Goal: Task Accomplishment & Management: Manage account settings

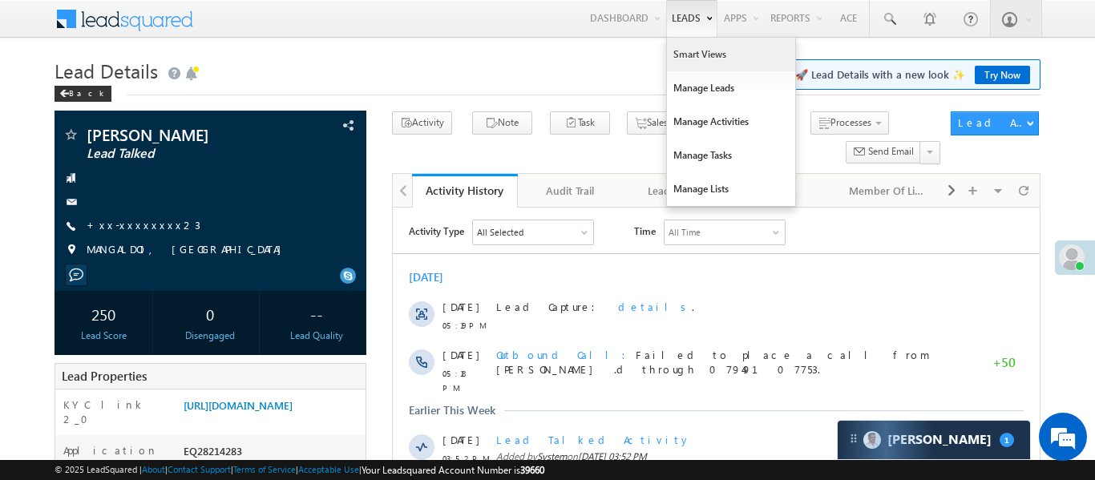
click at [709, 64] on link "Smart Views" at bounding box center [731, 55] width 128 height 34
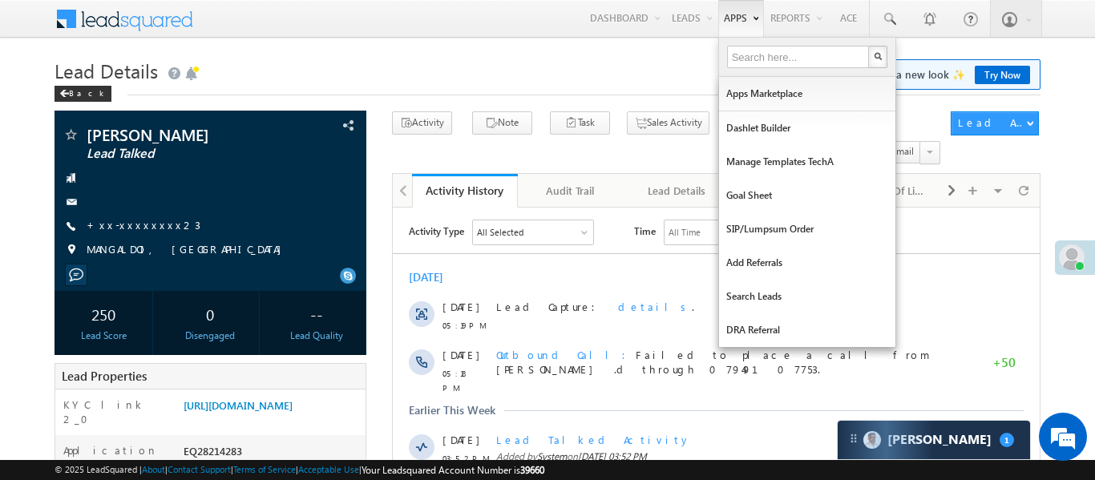
drag, startPoint x: 709, startPoint y: 64, endPoint x: 748, endPoint y: 29, distance: 52.8
click at [0, 0] on link "Smart Views" at bounding box center [0, 0] width 0 height 0
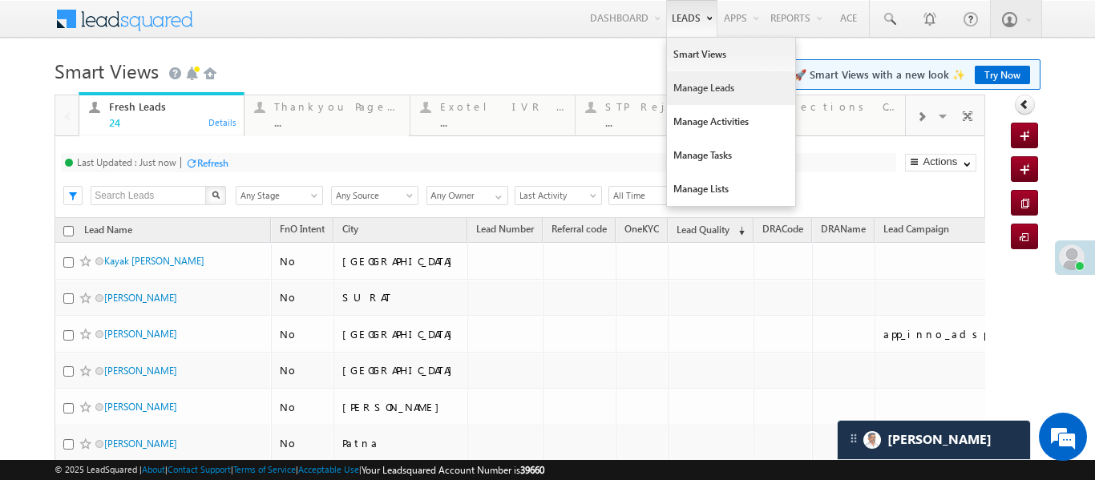
click at [706, 83] on link "Manage Leads" at bounding box center [731, 88] width 128 height 34
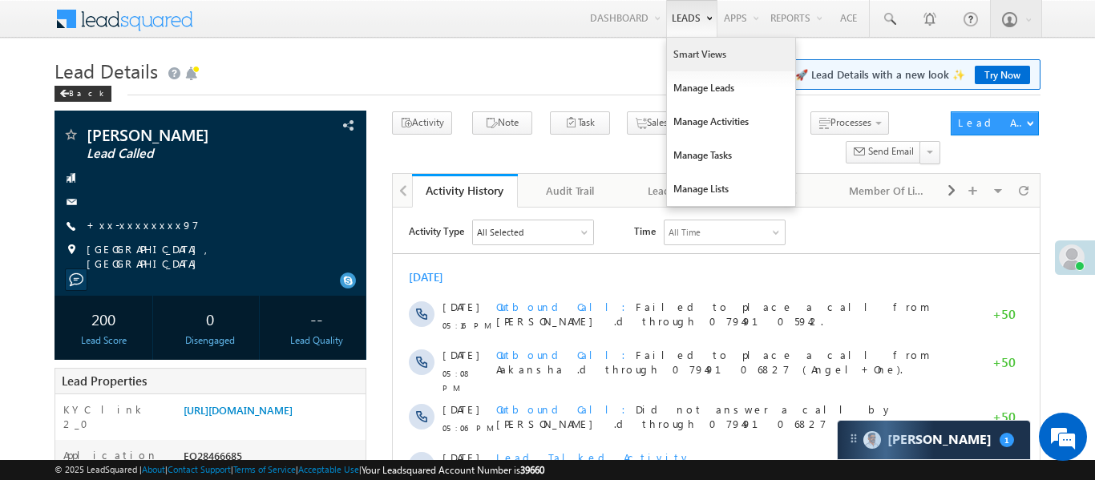
click at [694, 61] on link "Smart Views" at bounding box center [731, 55] width 128 height 34
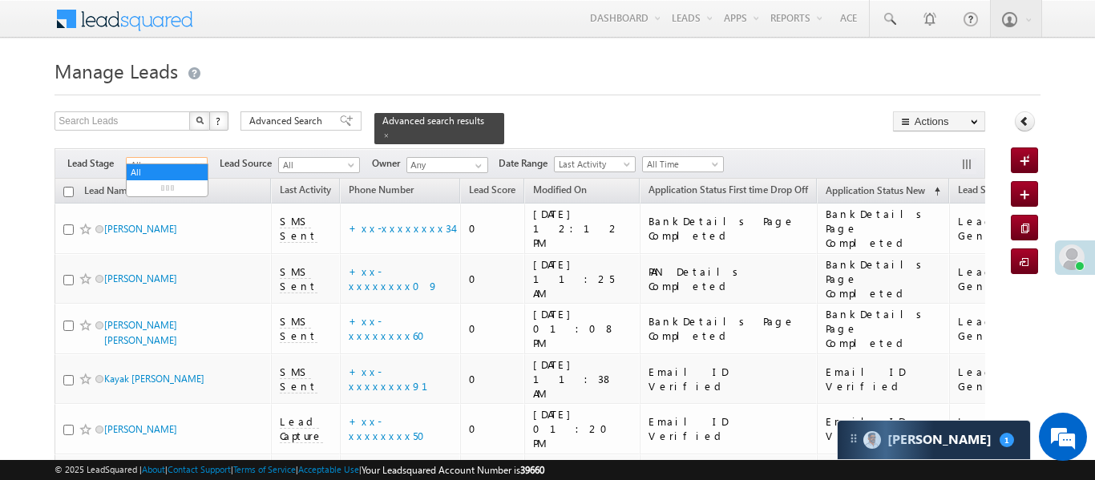
click at [180, 158] on span "All" at bounding box center [165, 165] width 76 height 14
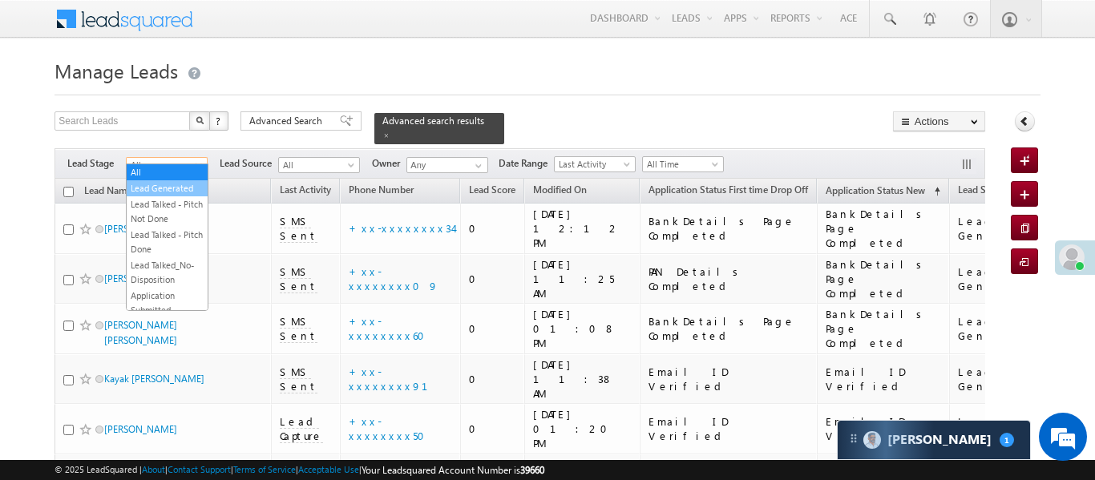
click at [174, 191] on link "Lead Generated" at bounding box center [167, 188] width 81 height 14
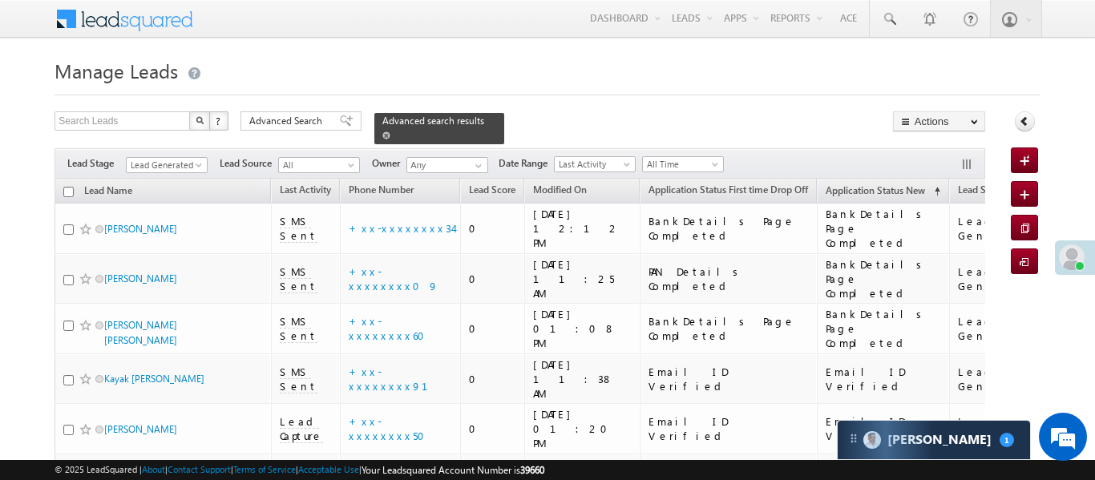
click at [391, 132] on span at bounding box center [386, 136] width 8 height 8
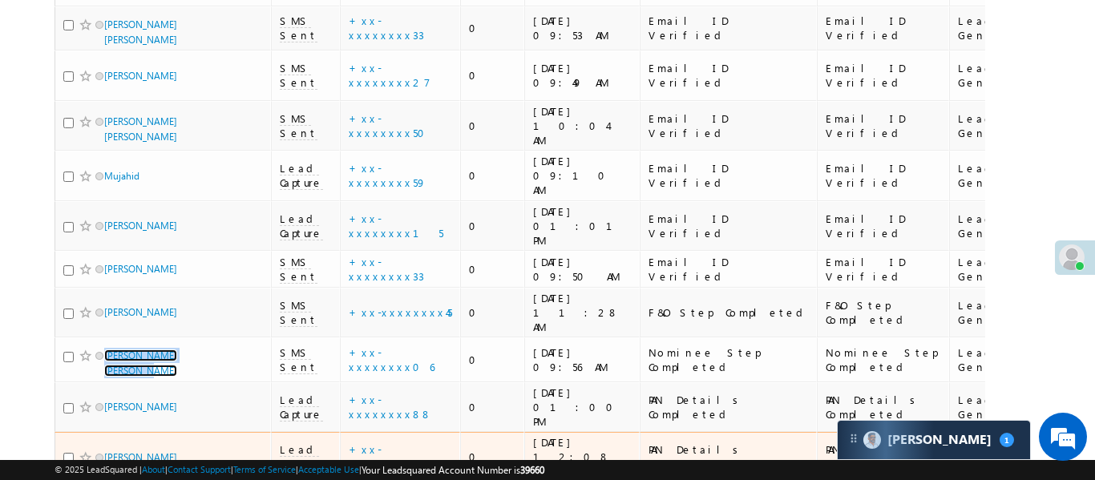
scroll to position [710, 0]
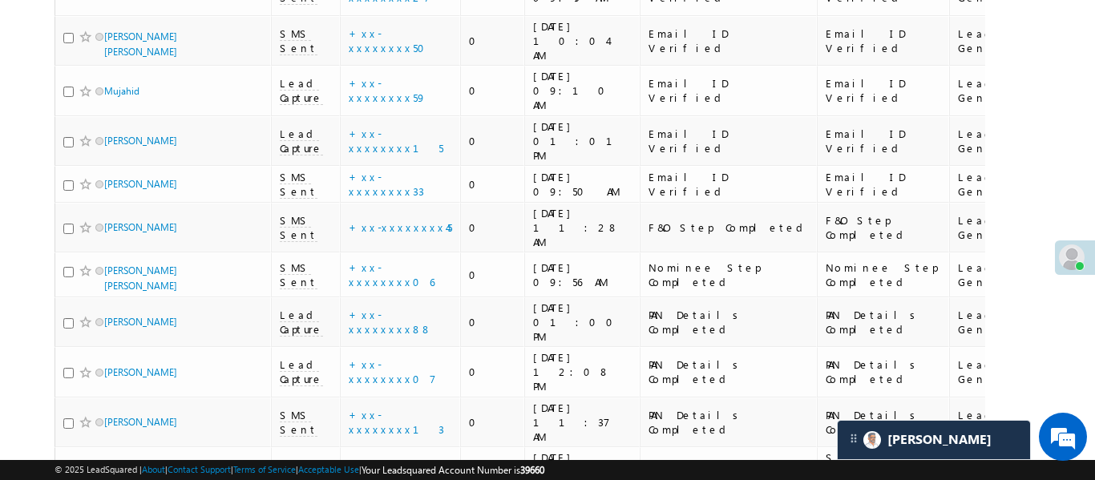
click at [1079, 262] on div at bounding box center [1080, 266] width 10 height 10
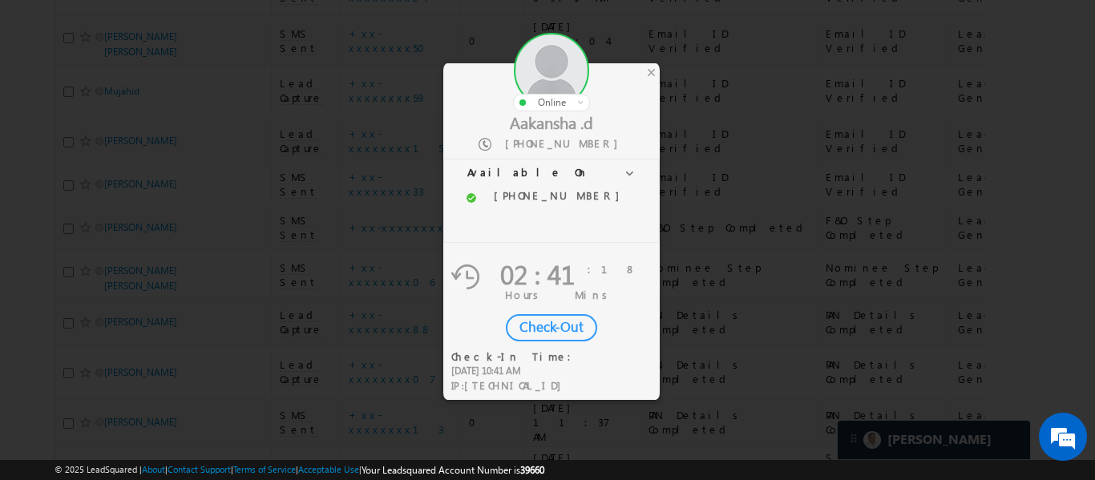
click at [552, 321] on div "Check-Out" at bounding box center [551, 327] width 91 height 27
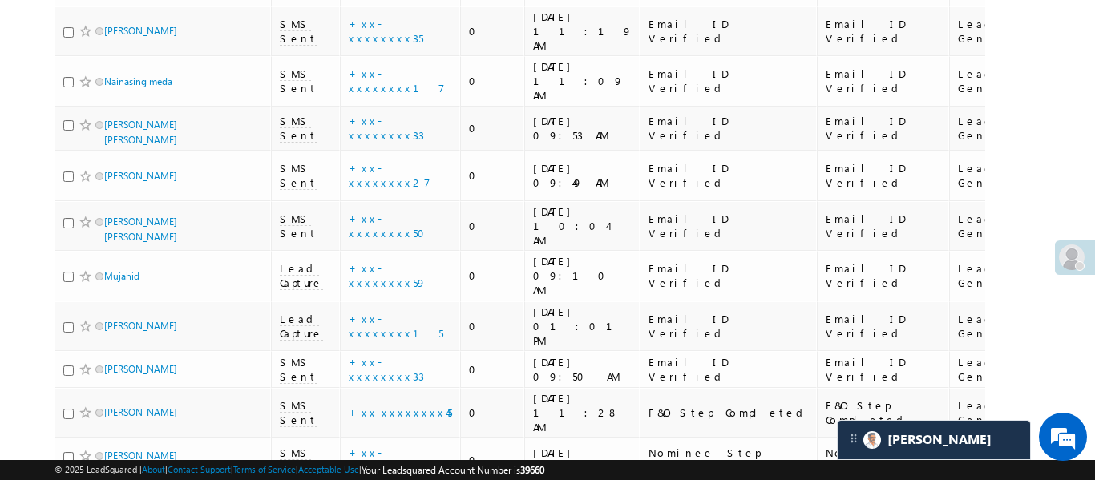
scroll to position [520, 0]
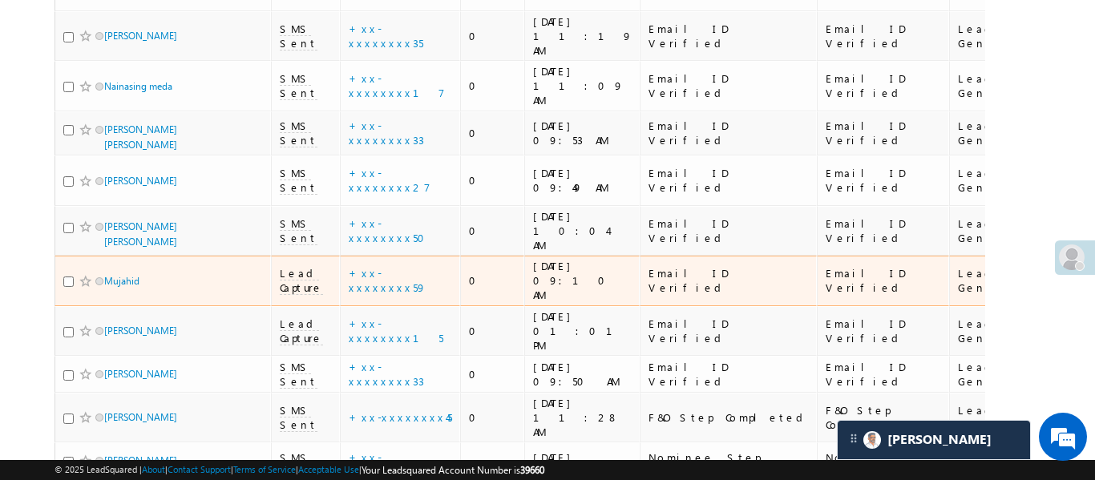
click at [1045, 256] on td at bounding box center [1086, 281] width 82 height 51
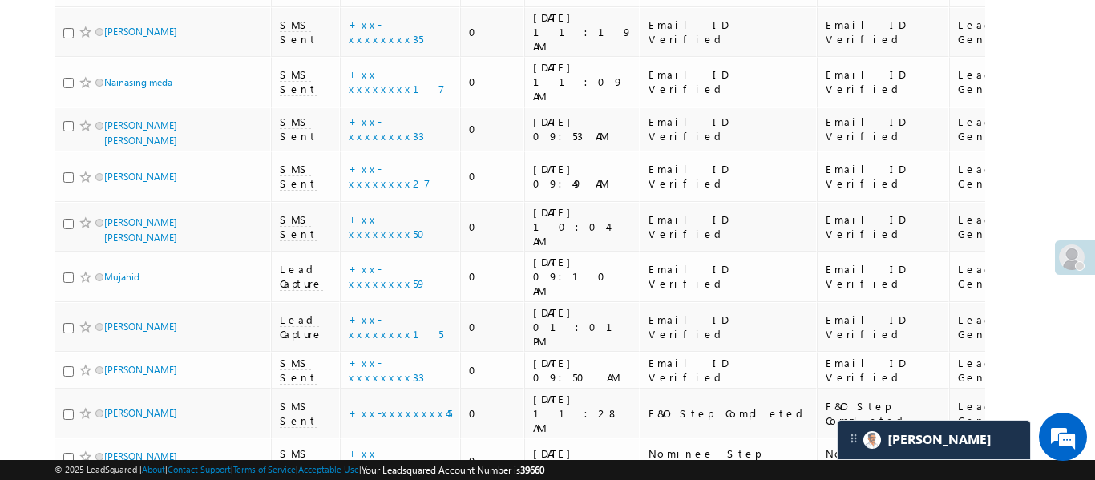
scroll to position [0, 562]
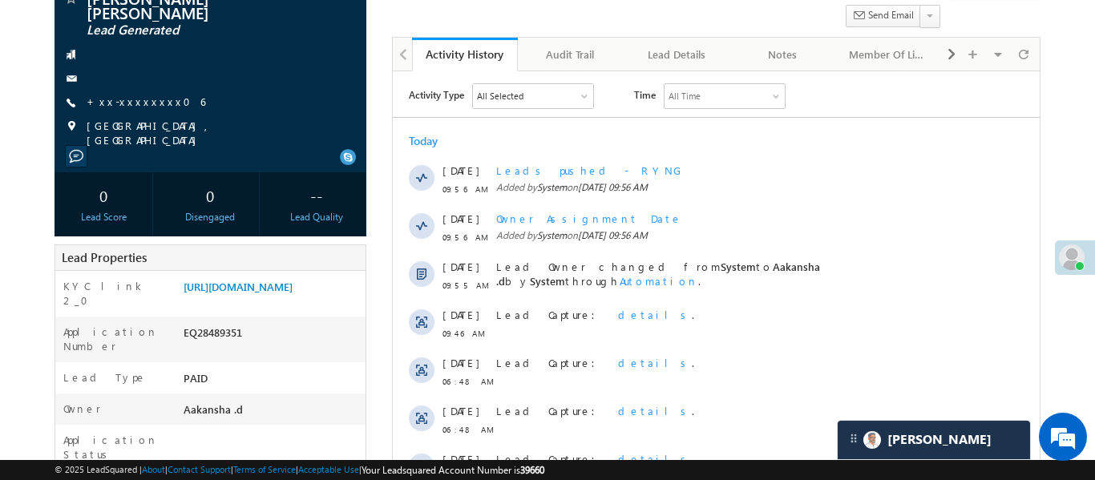
scroll to position [140, 0]
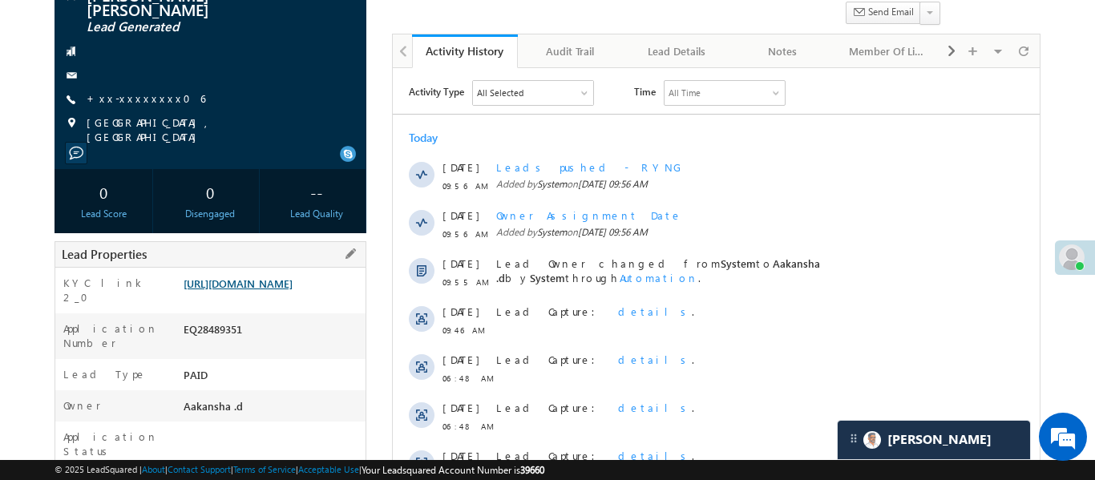
click at [293, 277] on link "https://angelbroking1-pk3em7sa.customui-test.leadsquared.com?leadId=c07ea87a-3d…" at bounding box center [238, 284] width 109 height 14
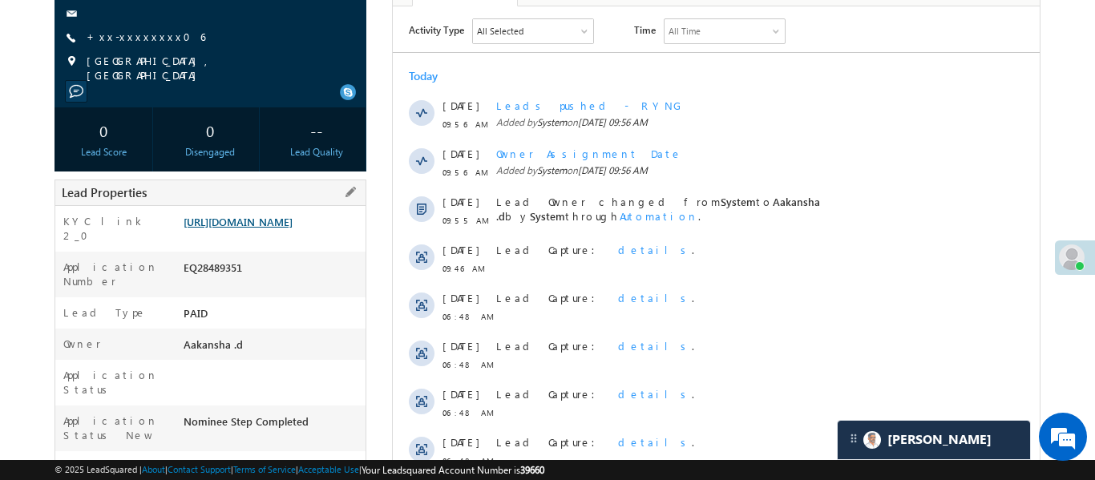
scroll to position [198, 0]
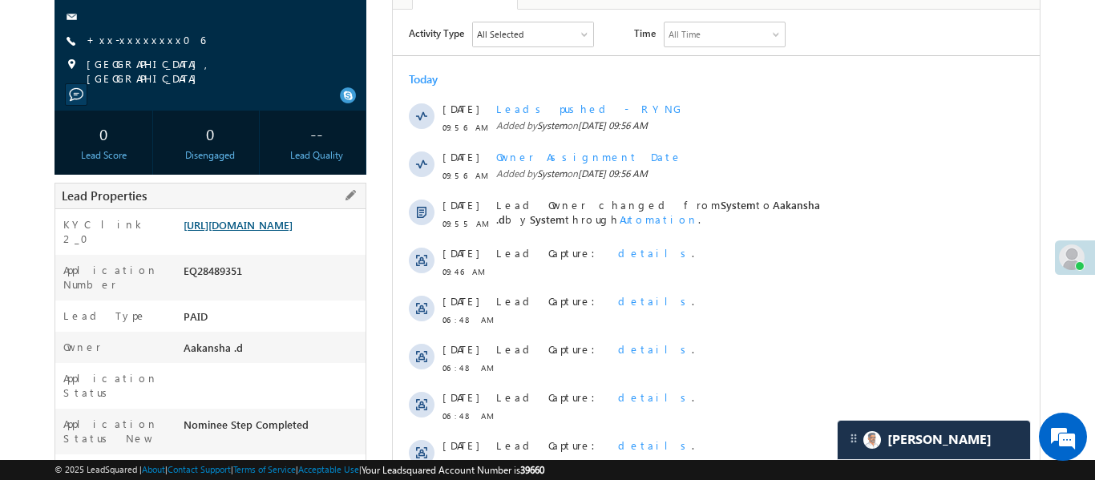
click at [293, 218] on link "https://angelbroking1-pk3em7sa.customui-test.leadsquared.com?leadId=c07ea87a-3d…" at bounding box center [238, 225] width 109 height 14
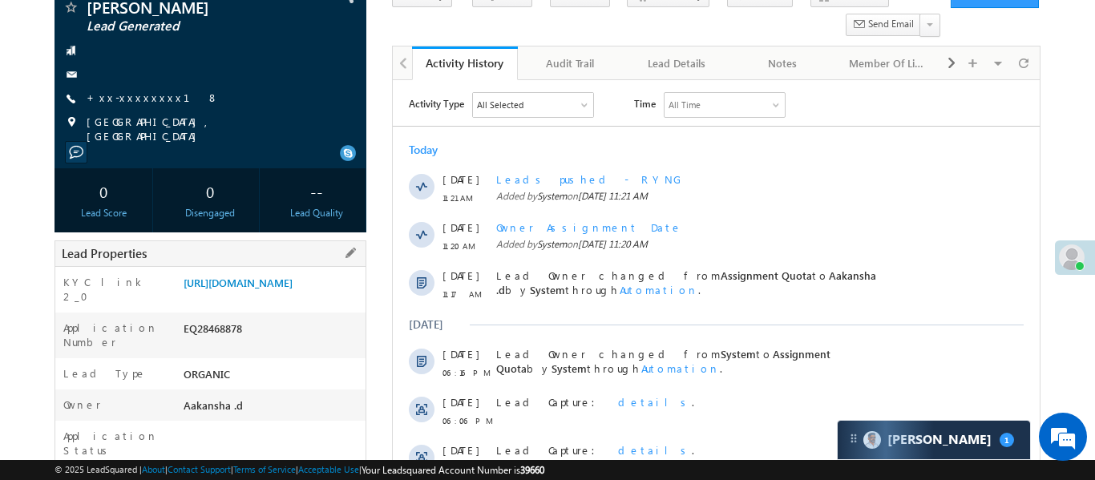
scroll to position [126, 0]
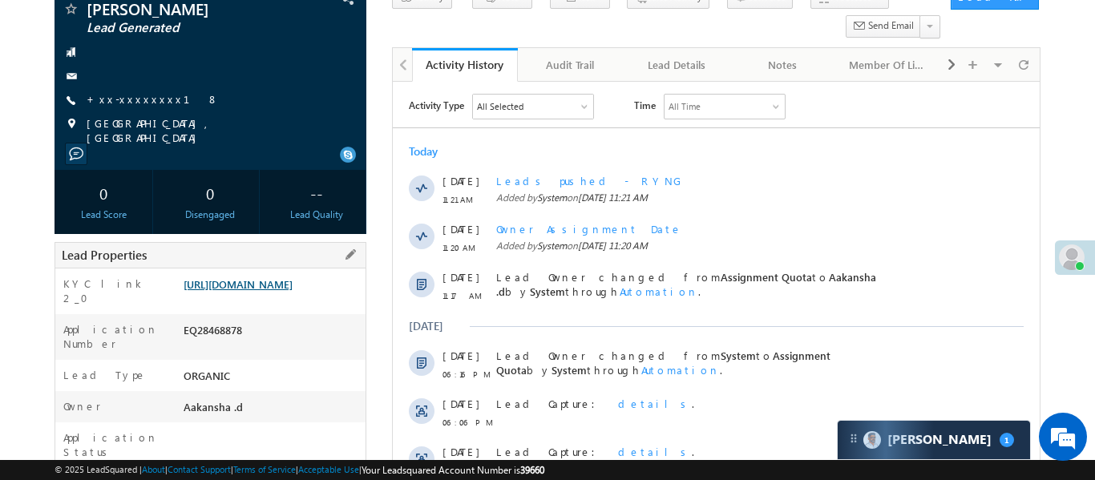
click at [282, 289] on link "https://angelbroking1-pk3em7sa.customui-test.leadsquared.com?leadId=791b5100-81…" at bounding box center [238, 284] width 109 height 14
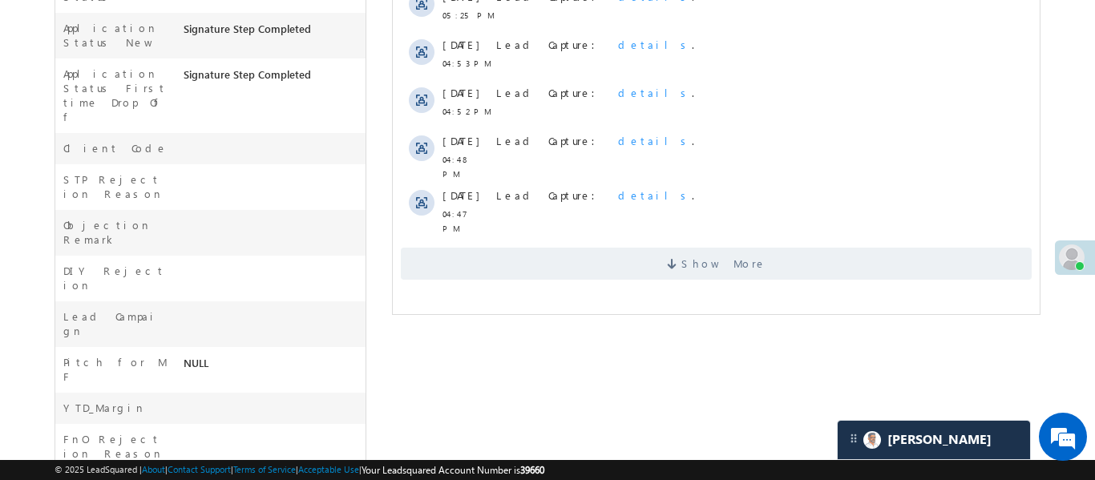
scroll to position [715, 0]
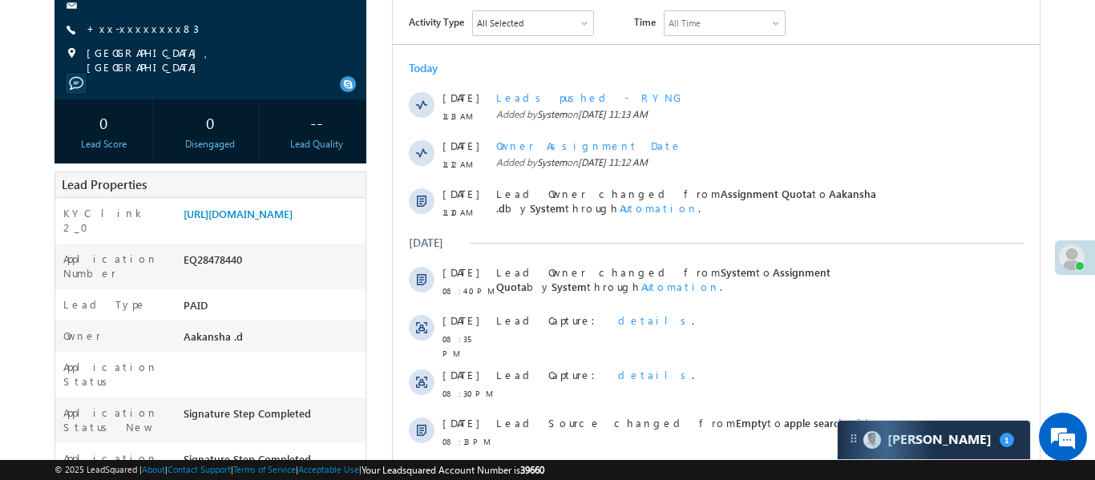
scroll to position [229, 0]
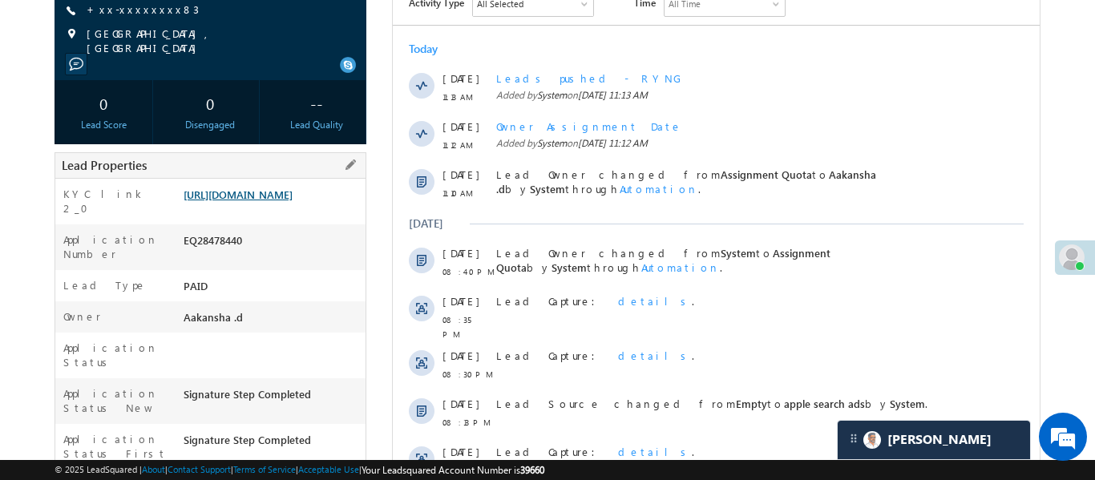
click at [274, 201] on link "https://angelbroking1-pk3em7sa.customui-test.leadsquared.com?leadId=30ab6fb2-73…" at bounding box center [238, 195] width 109 height 14
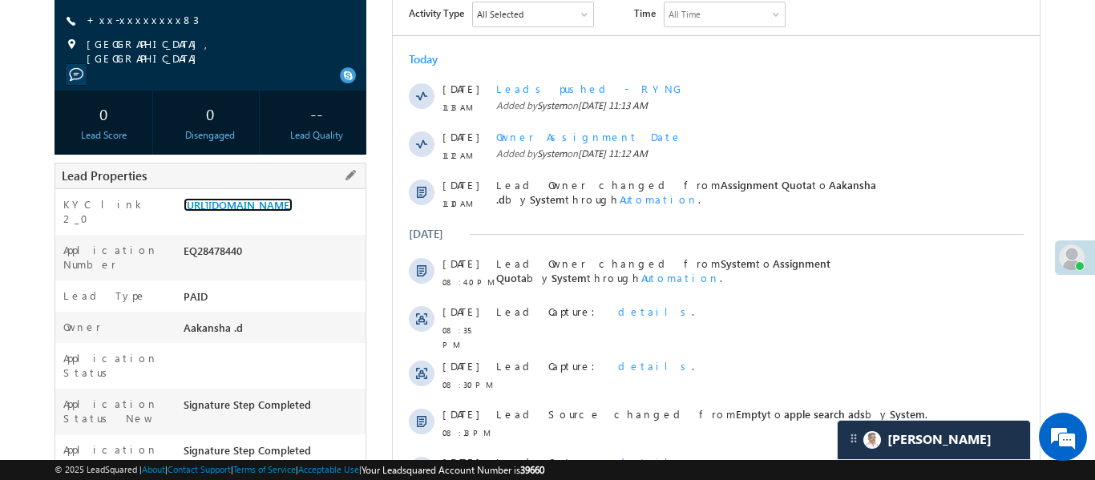
scroll to position [0, 0]
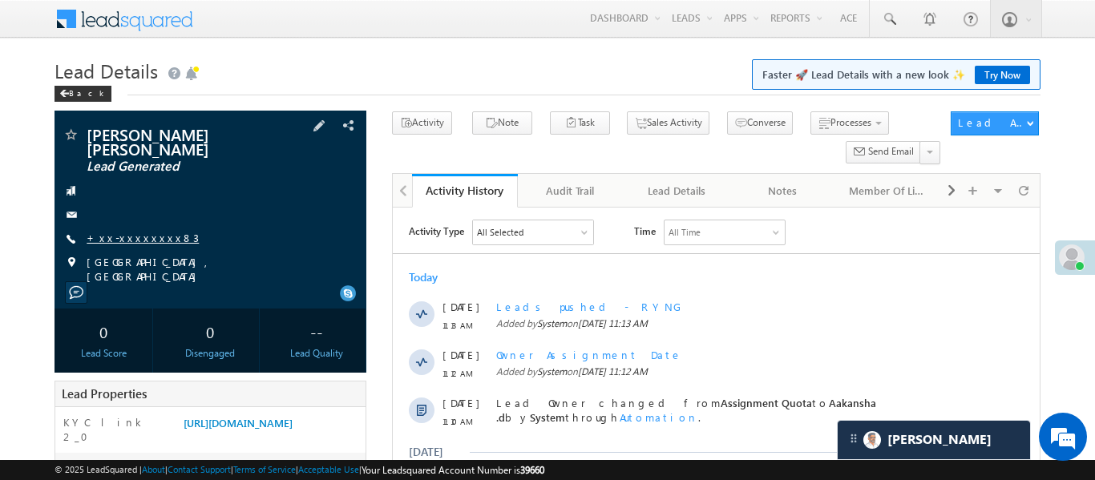
click at [146, 237] on link "+xx-xxxxxxxx83" at bounding box center [143, 238] width 112 height 14
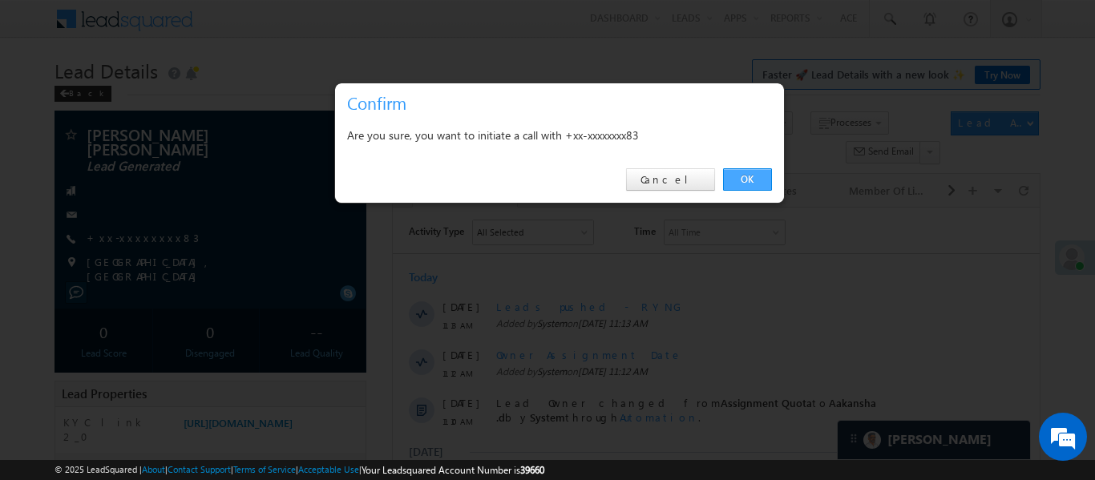
click at [742, 179] on link "OK" at bounding box center [747, 179] width 49 height 22
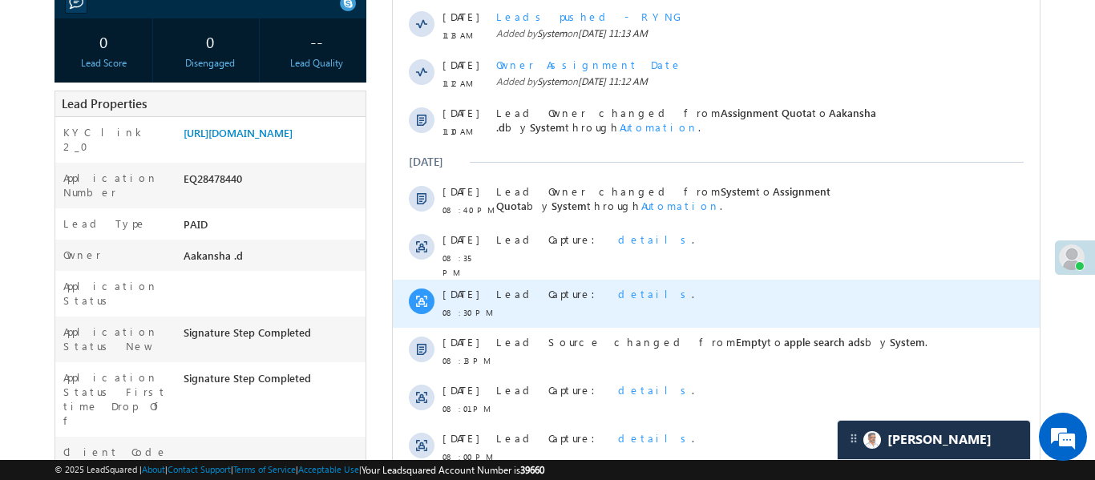
scroll to position [479, 0]
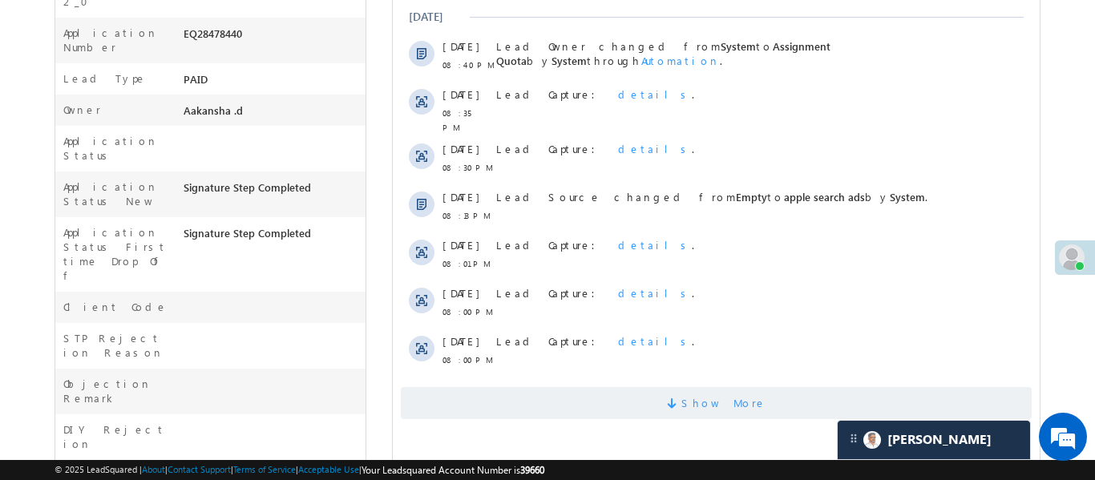
click at [583, 388] on span "Show More" at bounding box center [715, 403] width 631 height 32
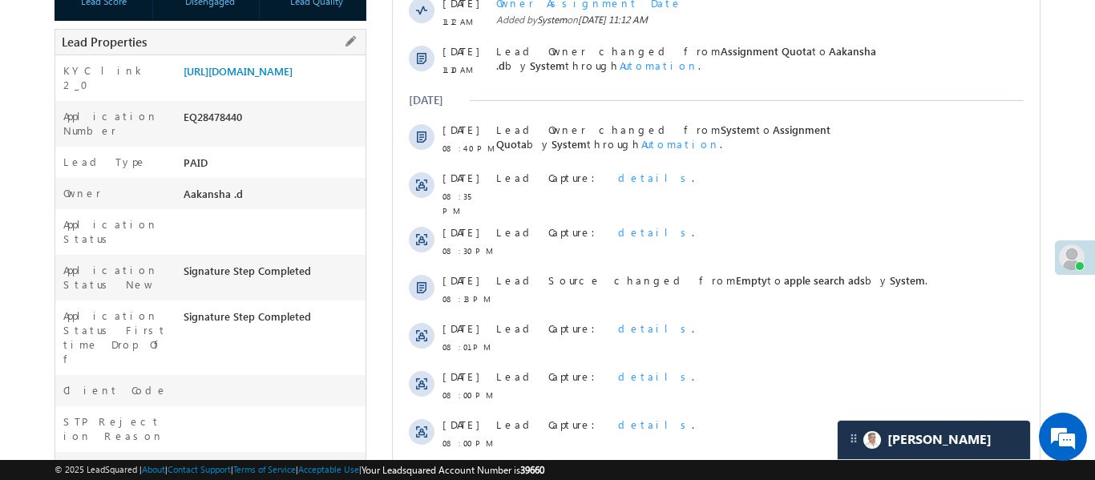
scroll to position [38, 0]
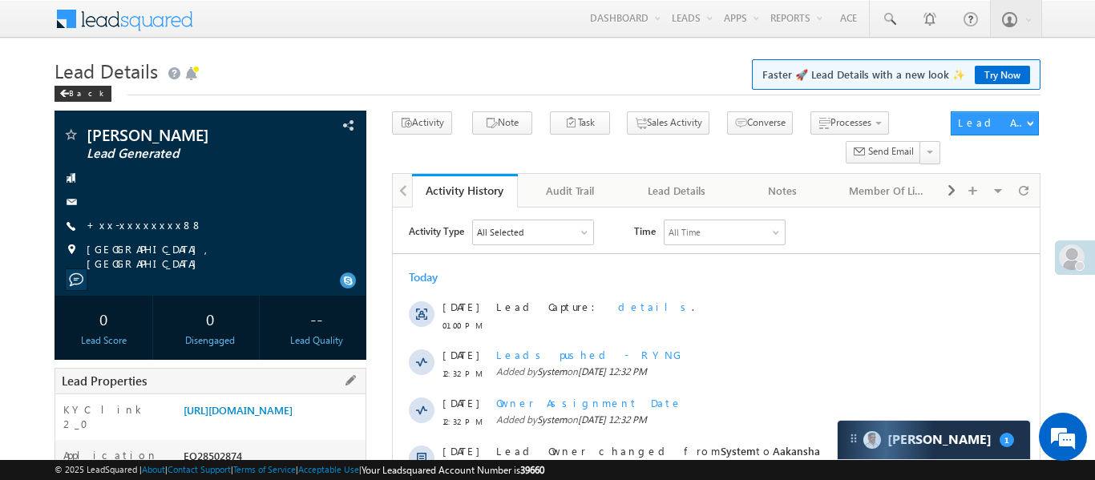
drag, startPoint x: 298, startPoint y: 453, endPoint x: 307, endPoint y: 443, distance: 13.7
click at [300, 425] on div "[URL][DOMAIN_NAME]" at bounding box center [273, 414] width 186 height 22
click at [293, 417] on link "[URL][DOMAIN_NAME]" at bounding box center [238, 410] width 109 height 14
click at [146, 225] on link "+xx-xxxxxxxx88" at bounding box center [145, 225] width 116 height 14
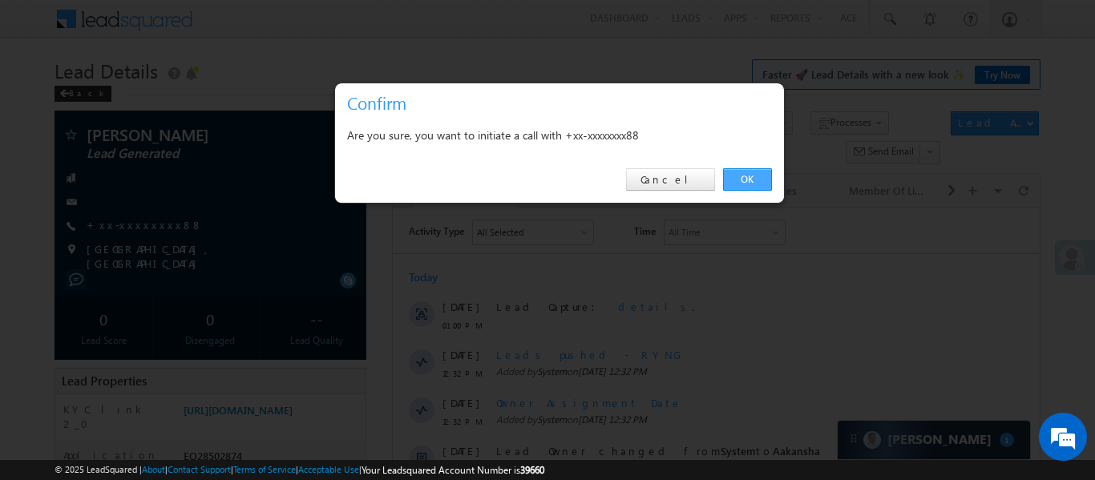
click at [747, 185] on link "OK" at bounding box center [747, 179] width 49 height 22
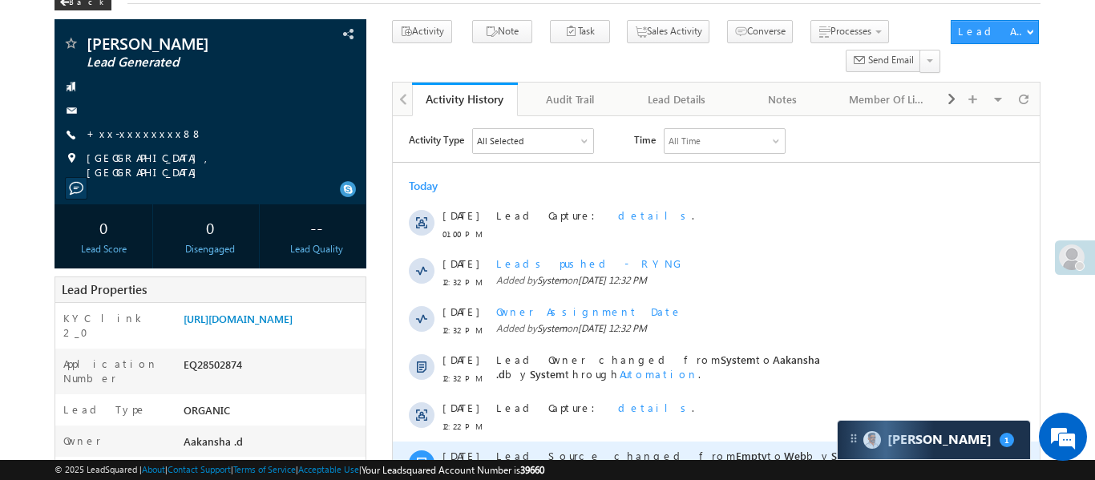
scroll to position [228, 0]
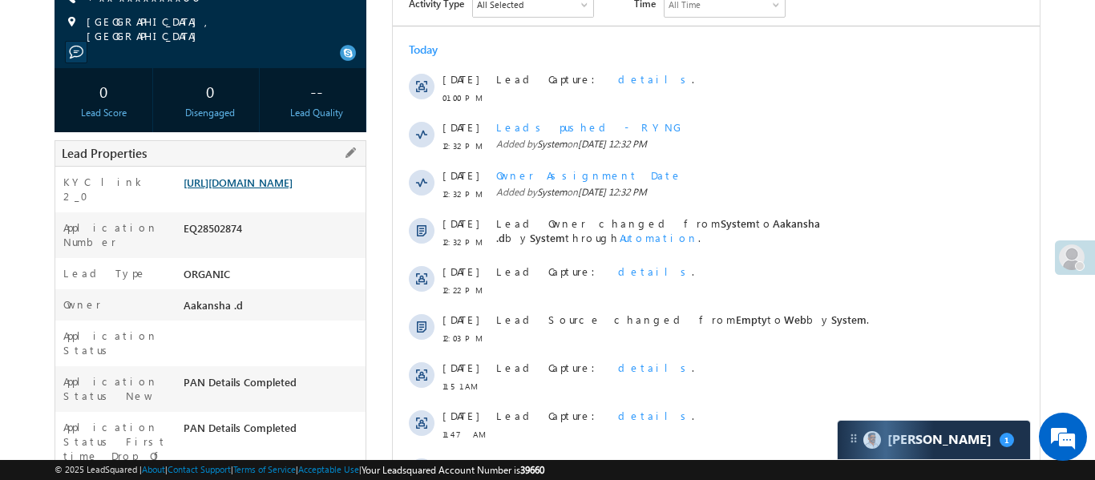
click at [293, 189] on link "[URL][DOMAIN_NAME]" at bounding box center [238, 183] width 109 height 14
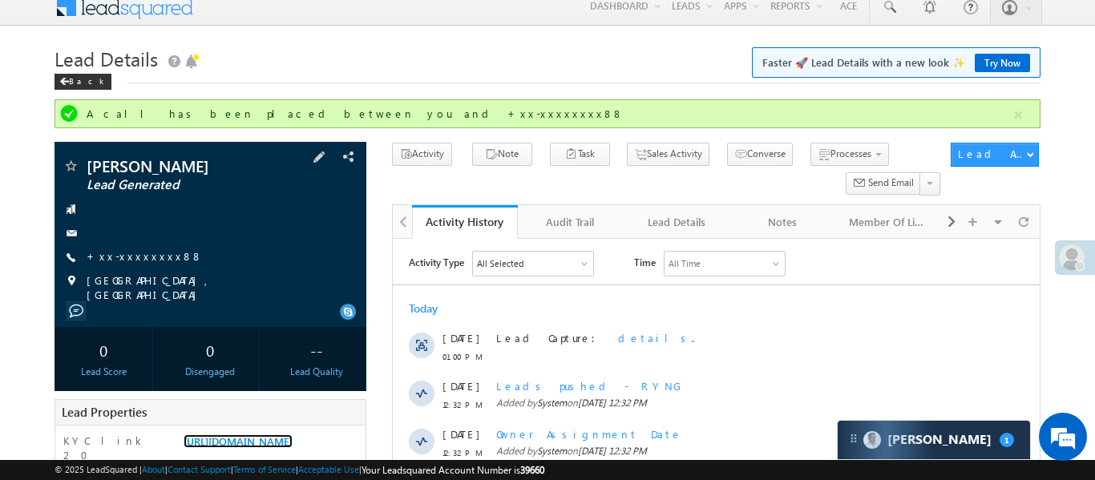
scroll to position [0, 0]
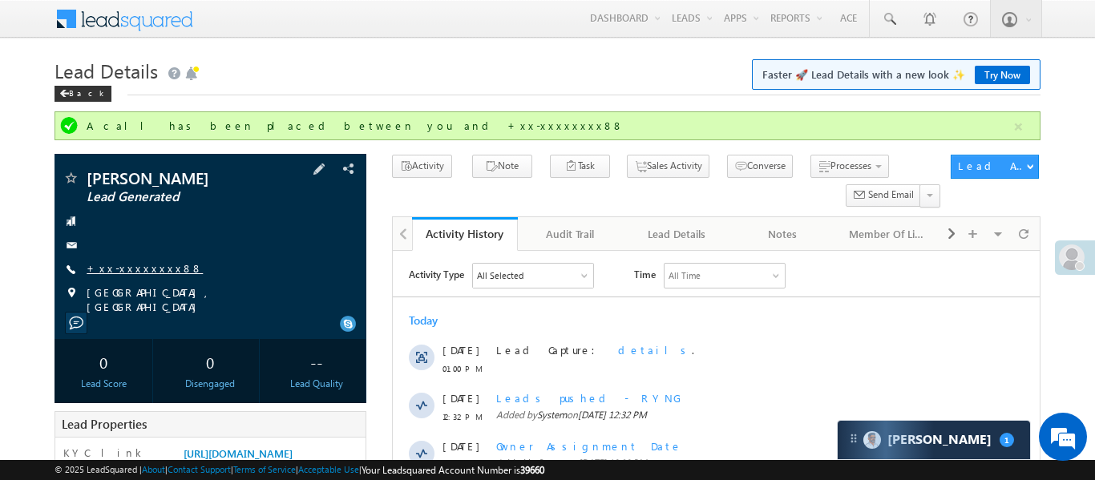
click at [149, 272] on link "+xx-xxxxxxxx88" at bounding box center [145, 268] width 116 height 14
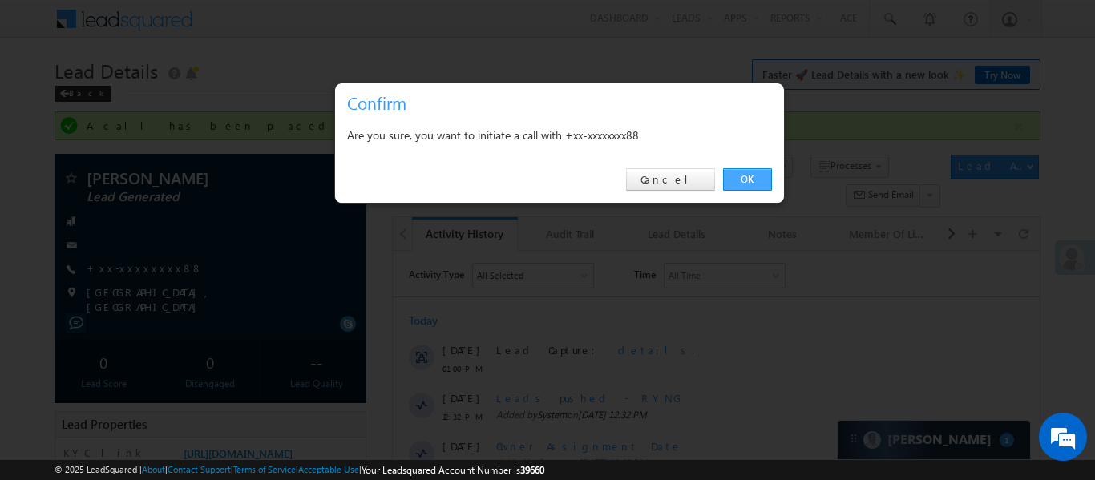
click at [743, 180] on link "OK" at bounding box center [747, 179] width 49 height 22
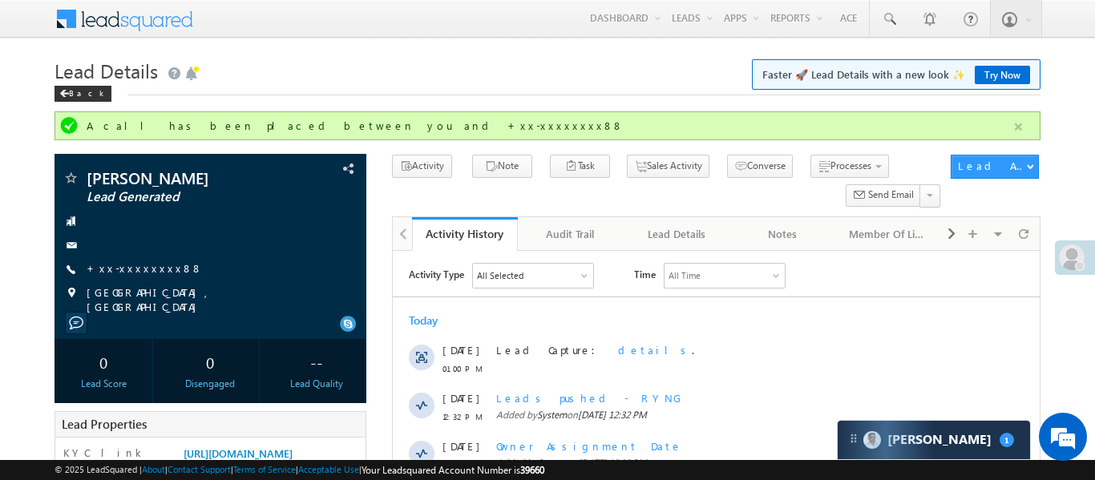
click at [1015, 132] on button "button" at bounding box center [1019, 127] width 20 height 20
click at [600, 55] on h1 "Lead Details Faster 🚀 Lead Details with a new look ✨ Try Now" at bounding box center [547, 69] width 985 height 31
click at [1009, 127] on button "button" at bounding box center [1019, 127] width 20 height 20
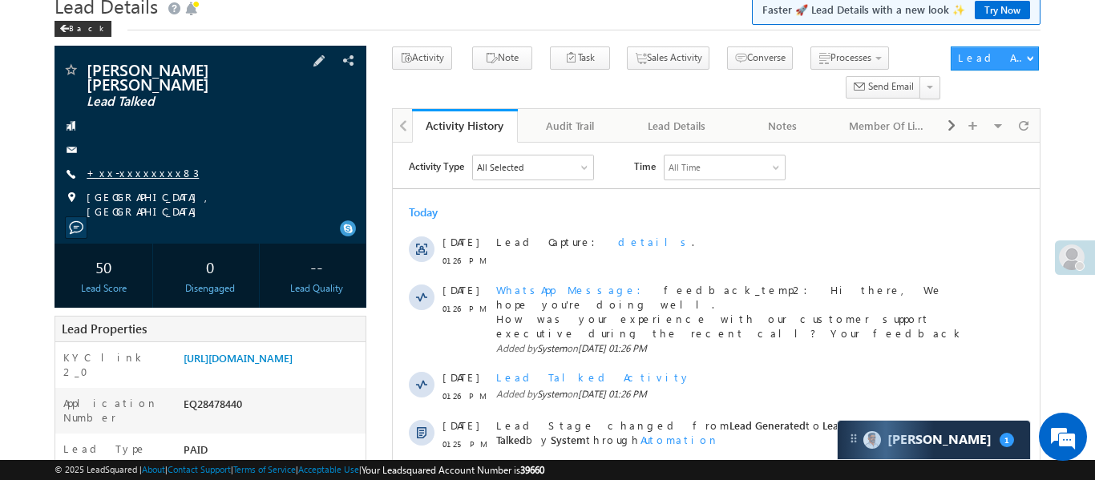
click at [124, 172] on link "+xx-xxxxxxxx83" at bounding box center [143, 173] width 112 height 14
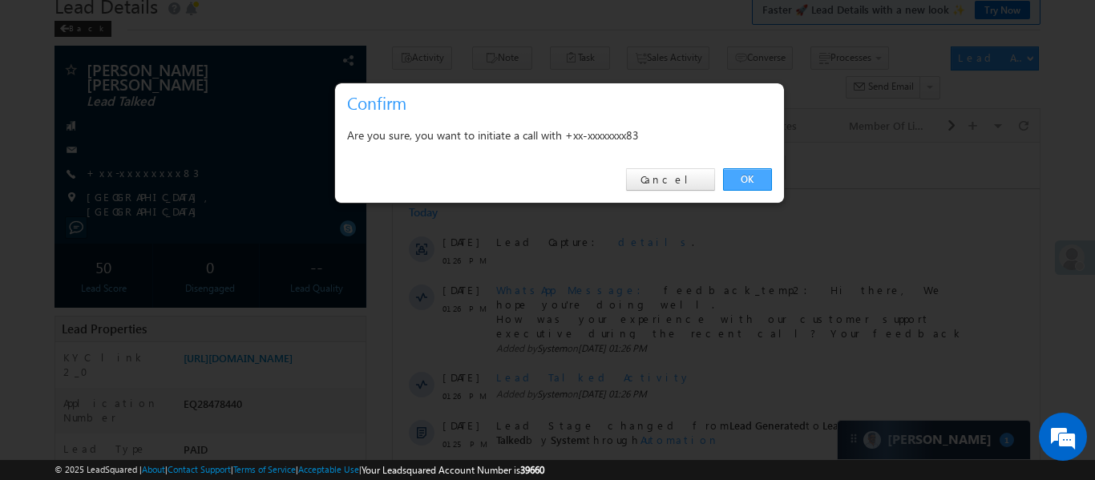
click at [766, 170] on link "OK" at bounding box center [747, 179] width 49 height 22
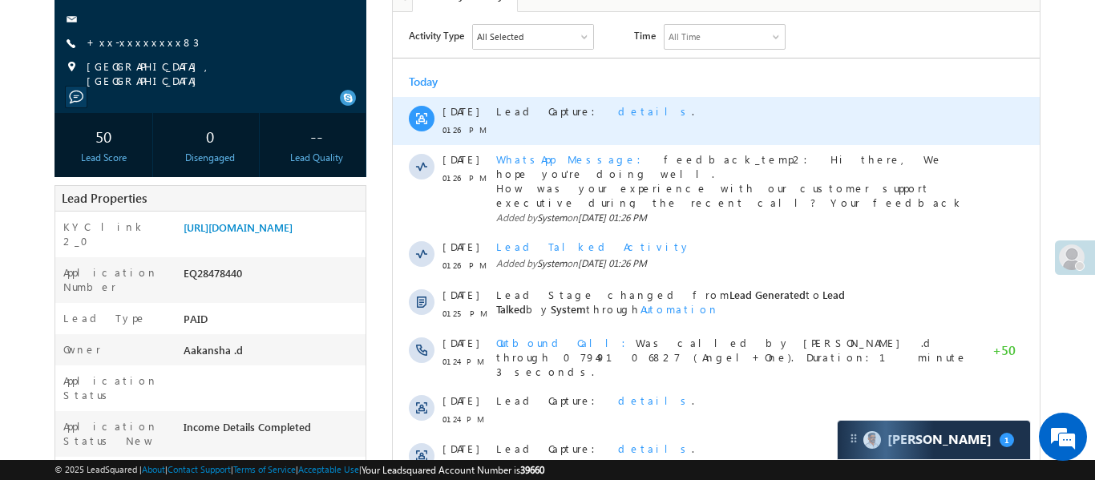
scroll to position [246, 0]
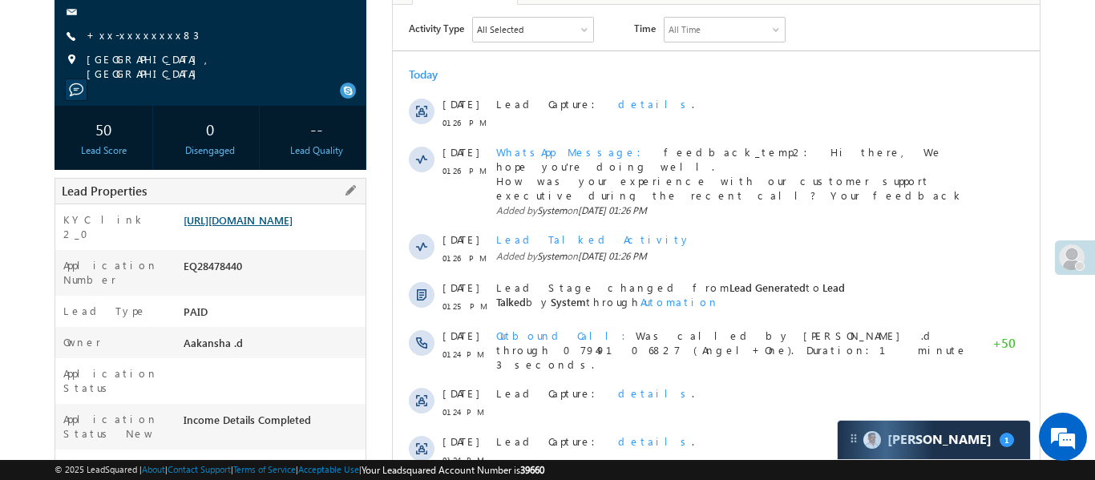
click at [275, 220] on link "[URL][DOMAIN_NAME]" at bounding box center [238, 220] width 109 height 14
click at [293, 227] on link "https://angelbroking1-pk3em7sa.customui-test.leadsquared.com?leadId=30ab6fb2-73…" at bounding box center [238, 220] width 109 height 14
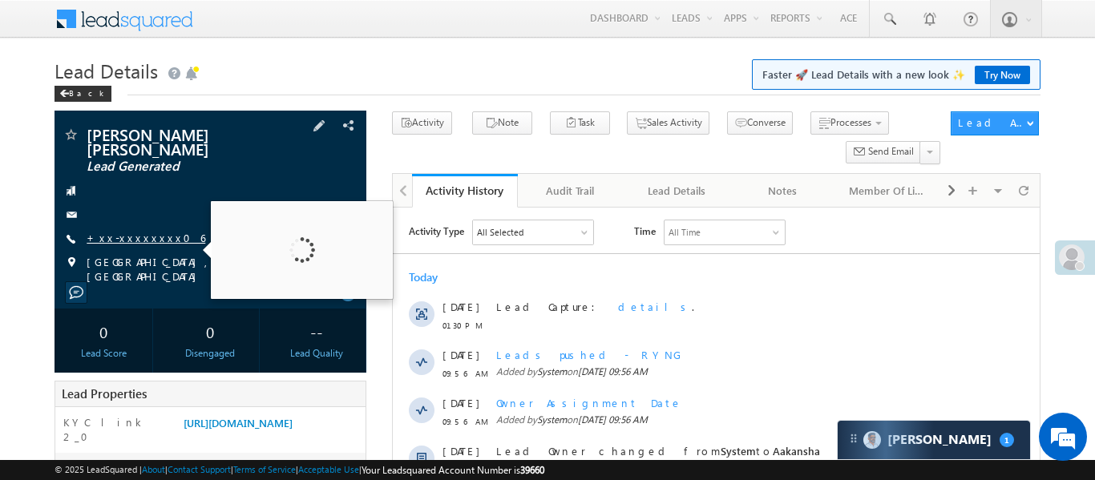
click at [135, 231] on link "+xx-xxxxxxxx06" at bounding box center [146, 238] width 119 height 14
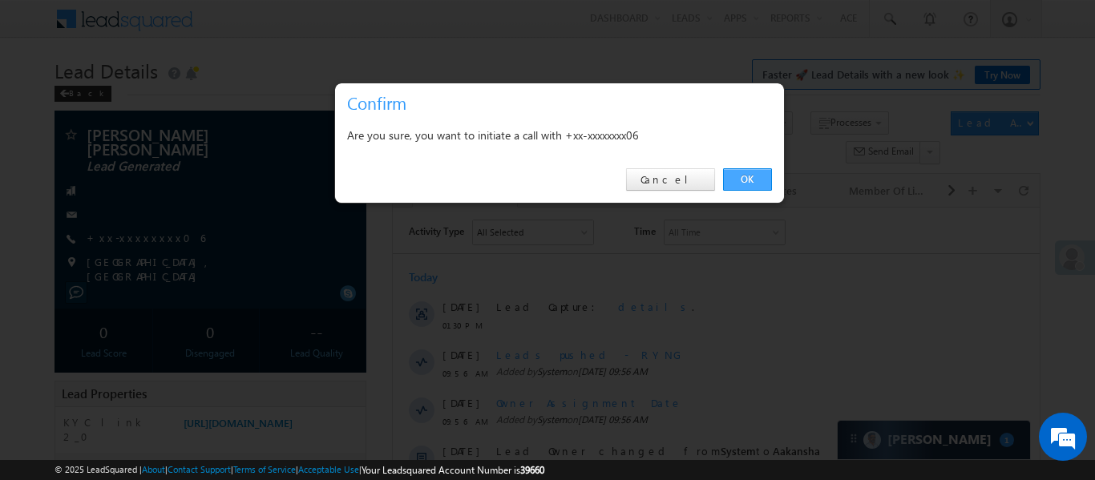
drag, startPoint x: 755, startPoint y: 203, endPoint x: 757, endPoint y: 173, distance: 29.8
click at [757, 194] on div "× Confirm Are you sure, you want to initiate a call with +xx-xxxxxxxx06 OK Canc…" at bounding box center [559, 143] width 451 height 121
click at [757, 173] on link "OK" at bounding box center [747, 179] width 49 height 22
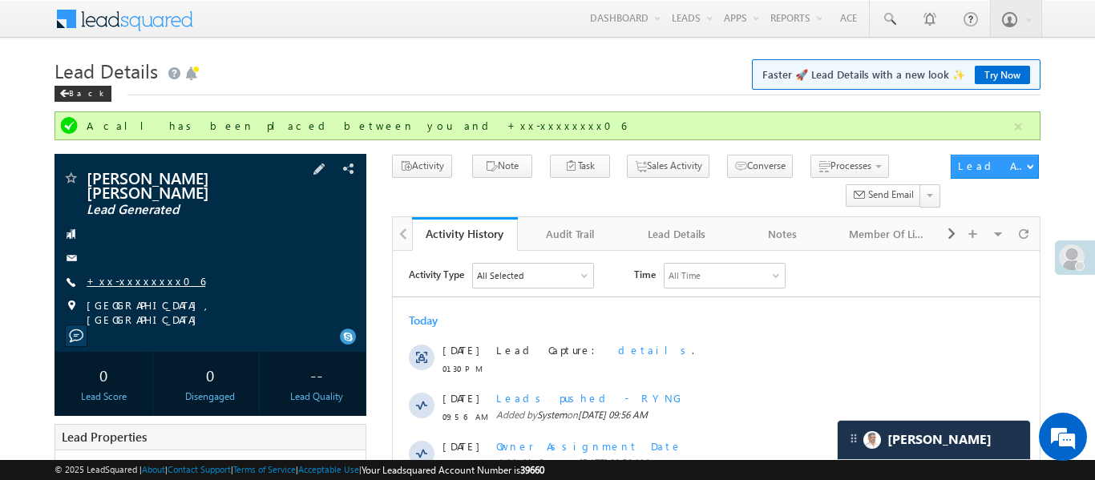
click at [143, 274] on link "+xx-xxxxxxxx06" at bounding box center [146, 281] width 119 height 14
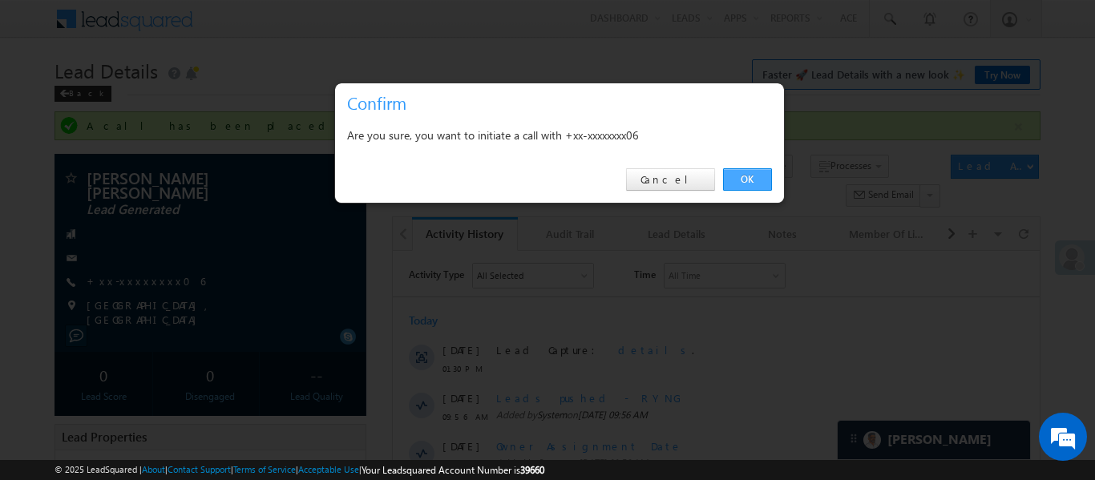
click at [763, 183] on link "OK" at bounding box center [747, 179] width 49 height 22
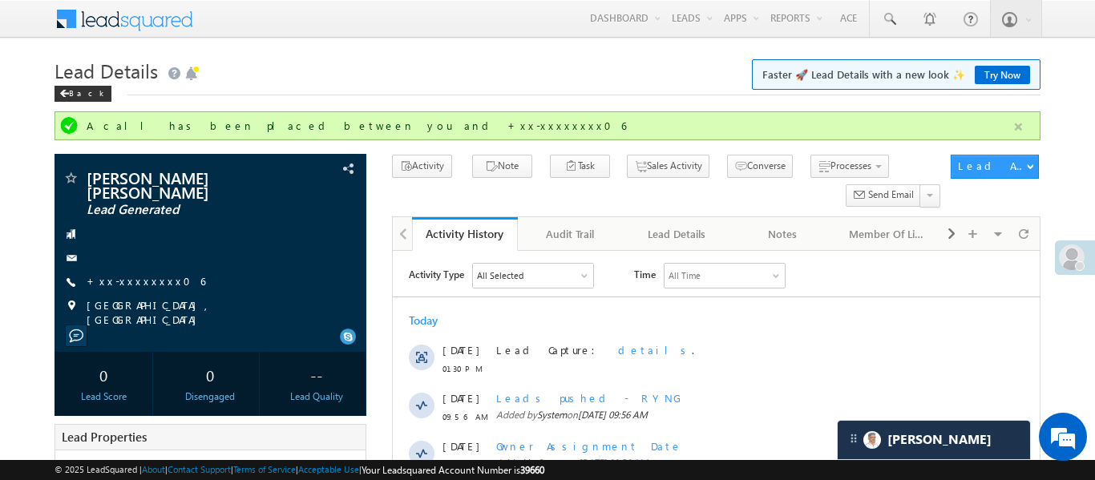
click at [1021, 127] on button "button" at bounding box center [1019, 127] width 20 height 20
click at [1014, 127] on button "button" at bounding box center [1019, 127] width 20 height 20
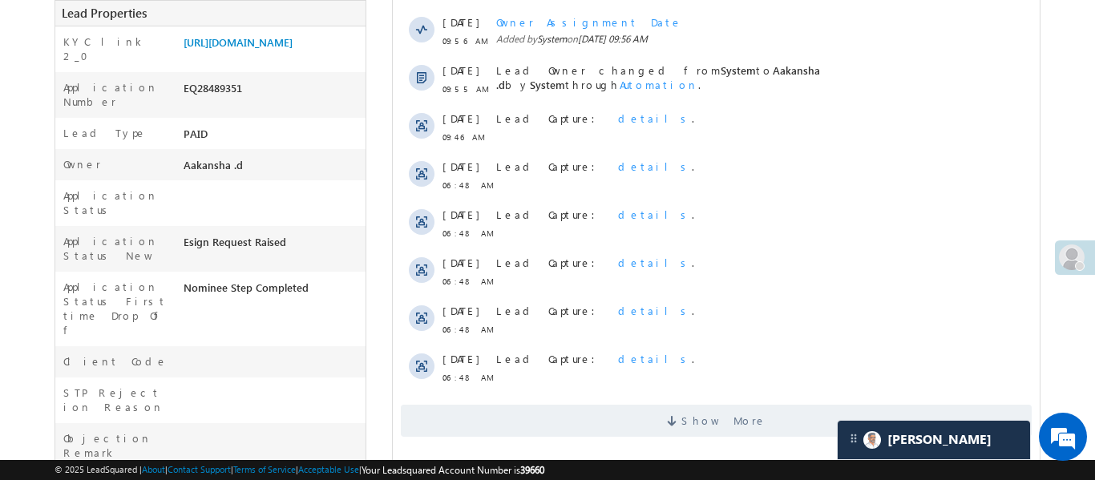
scroll to position [504, 0]
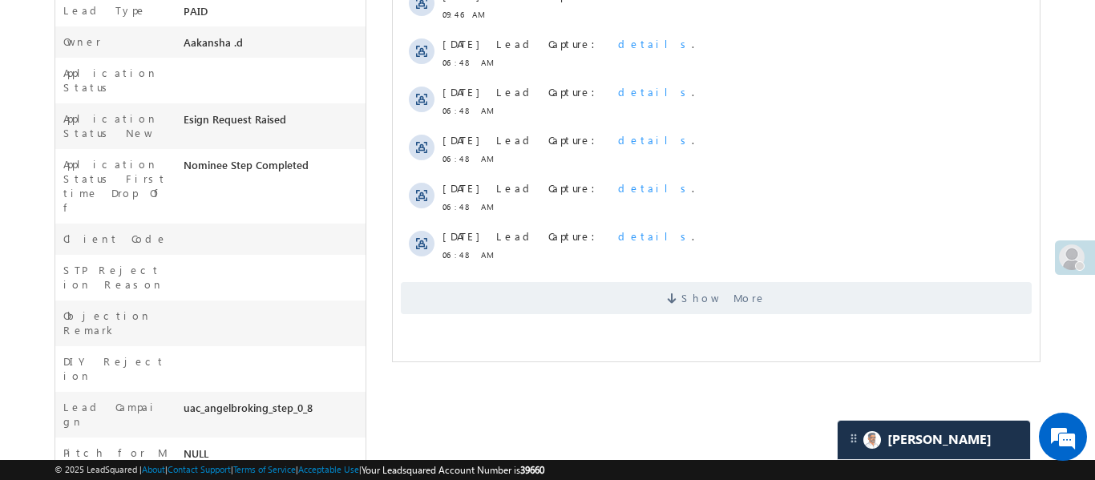
click at [687, 326] on html "Activity Type All Selected Select All Sales Activities 1 Sales Activity Email A…" at bounding box center [715, 15] width 647 height 622
click at [701, 308] on span "Show More" at bounding box center [723, 298] width 85 height 32
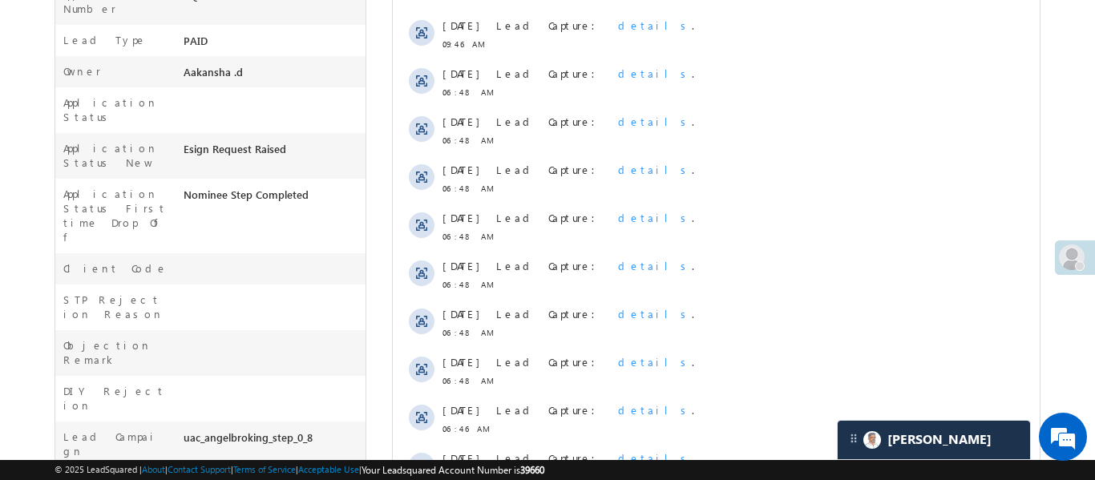
scroll to position [290, 0]
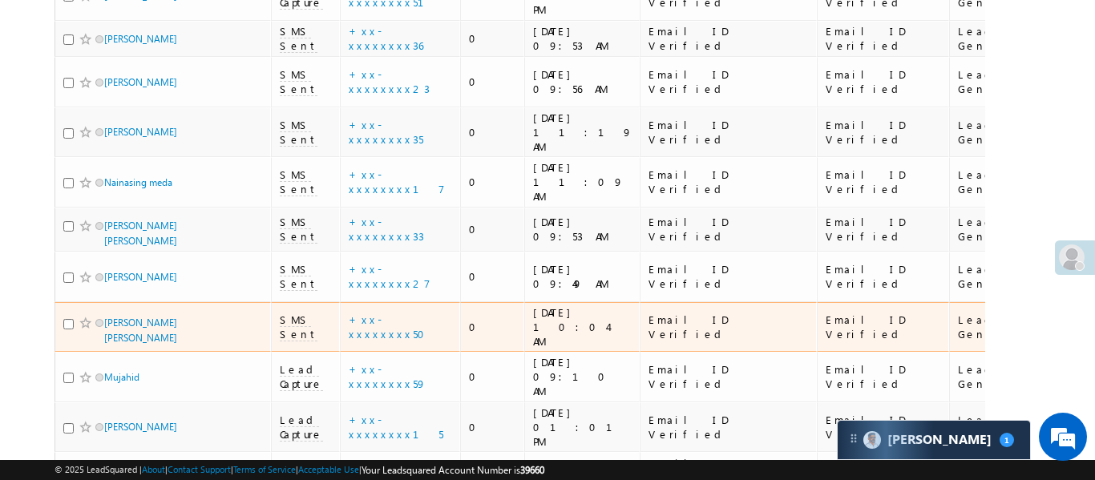
scroll to position [197, 0]
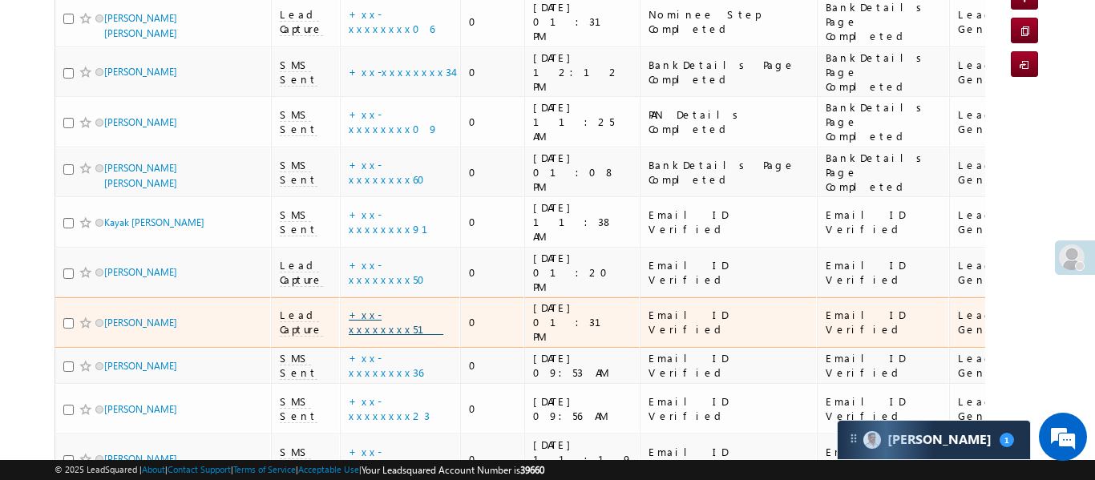
click at [403, 308] on link "+xx-xxxxxxxx51" at bounding box center [396, 322] width 95 height 28
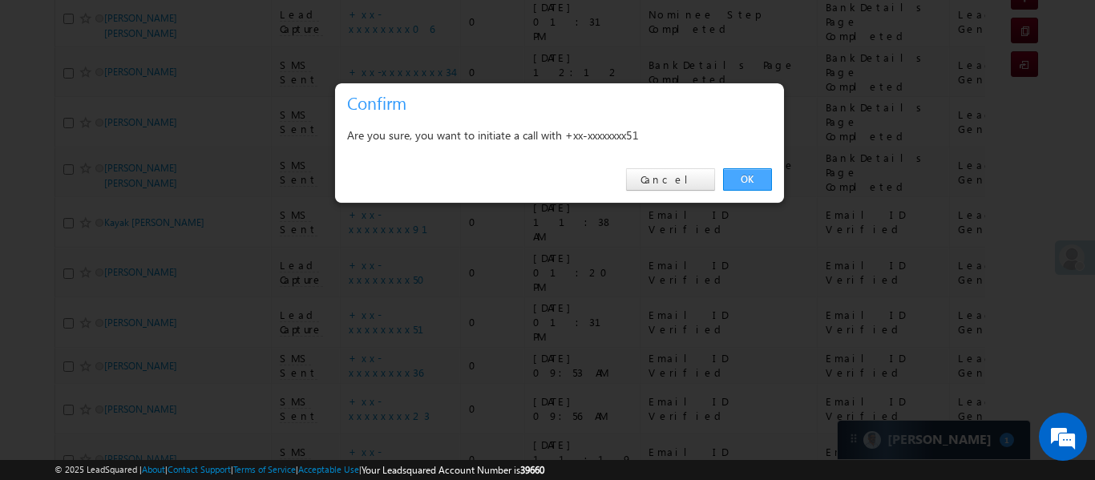
click at [740, 175] on link "OK" at bounding box center [747, 179] width 49 height 22
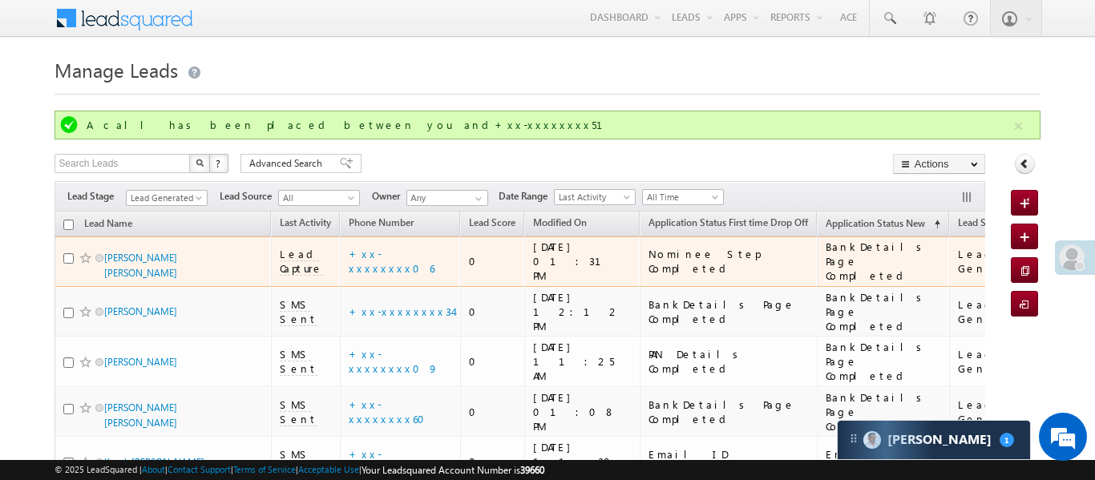
scroll to position [0, 0]
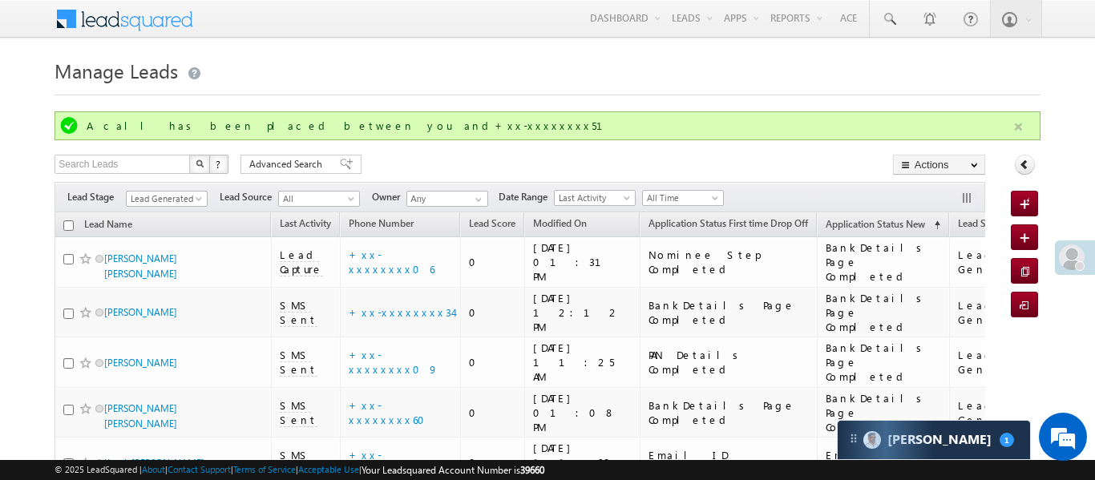
click at [1022, 123] on button "button" at bounding box center [1019, 127] width 20 height 20
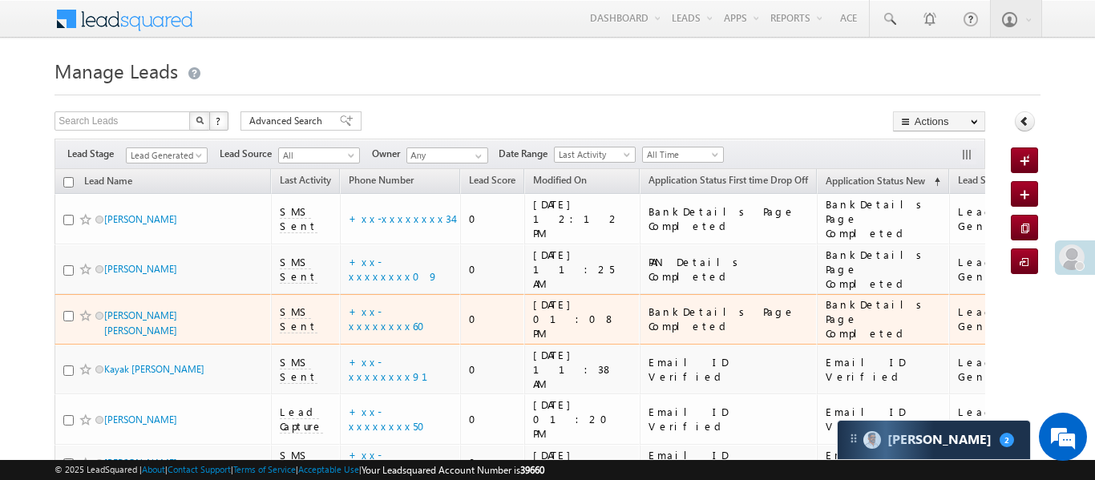
scroll to position [569, 0]
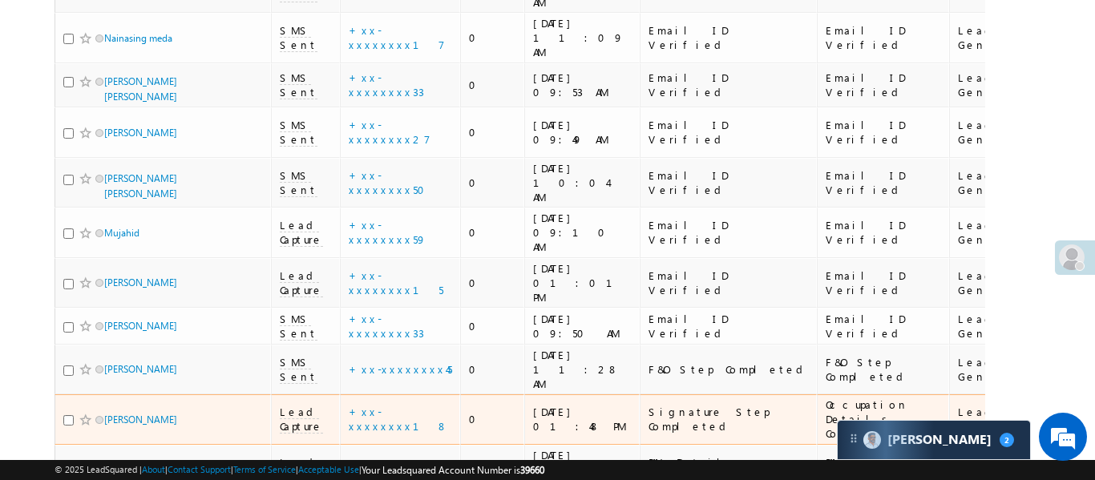
click at [292, 405] on span "Lead Capture" at bounding box center [301, 419] width 43 height 29
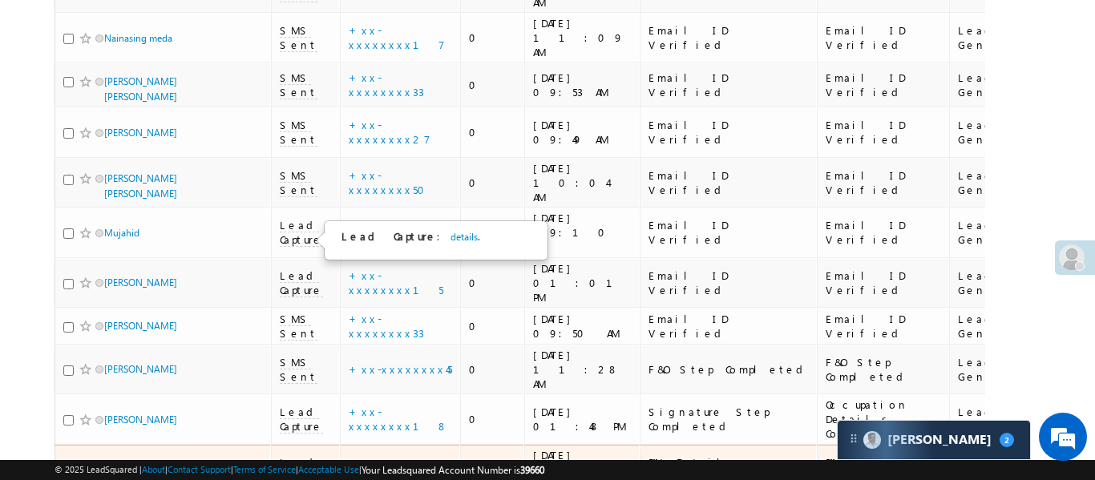
scroll to position [0, 0]
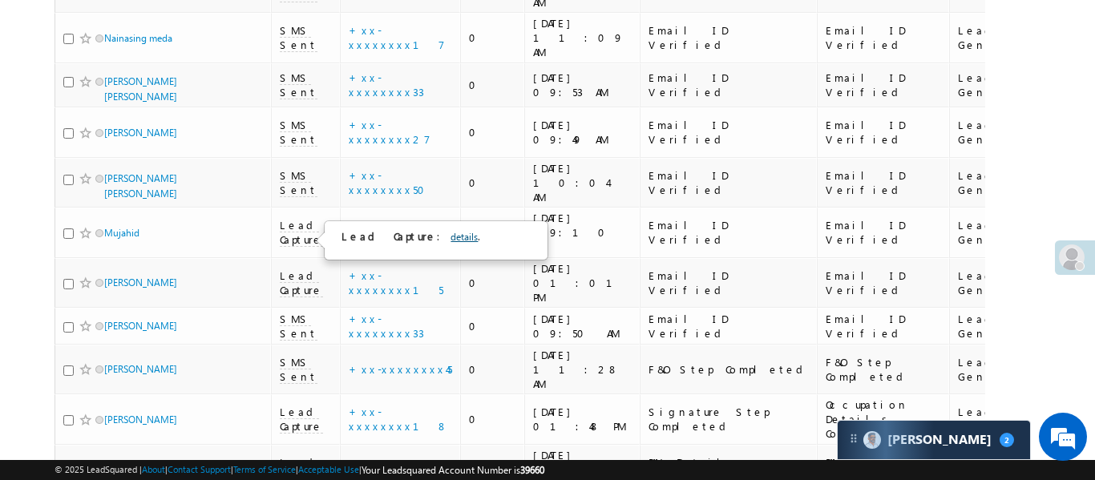
click at [451, 240] on link "details" at bounding box center [464, 237] width 27 height 12
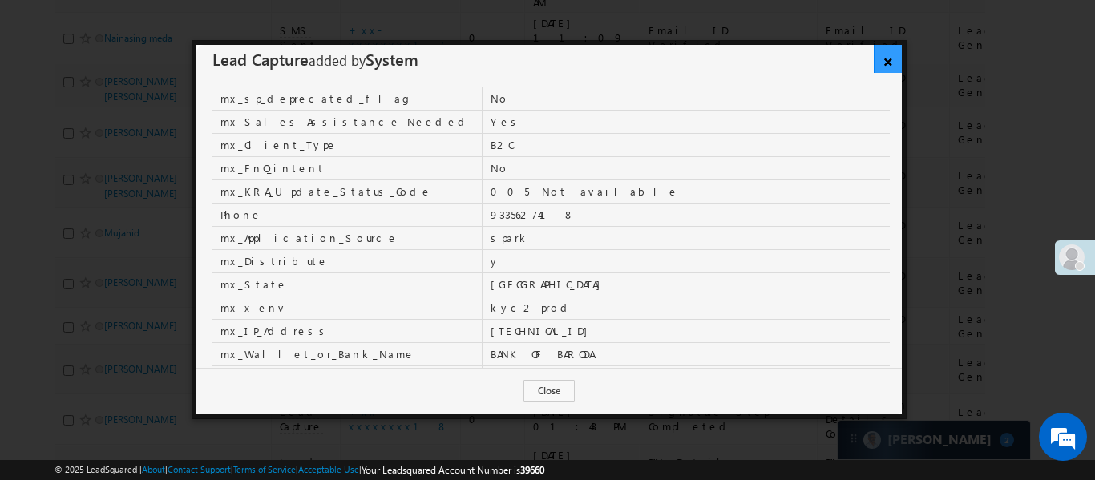
click at [891, 64] on link "×" at bounding box center [888, 59] width 28 height 28
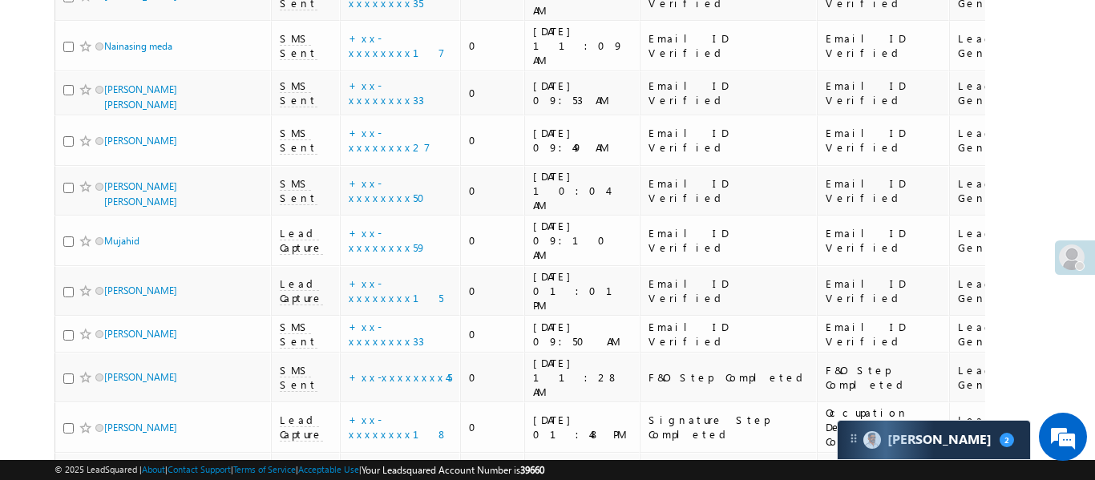
scroll to position [560, 0]
click at [142, 464] on link "About" at bounding box center [153, 469] width 23 height 10
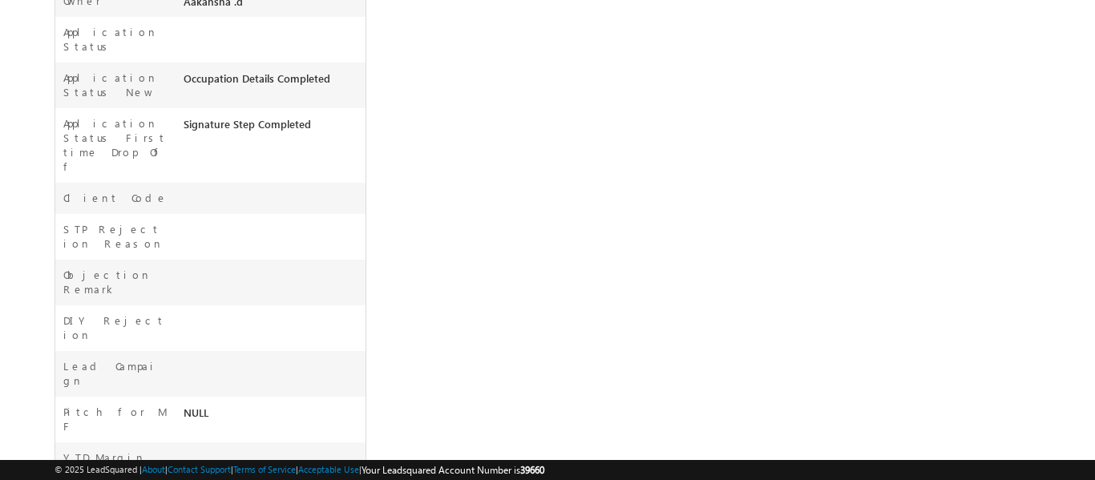
scroll to position [294, 0]
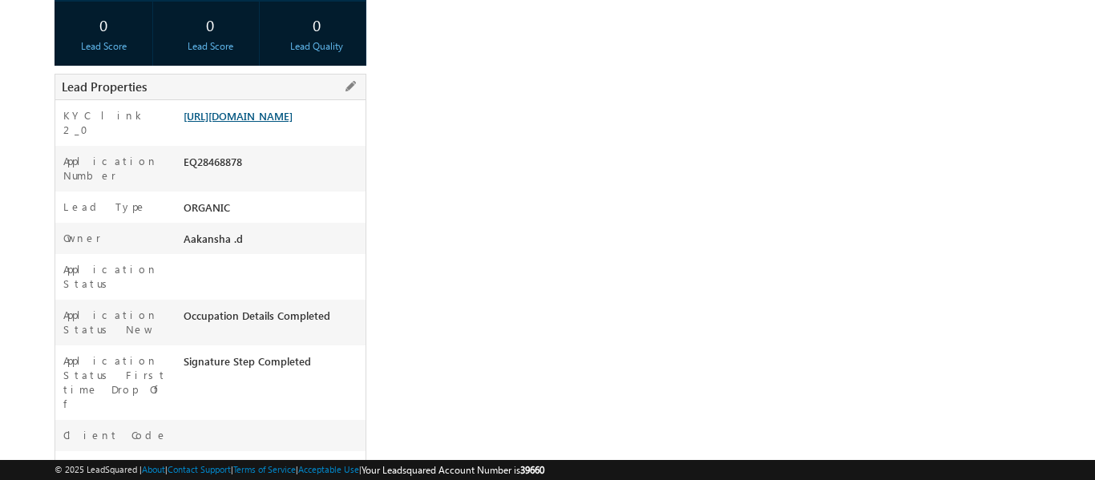
click at [253, 112] on link "[URL][DOMAIN_NAME]" at bounding box center [238, 116] width 109 height 14
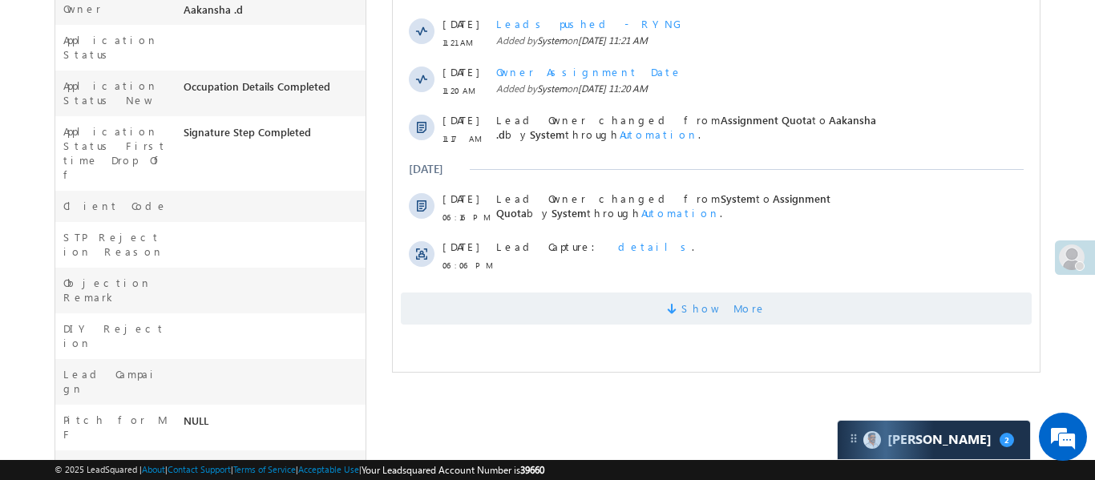
scroll to position [542, 0]
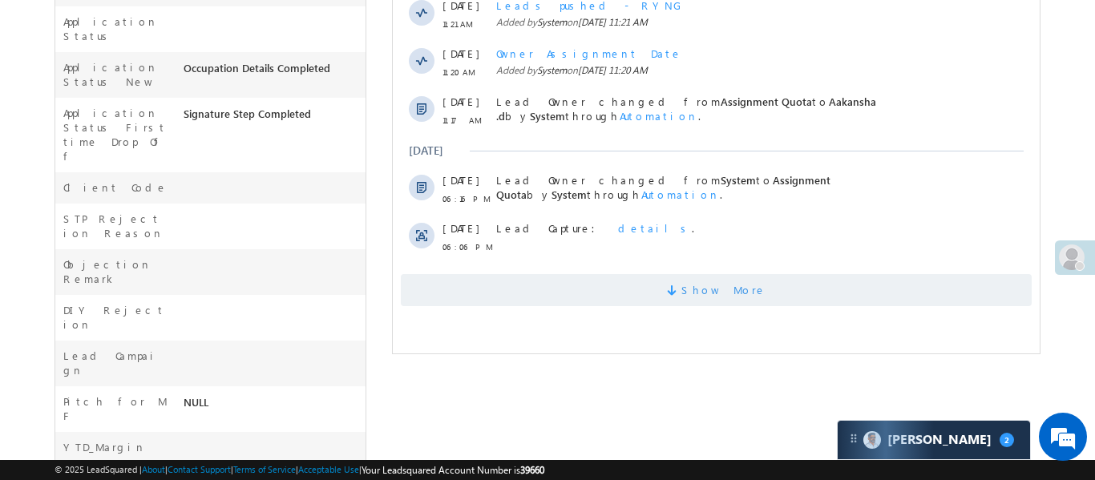
click at [753, 285] on span "Show More" at bounding box center [715, 290] width 631 height 32
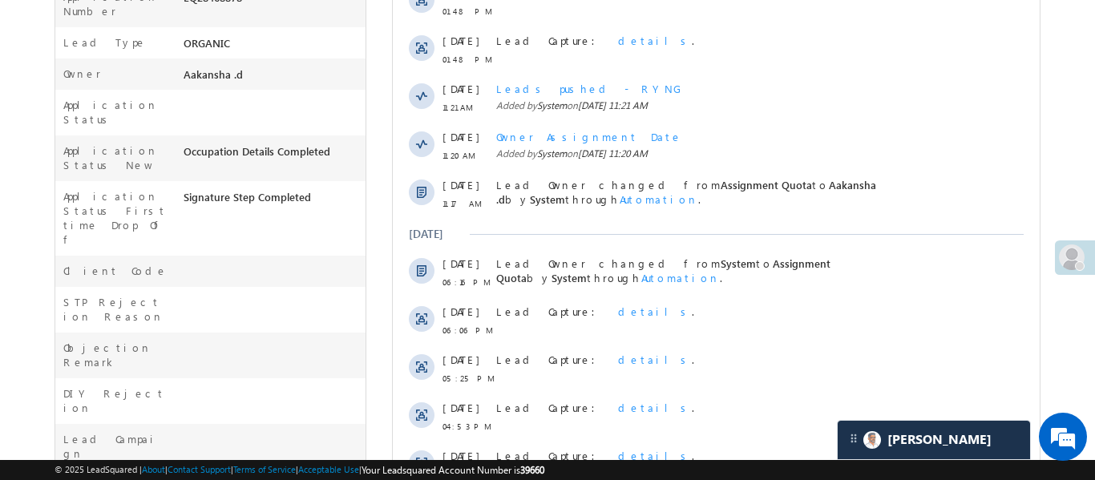
scroll to position [155, 0]
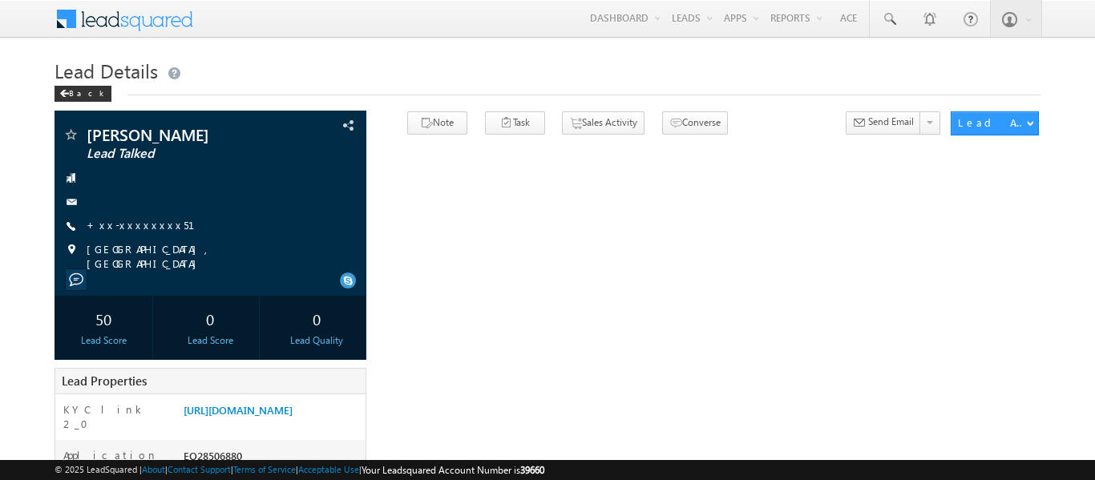
scroll to position [53, 0]
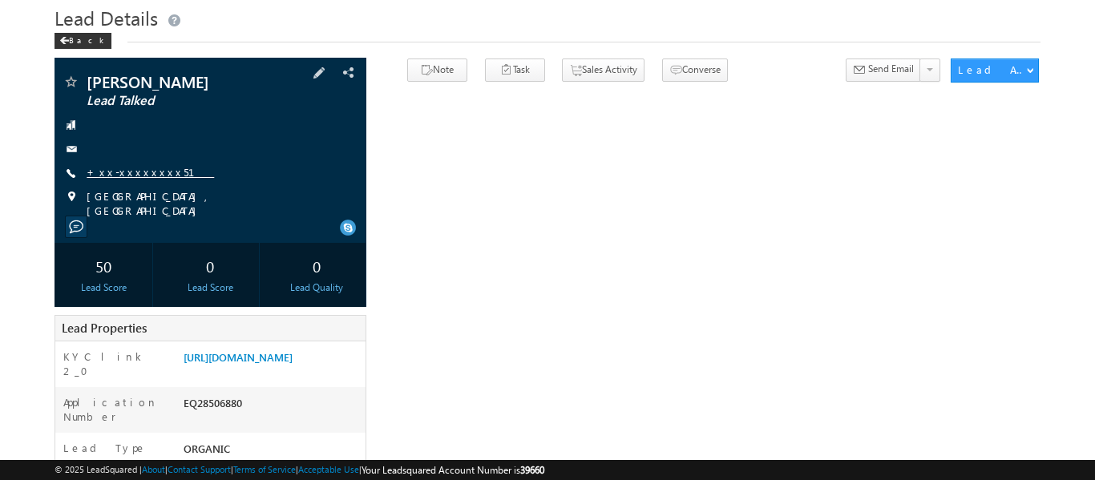
click at [147, 170] on link "+xx-xxxxxxxx51" at bounding box center [150, 172] width 127 height 14
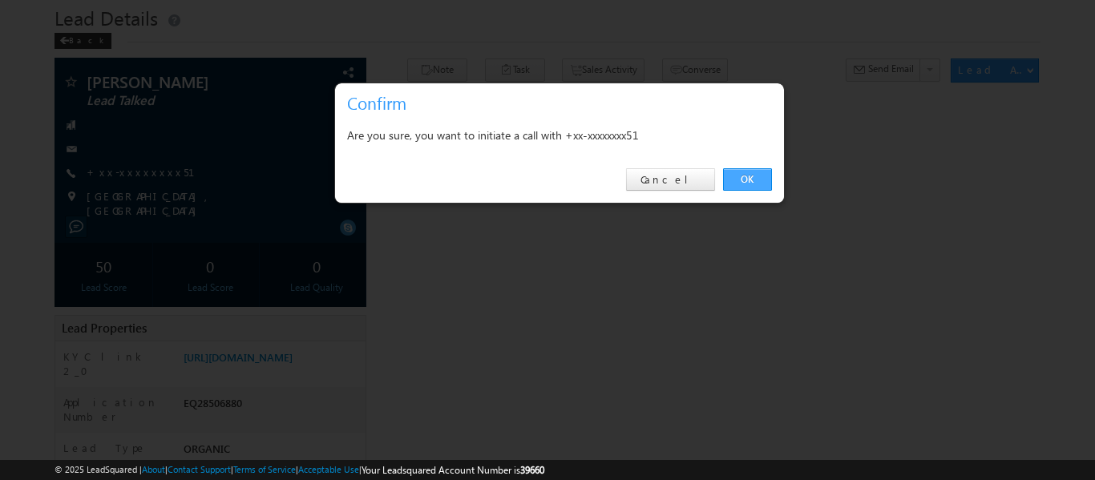
click at [751, 180] on link "OK" at bounding box center [747, 179] width 49 height 22
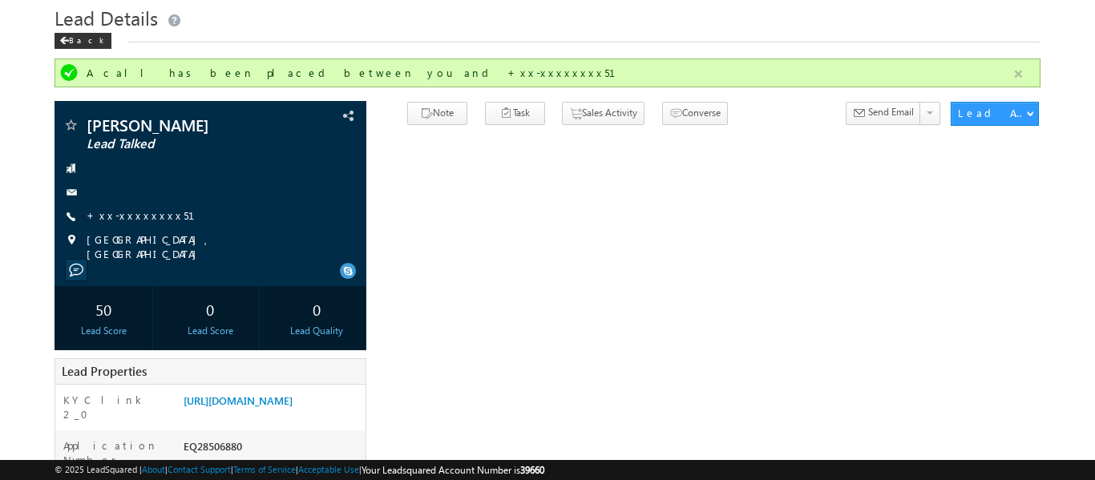
click at [1021, 75] on button "button" at bounding box center [1019, 74] width 20 height 20
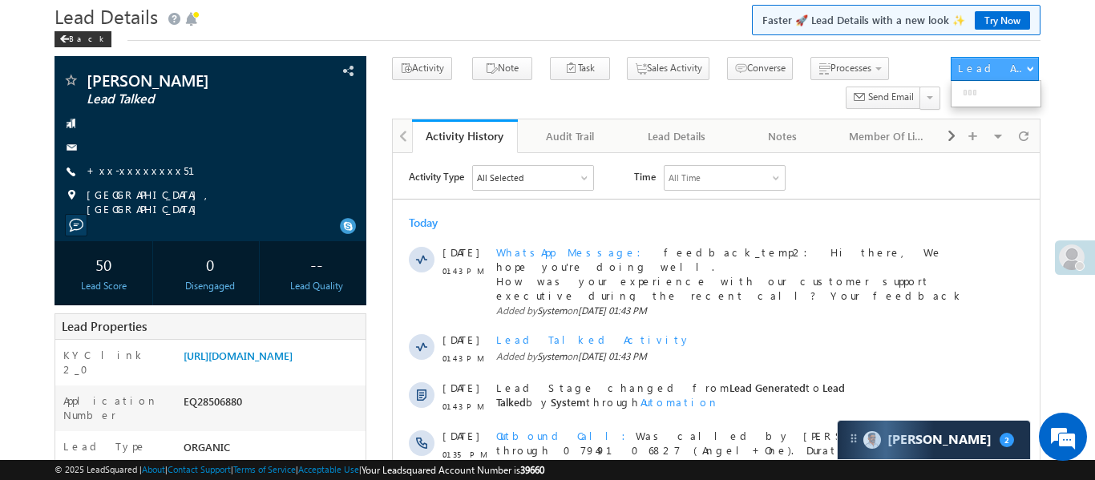
scroll to position [0, 0]
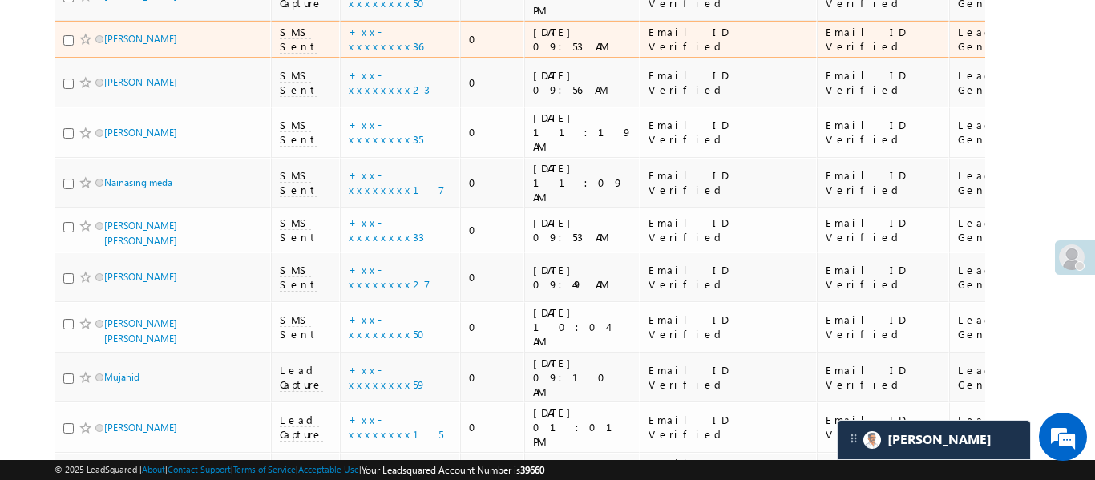
scroll to position [658, 0]
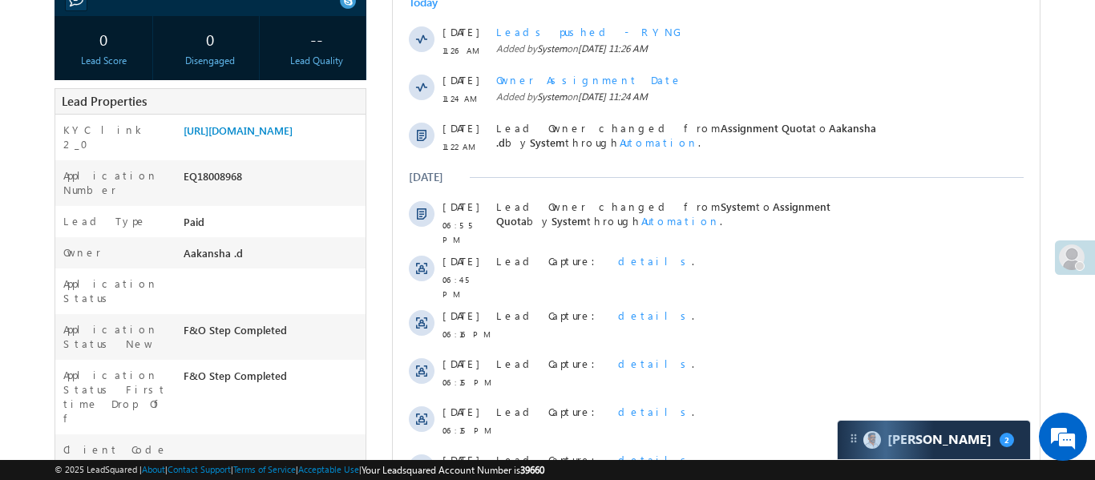
scroll to position [280, 0]
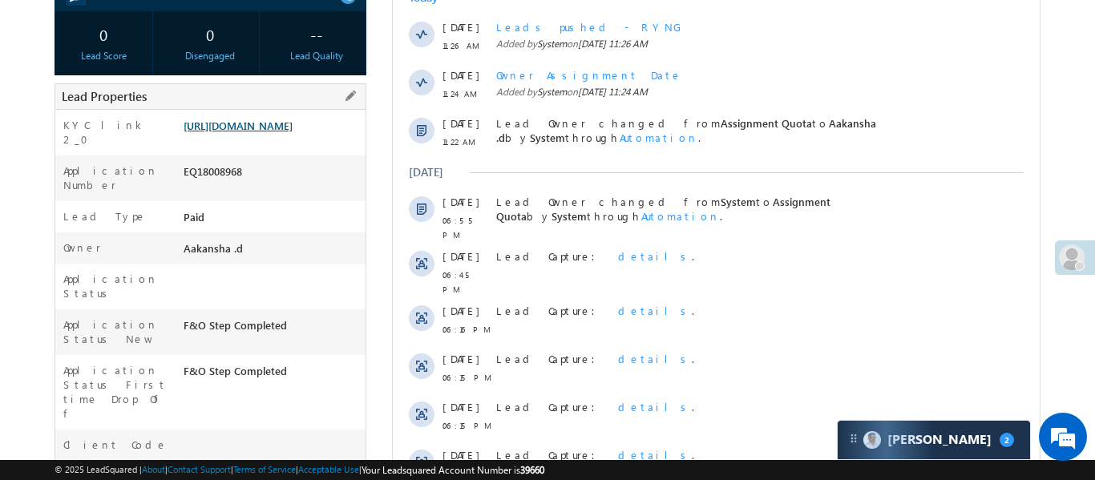
click at [290, 132] on link "https://angelbroking1-pk3em7sa.customui-test.leadsquared.com?leadId=112f0ccb-d6…" at bounding box center [238, 126] width 109 height 14
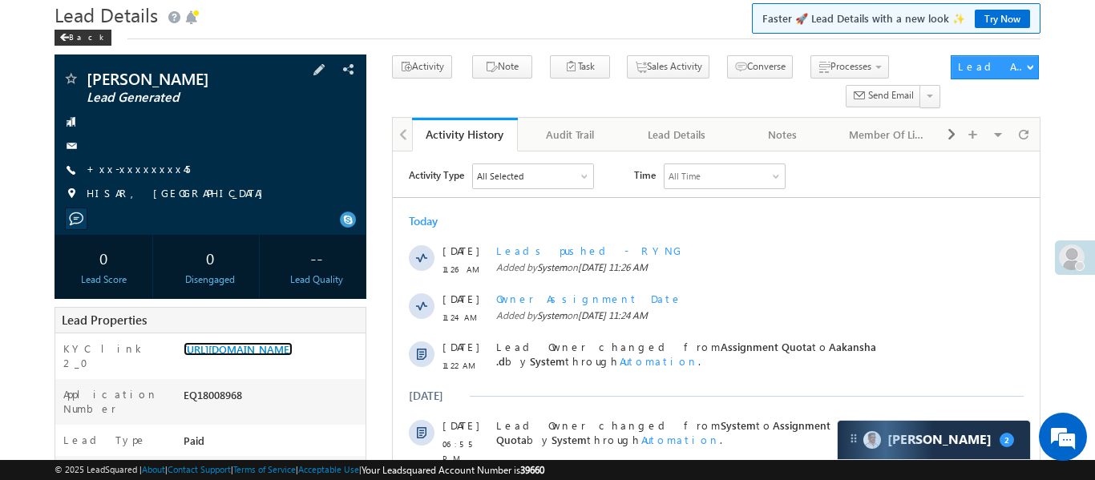
scroll to position [0, 0]
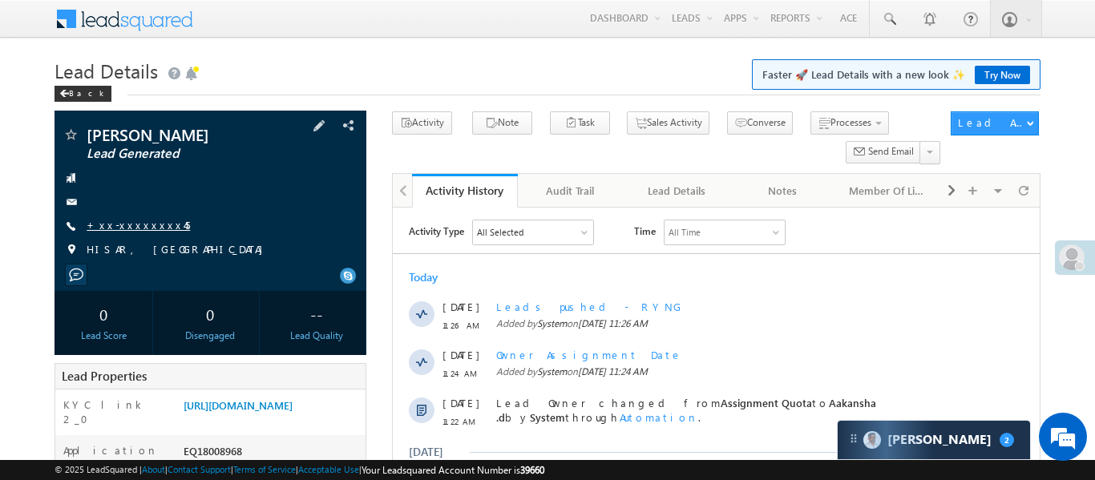
click at [135, 224] on link "+xx-xxxxxxxx45" at bounding box center [138, 225] width 103 height 14
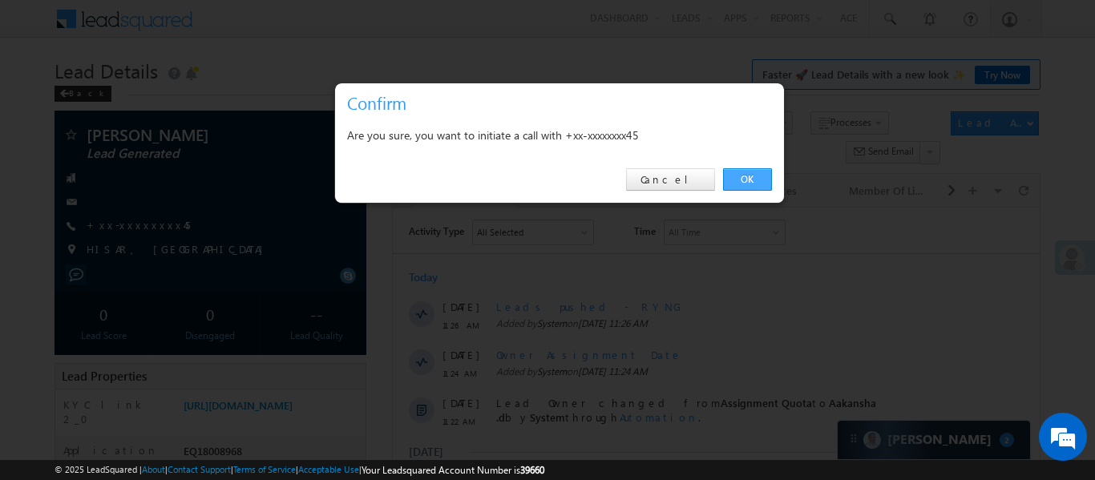
click at [763, 180] on link "OK" at bounding box center [747, 179] width 49 height 22
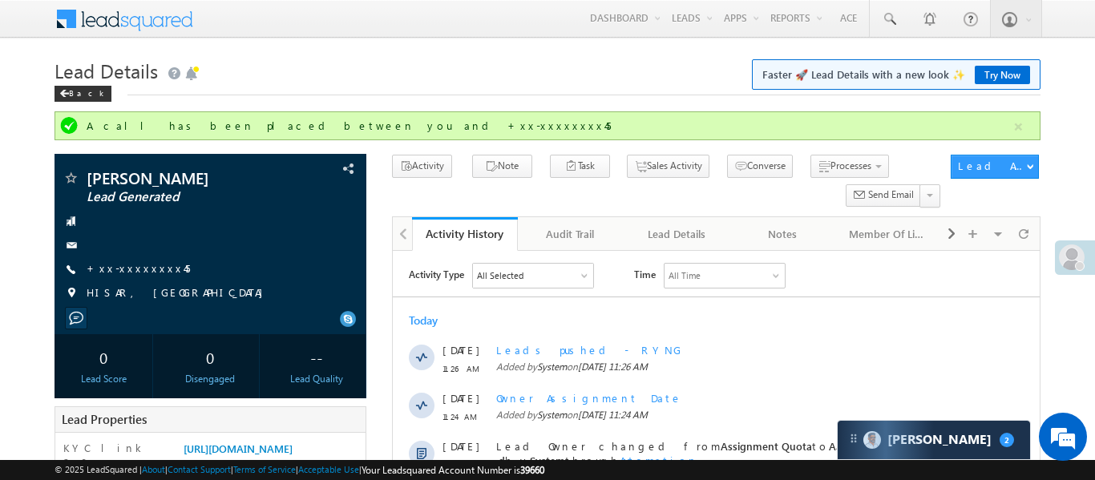
click at [1029, 135] on div "A call has been placed between you and +xx-xxxxxxxx45" at bounding box center [547, 125] width 985 height 29
click at [1020, 126] on button "button" at bounding box center [1019, 127] width 20 height 20
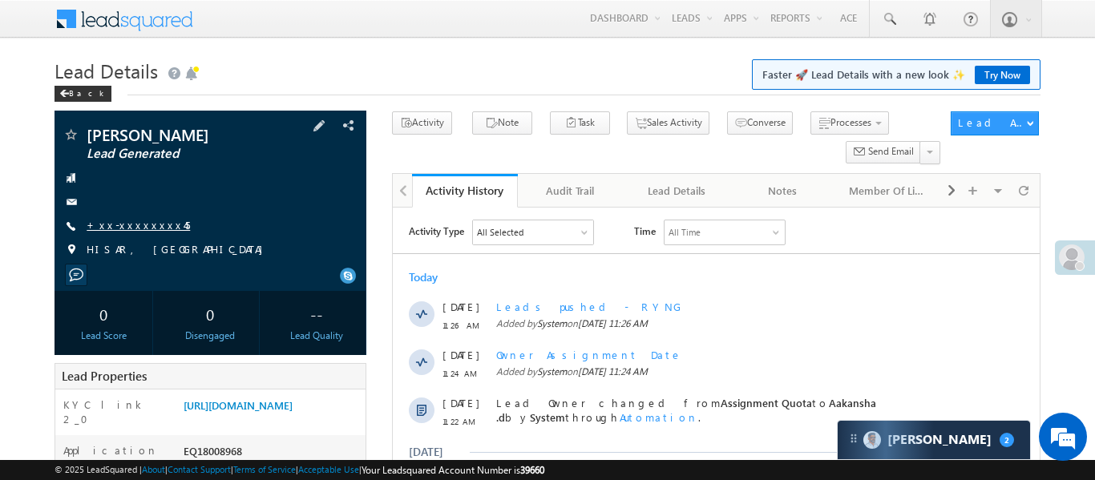
click at [136, 226] on link "+xx-xxxxxxxx45" at bounding box center [138, 225] width 103 height 14
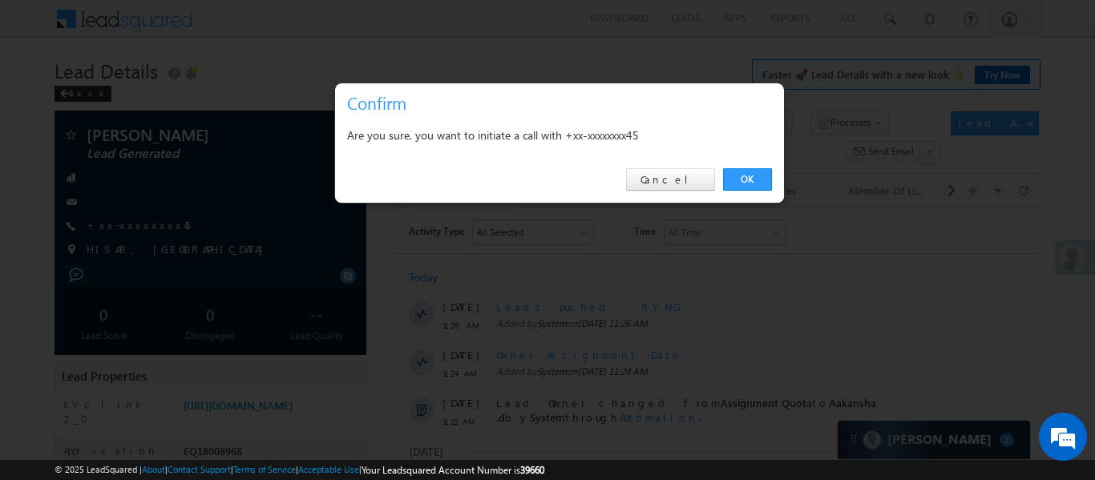
click at [779, 172] on div "OK Cancel" at bounding box center [559, 180] width 449 height 46
click at [744, 186] on link "OK" at bounding box center [747, 179] width 49 height 22
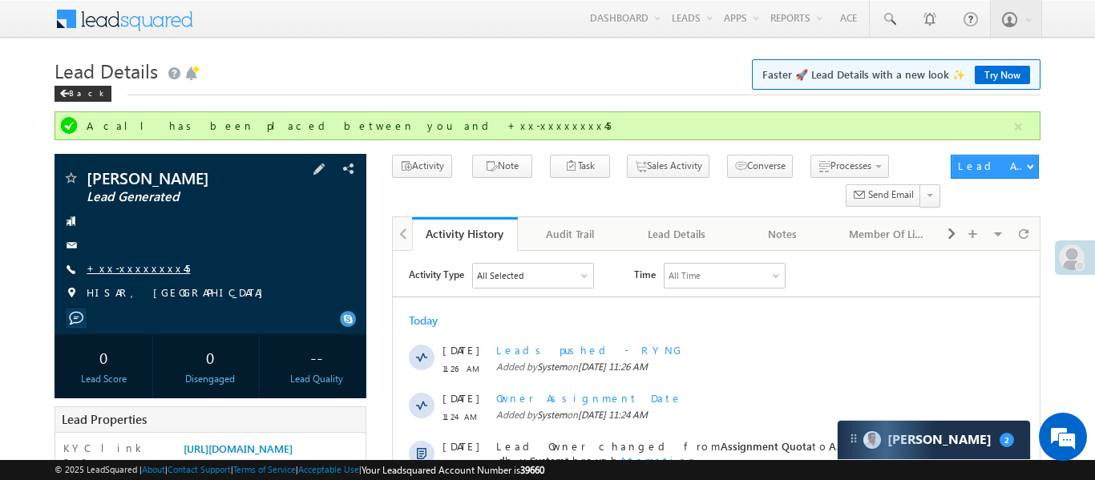
click at [134, 262] on link "+xx-xxxxxxxx45" at bounding box center [138, 268] width 103 height 14
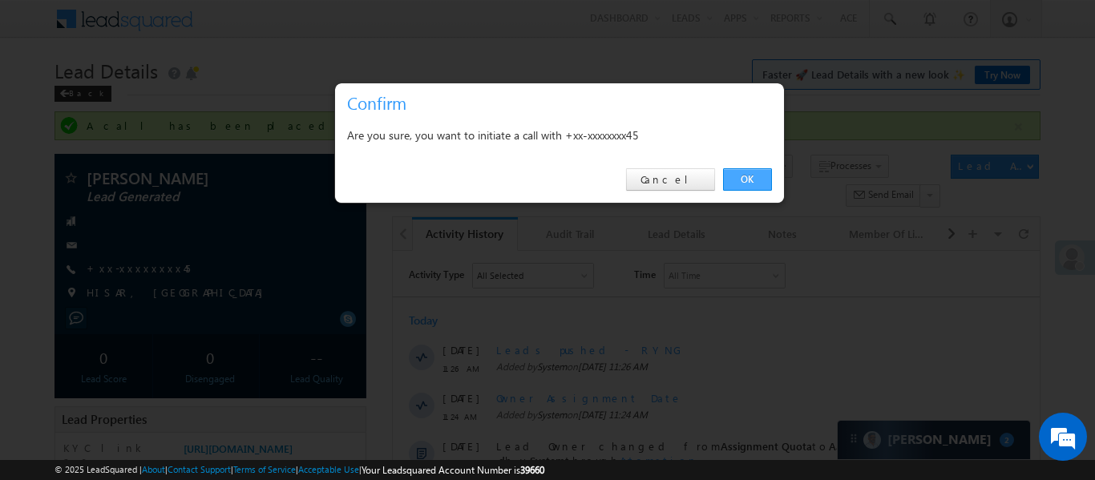
click at [735, 175] on link "OK" at bounding box center [747, 179] width 49 height 22
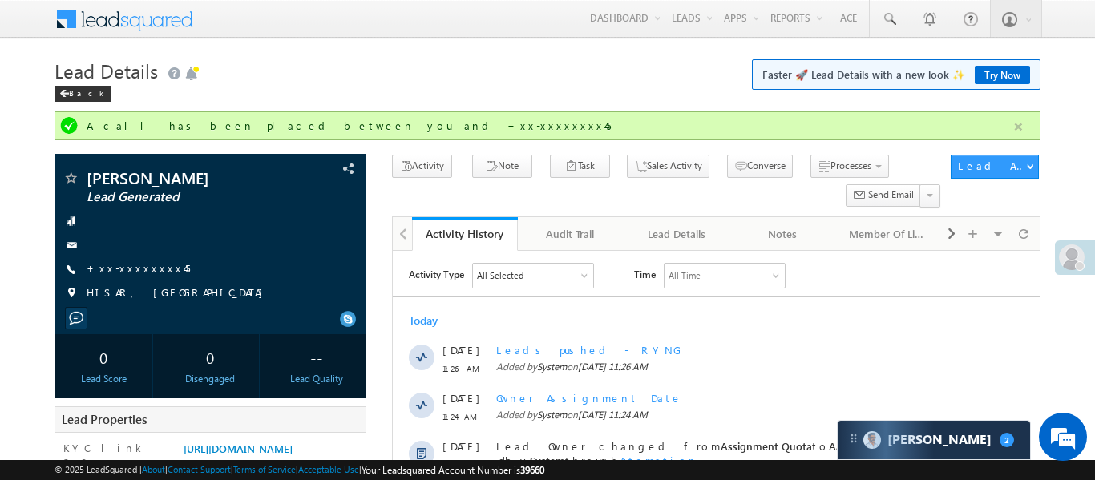
click at [1017, 121] on button "button" at bounding box center [1019, 127] width 20 height 20
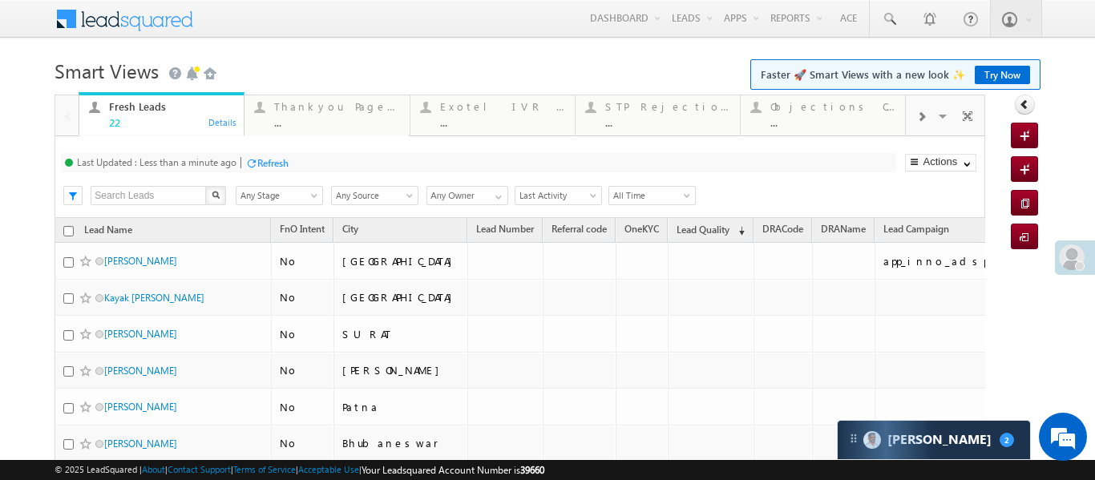
click at [923, 122] on span at bounding box center [922, 117] width 10 height 13
click at [825, 101] on div "Coded Today" at bounding box center [833, 106] width 125 height 13
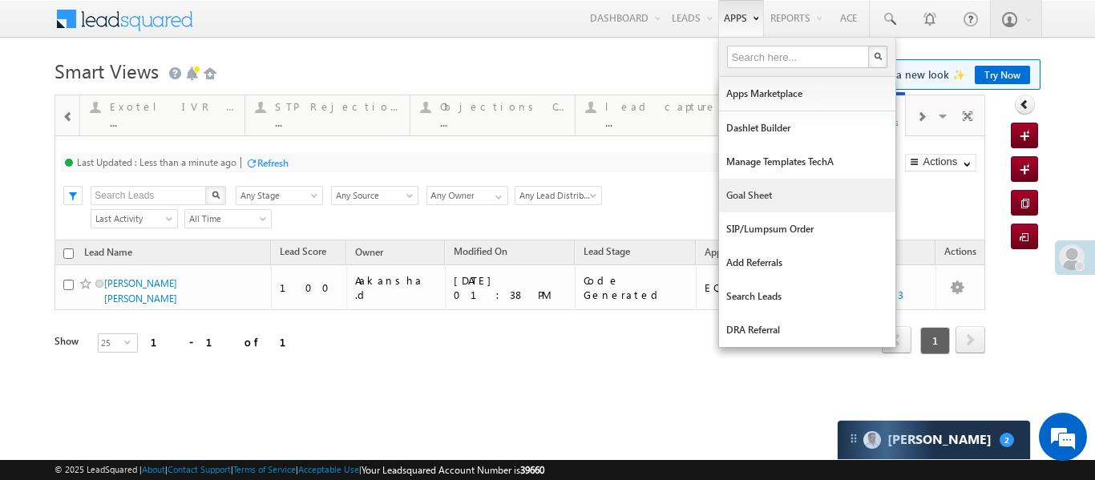
click at [739, 204] on link "Goal Sheet" at bounding box center [807, 196] width 176 height 34
click at [741, 203] on link "Goal Sheet" at bounding box center [807, 196] width 176 height 34
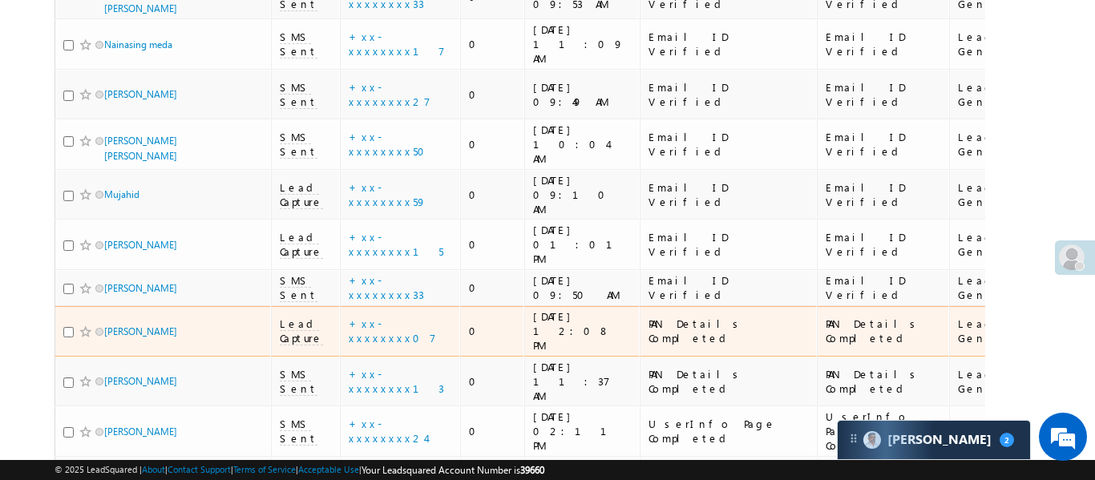
scroll to position [658, 0]
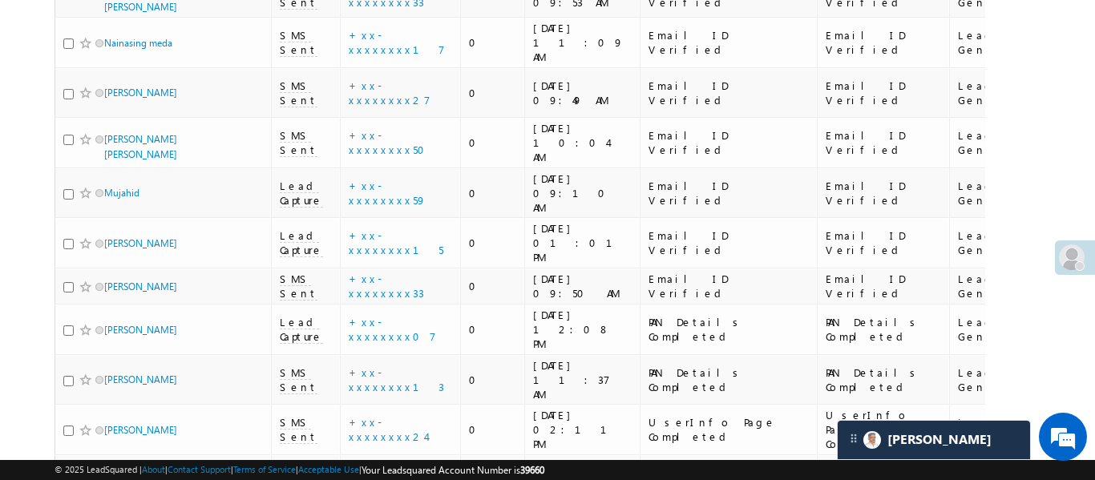
drag, startPoint x: 526, startPoint y: 411, endPoint x: 485, endPoint y: 405, distance: 41.4
click at [523, 411] on div "Lead Name Last Activity Phone Number Lead Score Modified On Application Status …" at bounding box center [520, 92] width 931 height 1163
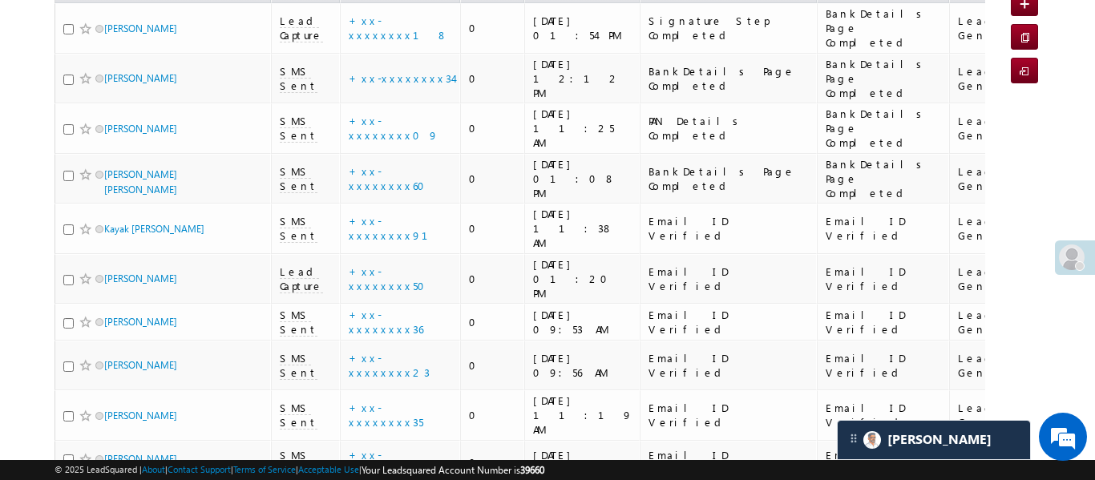
scroll to position [0, 0]
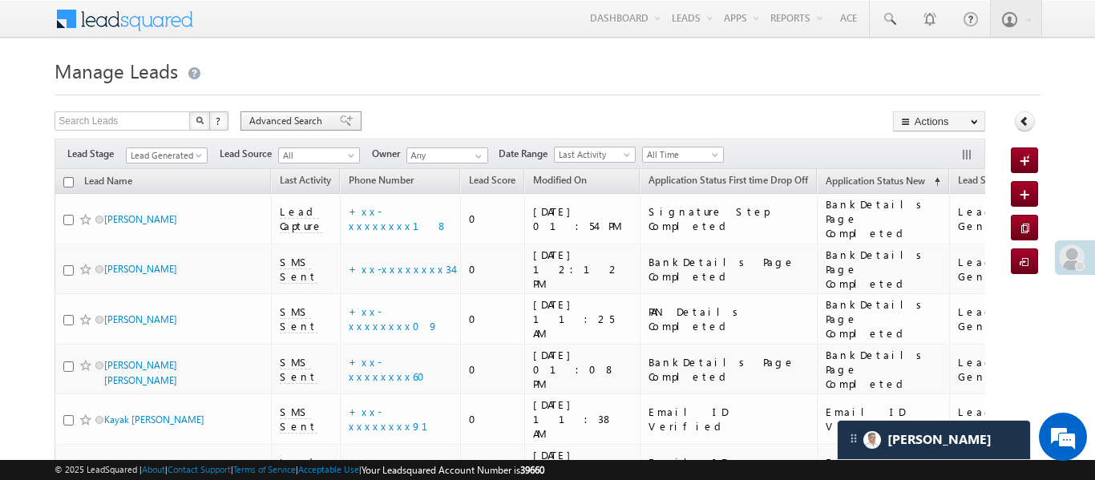
click at [294, 115] on span "Advanced Search" at bounding box center [288, 121] width 78 height 14
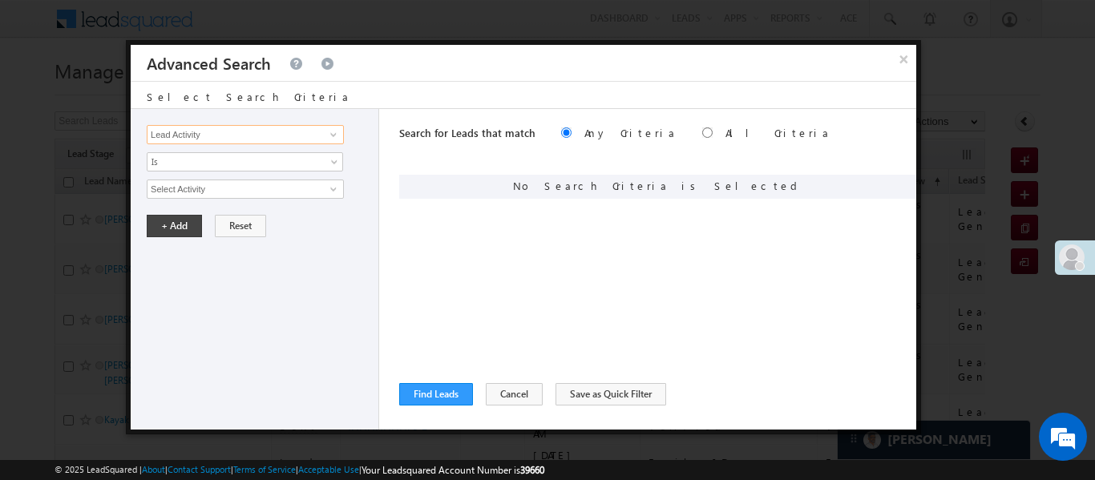
click at [323, 143] on input "Lead Activity" at bounding box center [245, 134] width 197 height 19
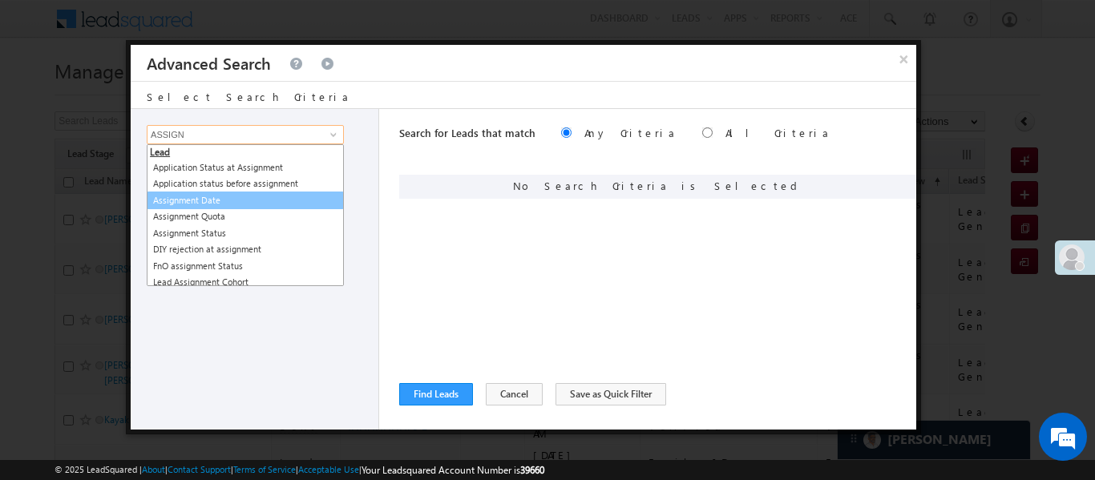
drag, startPoint x: 199, startPoint y: 208, endPoint x: 218, endPoint y: 194, distance: 23.6
click at [218, 194] on ul "Lead Application Status at Assignment Application status before assignment Assi…" at bounding box center [245, 215] width 197 height 142
click at [203, 204] on link "Assignment Date" at bounding box center [245, 201] width 197 height 18
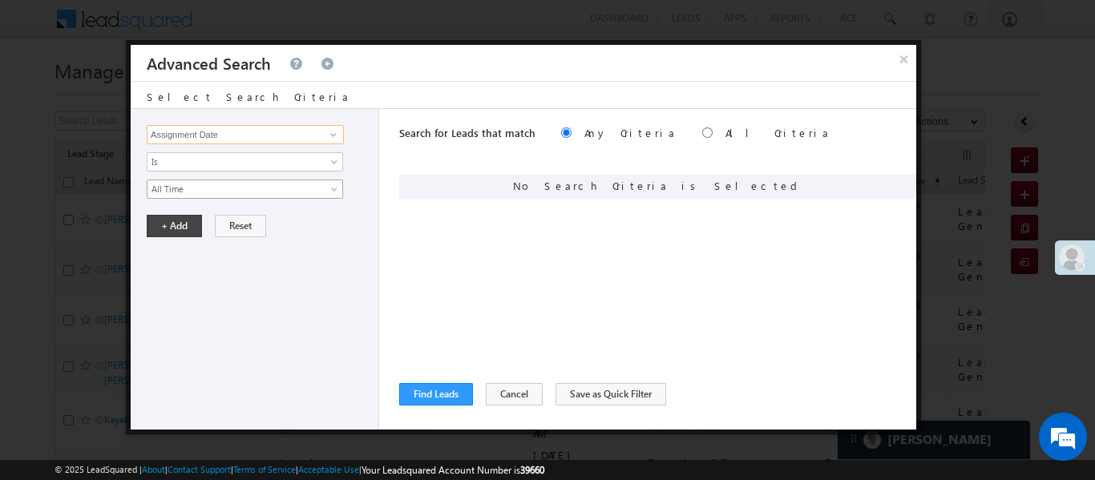
type input "Assignment Date"
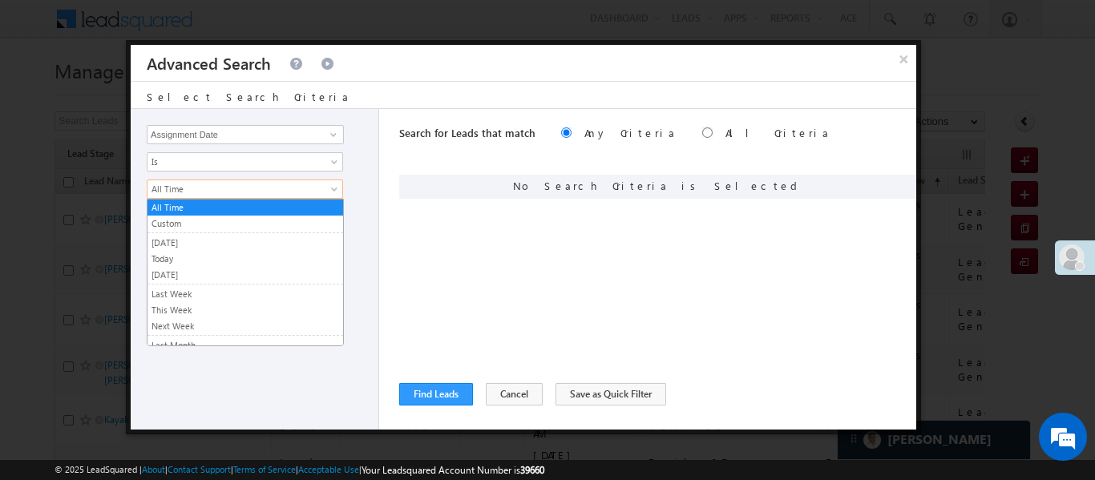
click at [201, 190] on span "All Time" at bounding box center [235, 189] width 174 height 14
click at [180, 261] on link "Today" at bounding box center [246, 259] width 196 height 14
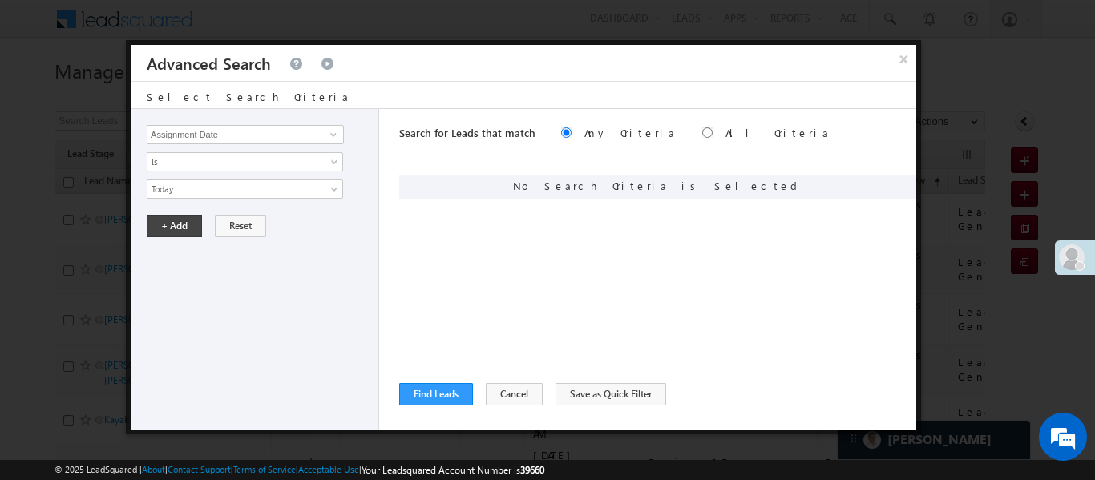
click at [163, 237] on div "Lead Activity Task Sales Group Prospect Id WA Last Message Timestamp 4th Day Di…" at bounding box center [255, 269] width 249 height 321
click at [171, 223] on button "+ Add" at bounding box center [174, 226] width 55 height 22
click at [702, 133] on input "radio" at bounding box center [707, 132] width 10 height 10
radio input "true"
click at [443, 382] on div "Search for Leads that match Any Criteria All Criteria Note that the current tri…" at bounding box center [657, 269] width 517 height 321
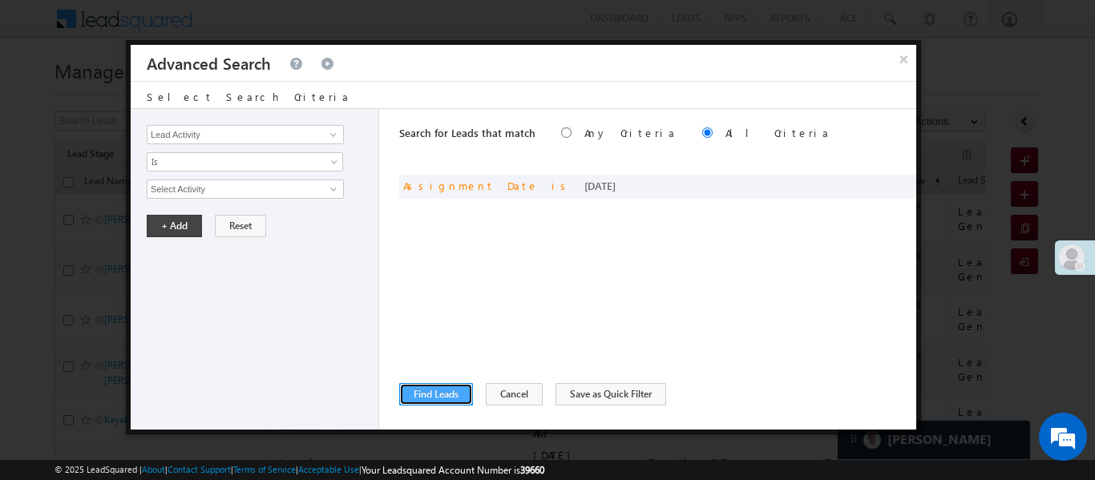
click at [446, 393] on button "Find Leads" at bounding box center [436, 394] width 74 height 22
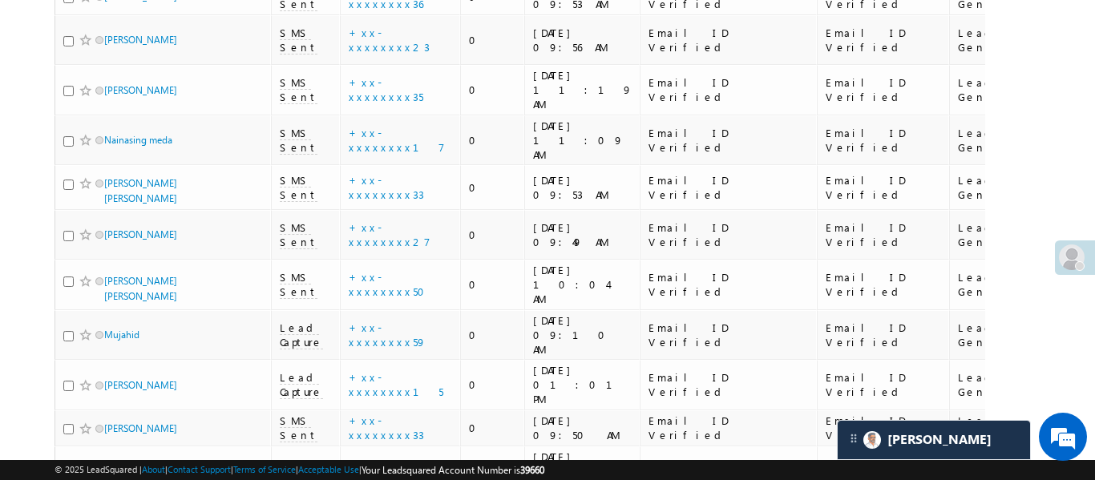
scroll to position [64, 0]
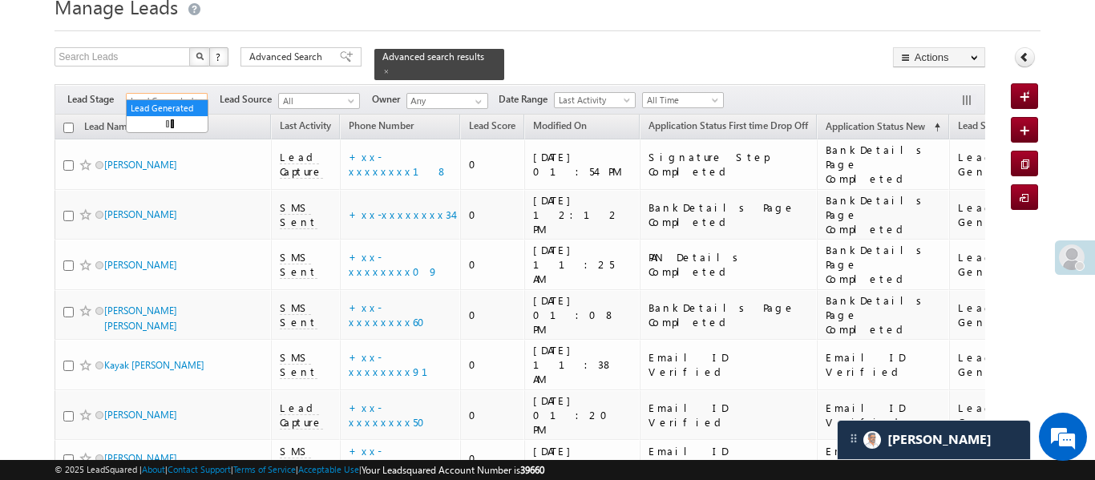
click at [172, 94] on span "Lead Generated" at bounding box center [165, 101] width 76 height 14
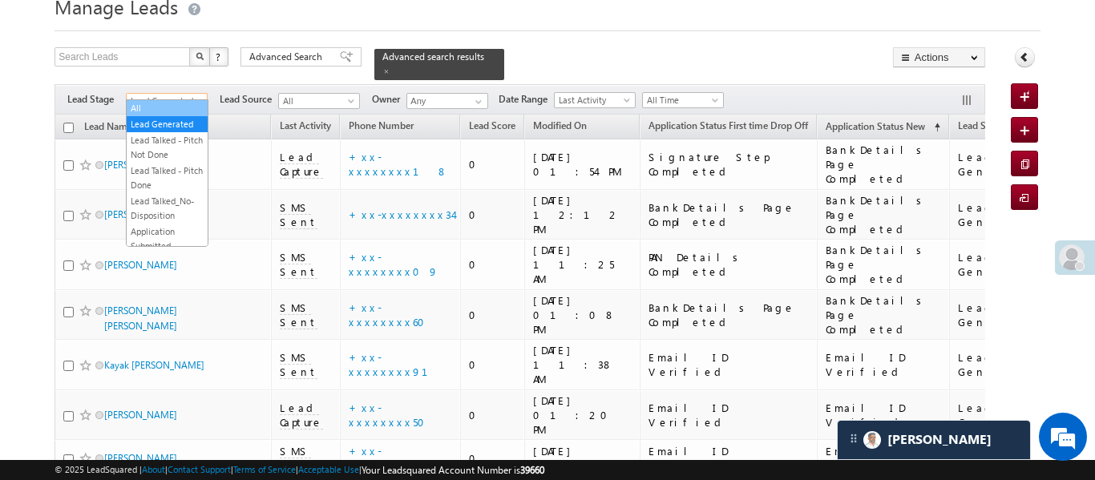
click at [170, 110] on link "All" at bounding box center [167, 108] width 81 height 14
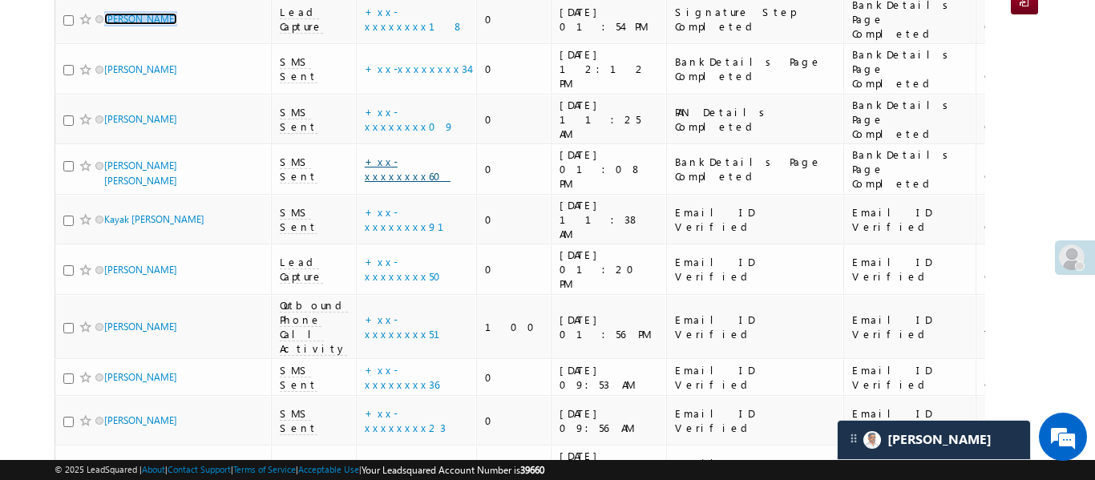
scroll to position [192, 0]
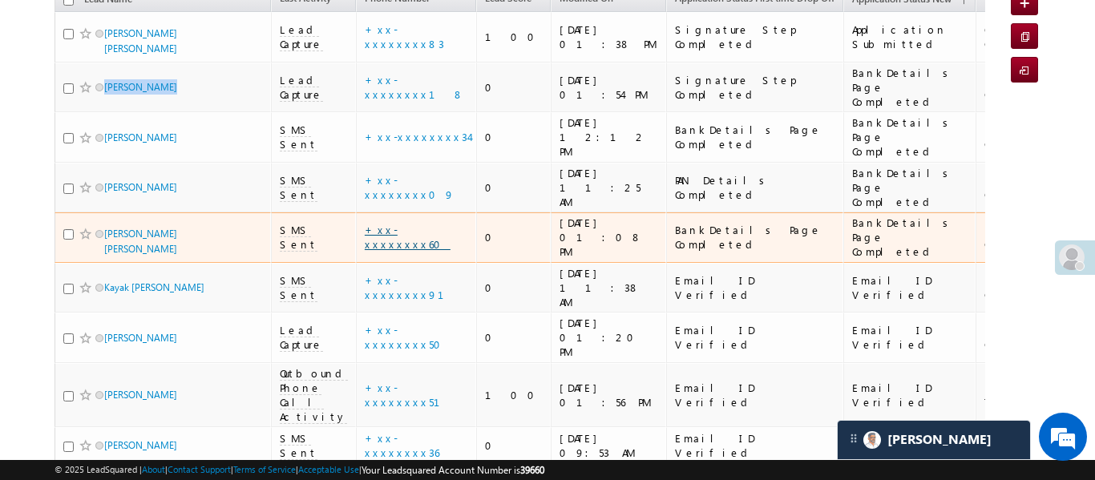
click at [394, 223] on link "+xx-xxxxxxxx60" at bounding box center [408, 237] width 86 height 28
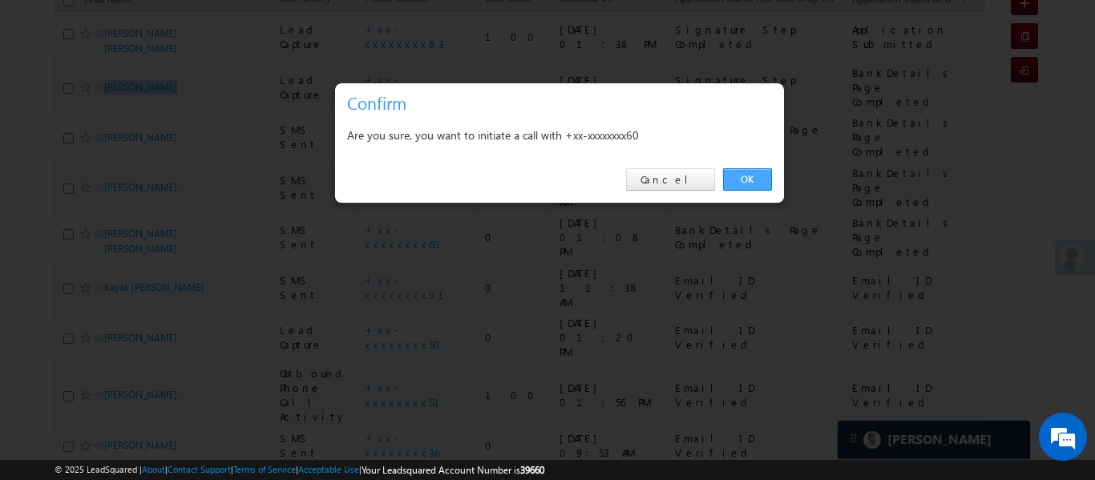
click at [746, 176] on link "OK" at bounding box center [747, 179] width 49 height 22
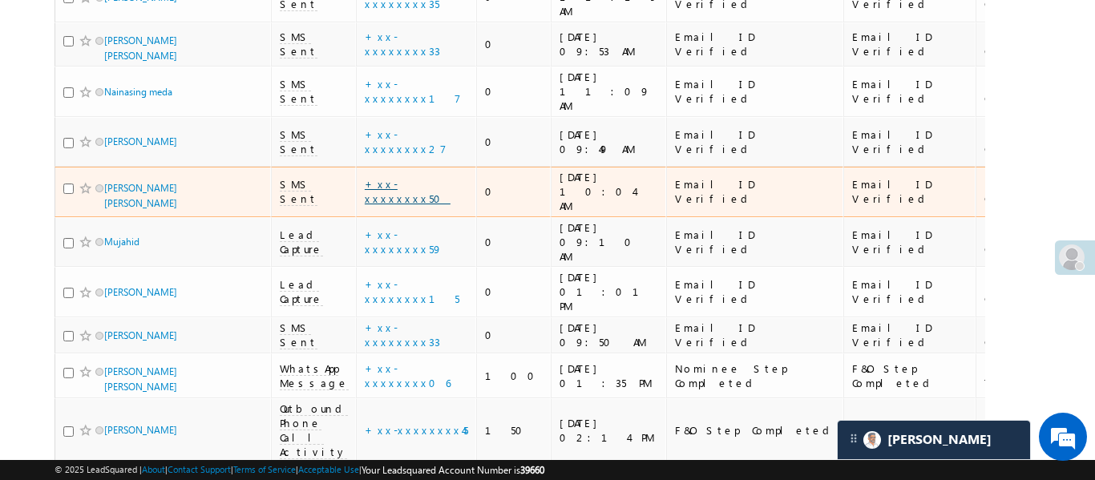
scroll to position [924, 0]
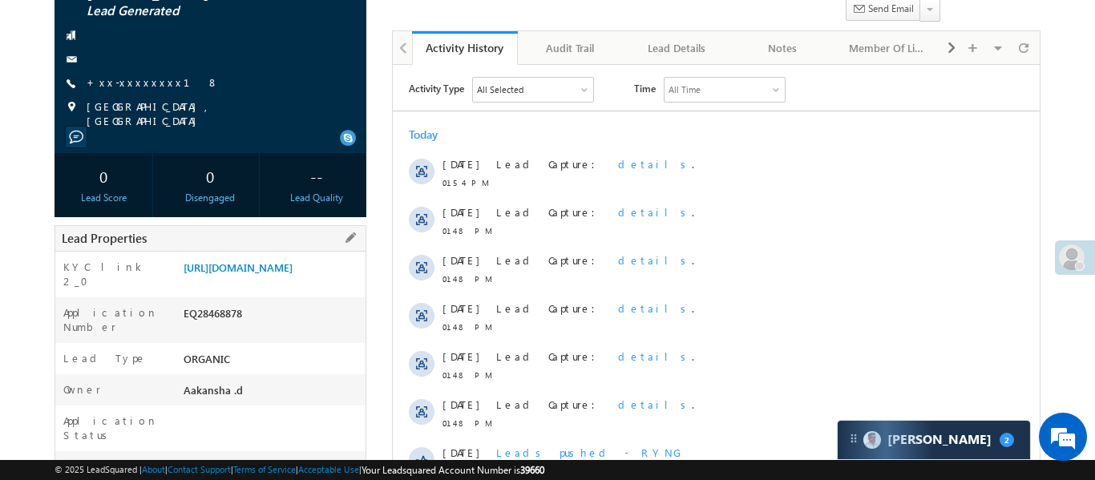
scroll to position [158, 0]
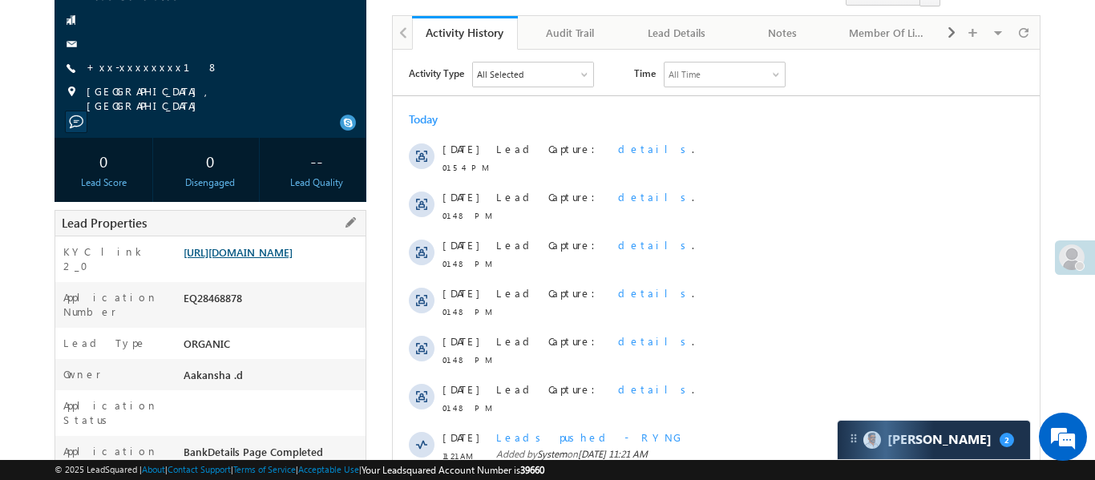
click at [293, 259] on link "https://angelbroking1-pk3em7sa.customui-test.leadsquared.com?leadId=791b5100-81…" at bounding box center [238, 252] width 109 height 14
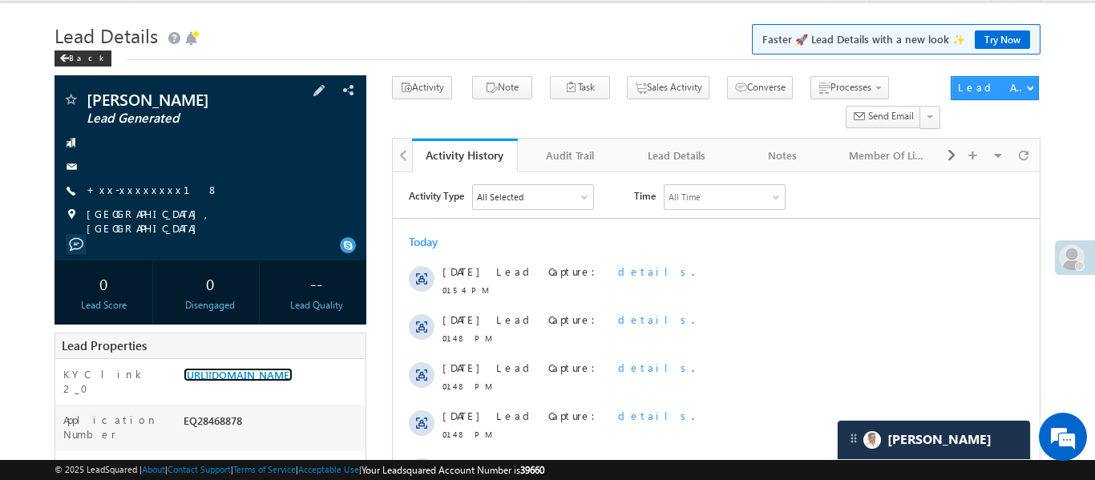
scroll to position [71, 0]
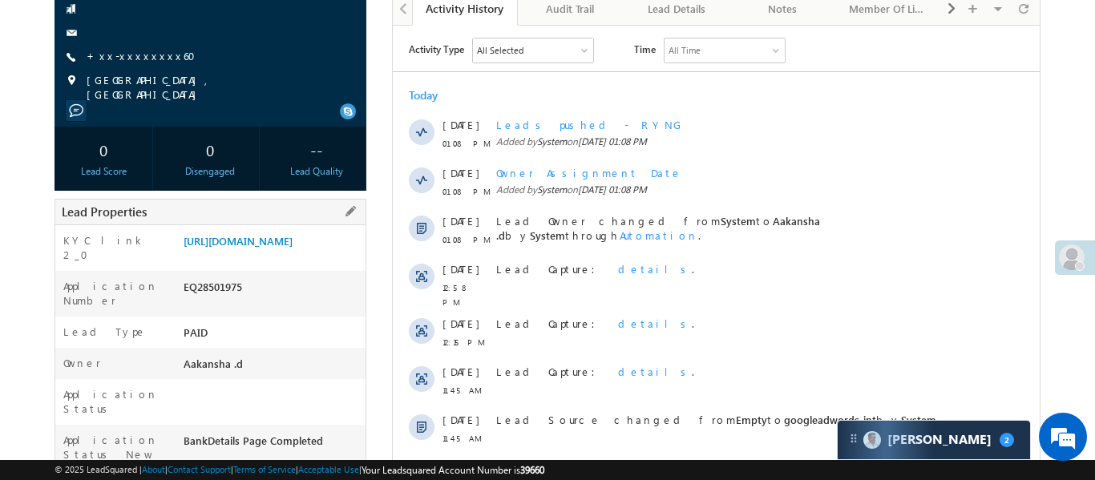
scroll to position [198, 0]
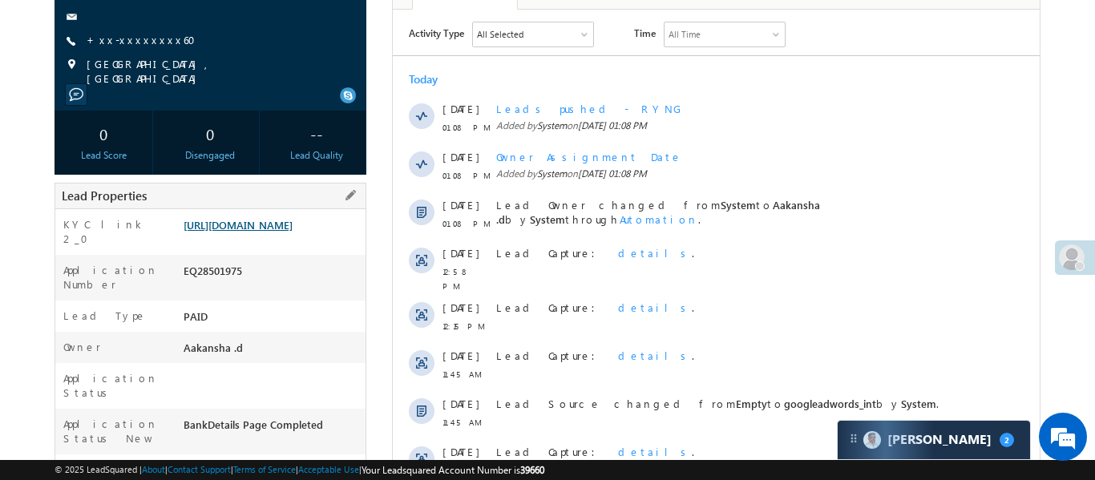
click at [280, 232] on link "[URL][DOMAIN_NAME]" at bounding box center [238, 225] width 109 height 14
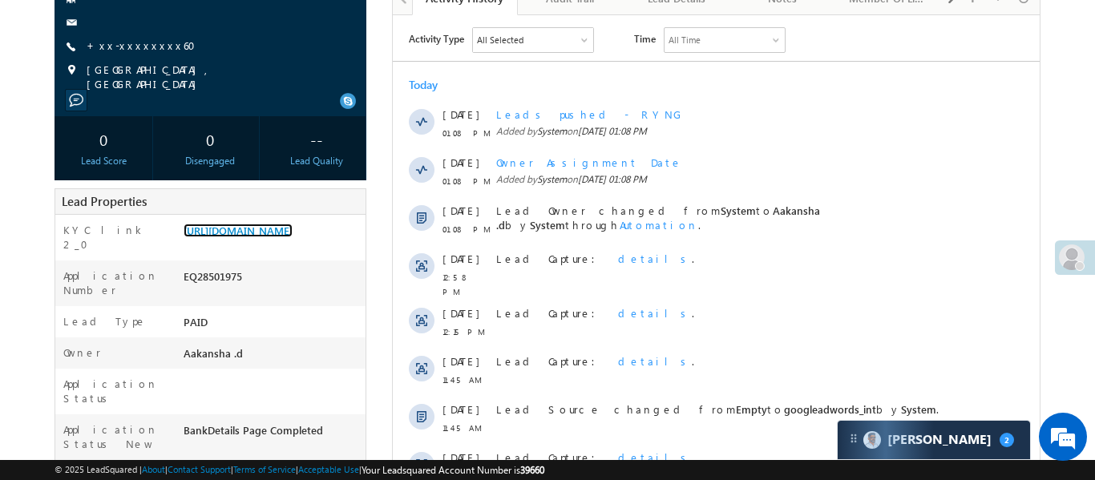
scroll to position [182, 0]
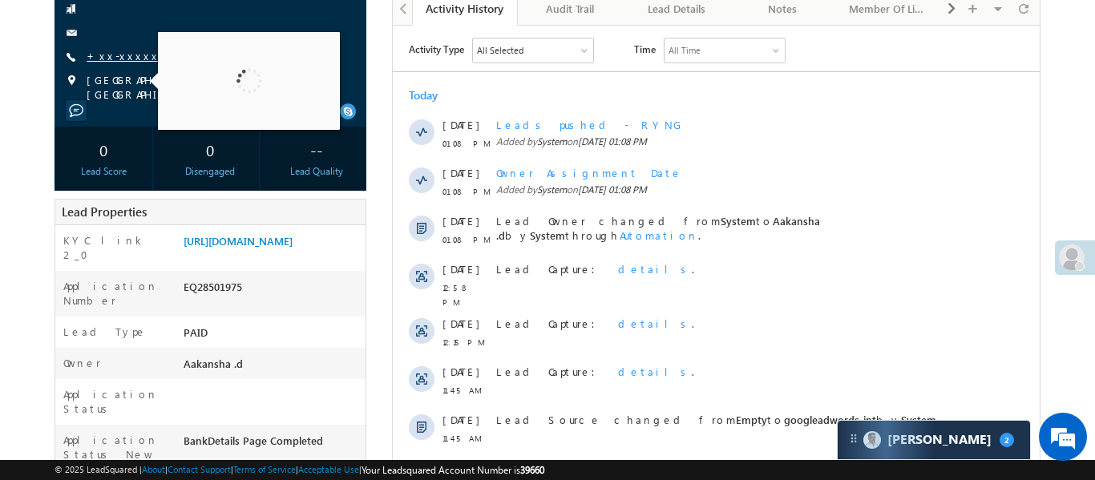
click at [141, 53] on link "+xx-xxxxxxxx60" at bounding box center [146, 56] width 119 height 14
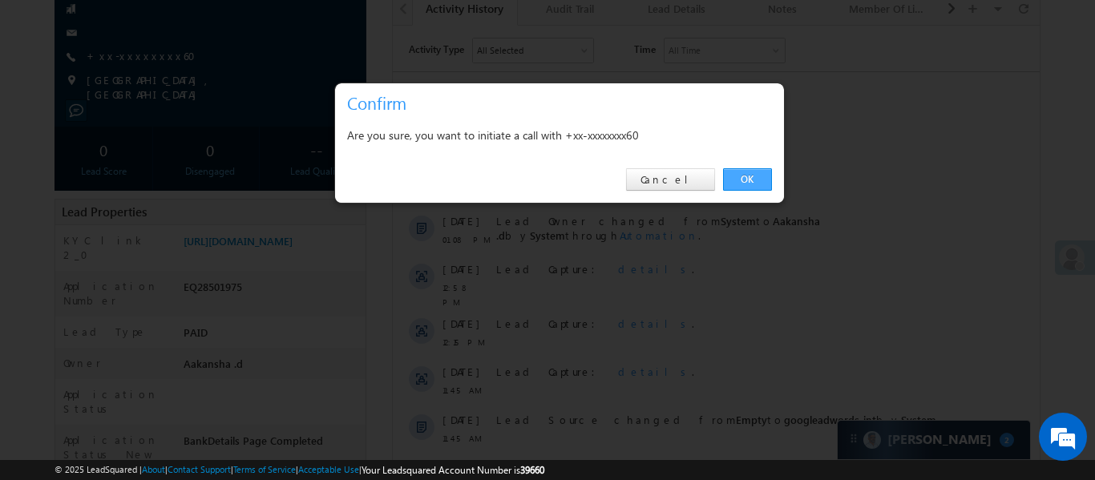
click at [743, 180] on link "OK" at bounding box center [747, 179] width 49 height 22
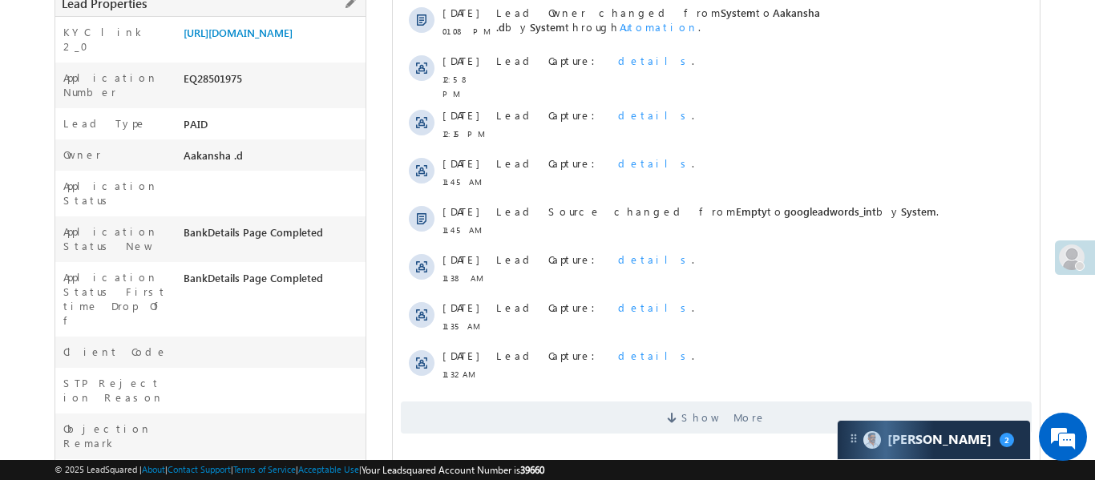
scroll to position [406, 0]
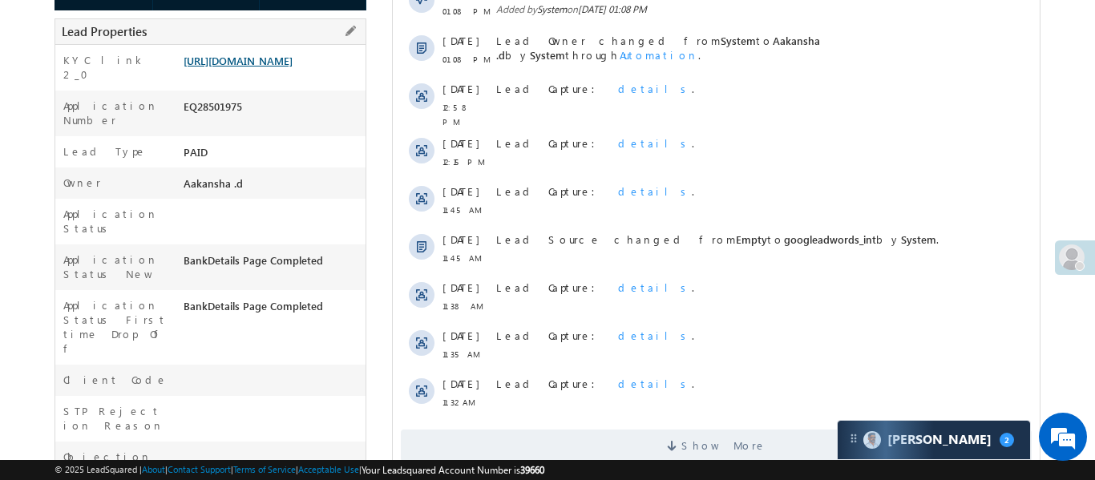
click at [280, 67] on link "https://angelbroking1-pk3em7sa.customui-test.leadsquared.com?leadId=27cd3205-7c…" at bounding box center [238, 61] width 109 height 14
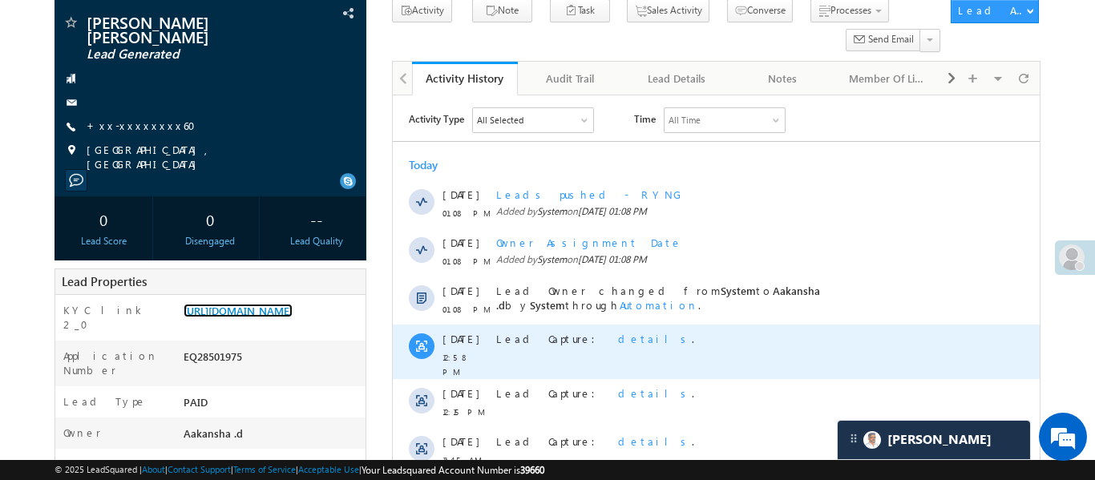
scroll to position [0, 0]
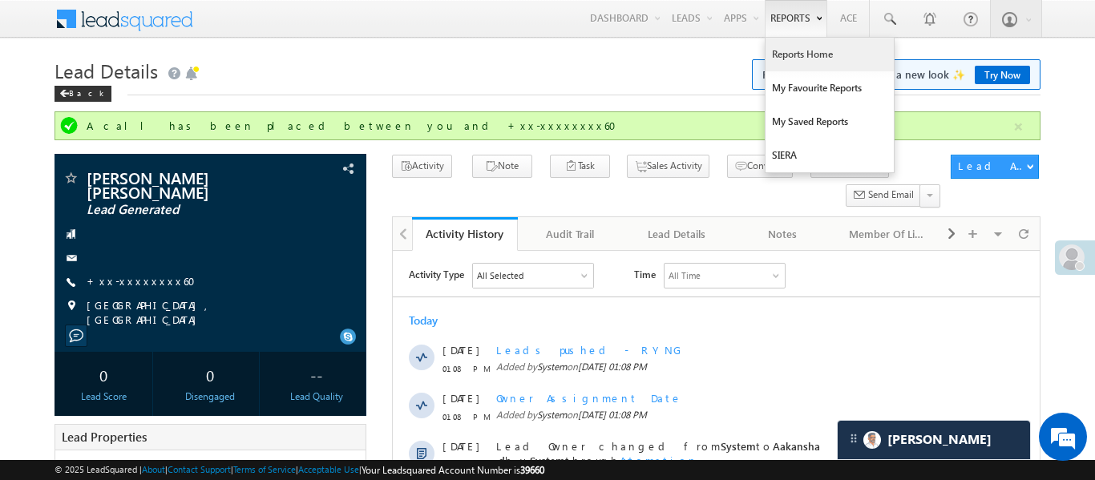
click at [807, 61] on link "Reports Home" at bounding box center [830, 55] width 128 height 34
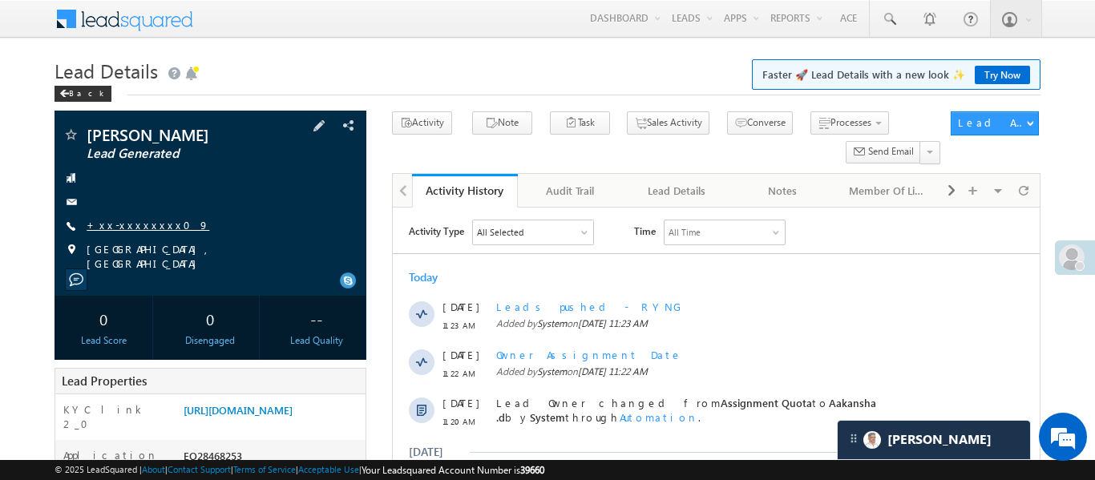
click at [151, 218] on link "+xx-xxxxxxxx09" at bounding box center [148, 225] width 123 height 14
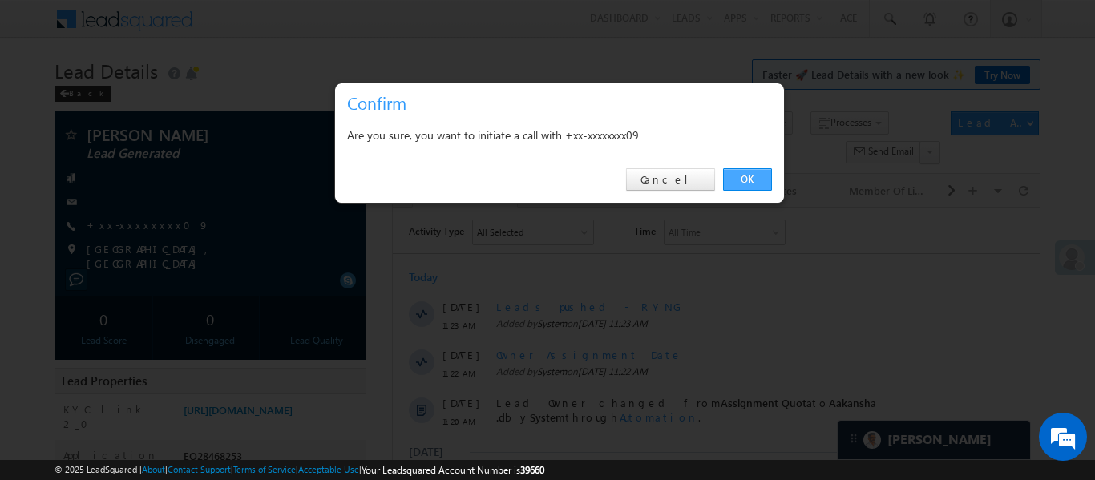
click at [746, 180] on link "OK" at bounding box center [747, 179] width 49 height 22
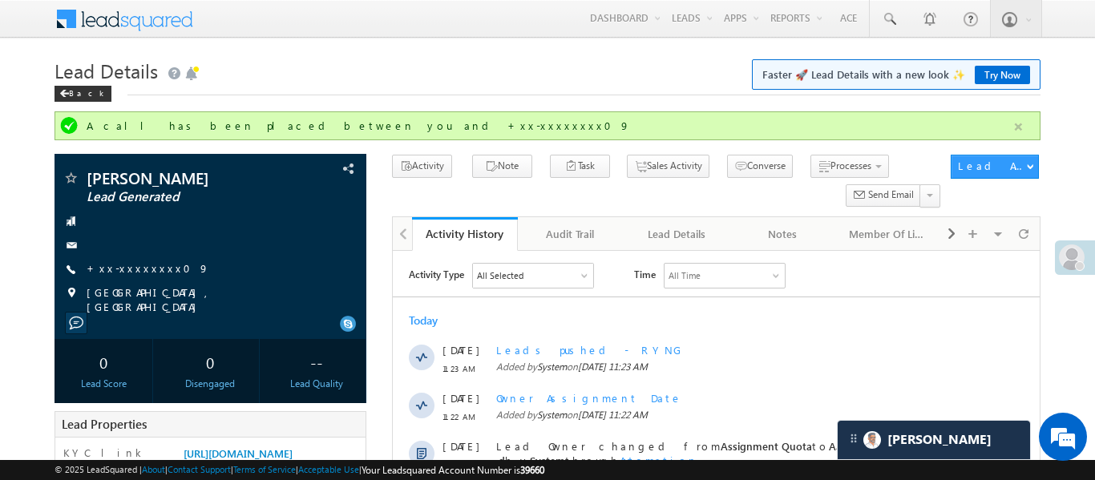
click at [1023, 126] on button "button" at bounding box center [1019, 127] width 20 height 20
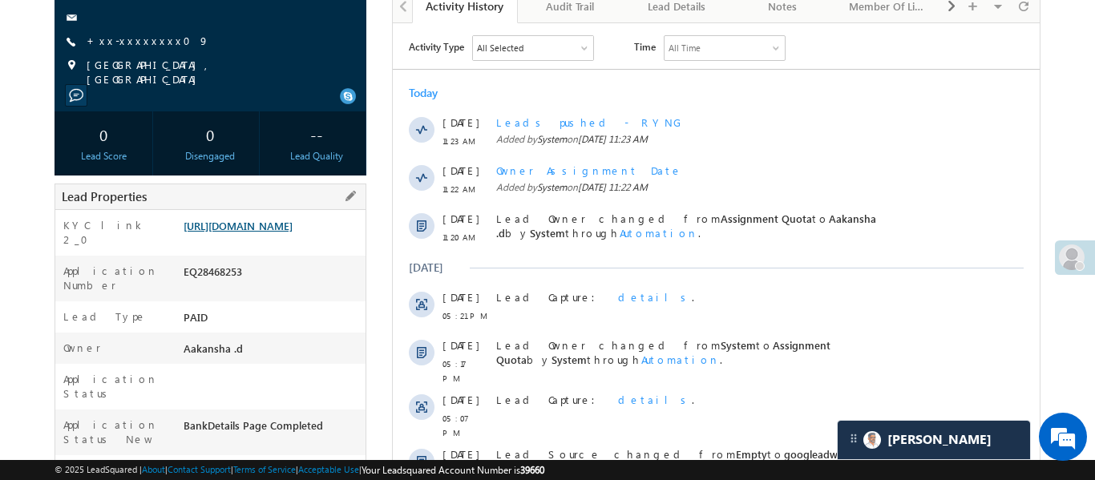
scroll to position [197, 0]
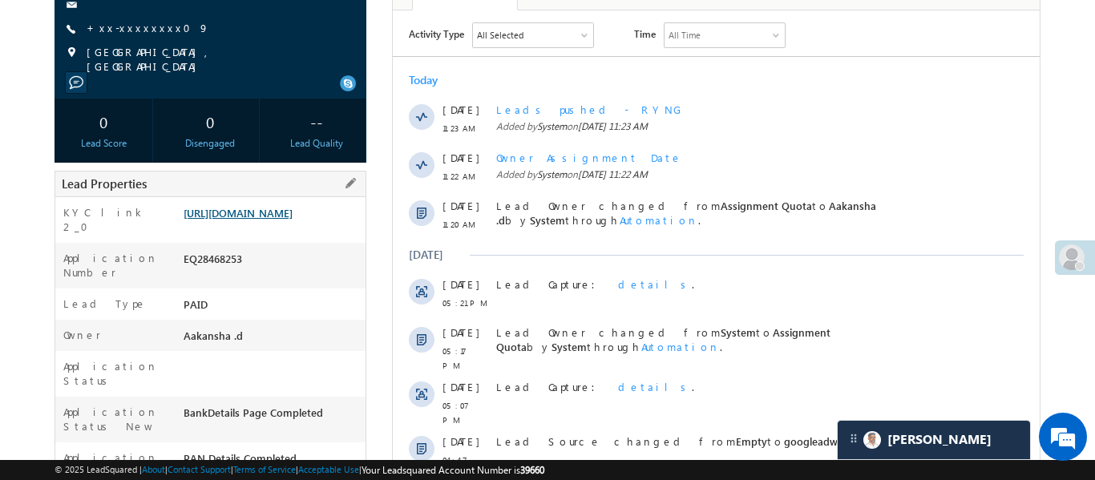
click at [281, 220] on link "https://angelbroking1-pk3em7sa.customui-test.leadsquared.com?leadId=4cb4fee2-38…" at bounding box center [238, 213] width 109 height 14
click at [135, 24] on link "+xx-xxxxxxxx09" at bounding box center [148, 28] width 123 height 14
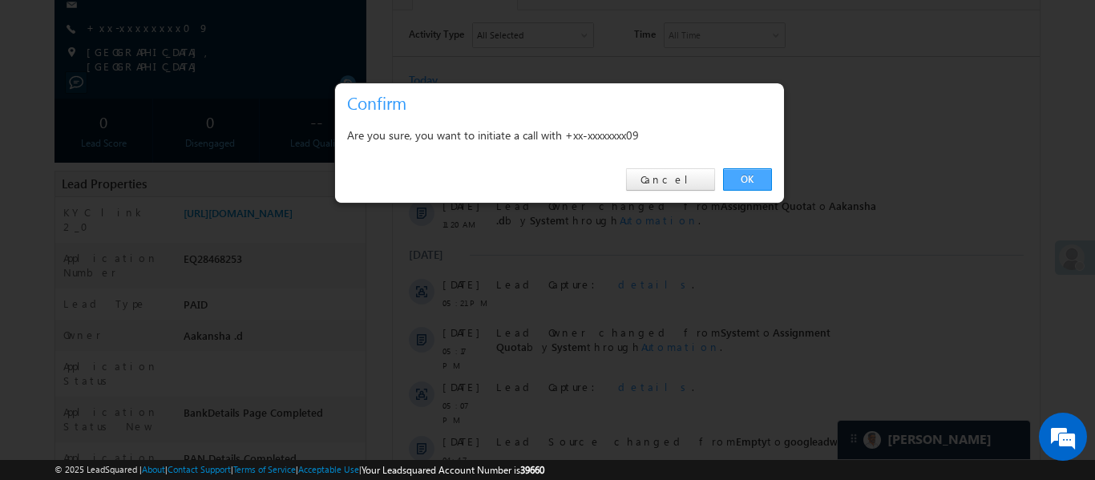
click at [749, 168] on link "OK" at bounding box center [747, 179] width 49 height 22
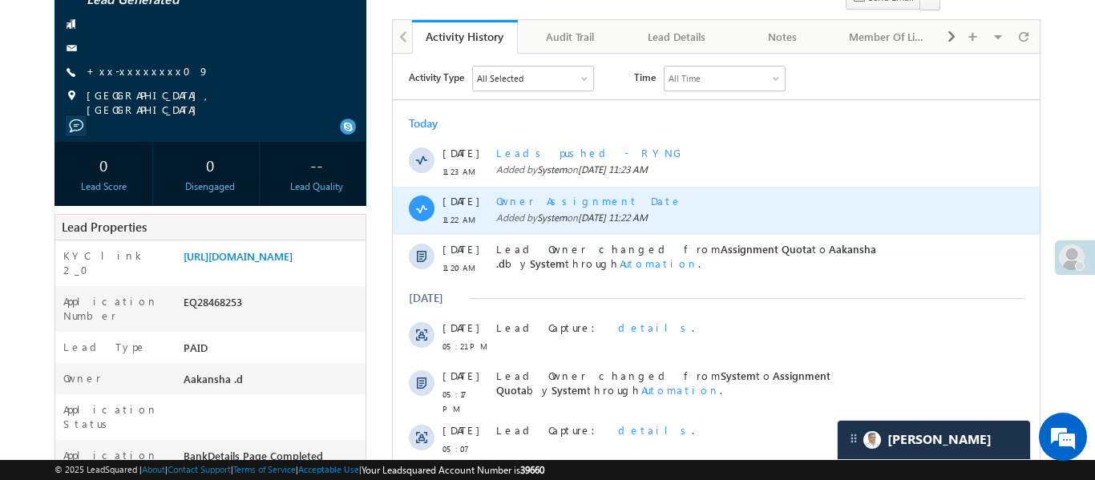
scroll to position [241, 0]
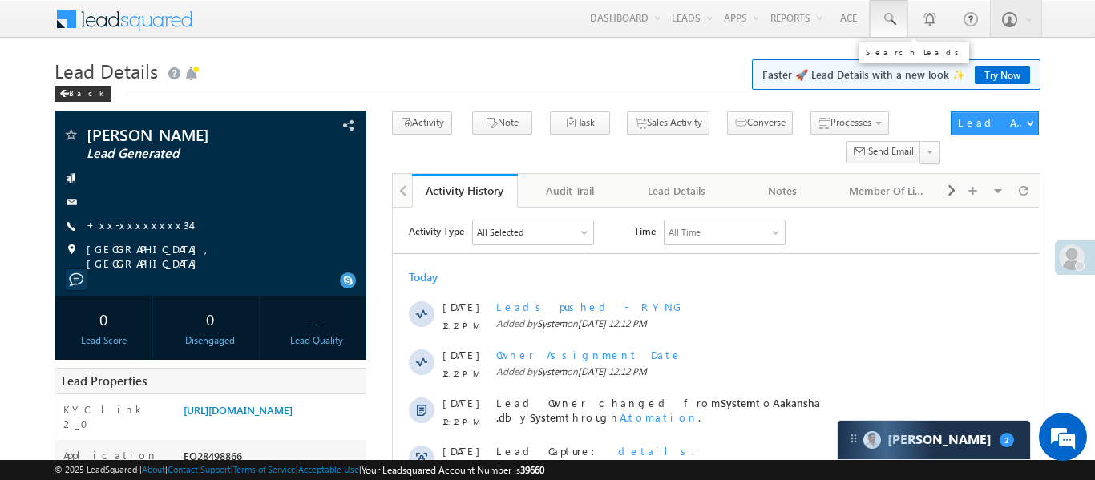
click at [894, 6] on link at bounding box center [889, 18] width 38 height 37
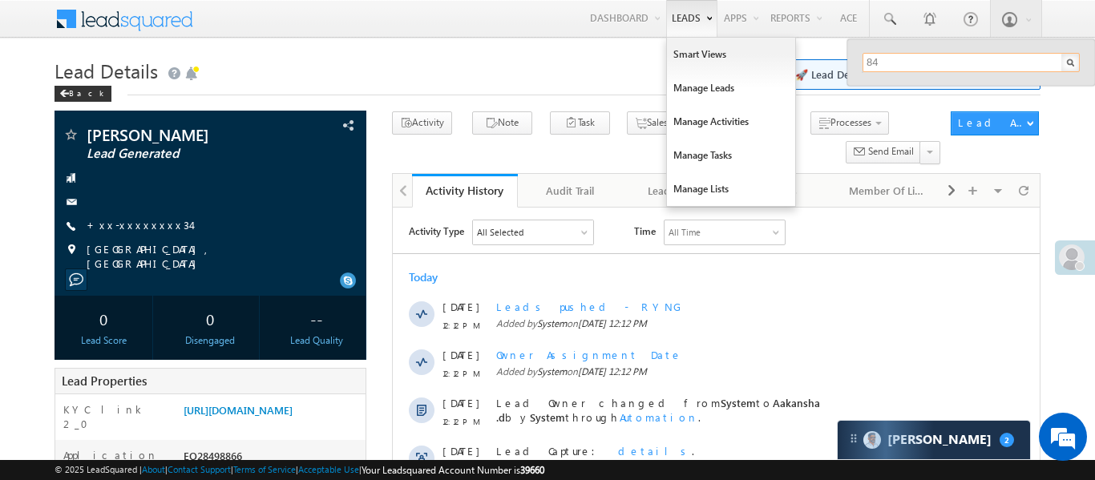
type input "84"
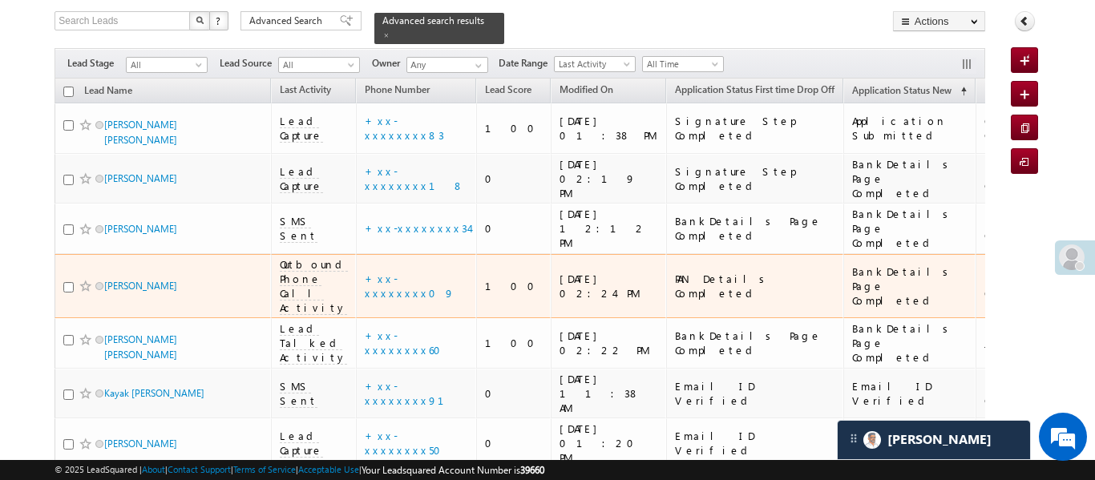
scroll to position [91, 0]
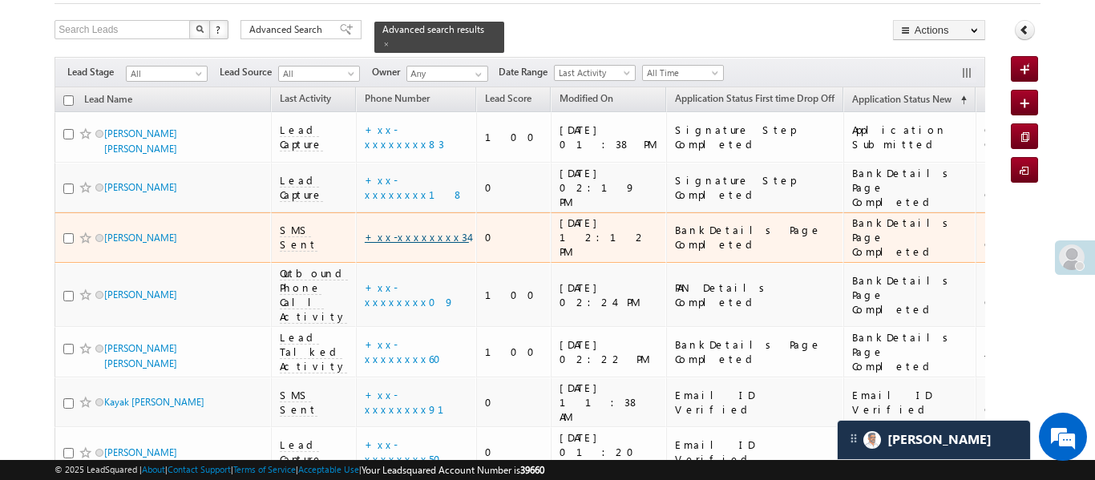
click at [391, 230] on link "+xx-xxxxxxxx34" at bounding box center [417, 237] width 104 height 14
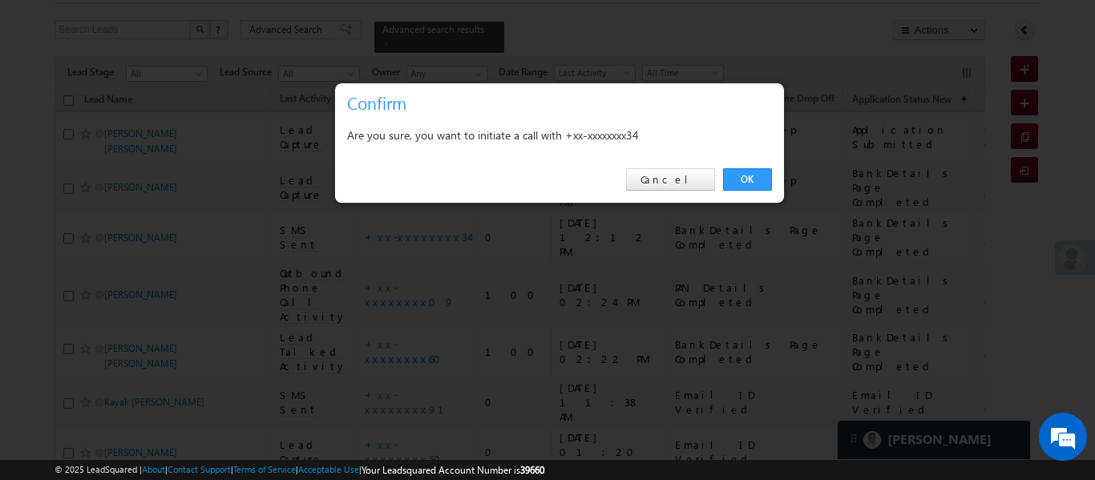
click at [738, 180] on link "OK" at bounding box center [747, 179] width 49 height 22
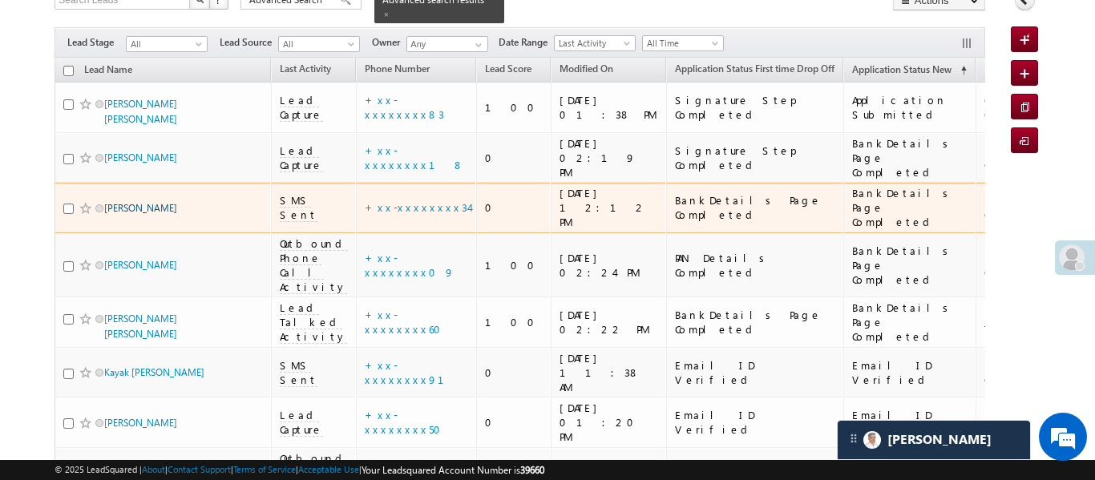
scroll to position [208, 0]
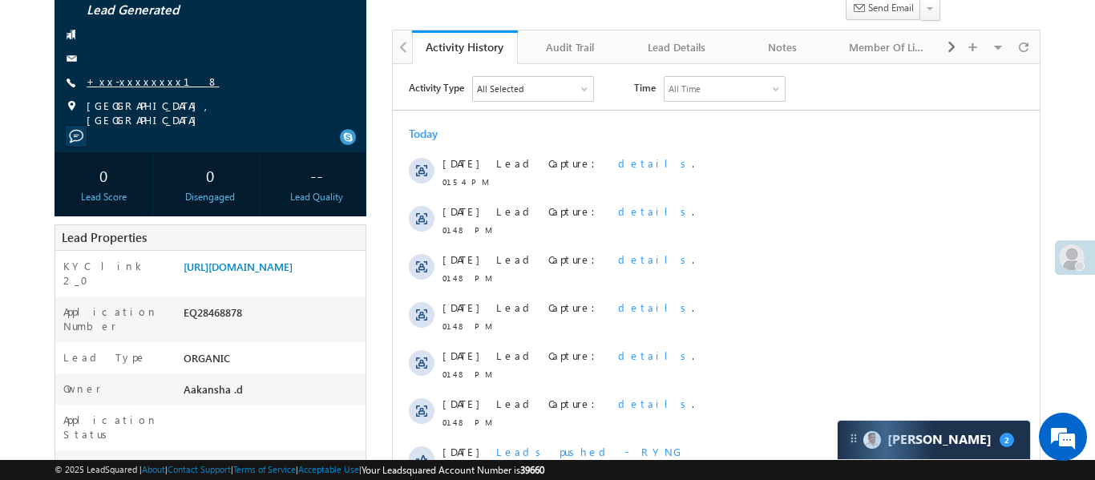
click at [125, 75] on link "+xx-xxxxxxxx18" at bounding box center [153, 82] width 132 height 14
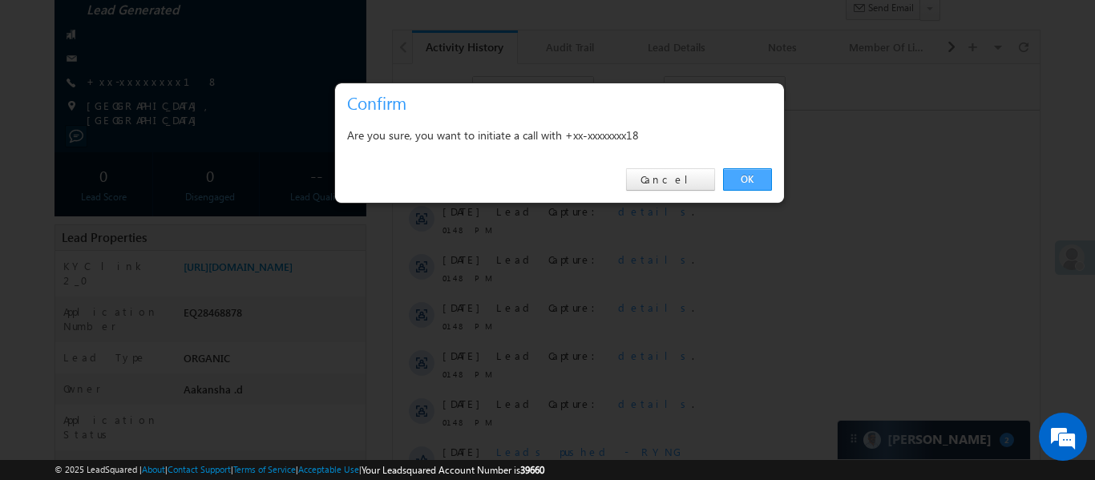
click at [748, 179] on link "OK" at bounding box center [747, 179] width 49 height 22
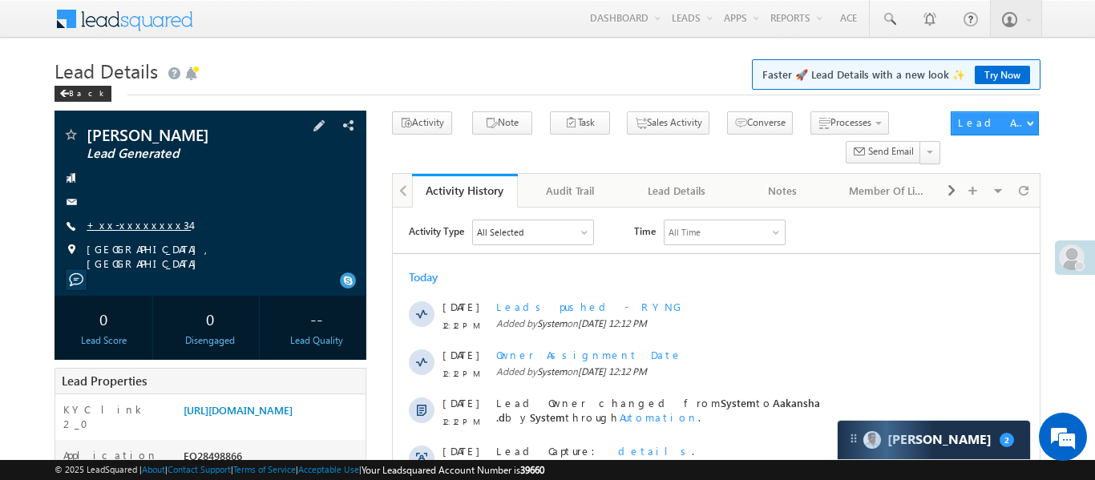
click at [132, 228] on link "+xx-xxxxxxxx34" at bounding box center [139, 225] width 104 height 14
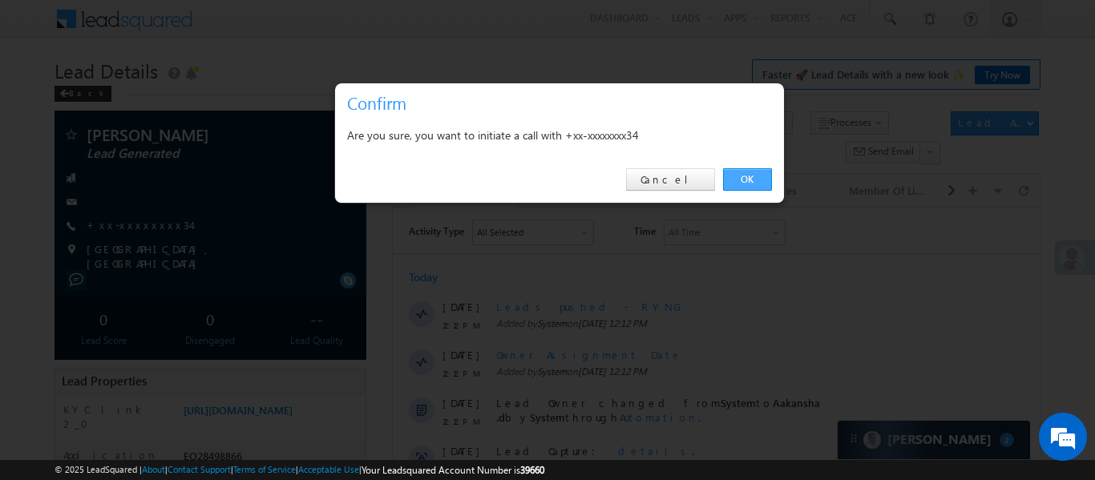
click at [765, 173] on link "OK" at bounding box center [747, 179] width 49 height 22
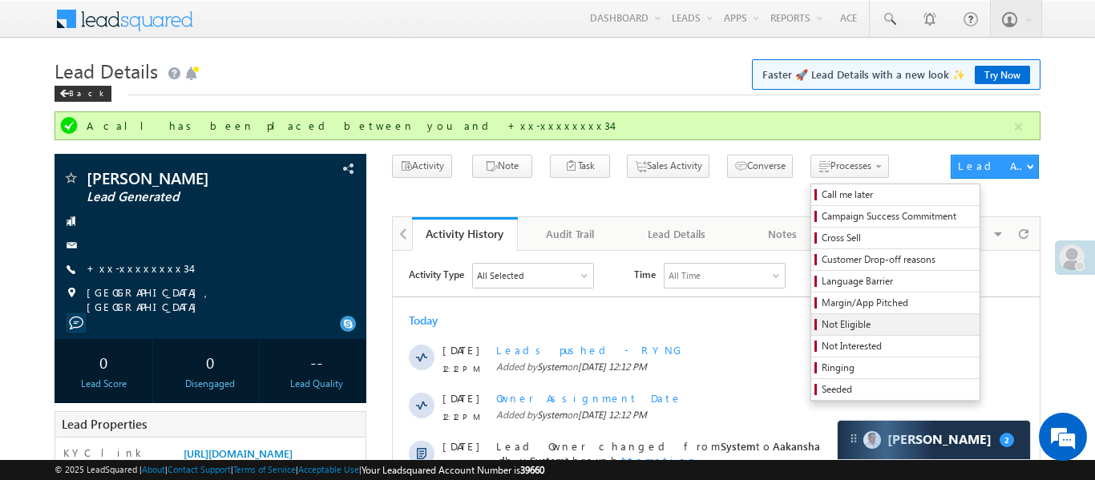
click at [823, 327] on span "Not Eligible" at bounding box center [898, 325] width 152 height 14
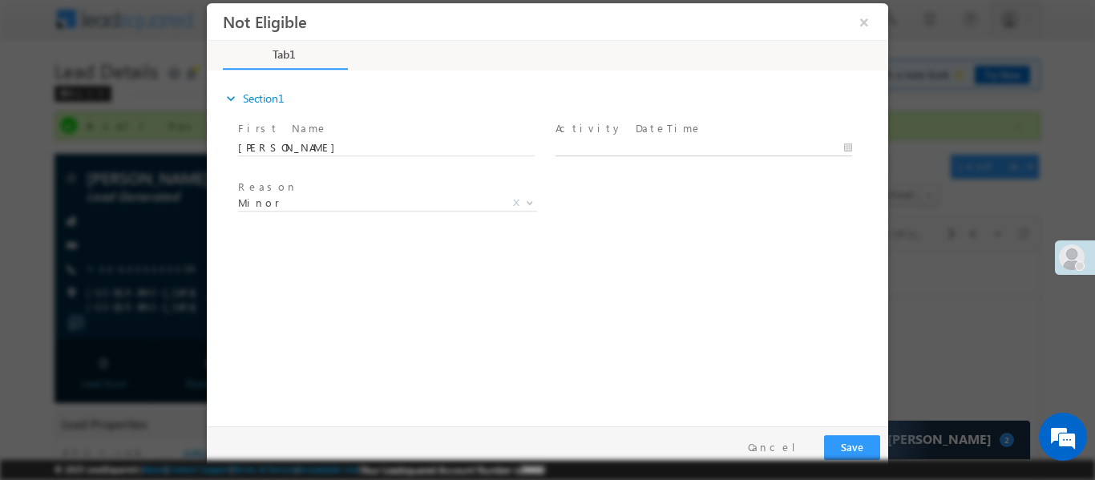
type input "07/09/25 2:32 PM"
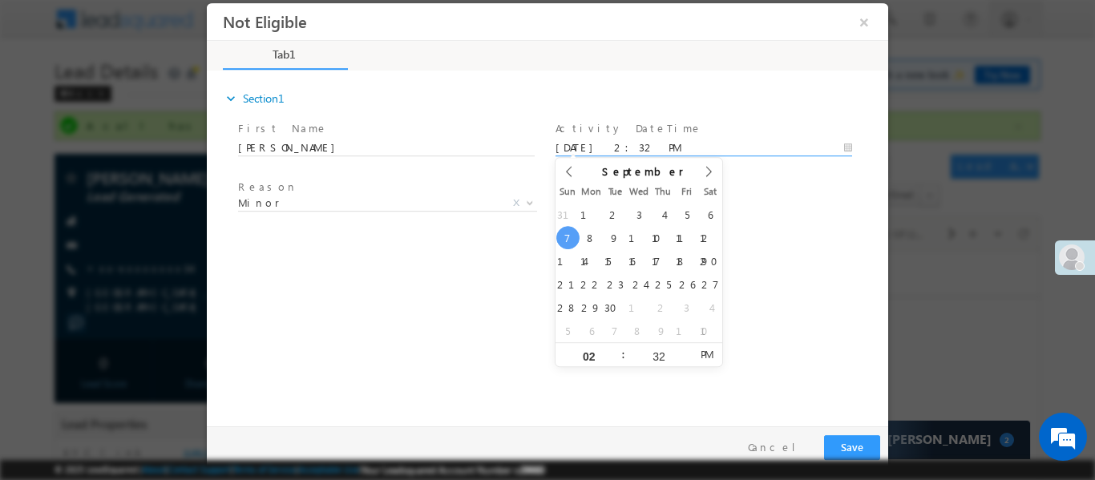
click at [629, 146] on input "07/09/25 2:32 PM" at bounding box center [704, 148] width 297 height 16
click at [461, 193] on span "Reason *" at bounding box center [386, 188] width 296 height 18
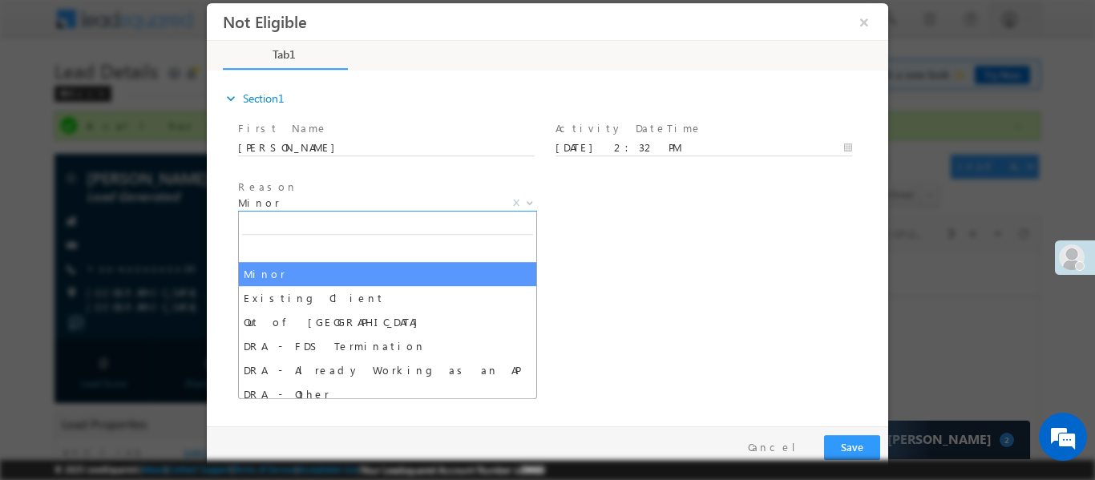
click at [428, 197] on span "Minor" at bounding box center [368, 202] width 261 height 14
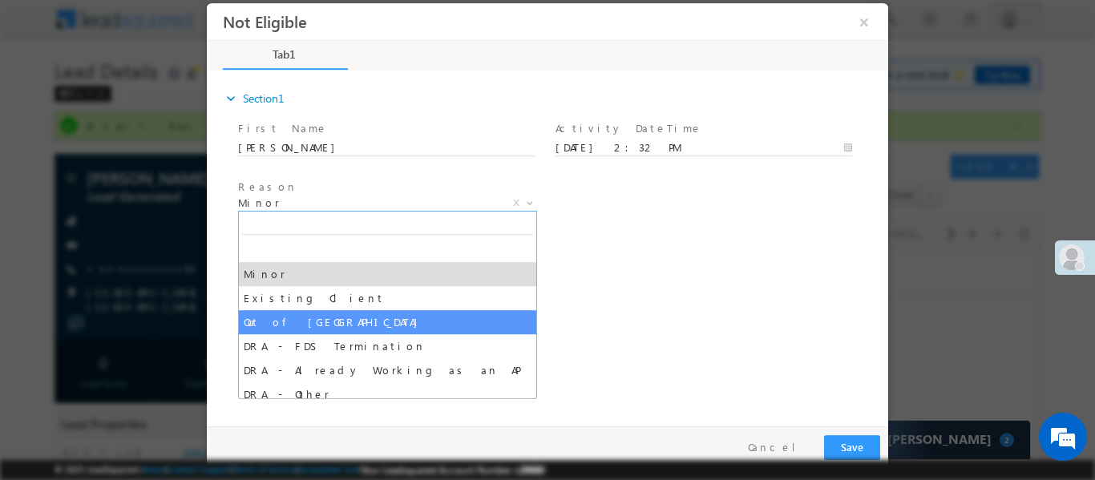
drag, startPoint x: 387, startPoint y: 307, endPoint x: 392, endPoint y: 318, distance: 12.2
select select "Out of [GEOGRAPHIC_DATA]"
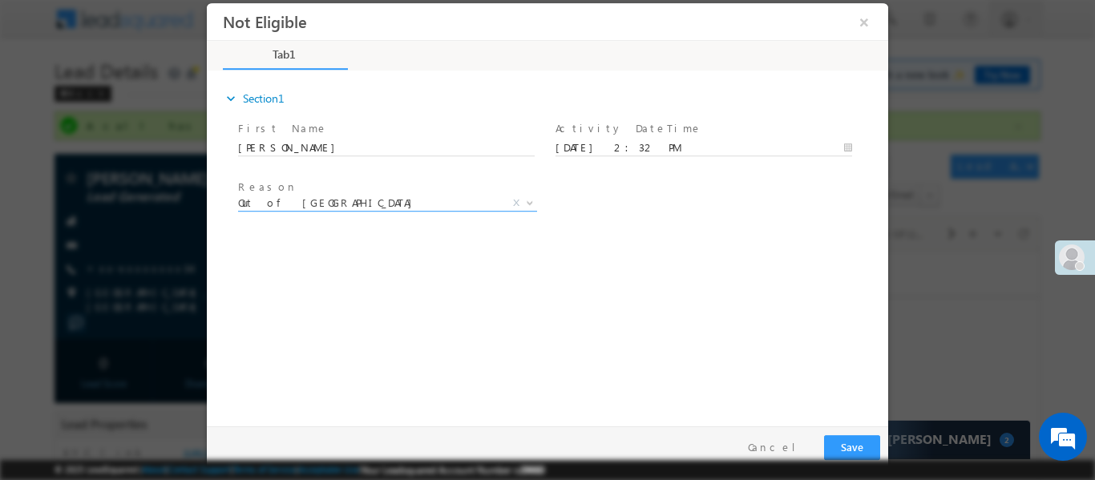
click at [392, 318] on div "expand_more Section1 First Name *" at bounding box center [552, 245] width 674 height 346
click at [857, 448] on button "Save" at bounding box center [852, 447] width 56 height 25
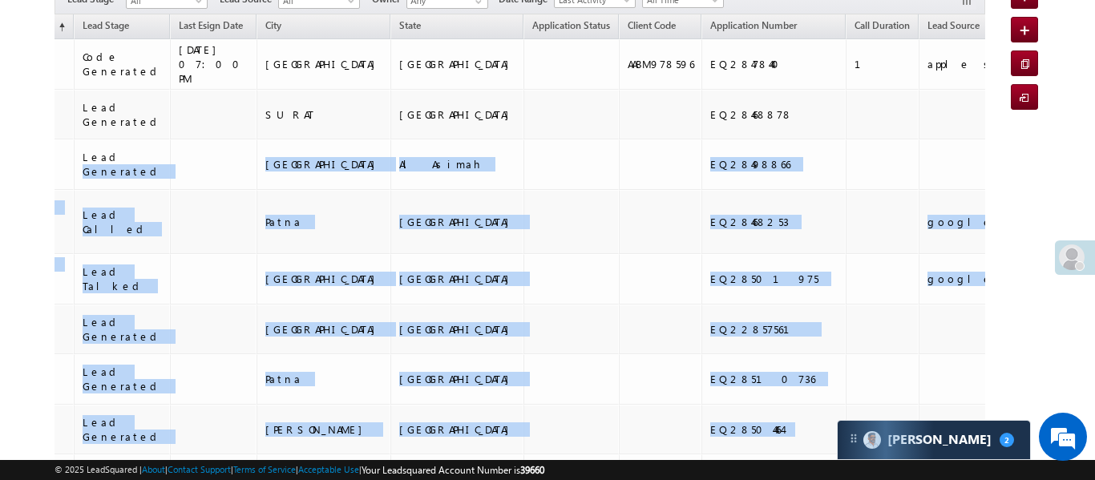
drag, startPoint x: 968, startPoint y: 132, endPoint x: 1033, endPoint y: 129, distance: 65.0
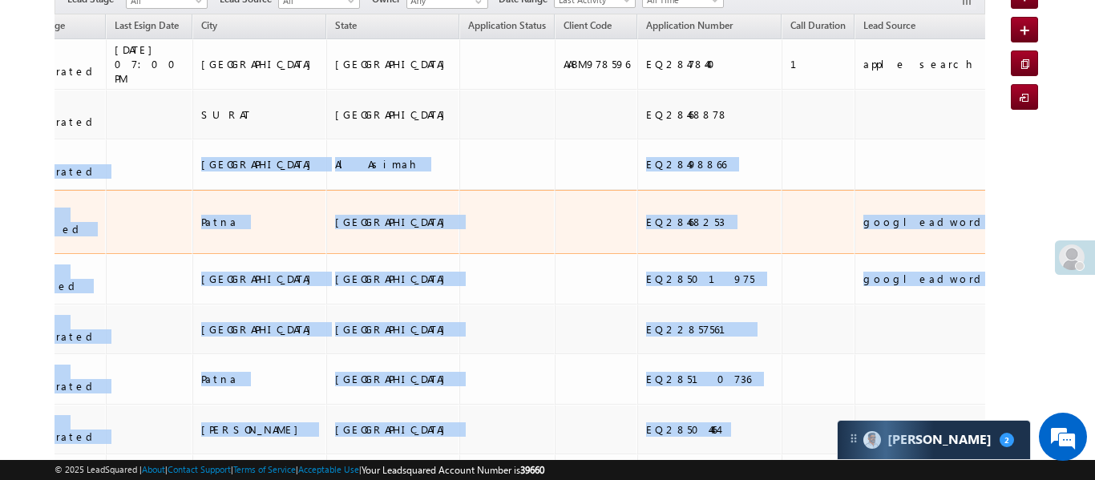
click at [459, 190] on td at bounding box center [506, 222] width 95 height 65
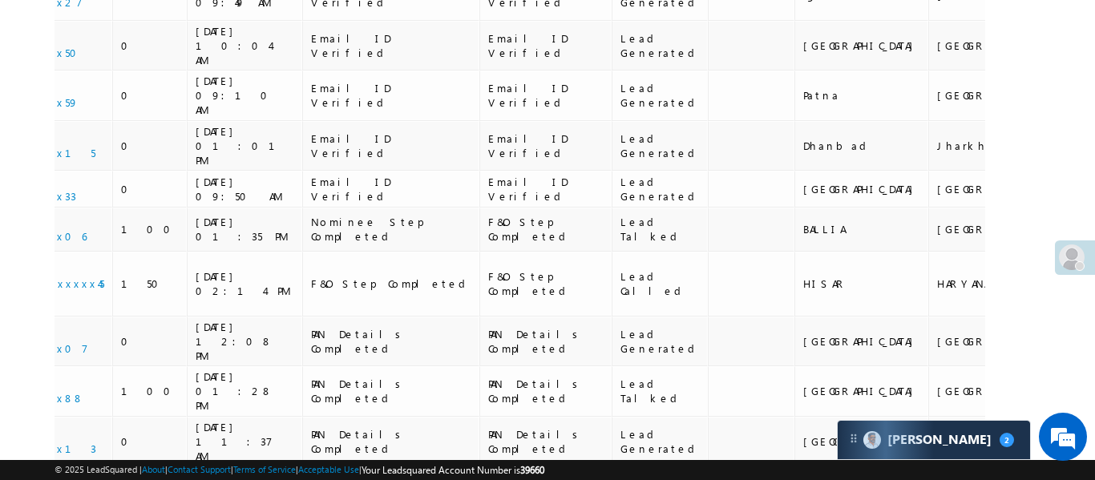
scroll to position [0, 0]
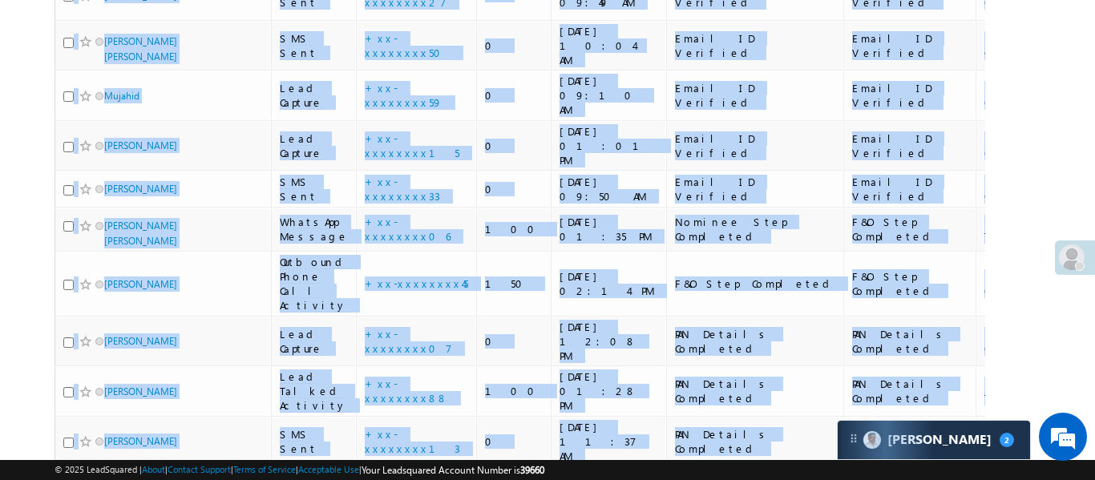
drag, startPoint x: 233, startPoint y: 262, endPoint x: 0, endPoint y: 228, distance: 235.1
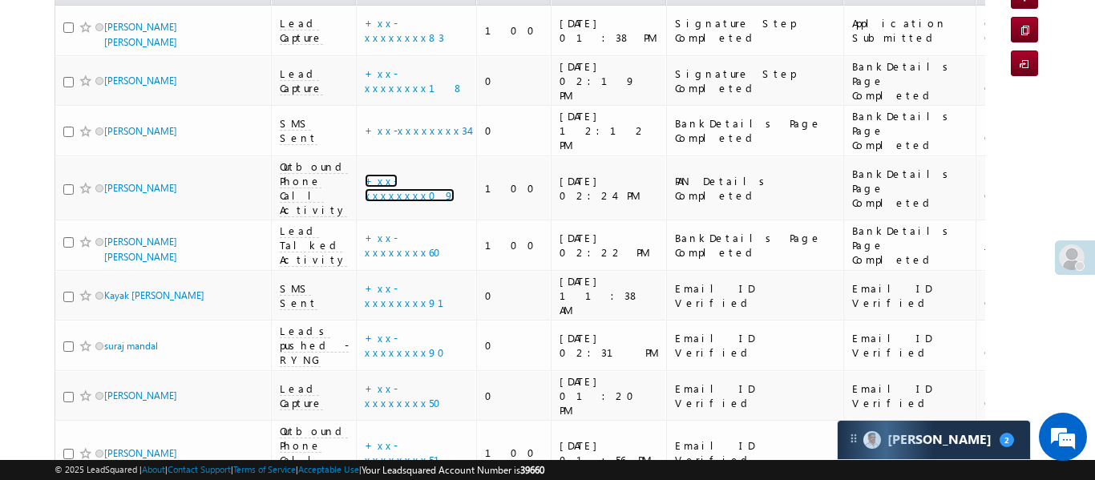
scroll to position [317, 0]
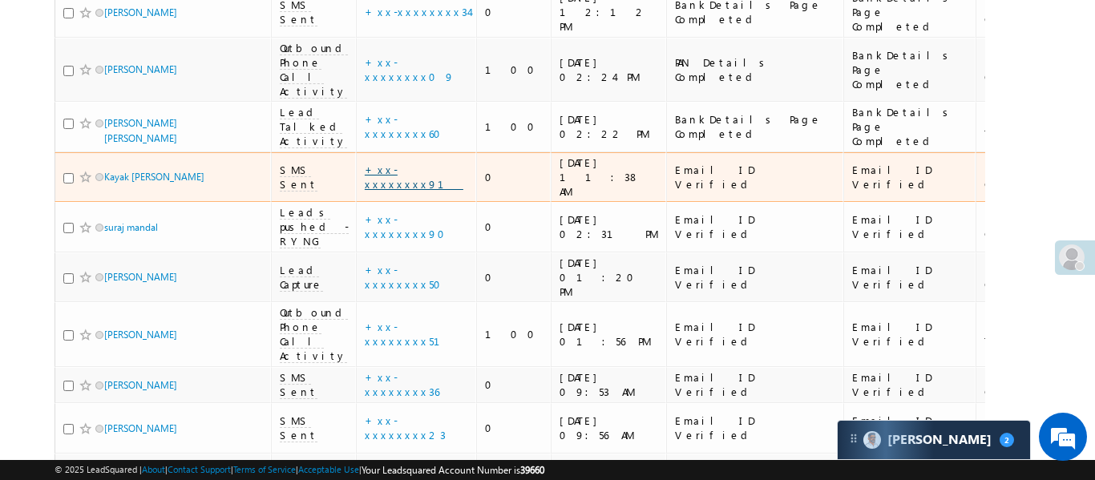
click at [379, 163] on link "+xx-xxxxxxxx91" at bounding box center [414, 177] width 99 height 28
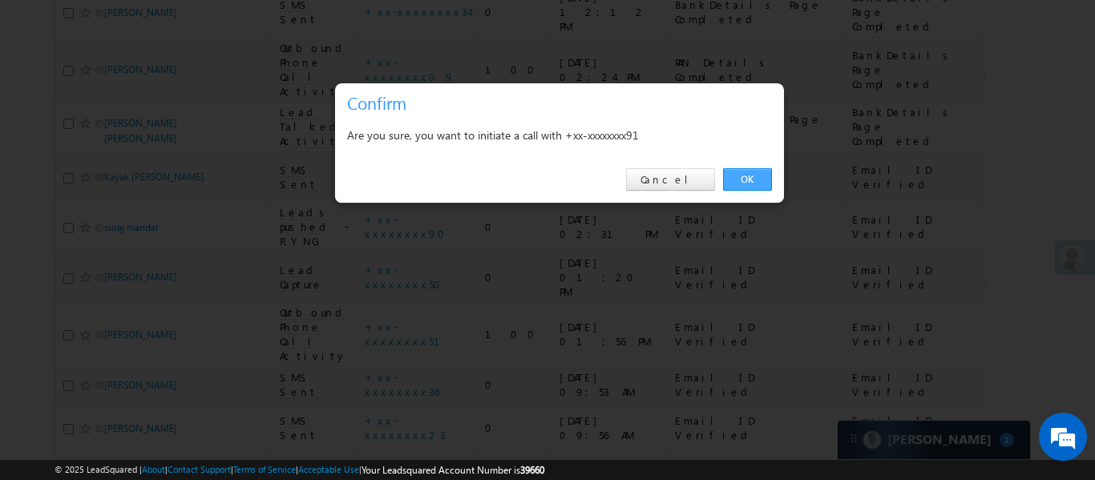
click at [748, 178] on link "OK" at bounding box center [747, 179] width 49 height 22
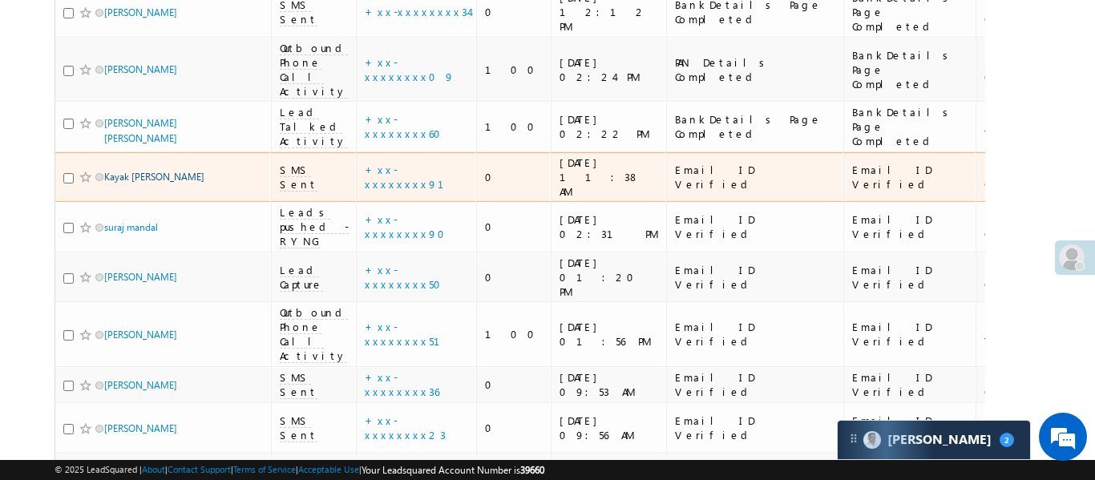
scroll to position [360, 0]
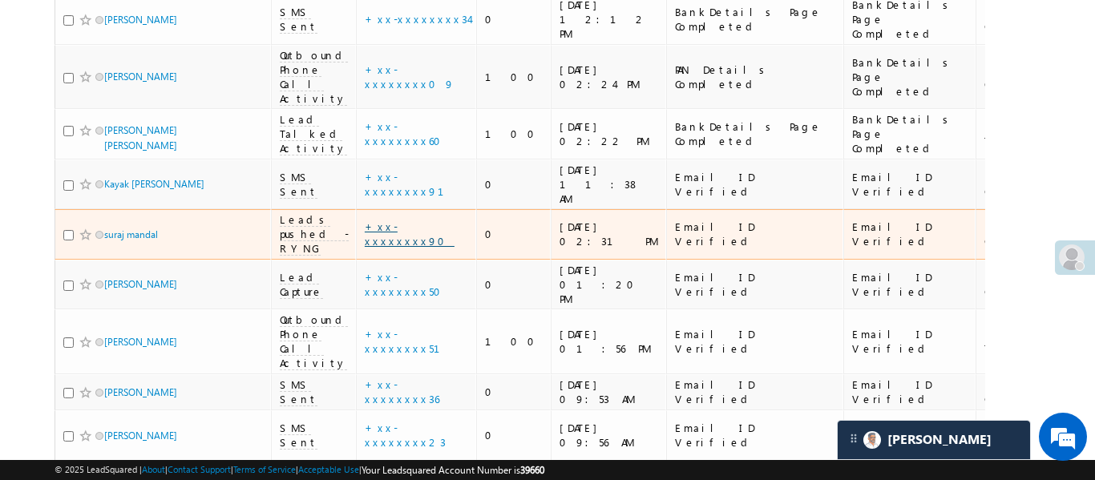
scroll to position [344, 0]
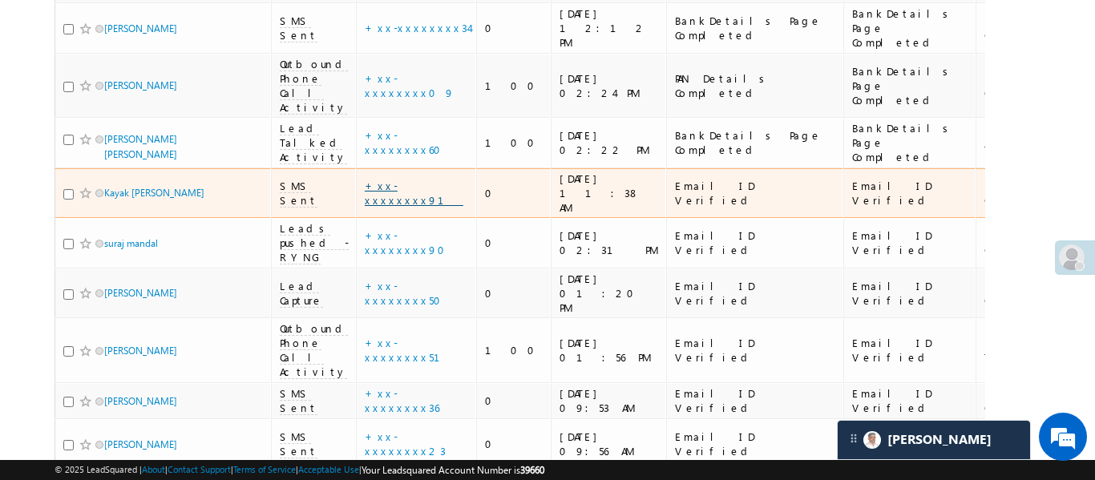
click at [403, 179] on link "+xx-xxxxxxxx91" at bounding box center [414, 193] width 99 height 28
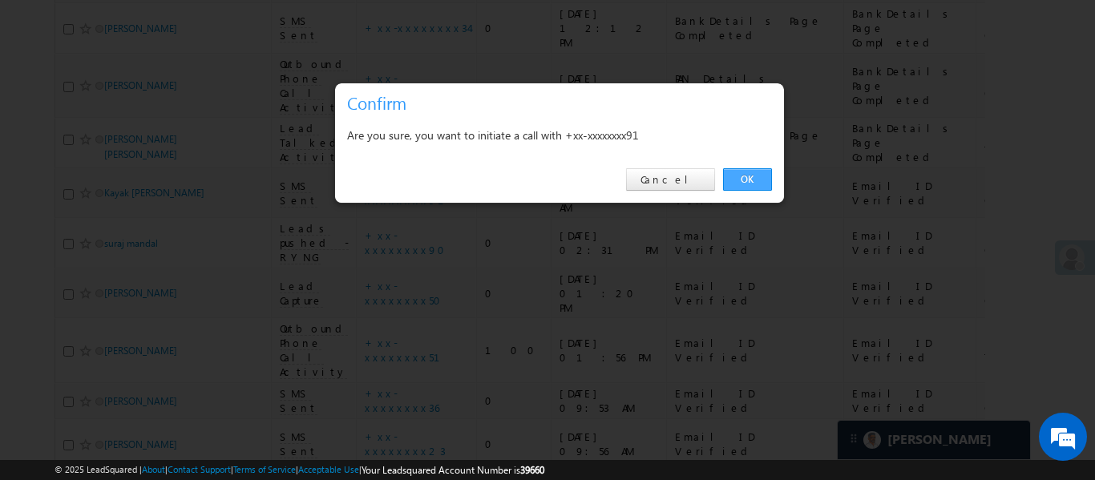
click at [755, 179] on link "OK" at bounding box center [747, 179] width 49 height 22
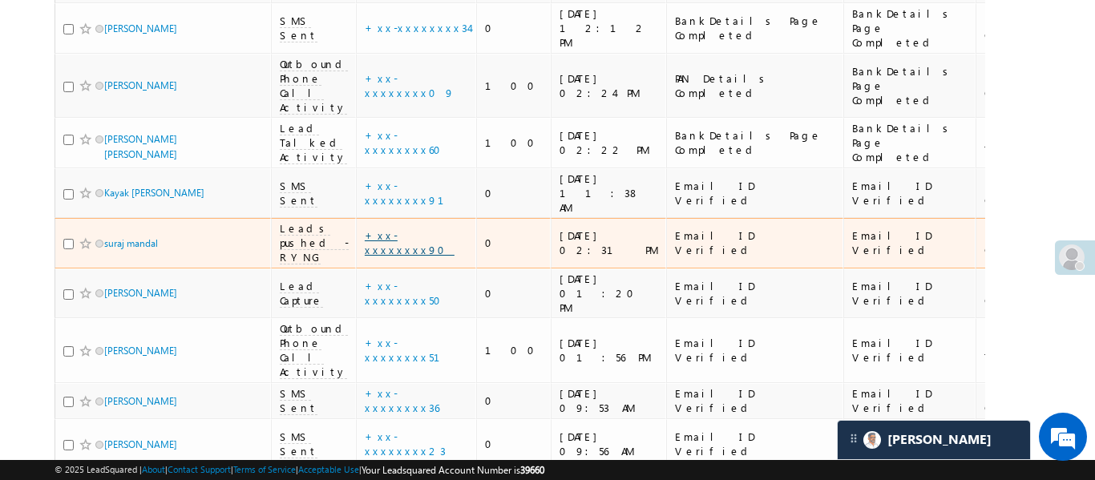
click at [408, 229] on link "+xx-xxxxxxxx90" at bounding box center [410, 243] width 90 height 28
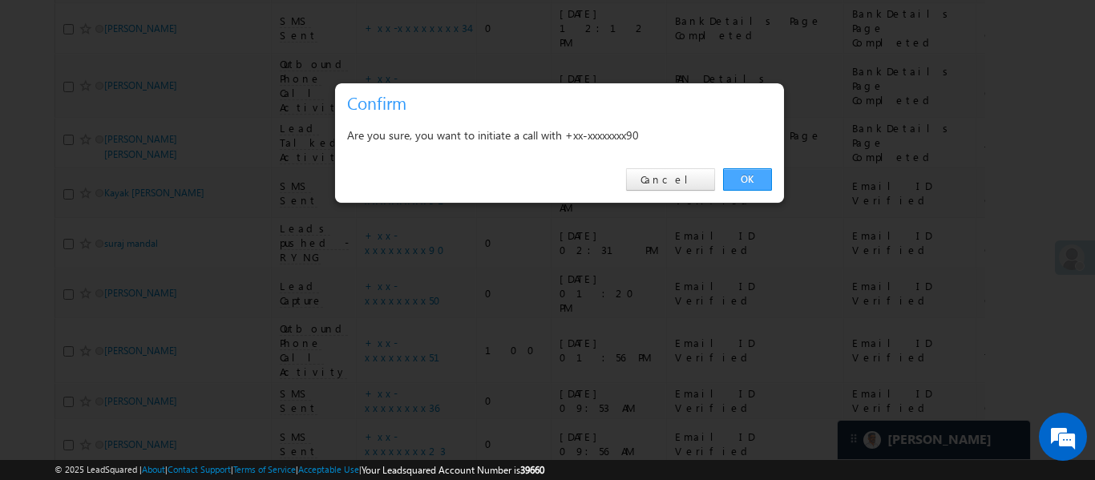
click at [749, 179] on link "OK" at bounding box center [747, 179] width 49 height 22
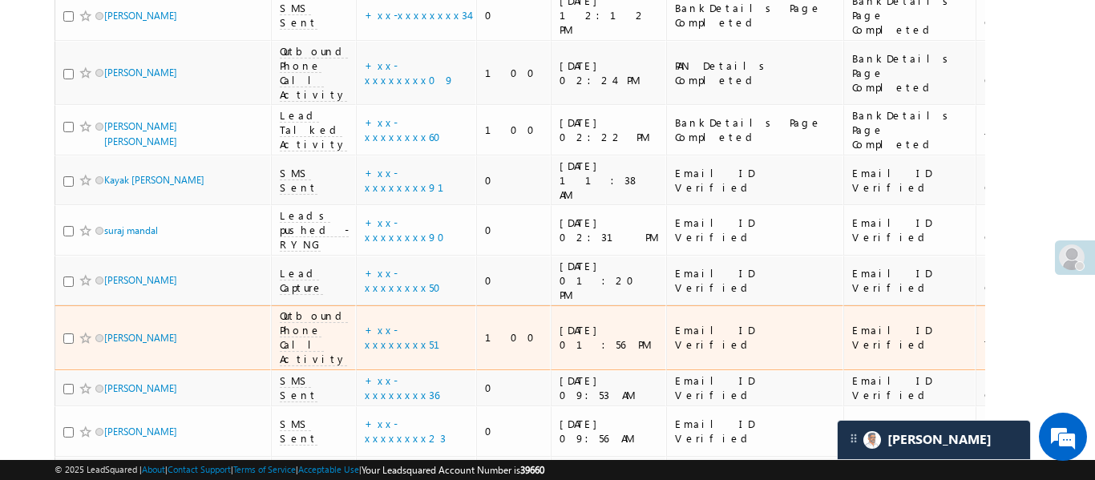
scroll to position [369, 0]
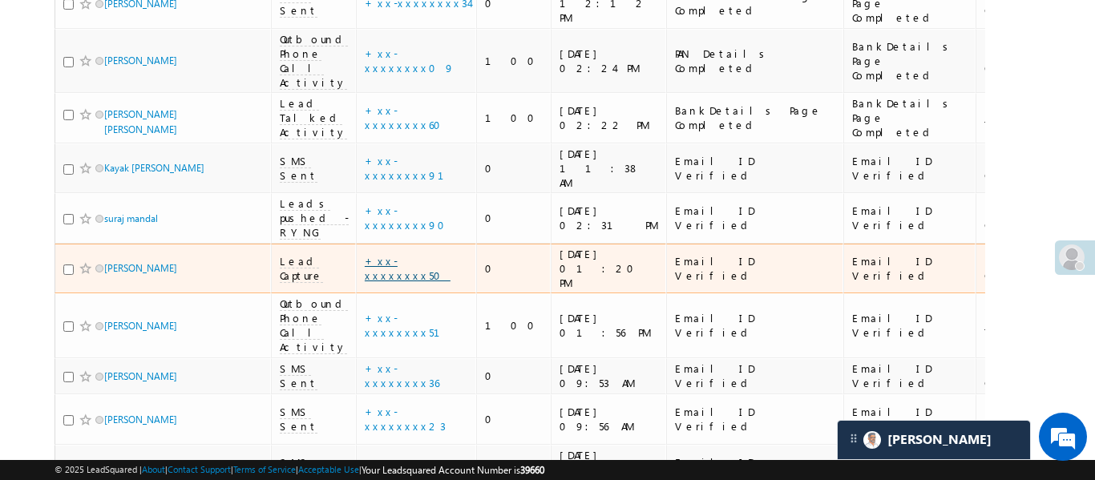
click at [387, 254] on link "+xx-xxxxxxxx50" at bounding box center [408, 268] width 86 height 28
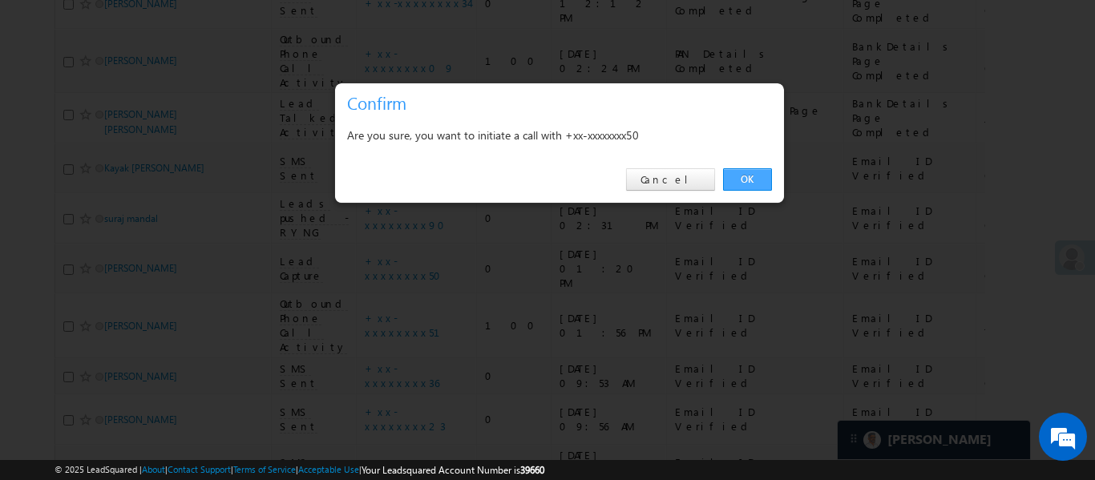
click at [745, 184] on link "OK" at bounding box center [747, 179] width 49 height 22
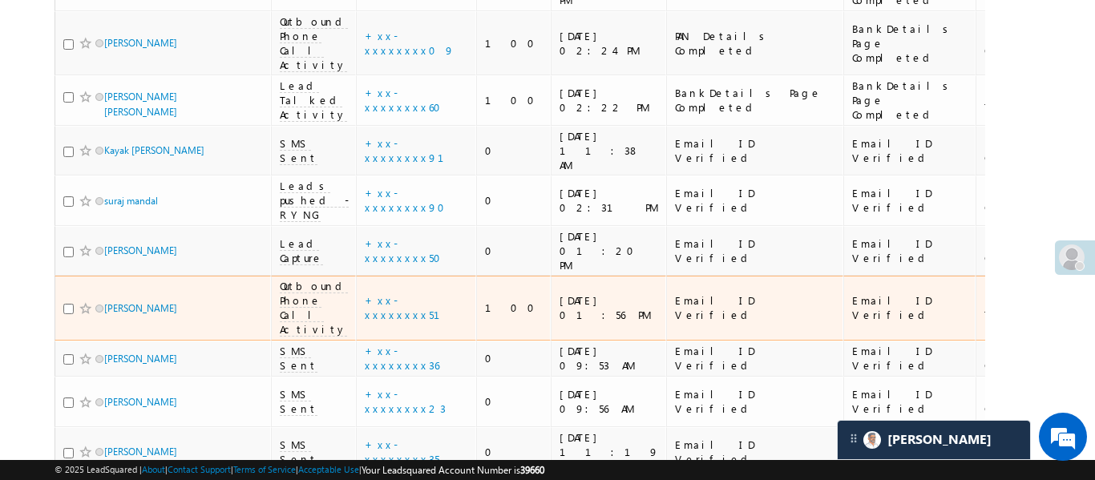
scroll to position [394, 0]
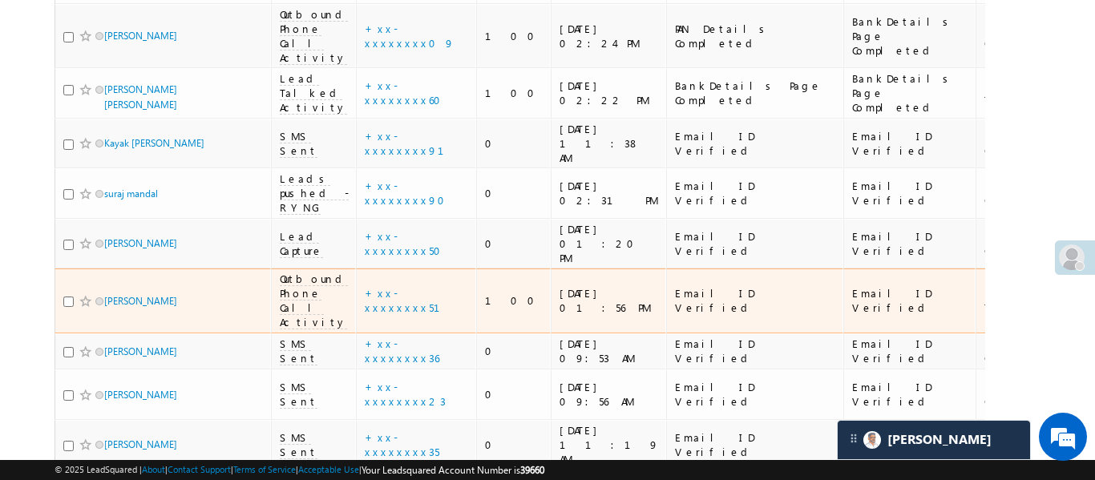
click at [398, 269] on td "+xx-xxxxxxxx51" at bounding box center [416, 301] width 120 height 65
click at [398, 286] on link "+xx-xxxxxxxx51" at bounding box center [412, 300] width 95 height 28
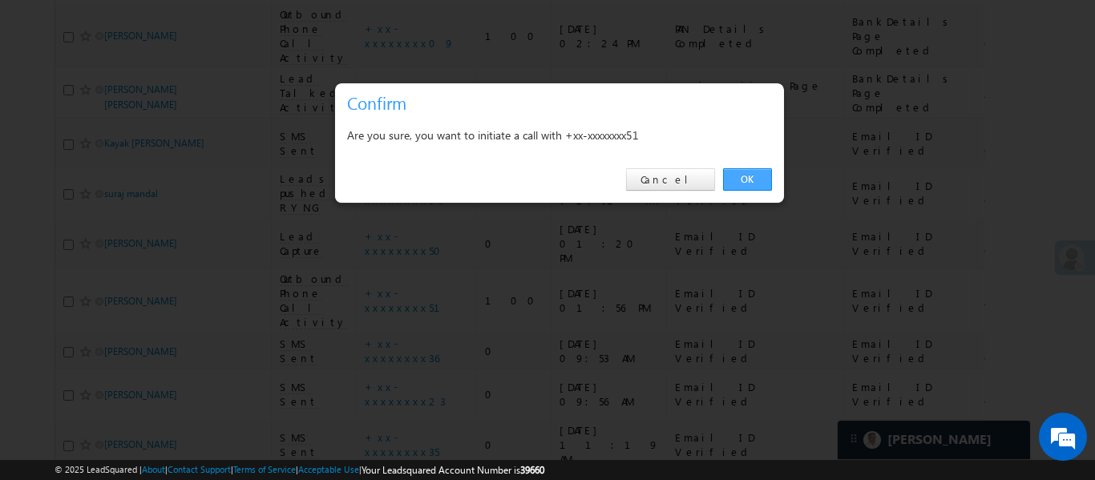
click at [746, 178] on link "OK" at bounding box center [747, 179] width 49 height 22
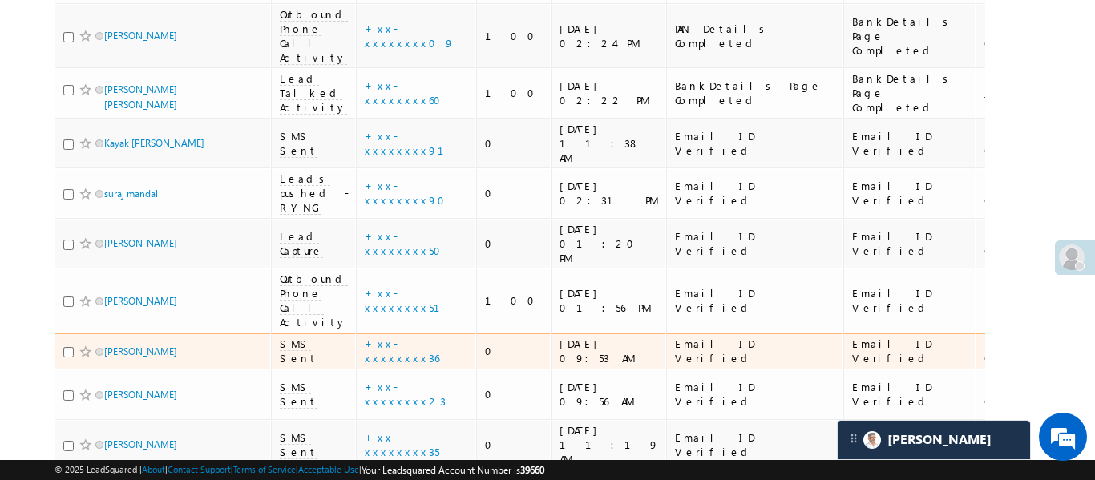
scroll to position [411, 0]
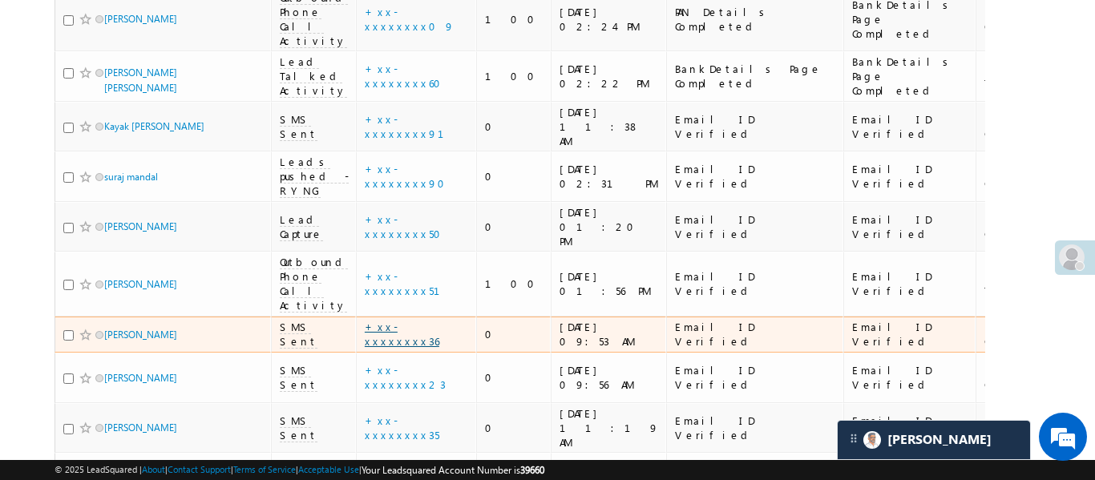
click at [381, 320] on link "+xx-xxxxxxxx36" at bounding box center [402, 334] width 75 height 28
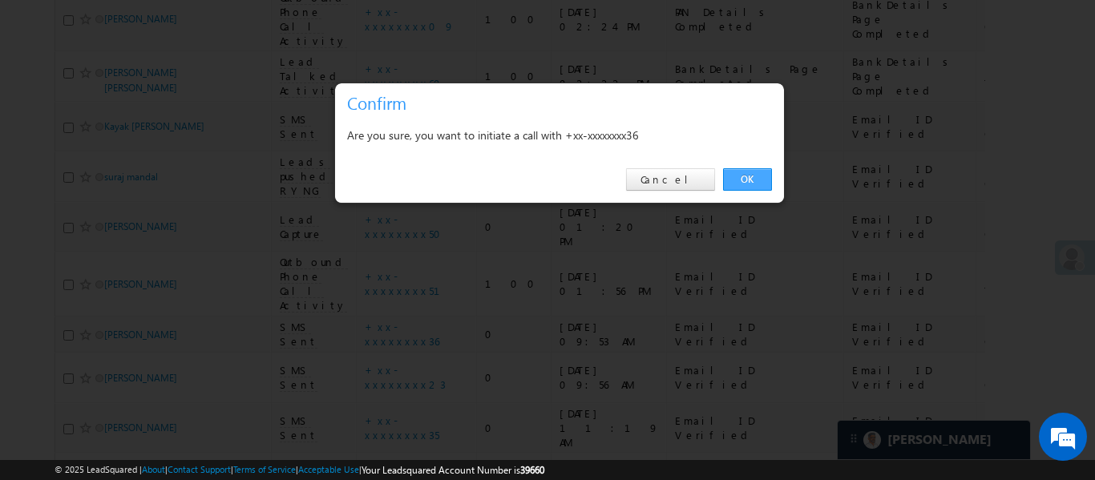
click at [743, 184] on link "OK" at bounding box center [747, 179] width 49 height 22
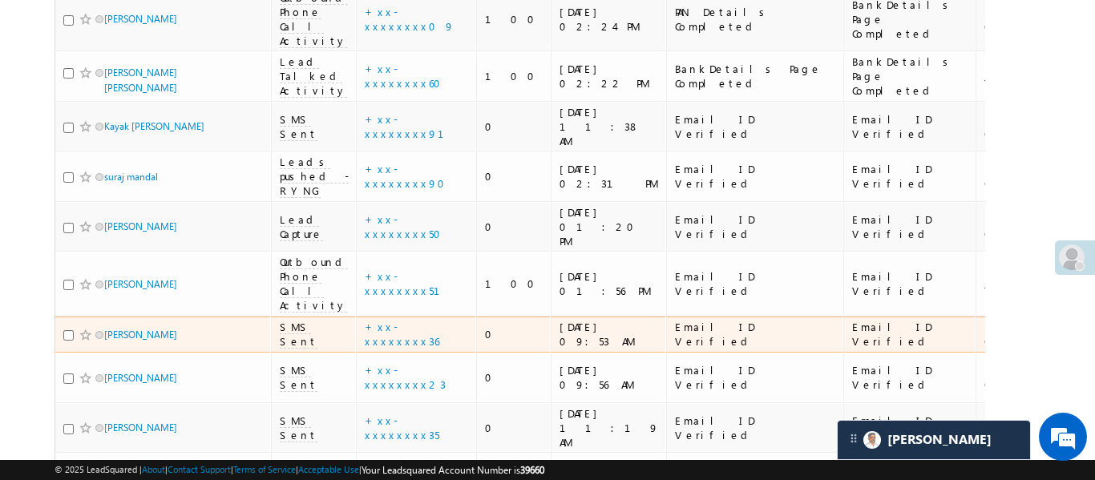
scroll to position [427, 0]
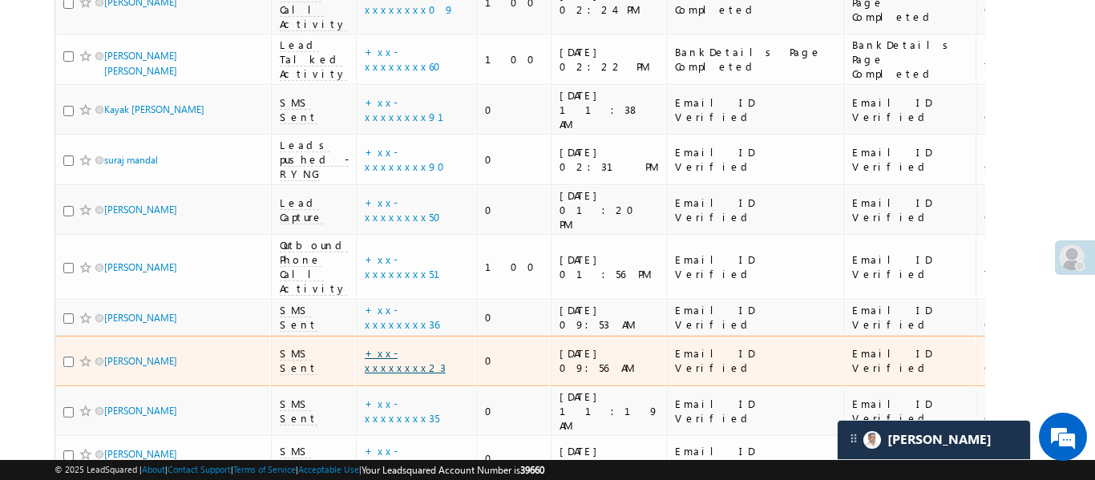
click at [403, 346] on link "+xx-xxxxxxxx23" at bounding box center [405, 360] width 81 height 28
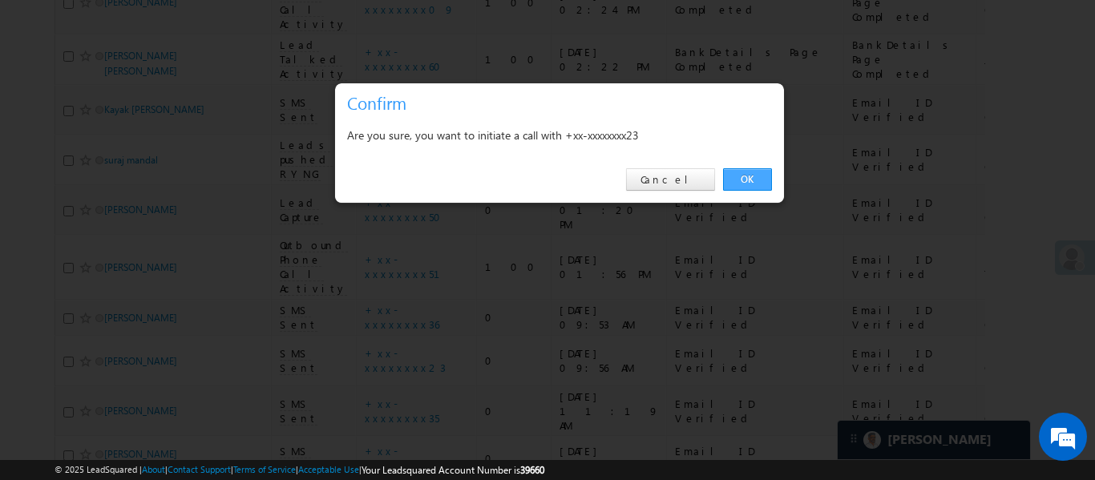
click at [747, 170] on link "OK" at bounding box center [747, 179] width 49 height 22
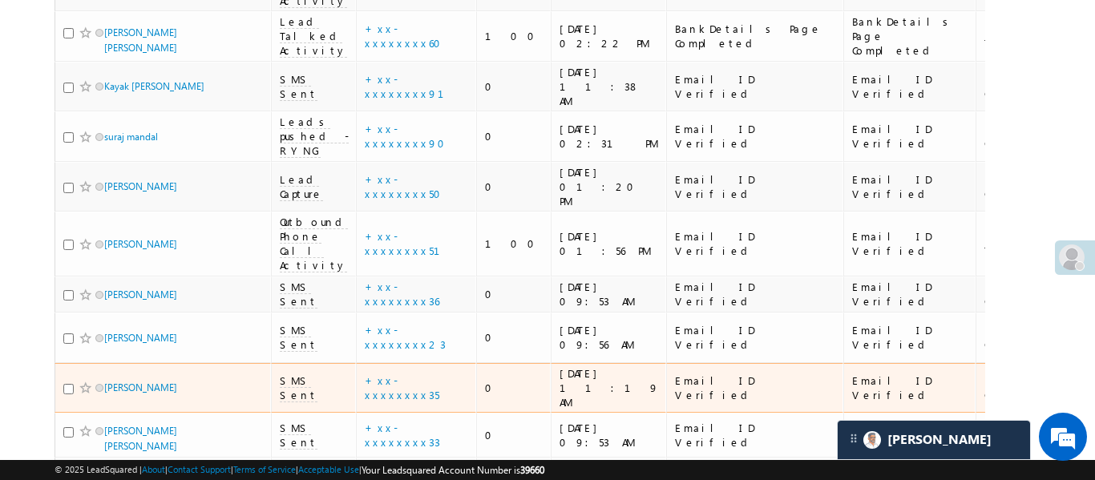
scroll to position [453, 0]
click at [381, 371] on link "+xx-xxxxxxxx35" at bounding box center [402, 385] width 75 height 28
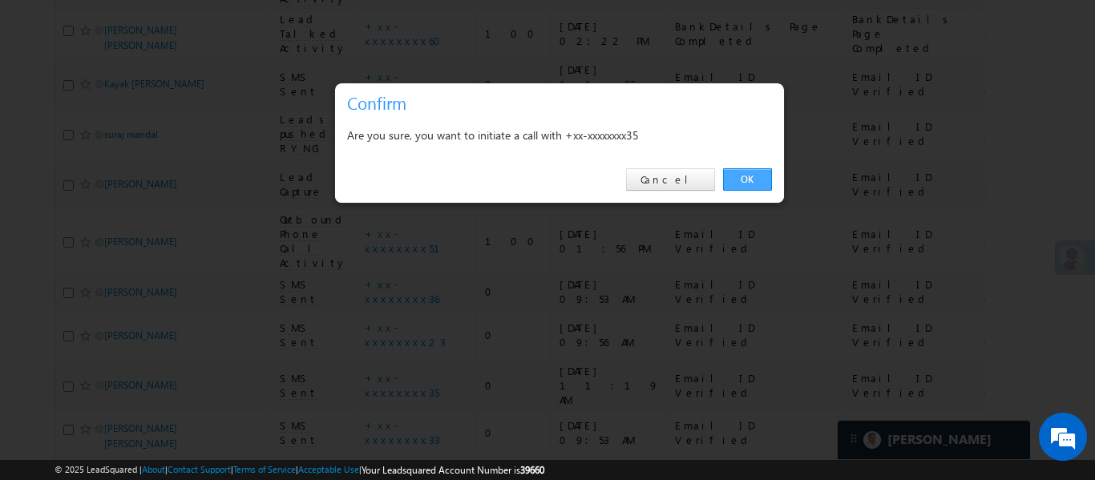
click at [733, 187] on link "OK" at bounding box center [747, 179] width 49 height 22
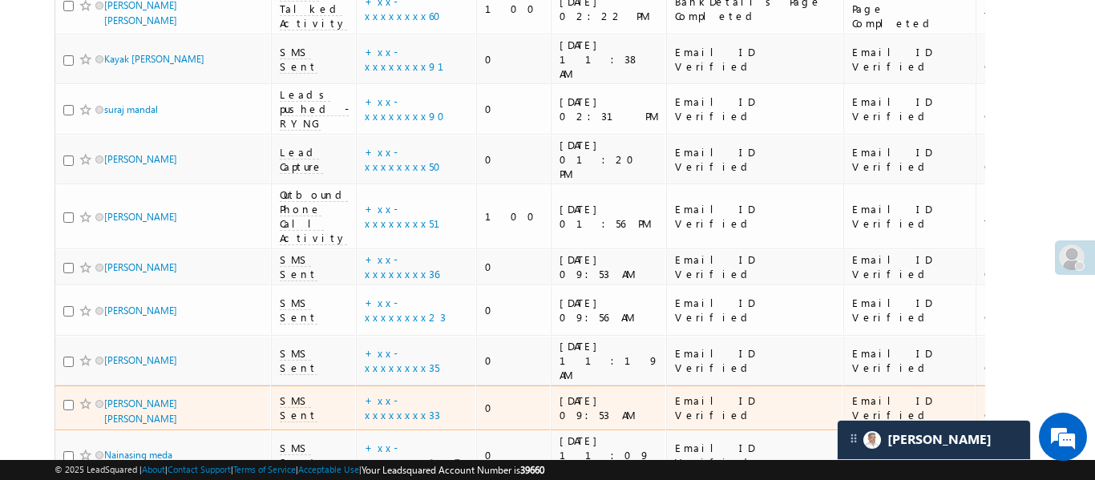
scroll to position [479, 0]
click at [371, 393] on link "+xx-xxxxxxxx33" at bounding box center [402, 407] width 75 height 28
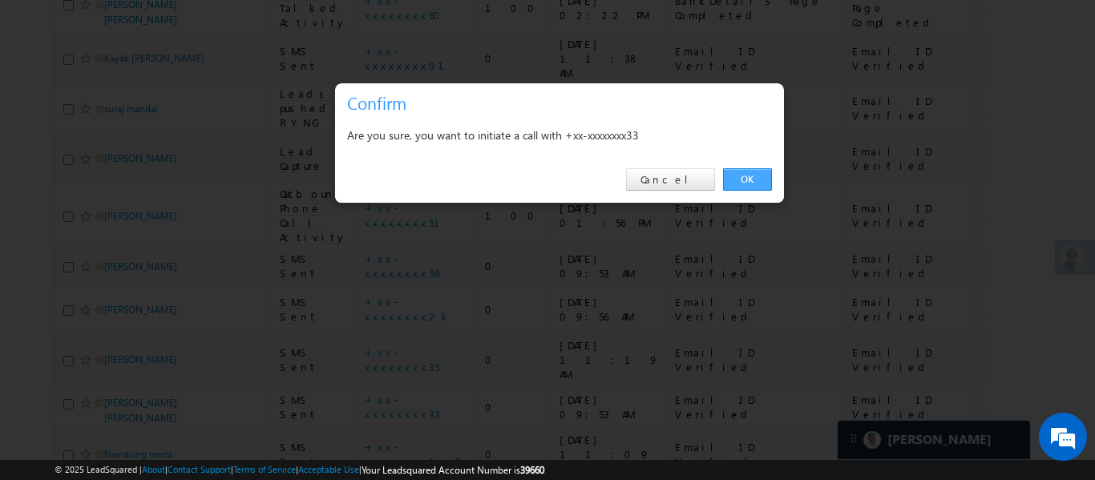
click at [749, 173] on link "OK" at bounding box center [747, 179] width 49 height 22
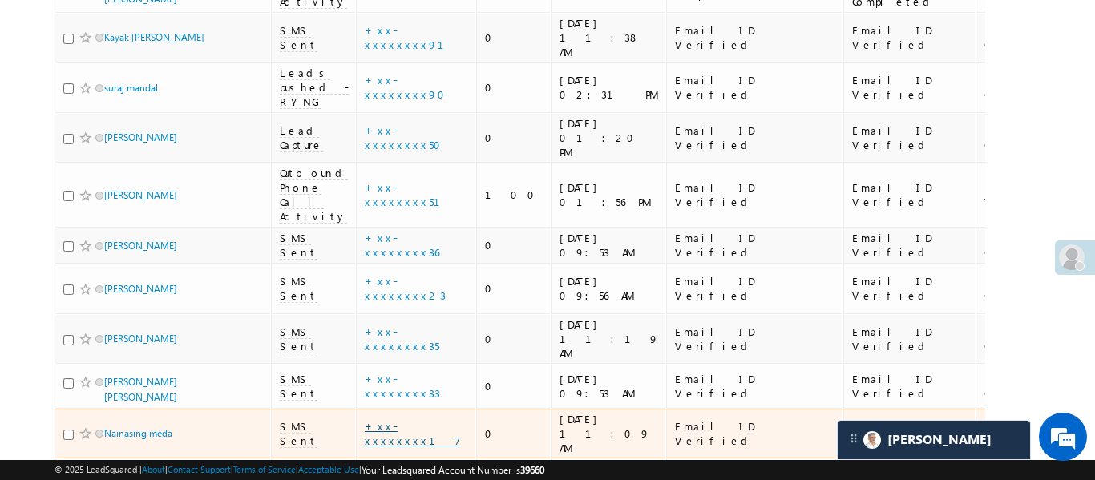
scroll to position [504, 0]
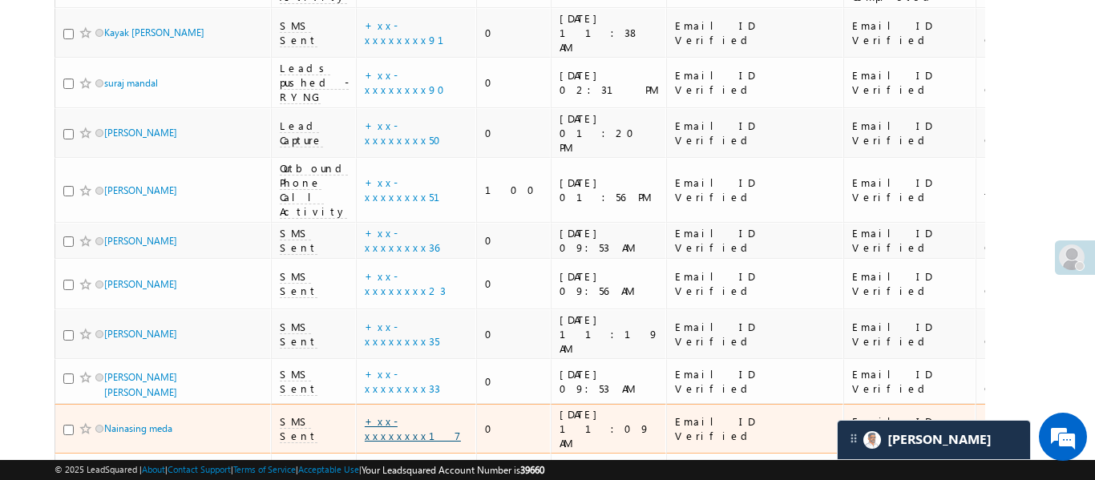
click at [403, 415] on link "+xx-xxxxxxxx17" at bounding box center [413, 429] width 96 height 28
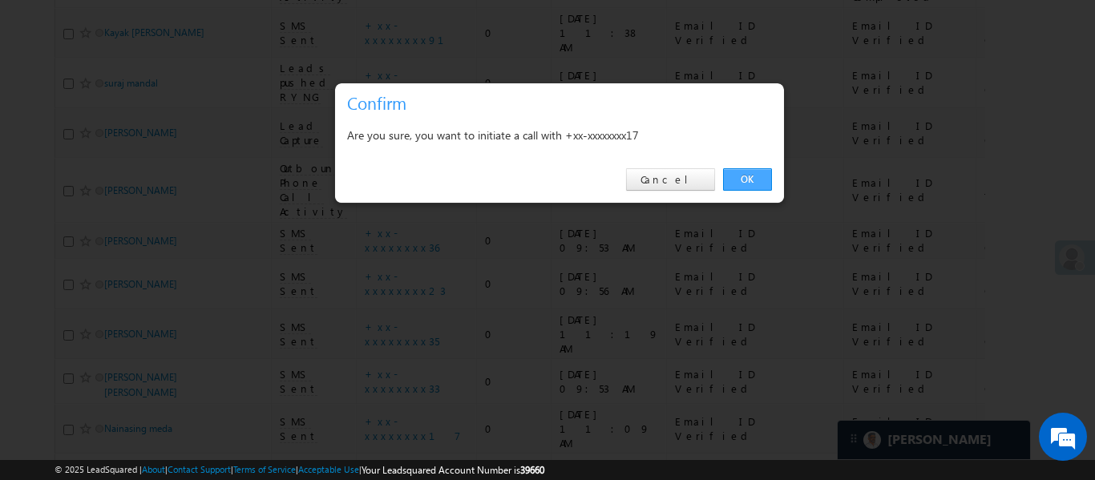
click at [751, 178] on link "OK" at bounding box center [747, 179] width 49 height 22
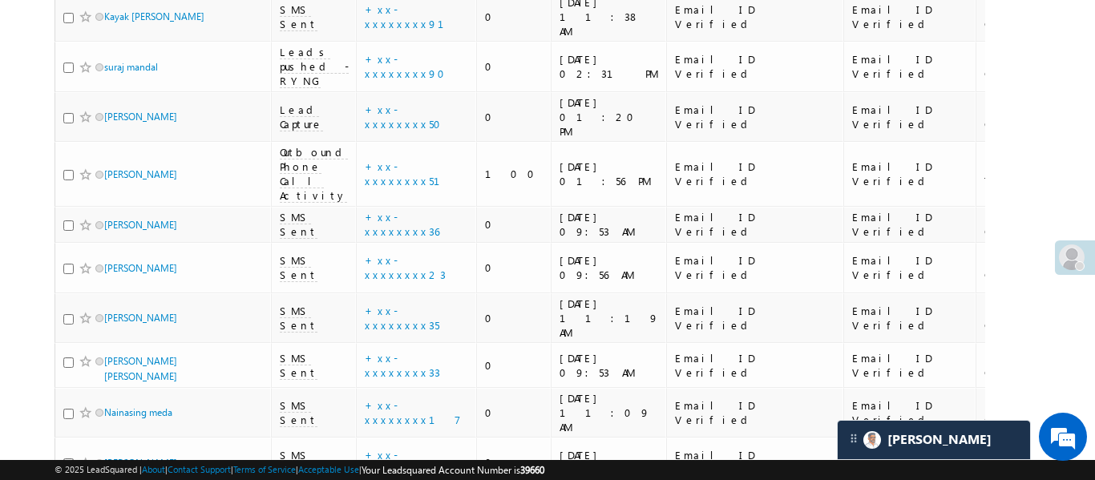
scroll to position [521, 0]
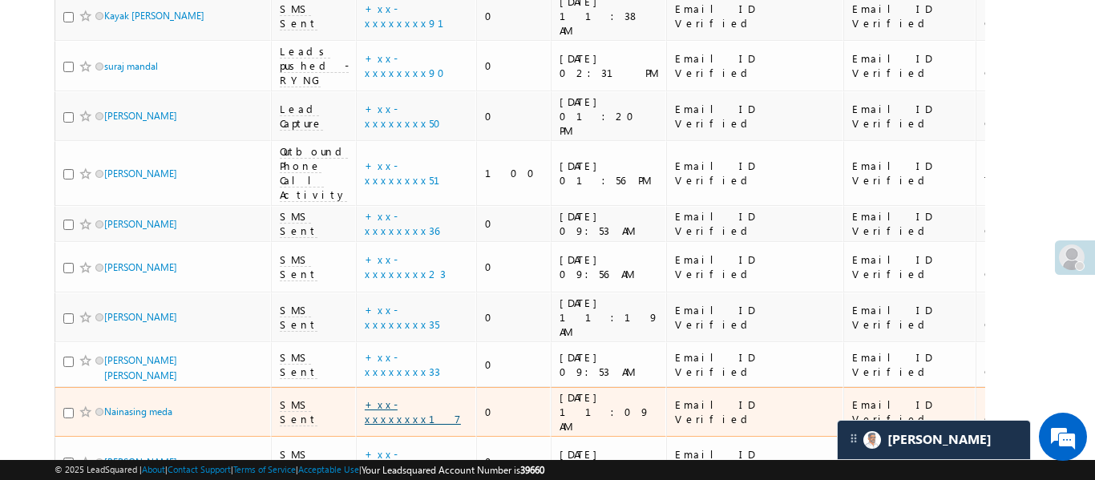
click at [407, 398] on link "+xx-xxxxxxxx17" at bounding box center [413, 412] width 96 height 28
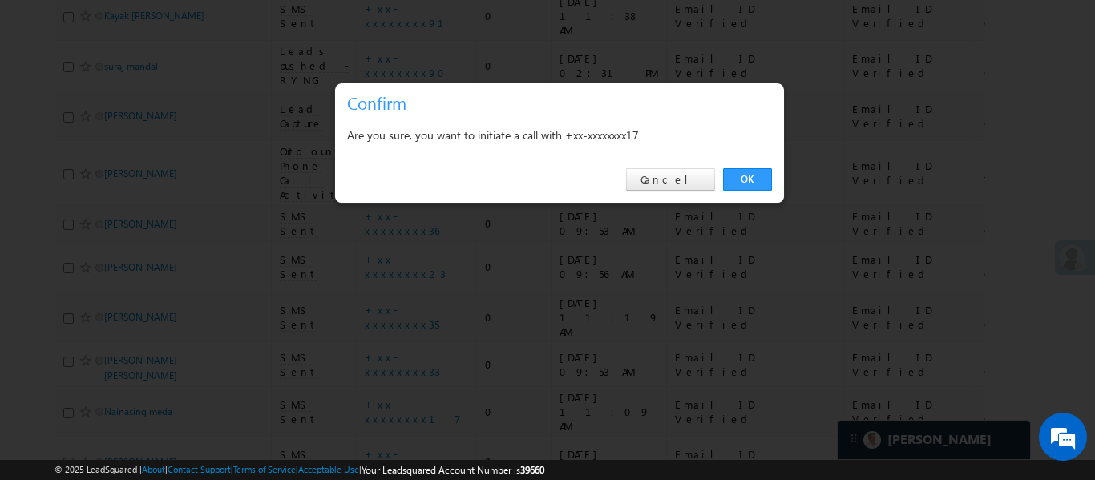
click at [748, 191] on div "OK Cancel" at bounding box center [559, 180] width 449 height 46
click at [749, 180] on link "OK" at bounding box center [747, 179] width 49 height 22
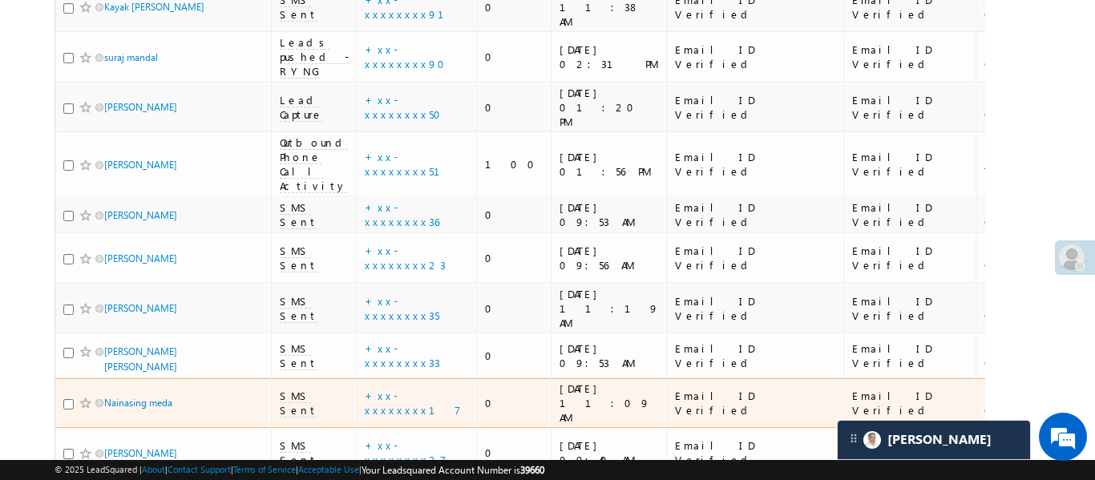
scroll to position [547, 0]
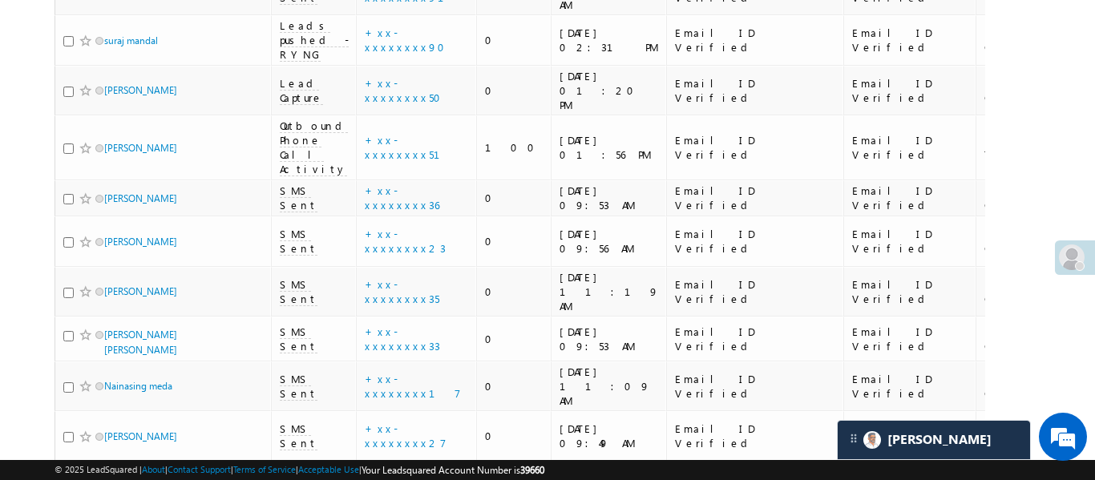
click at [398, 472] on link "+xx-xxxxxxxx50" at bounding box center [408, 486] width 86 height 28
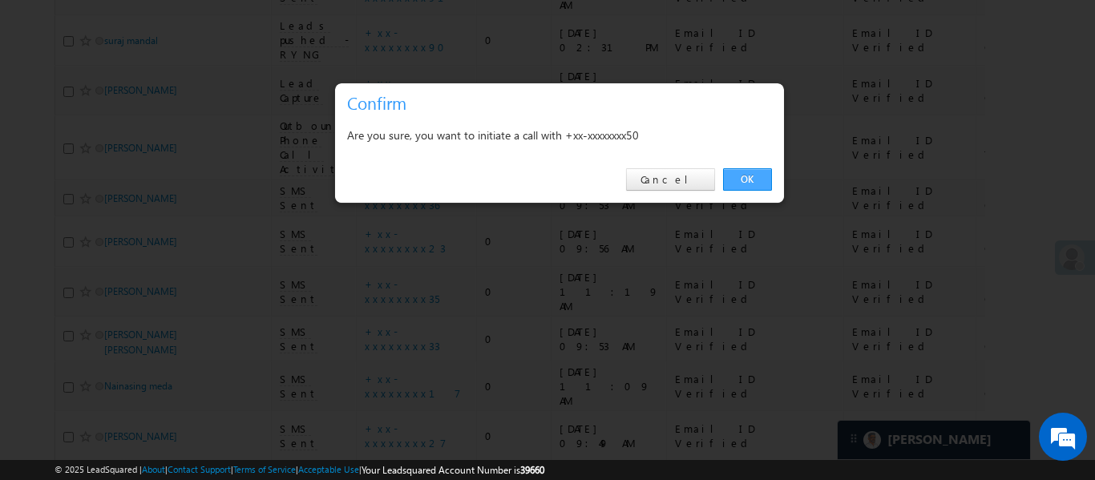
click at [752, 187] on link "OK" at bounding box center [747, 179] width 49 height 22
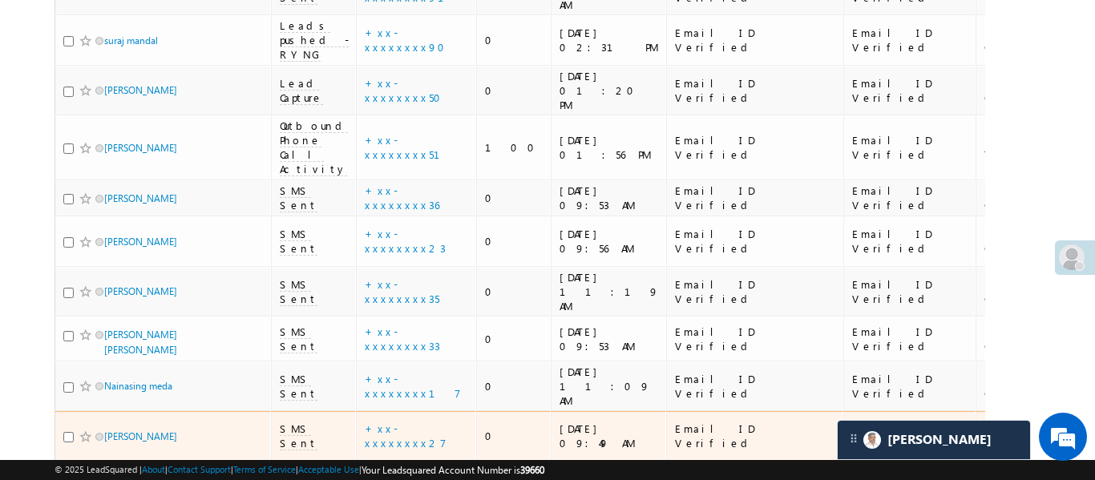
scroll to position [572, 0]
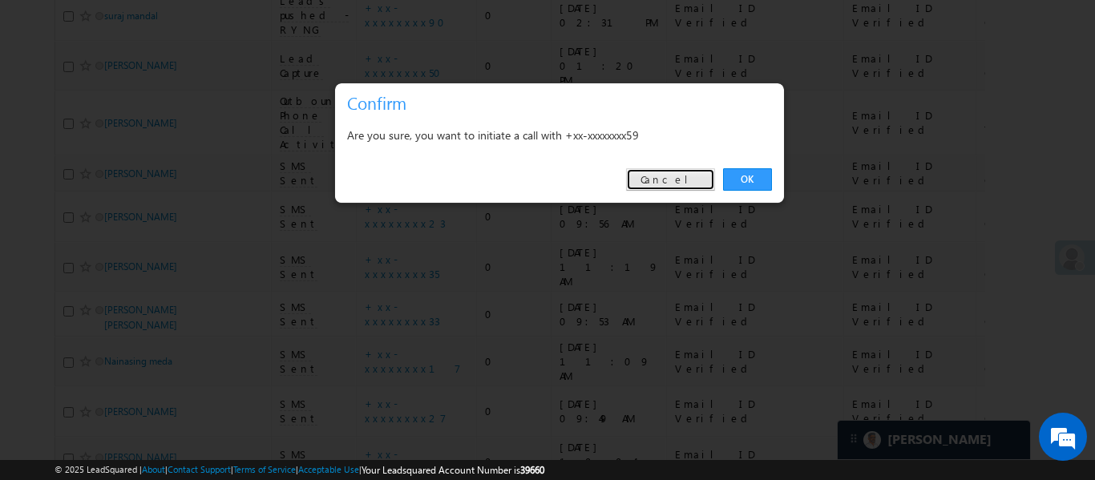
click at [682, 189] on link "Cancel" at bounding box center [670, 179] width 89 height 22
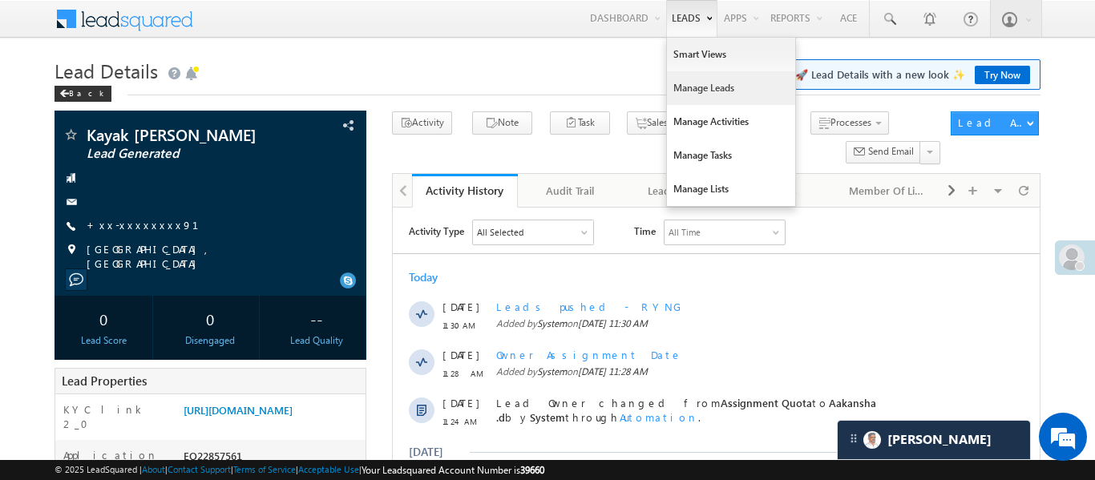
click at [702, 79] on link "Manage Leads" at bounding box center [731, 88] width 128 height 34
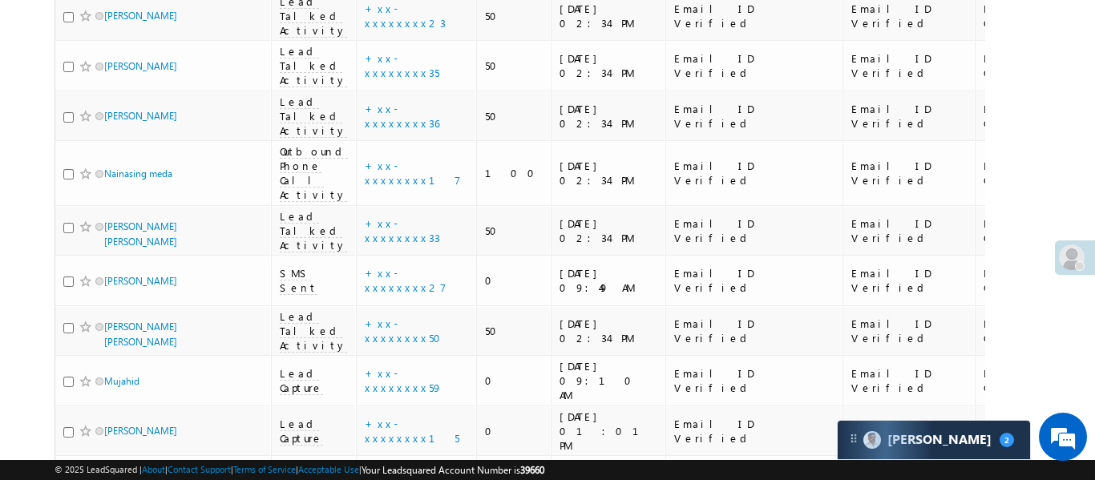
scroll to position [958, 0]
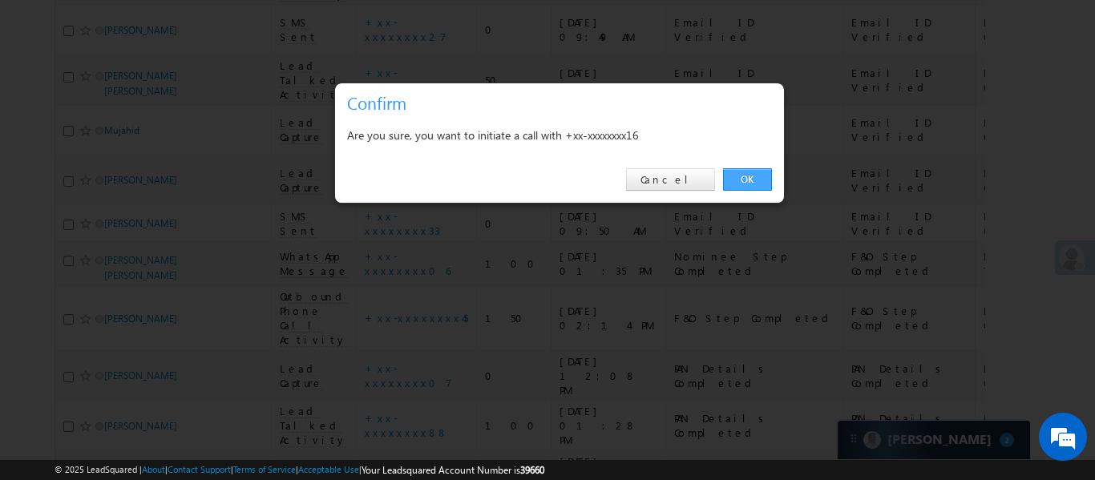
click at [757, 182] on link "OK" at bounding box center [747, 179] width 49 height 22
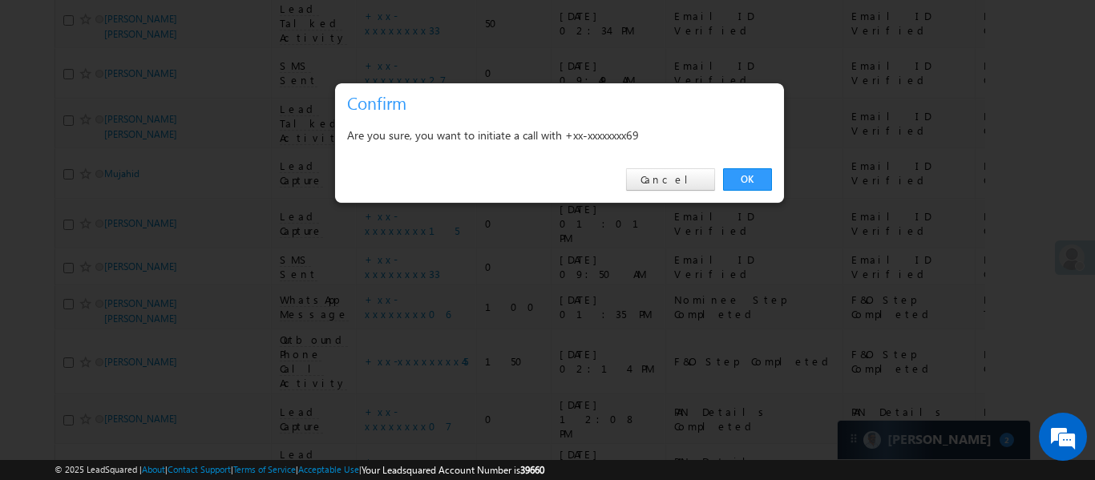
scroll to position [1002, 0]
click at [766, 172] on link "OK" at bounding box center [747, 179] width 49 height 22
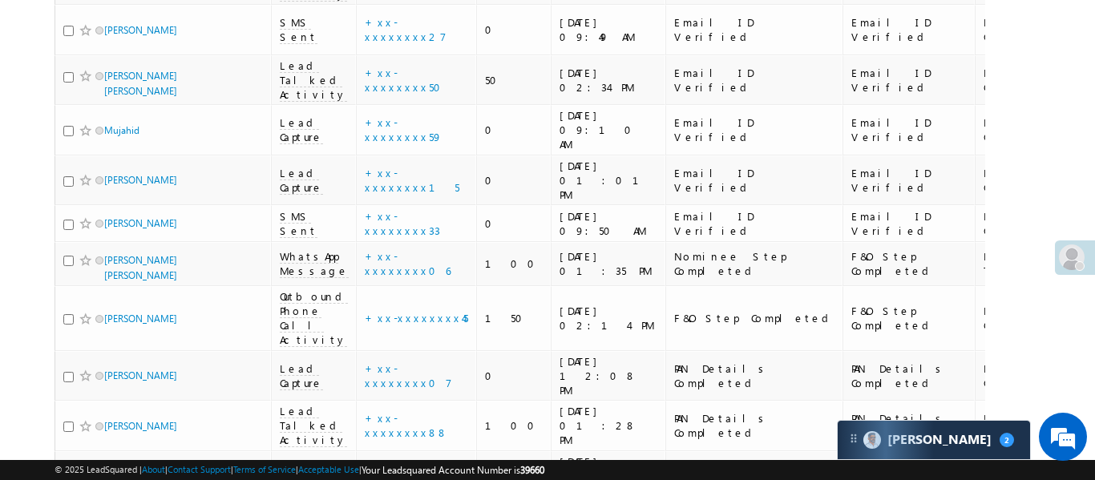
scroll to position [0, 0]
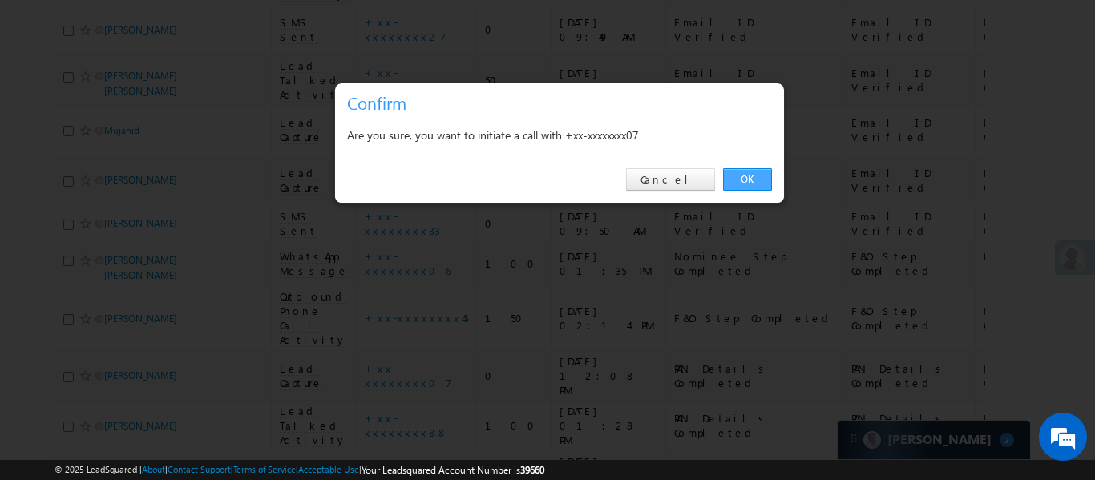
click at [742, 180] on link "OK" at bounding box center [747, 179] width 49 height 22
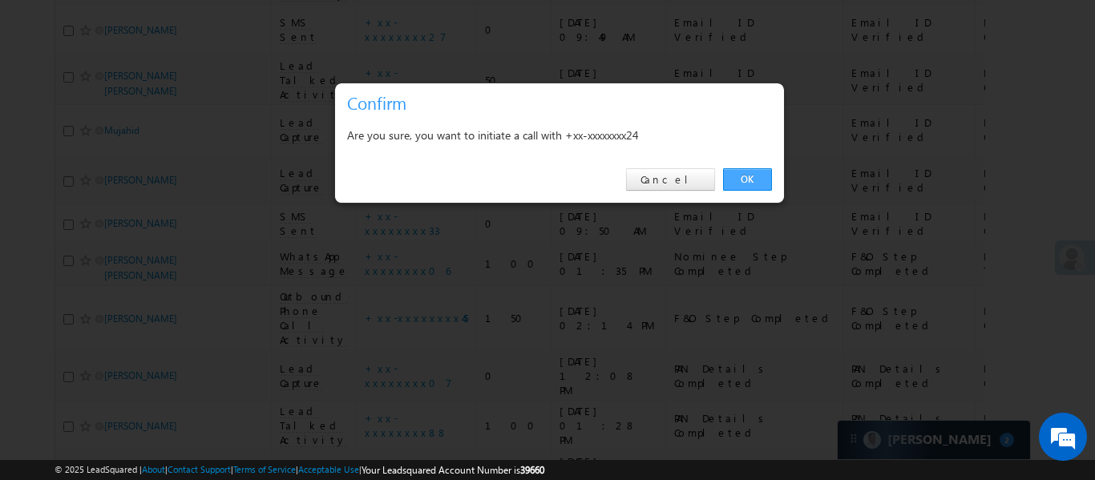
click at [748, 173] on link "OK" at bounding box center [747, 179] width 49 height 22
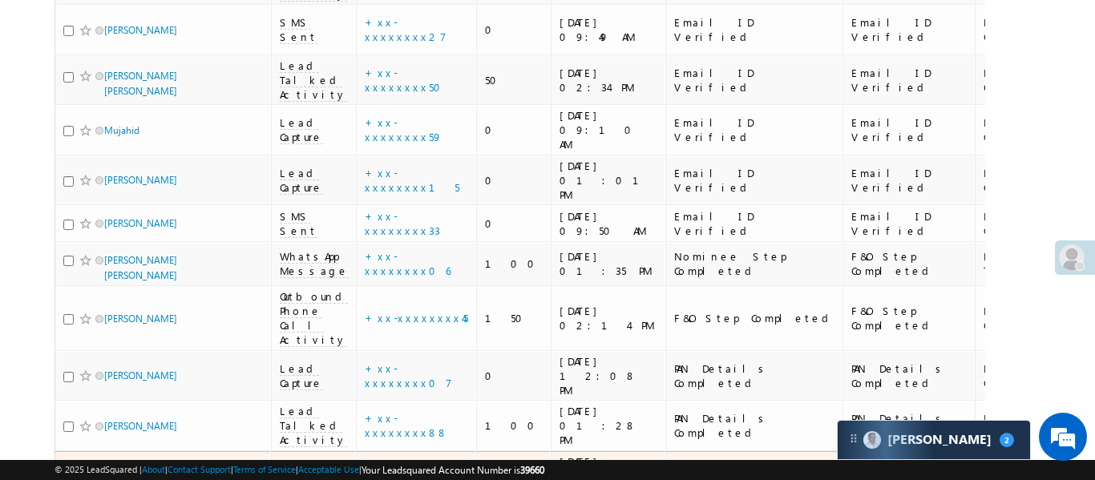
click at [404, 451] on td "+xx-xxxxxxxx13" at bounding box center [416, 476] width 120 height 51
click at [402, 462] on link "+xx-xxxxxxxx13" at bounding box center [412, 476] width 95 height 28
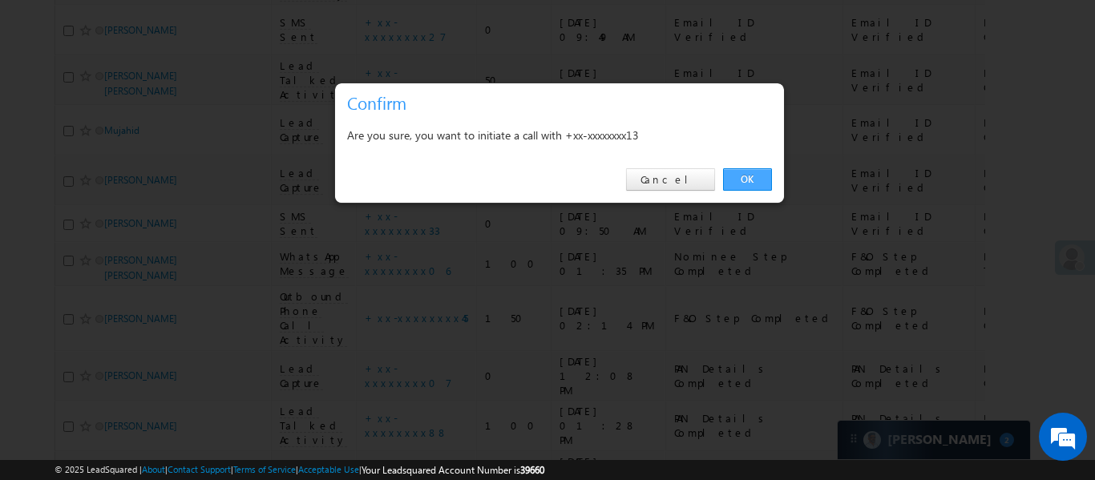
click at [759, 176] on link "OK" at bounding box center [747, 179] width 49 height 22
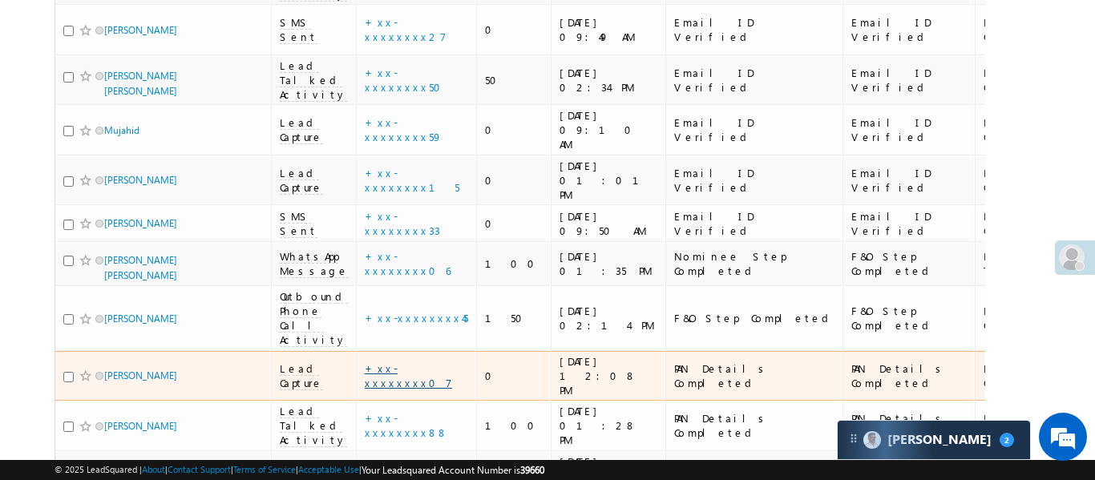
click at [415, 362] on link "+xx-xxxxxxxx07" at bounding box center [408, 376] width 87 height 28
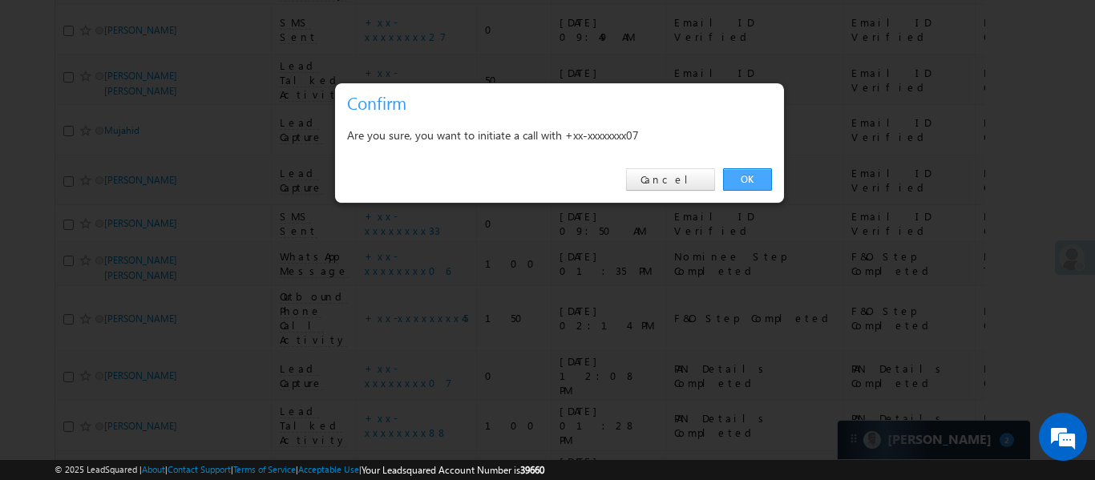
click at [746, 169] on link "OK" at bounding box center [747, 179] width 49 height 22
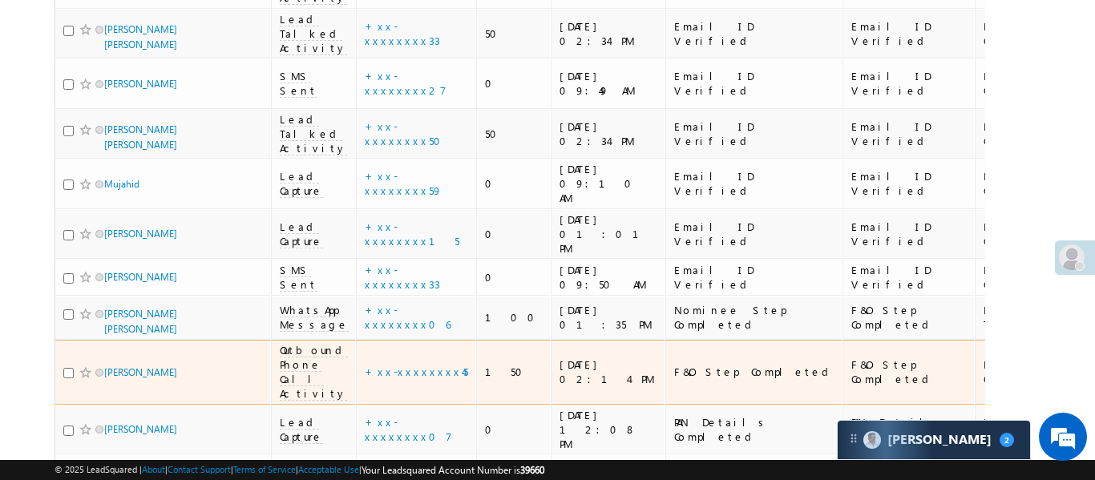
scroll to position [815, 0]
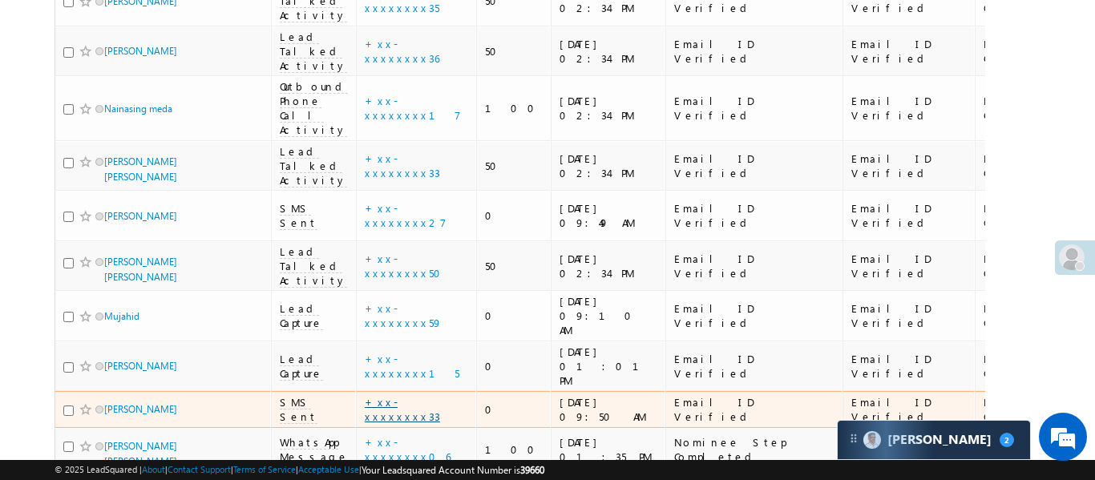
click at [400, 395] on link "+xx-xxxxxxxx33" at bounding box center [402, 409] width 75 height 28
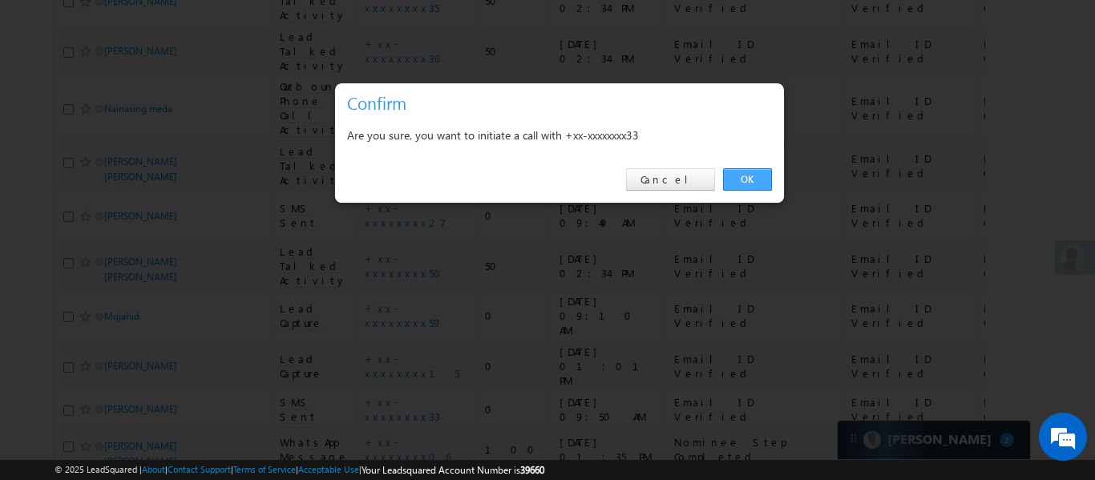
click at [763, 177] on link "OK" at bounding box center [747, 179] width 49 height 22
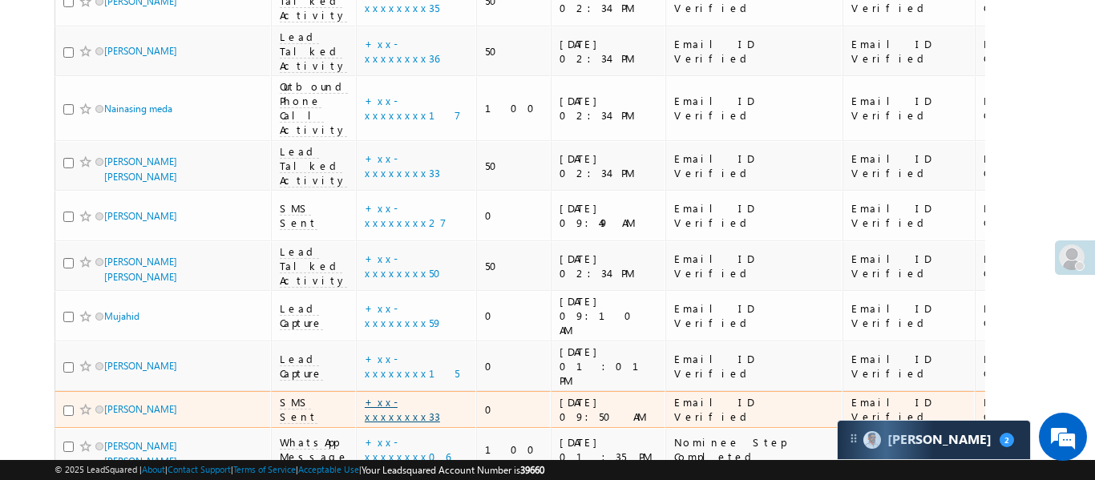
click at [407, 395] on link "+xx-xxxxxxxx33" at bounding box center [402, 409] width 75 height 28
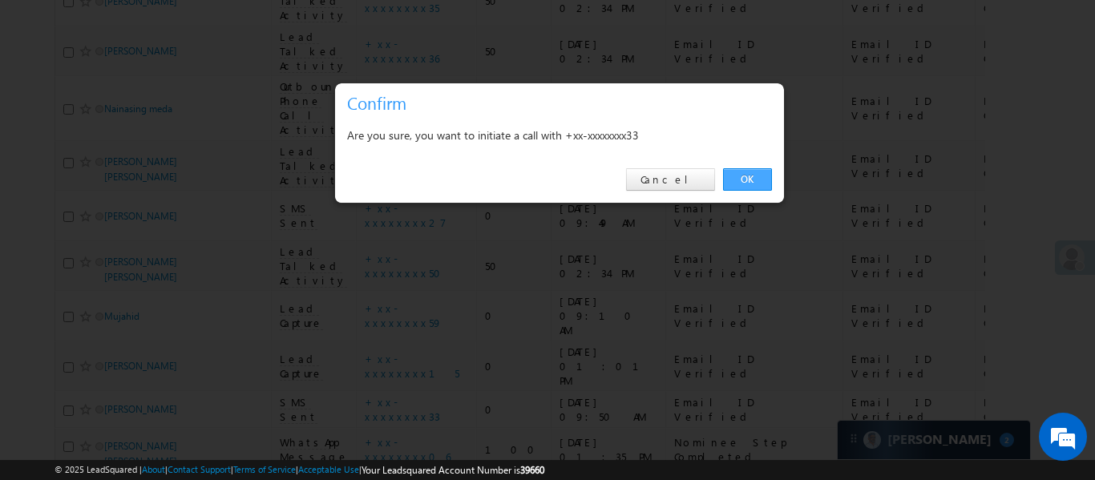
click at [741, 178] on link "OK" at bounding box center [747, 179] width 49 height 22
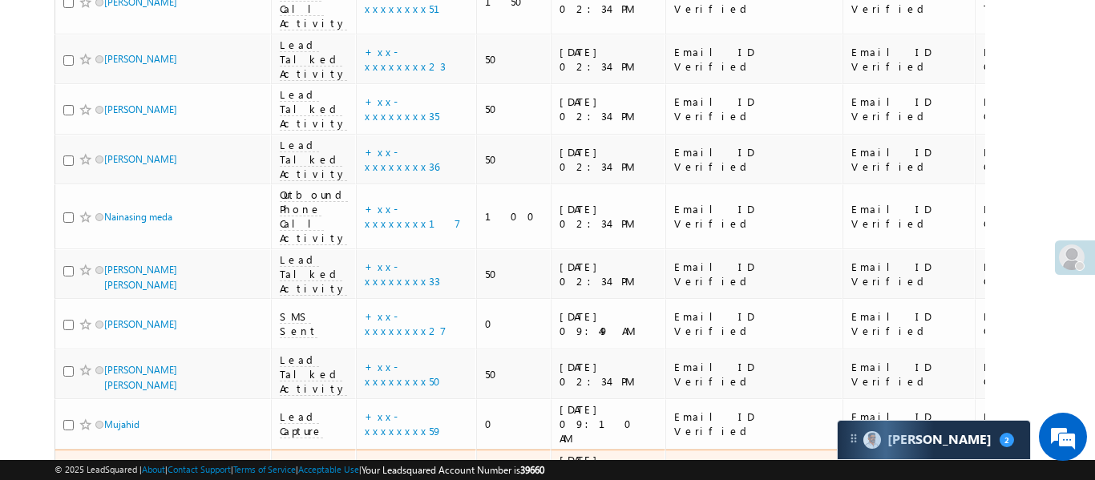
scroll to position [706, 0]
click at [398, 461] on link "+xx-xxxxxxxx15" at bounding box center [412, 475] width 95 height 28
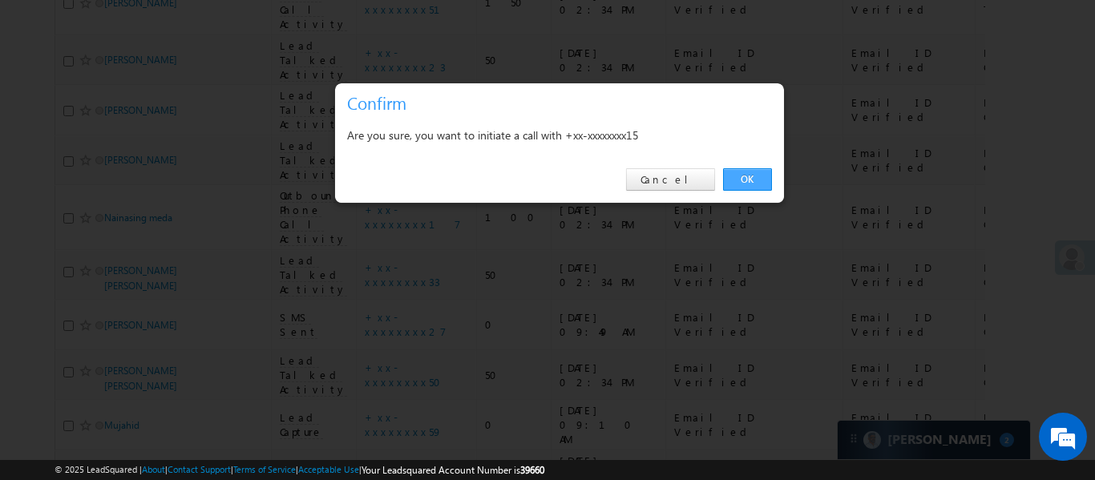
click at [747, 176] on link "OK" at bounding box center [747, 179] width 49 height 22
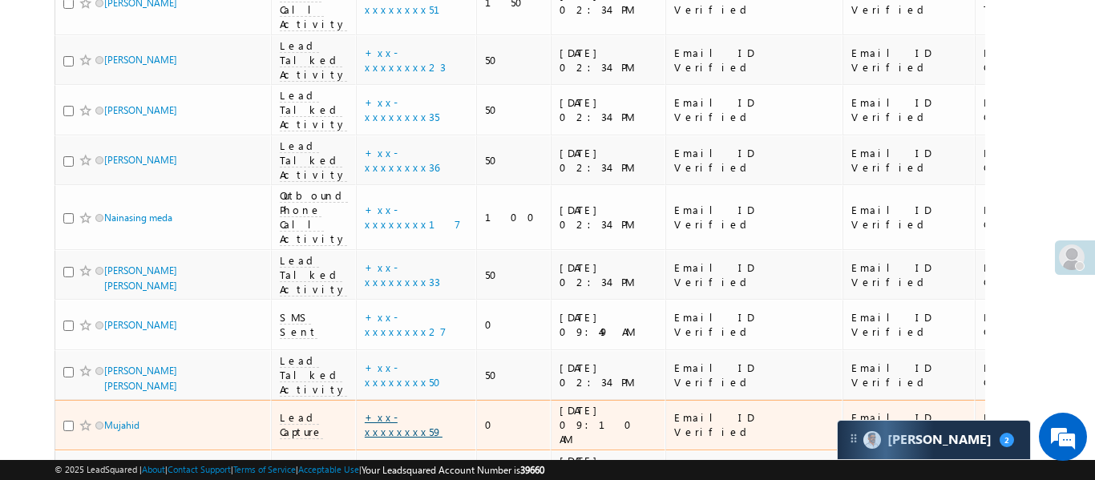
click at [395, 411] on link "+xx-xxxxxxxx59" at bounding box center [404, 425] width 78 height 28
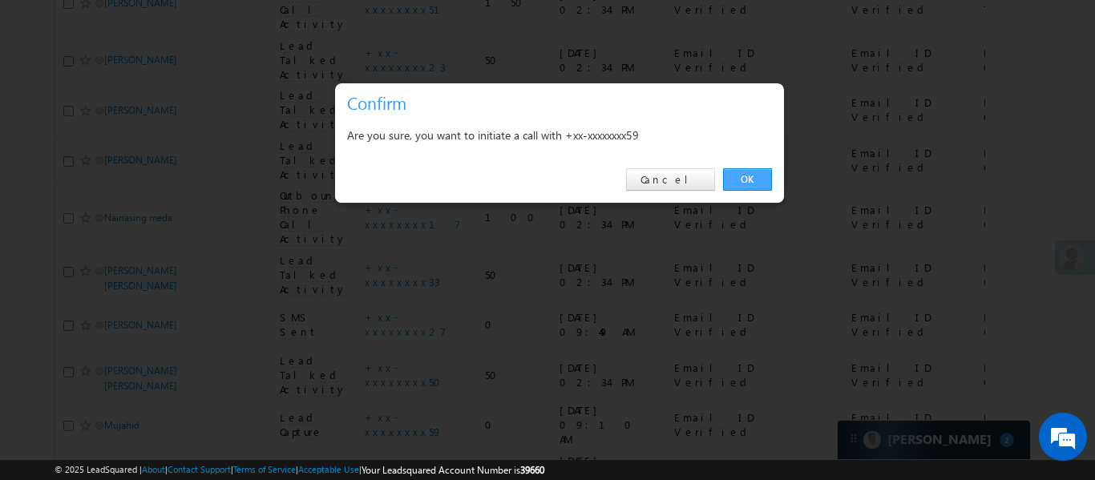
click at [736, 174] on link "OK" at bounding box center [747, 179] width 49 height 22
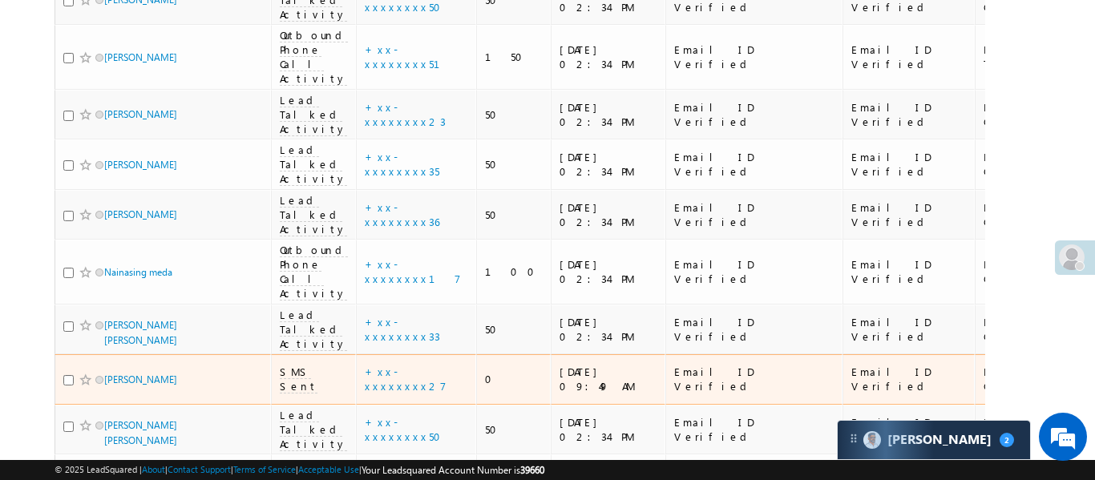
scroll to position [645, 0]
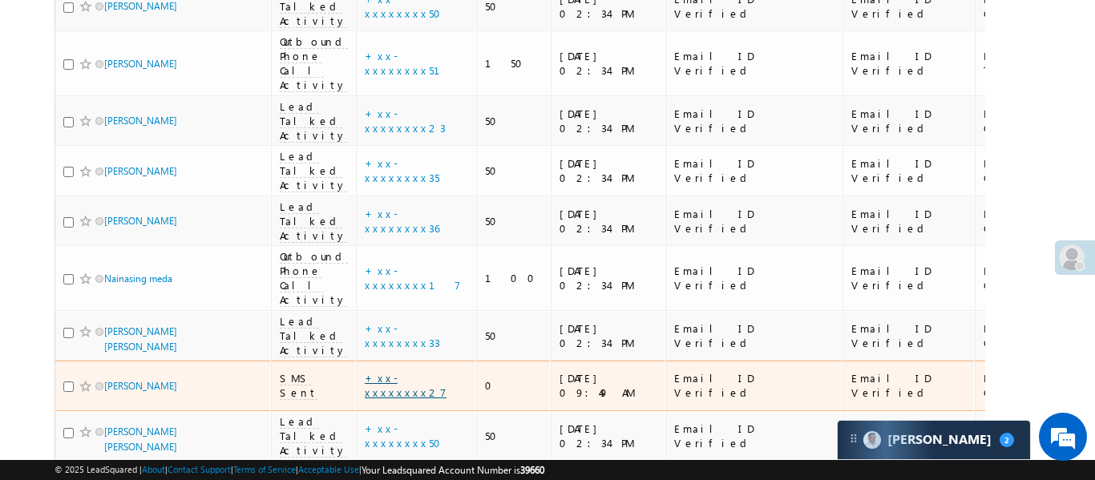
click at [399, 371] on link "+xx-xxxxxxxx27" at bounding box center [406, 385] width 82 height 28
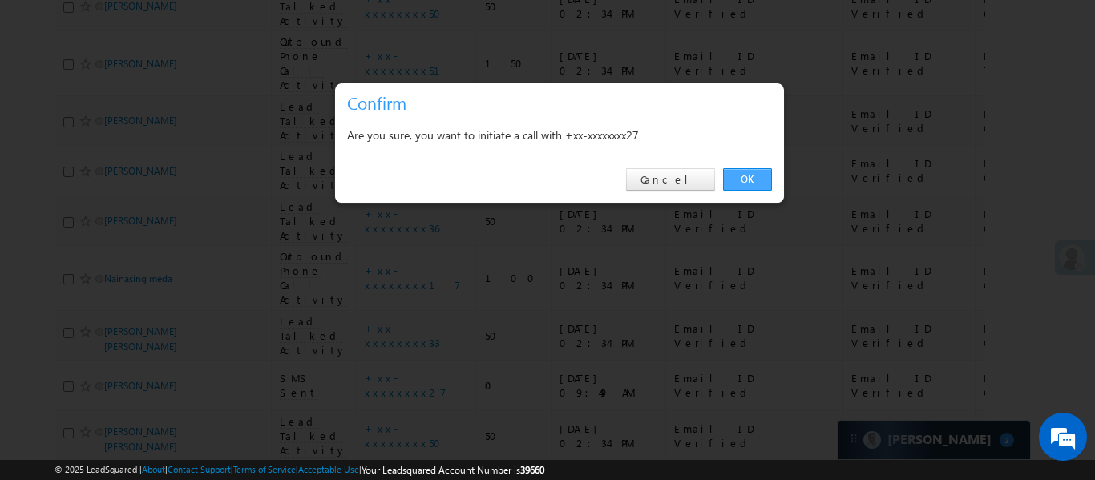
click at [747, 177] on link "OK" at bounding box center [747, 179] width 49 height 22
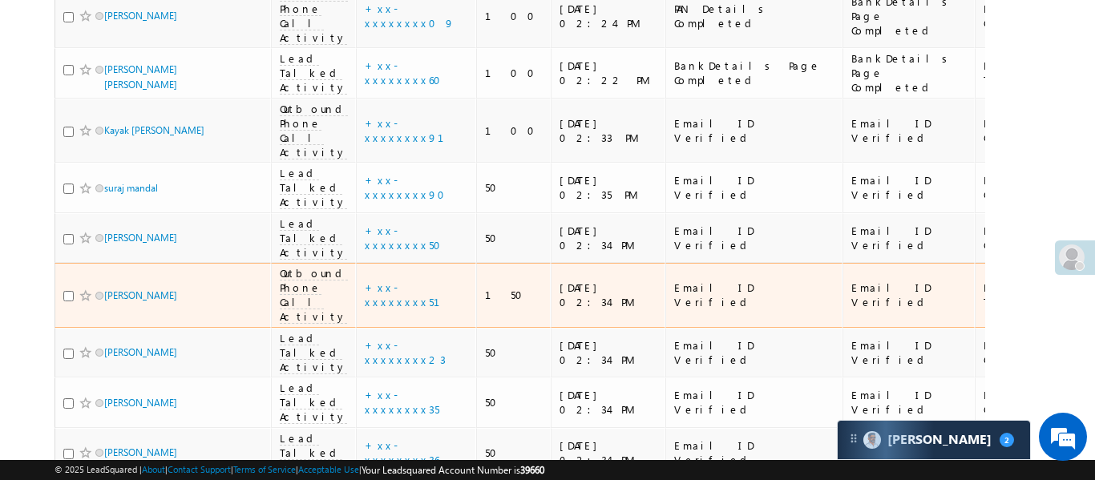
scroll to position [255, 0]
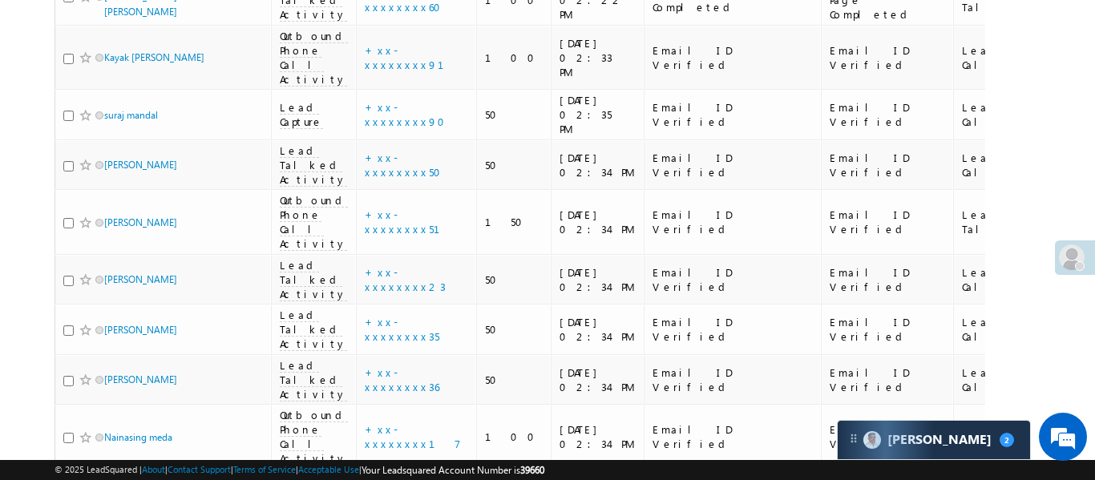
scroll to position [958, 0]
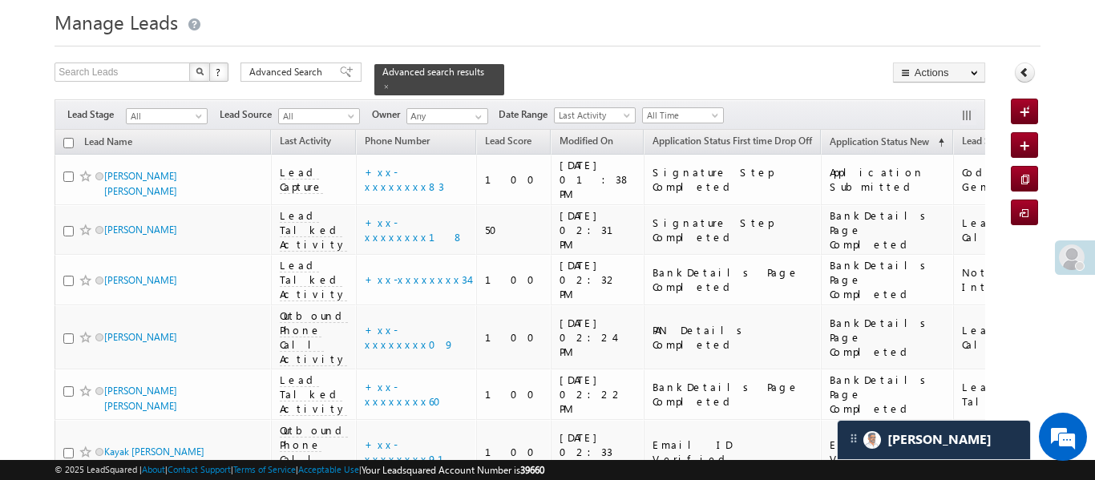
scroll to position [958, 0]
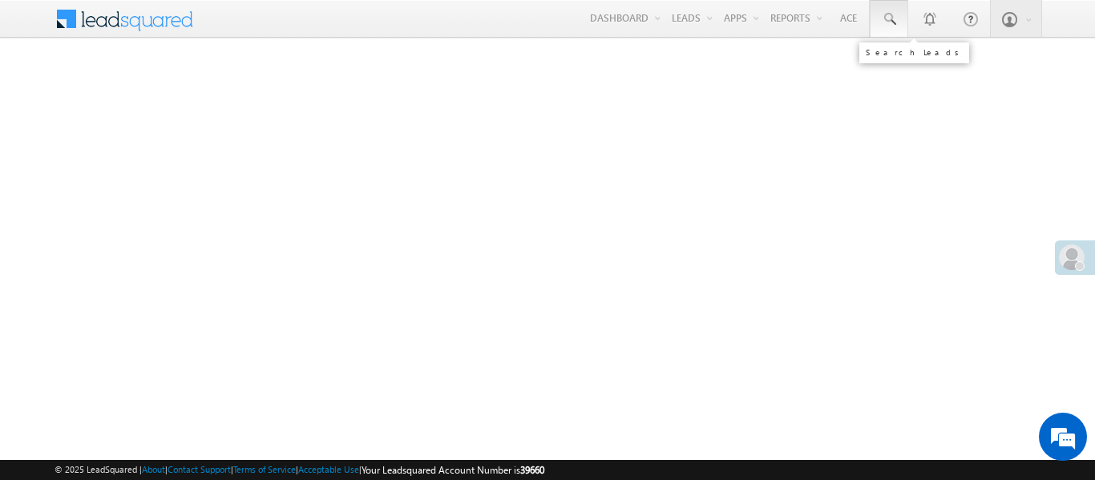
click at [881, 16] on span at bounding box center [889, 19] width 16 height 16
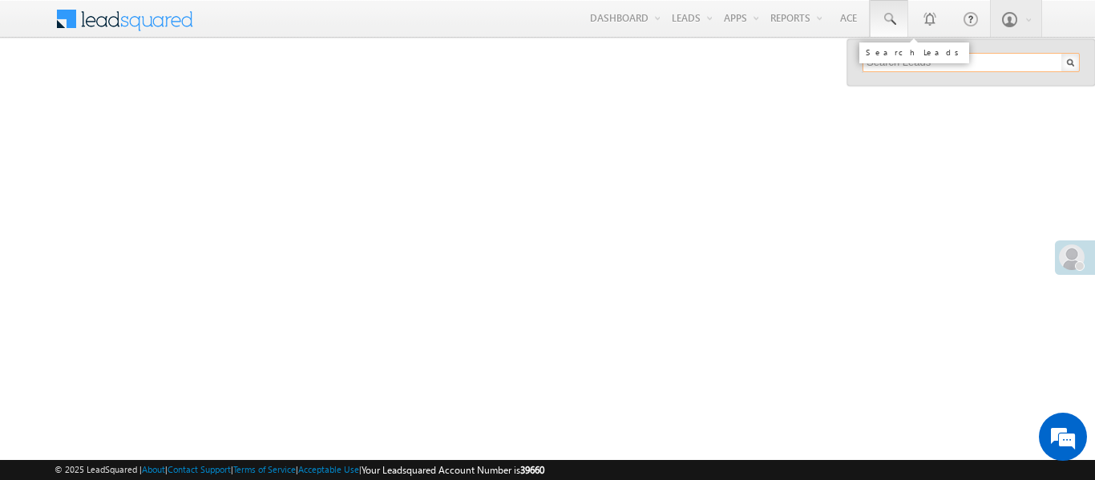
paste input "EQ28478810"
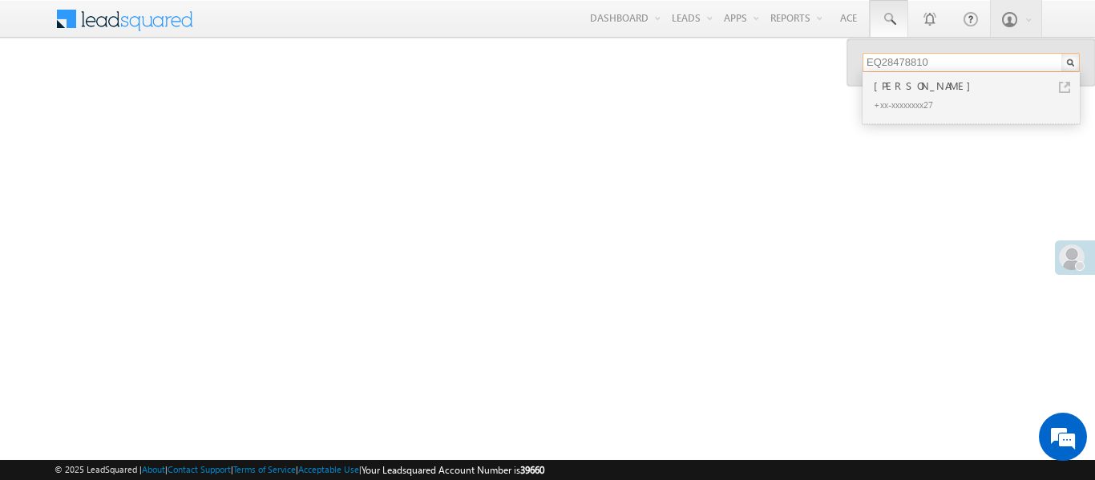
type input "EQ28478810"
click at [932, 82] on div "[PERSON_NAME]" at bounding box center [978, 86] width 215 height 18
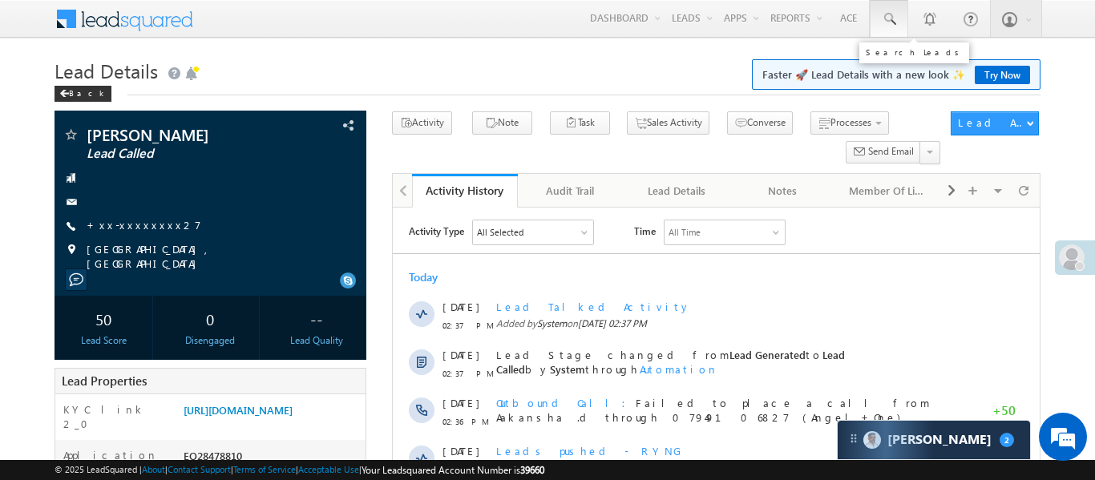
click at [880, 26] on link at bounding box center [889, 18] width 38 height 37
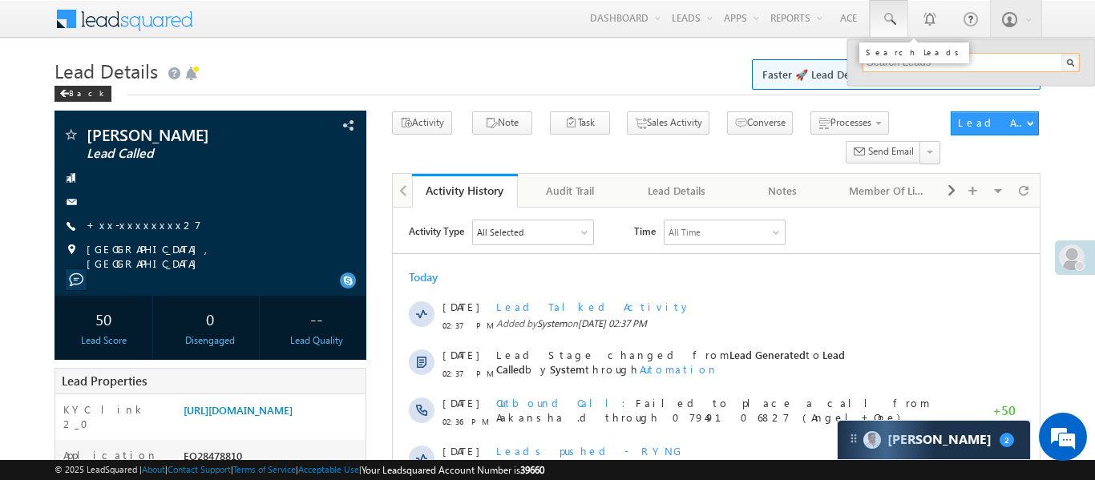
paste input "EQ22989305"
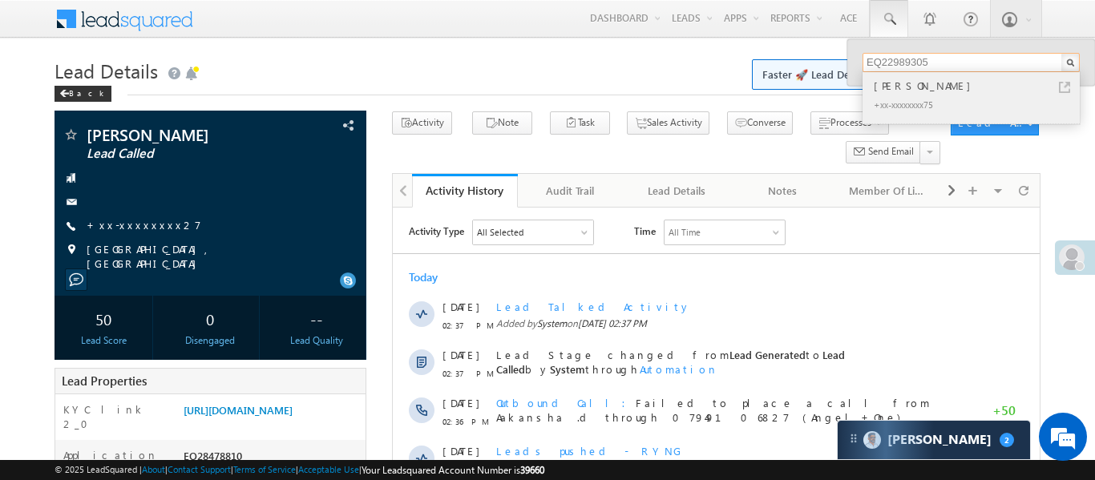
type input "EQ22989305"
click at [897, 91] on div "[PERSON_NAME]" at bounding box center [978, 86] width 215 height 18
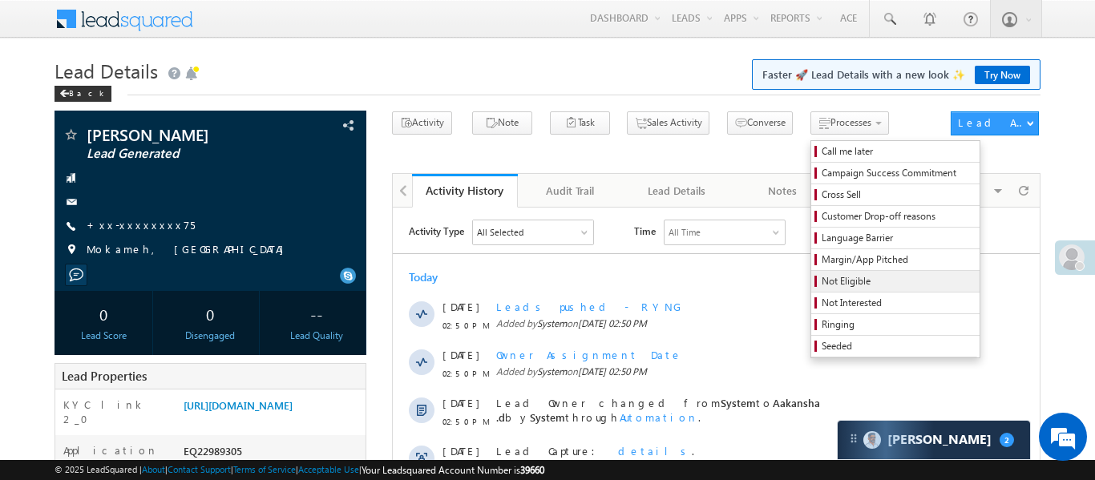
click at [822, 287] on span "Not Eligible" at bounding box center [898, 281] width 152 height 14
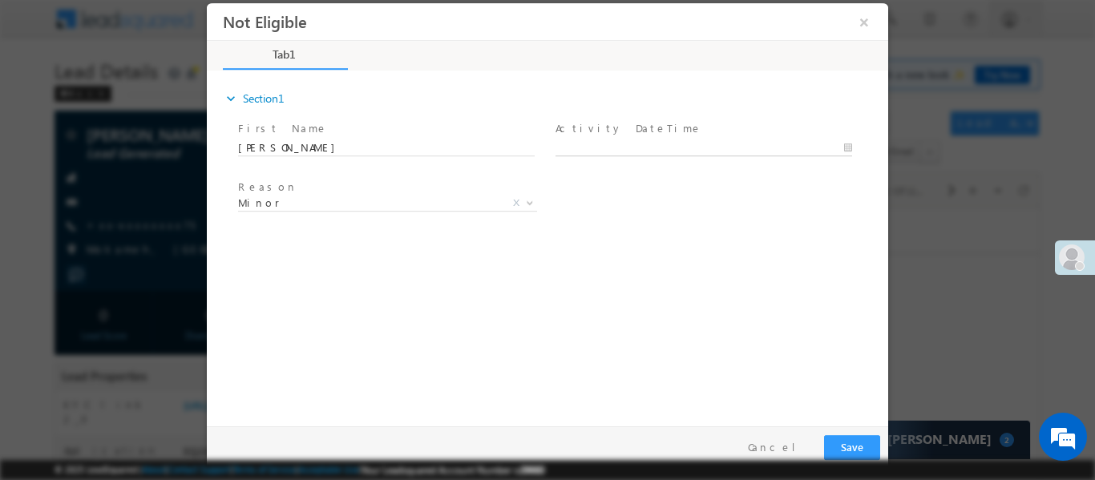
type input "[DATE] 2:53 PM"
click at [656, 148] on input "[DATE] 2:53 PM" at bounding box center [704, 148] width 297 height 16
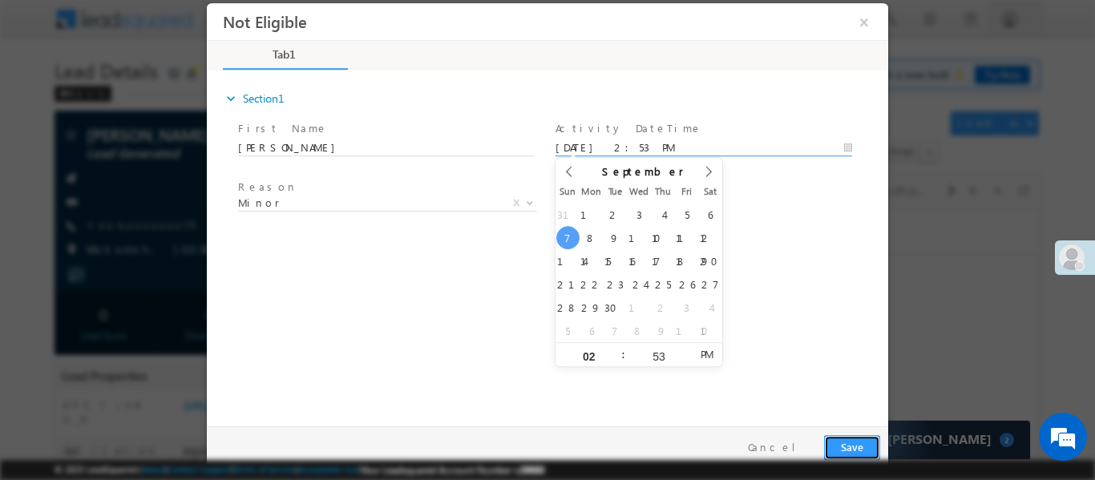
click at [853, 445] on button "Save" at bounding box center [852, 447] width 56 height 25
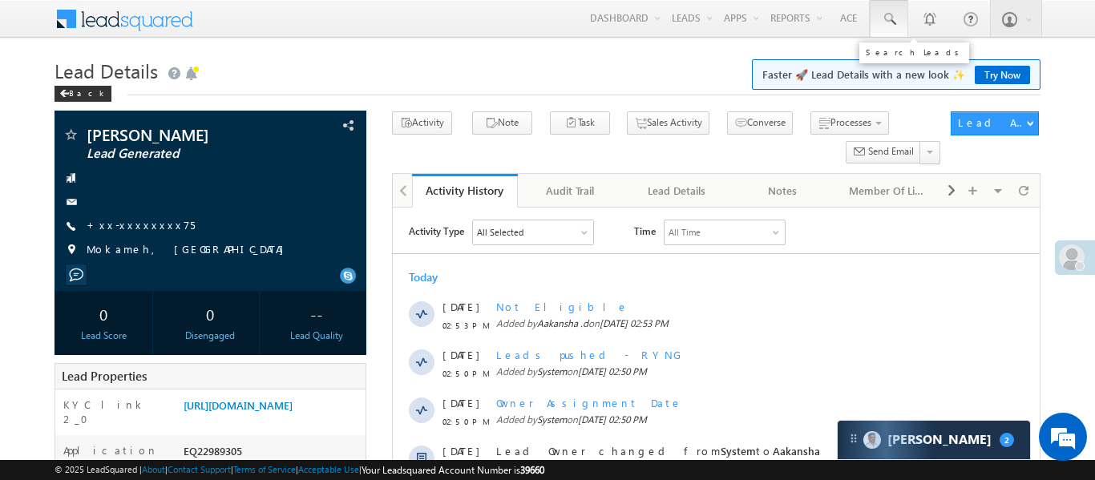
click at [897, 26] on link at bounding box center [889, 18] width 38 height 37
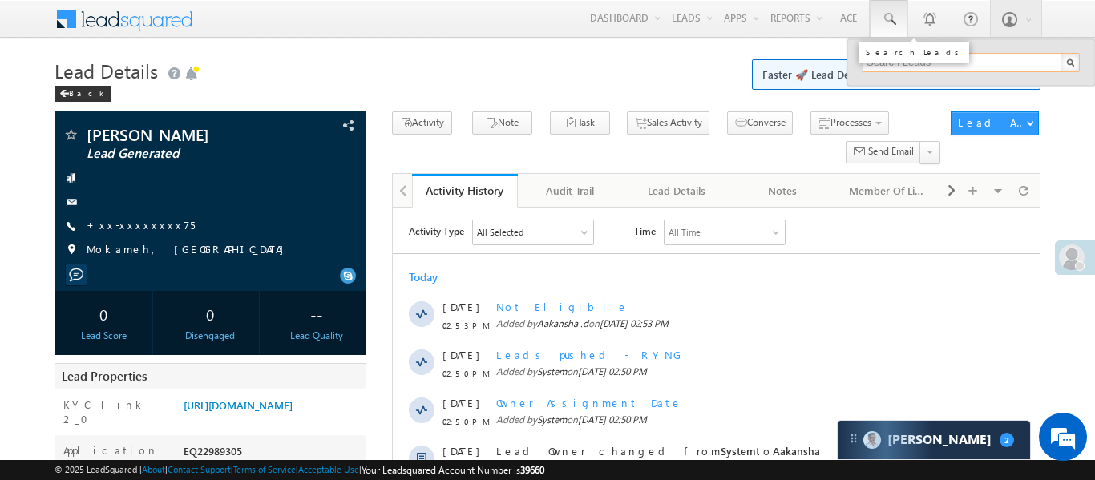
paste input "EQ28466614"
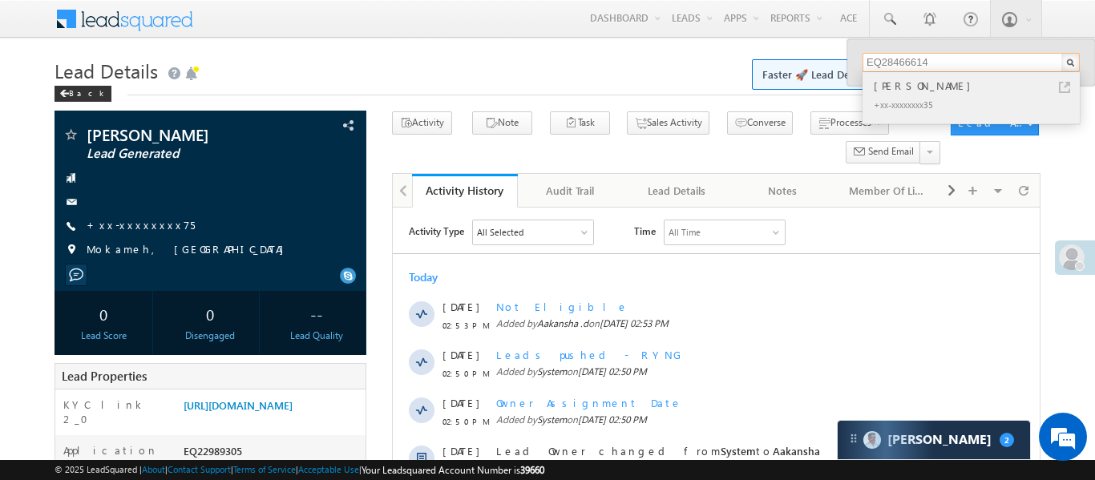
type input "EQ28466614"
click at [909, 93] on div "[PERSON_NAME]" at bounding box center [978, 86] width 215 height 18
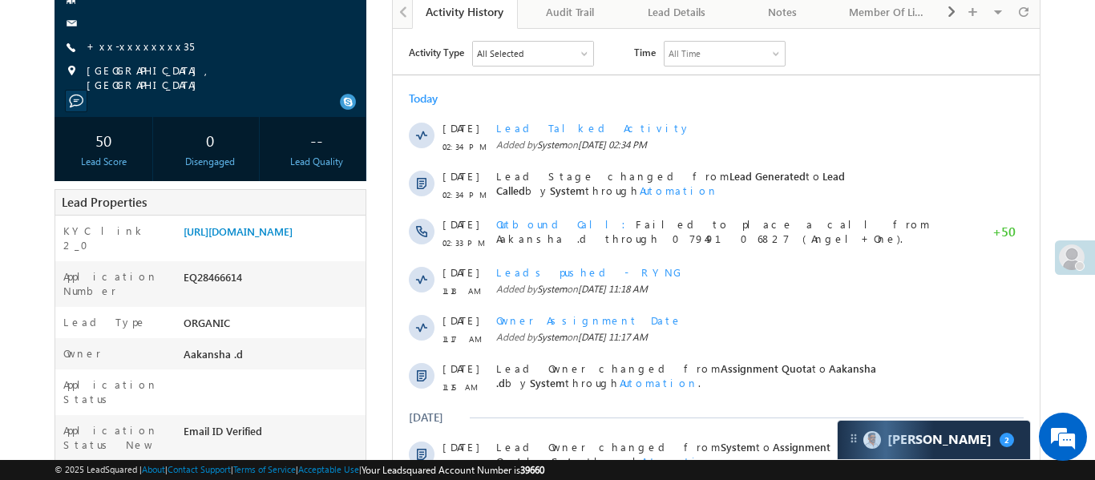
scroll to position [22, 0]
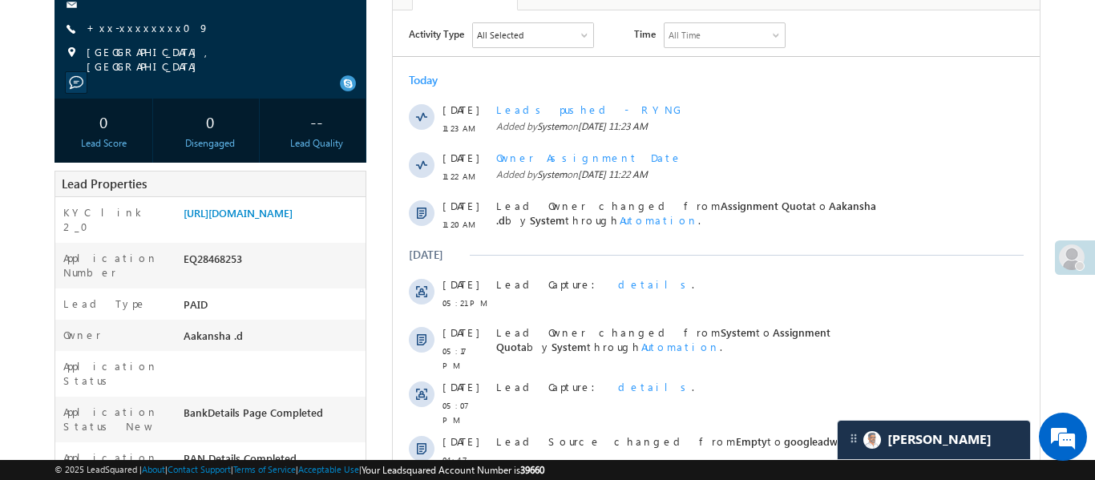
scroll to position [241, 0]
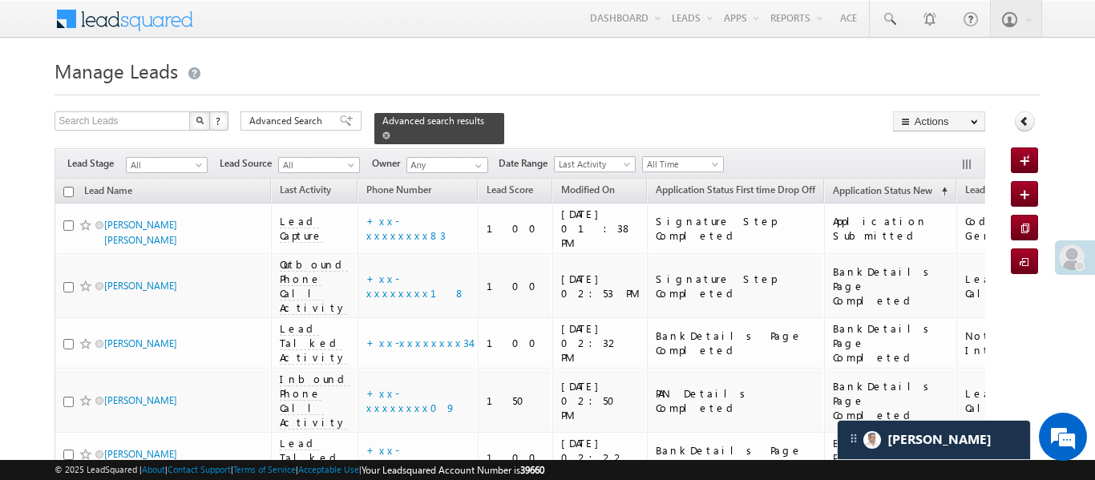
click at [391, 128] on link at bounding box center [386, 135] width 8 height 14
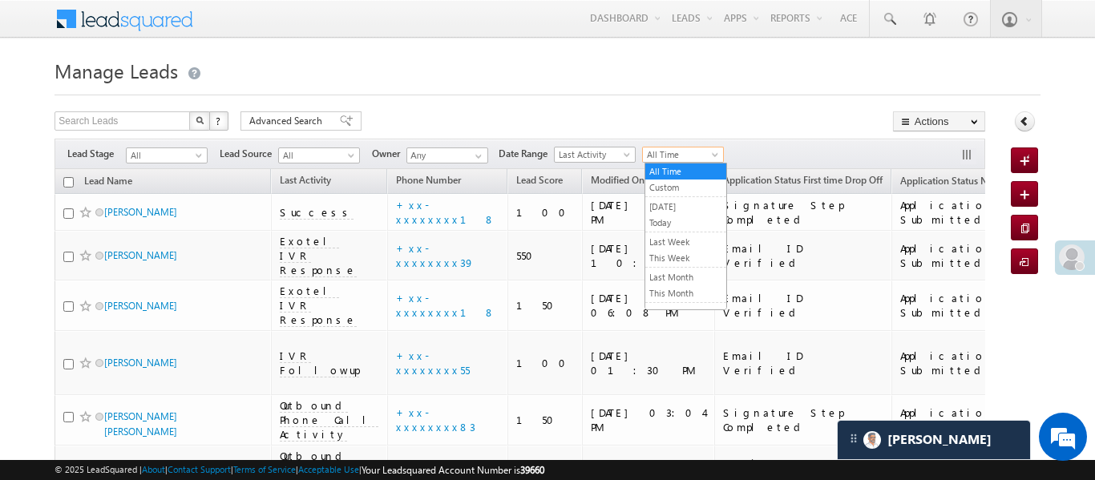
click at [674, 156] on span "All Time" at bounding box center [681, 155] width 76 height 14
click at [680, 208] on link "[DATE]" at bounding box center [685, 207] width 81 height 14
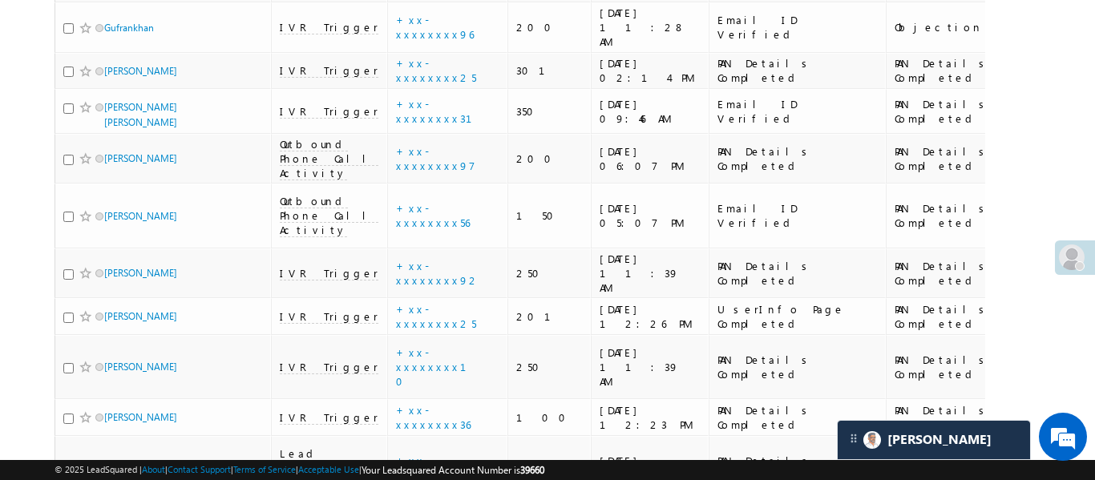
scroll to position [9116, 0]
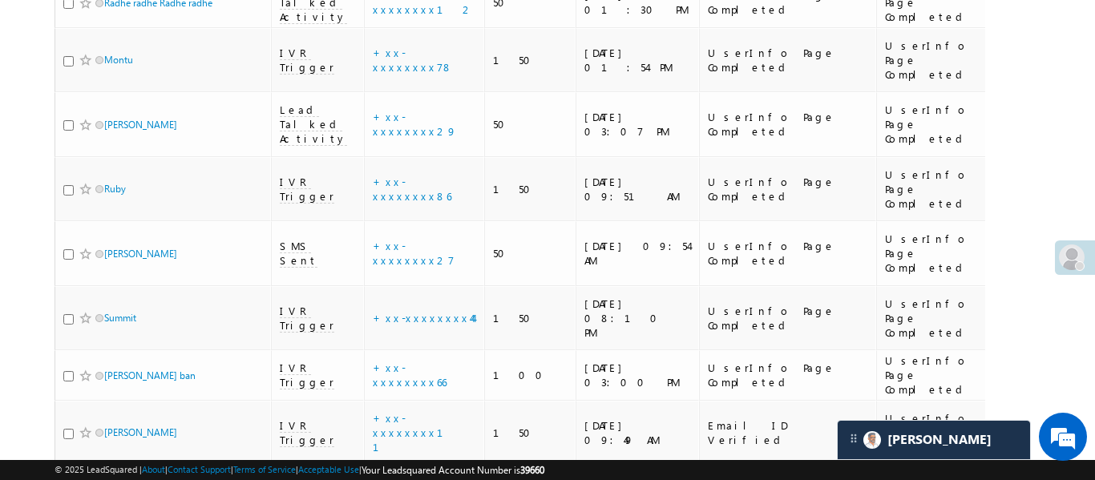
scroll to position [2919, 0]
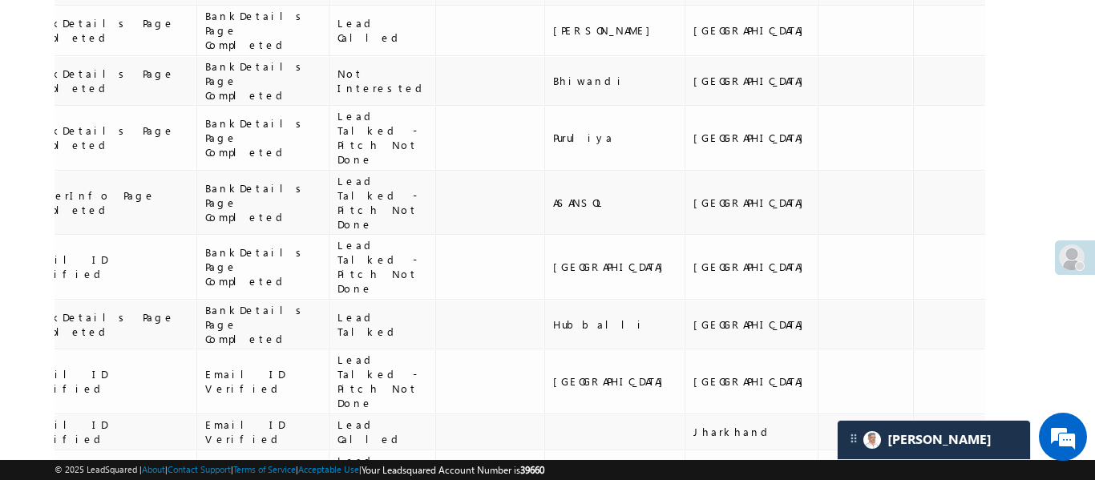
scroll to position [1261, 0]
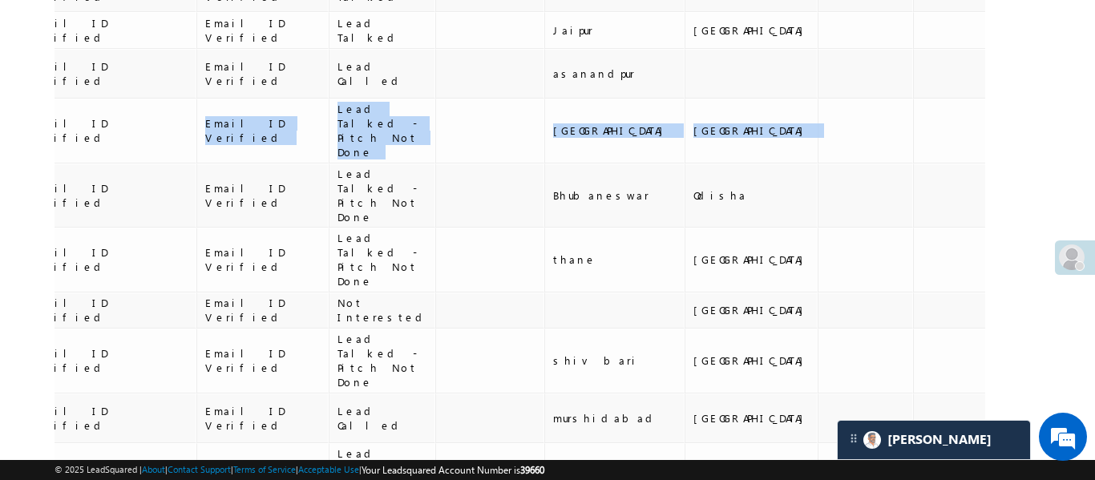
drag, startPoint x: 0, startPoint y: 60, endPoint x: 164, endPoint y: 90, distance: 166.2
click at [62, 99] on tr "Sonu Parjapati Outbound Phone Call Activity +xx-xxxxxxxx99 150 06/09/25 05:51 P…" at bounding box center [665, 131] width 2600 height 65
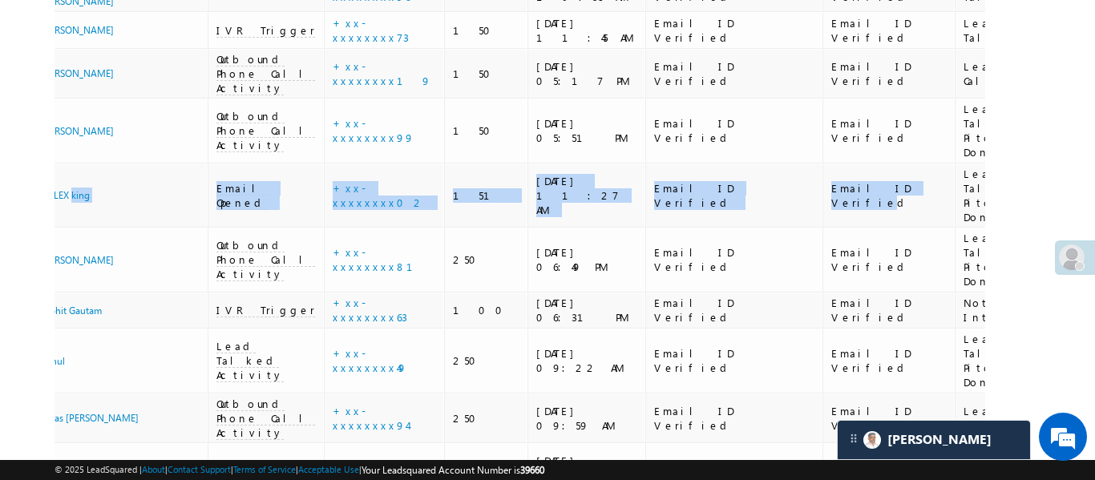
scroll to position [0, 0]
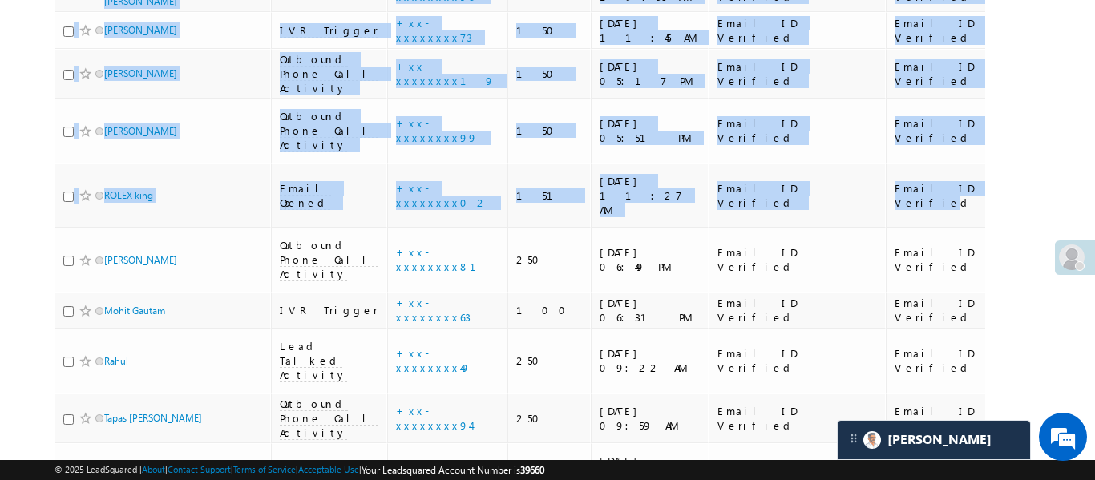
drag, startPoint x: 170, startPoint y: 125, endPoint x: 13, endPoint y: 126, distance: 157.2
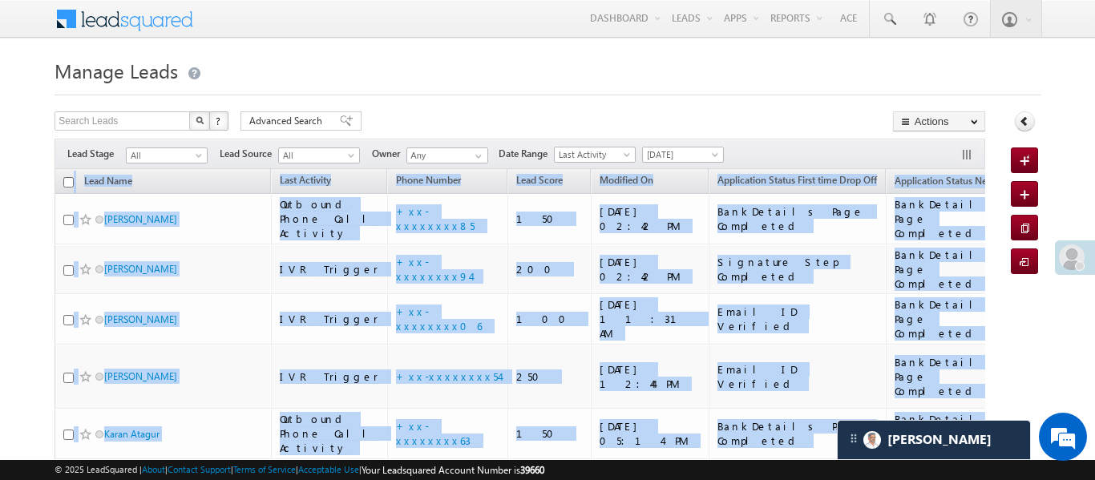
click at [711, 163] on div "Filters Lead Stage All All Lead Source All All Owner Any Any Date Range Go 06/0…" at bounding box center [520, 154] width 930 height 30
click at [708, 157] on span "[DATE]" at bounding box center [681, 155] width 76 height 14
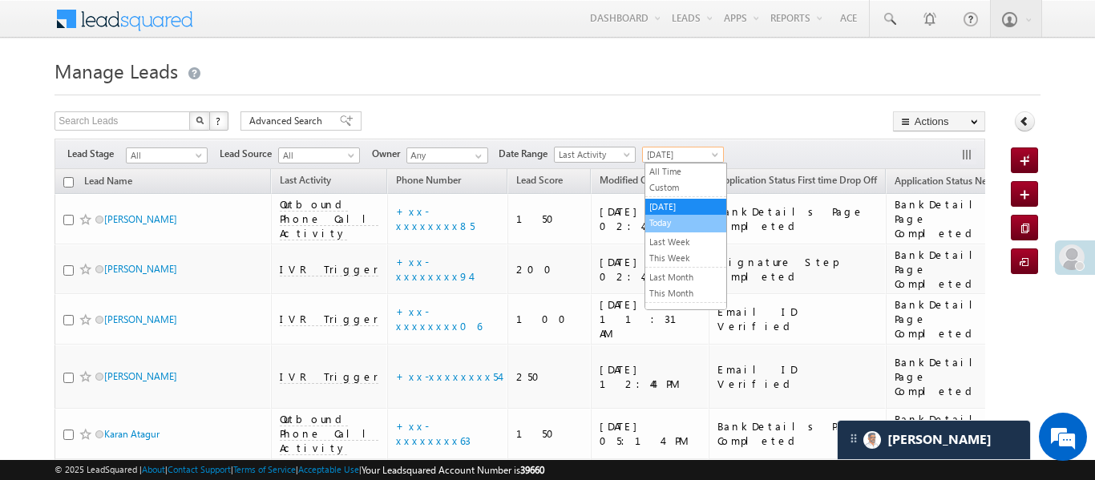
click at [674, 227] on link "Today" at bounding box center [685, 223] width 81 height 14
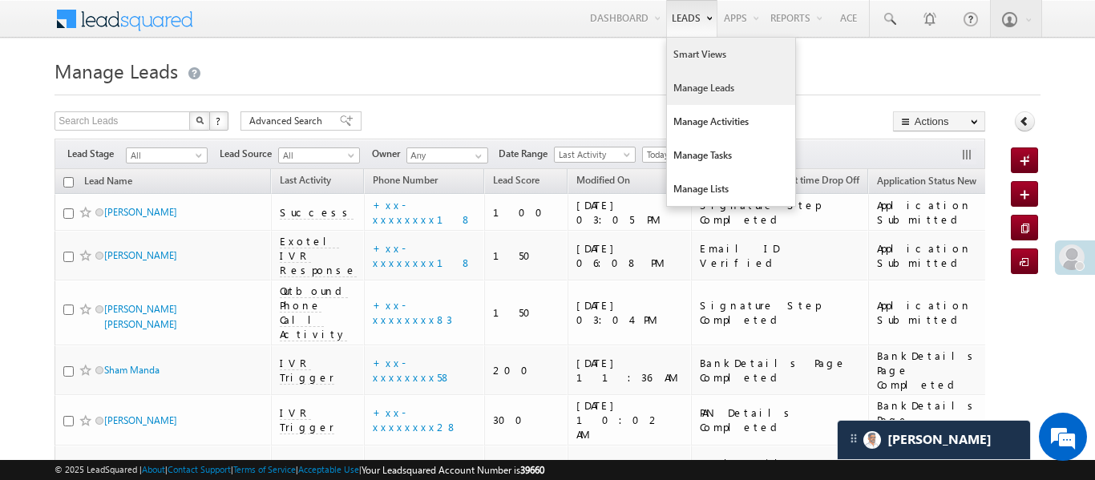
click at [686, 60] on link "Smart Views" at bounding box center [731, 55] width 128 height 34
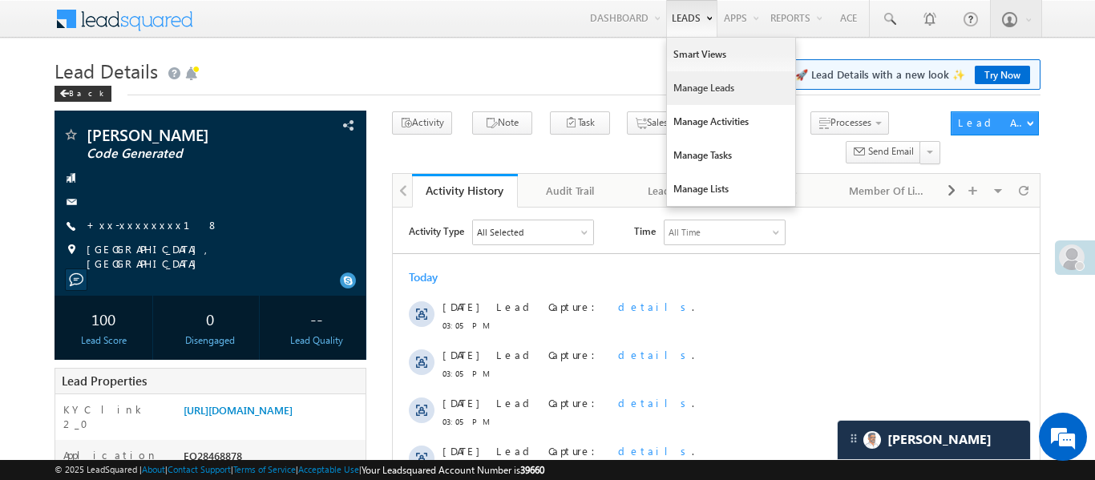
click at [692, 75] on link "Manage Leads" at bounding box center [731, 88] width 128 height 34
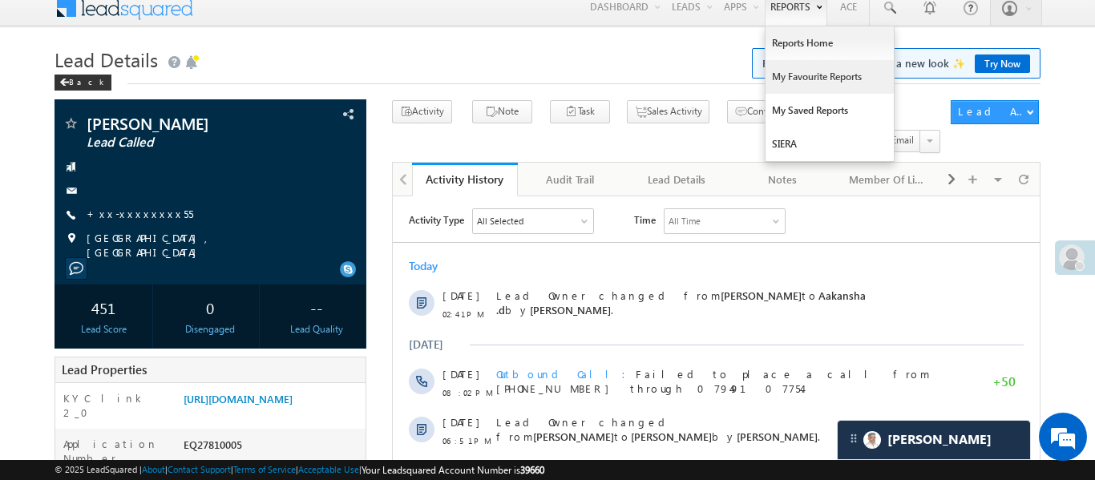
click at [819, 73] on link "My Favourite Reports" at bounding box center [830, 77] width 128 height 34
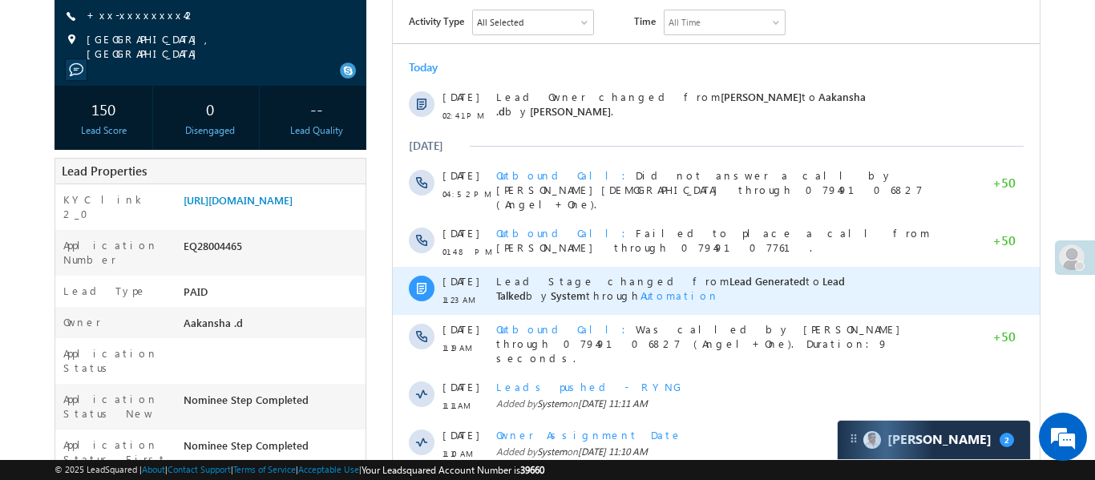
scroll to position [706, 0]
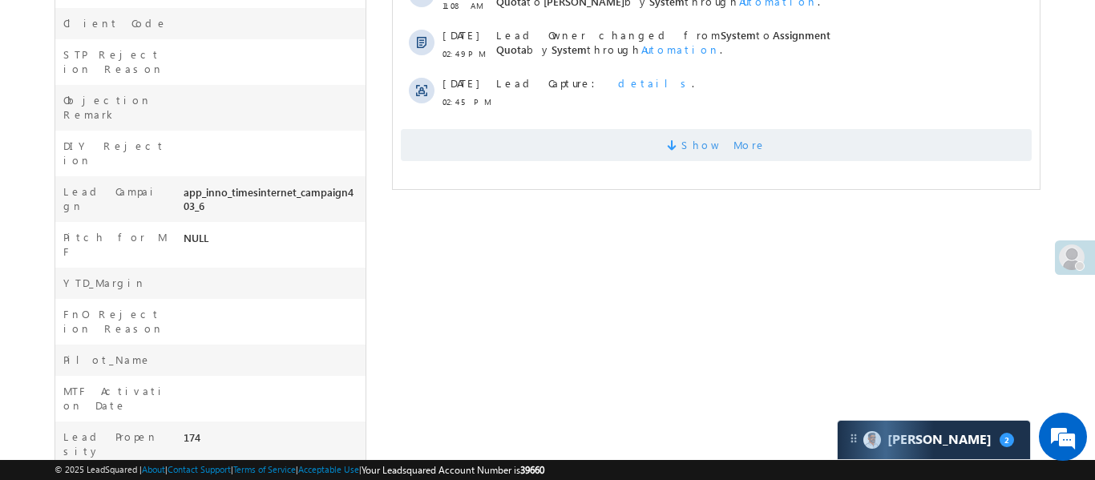
click at [681, 133] on span "Show More" at bounding box center [715, 145] width 631 height 32
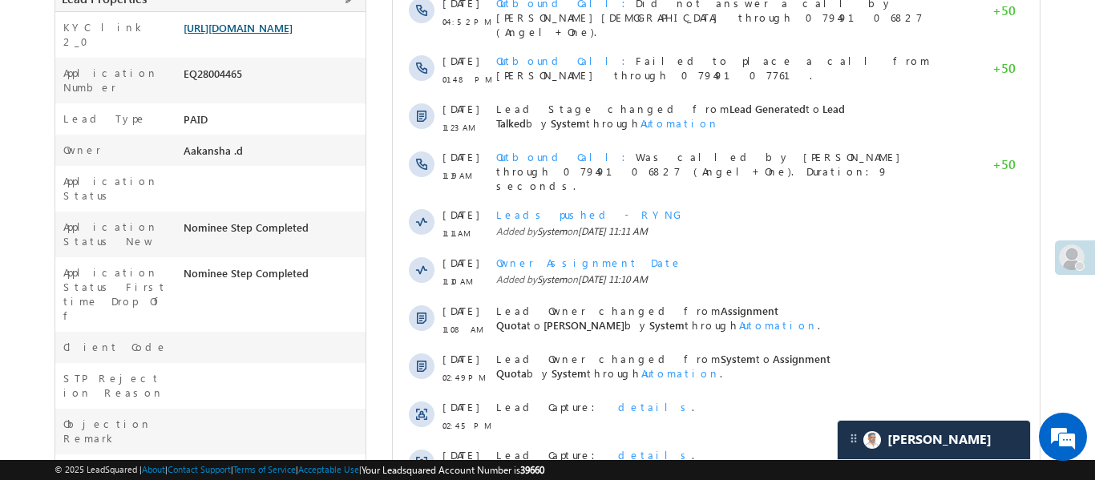
scroll to position [372, 0]
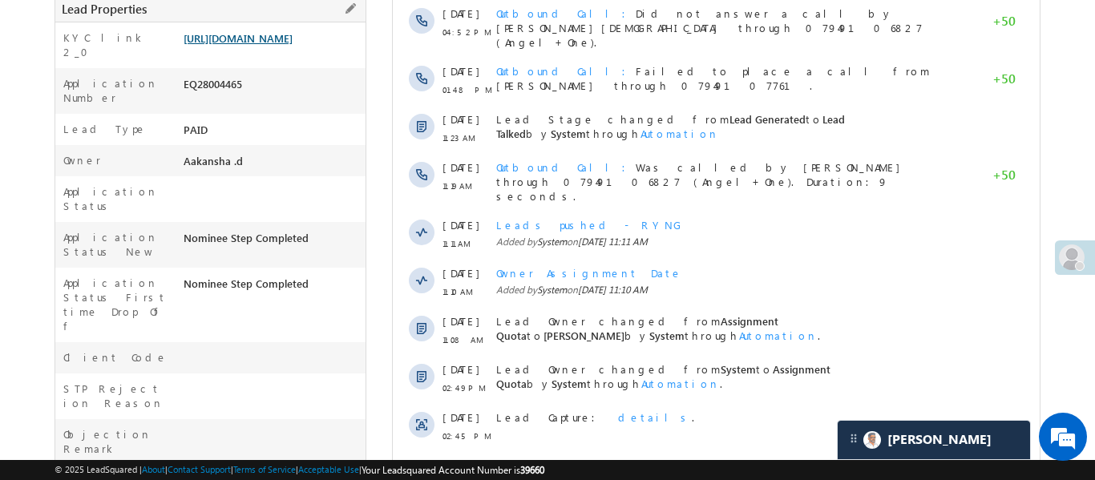
click at [284, 45] on link "[URL][DOMAIN_NAME]" at bounding box center [238, 38] width 109 height 14
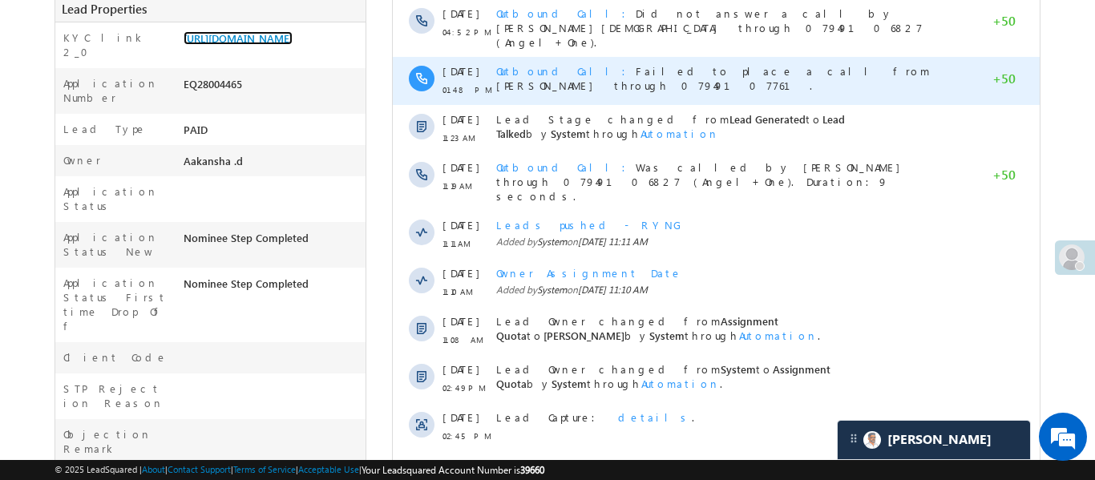
scroll to position [0, 0]
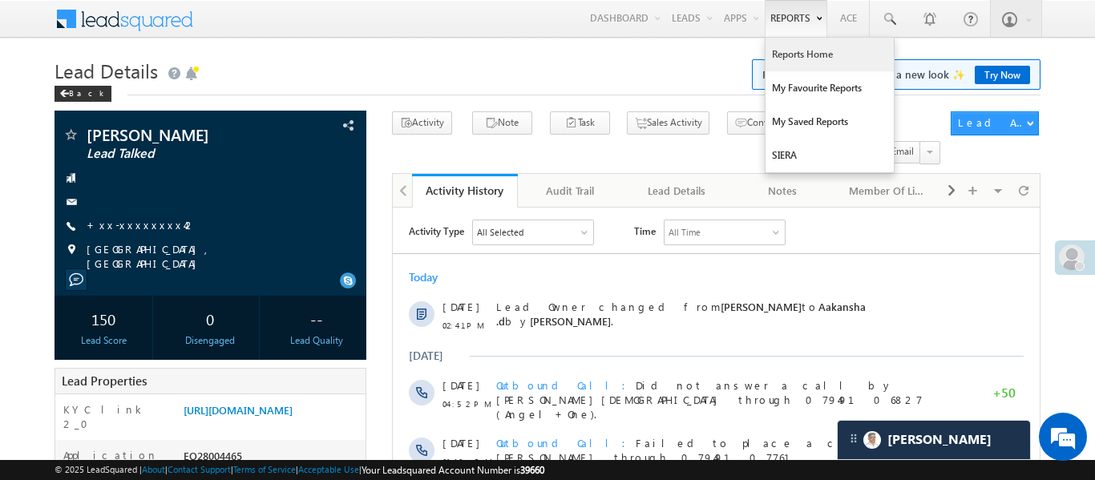
click at [803, 58] on link "Reports Home" at bounding box center [830, 55] width 128 height 34
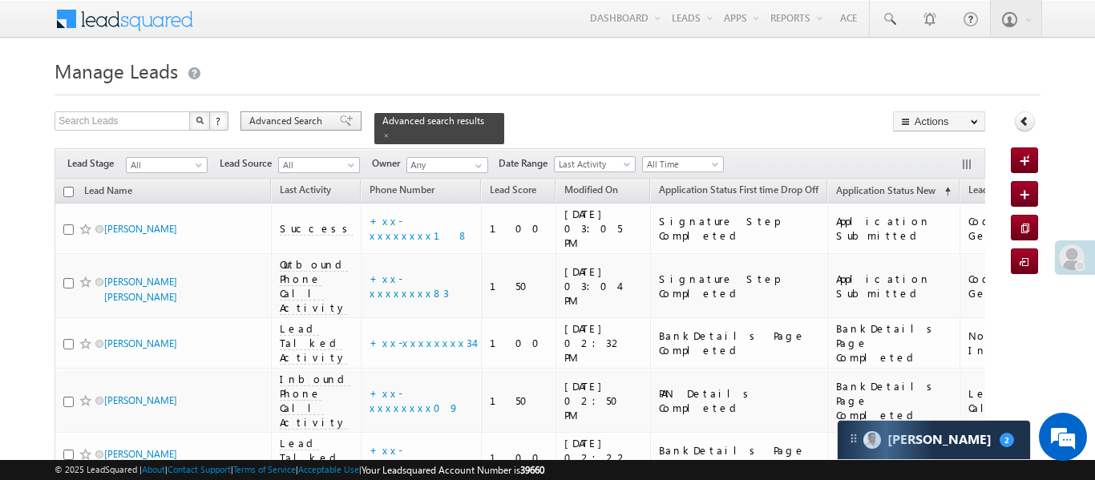
click at [306, 129] on div "Advanced Search" at bounding box center [301, 120] width 121 height 19
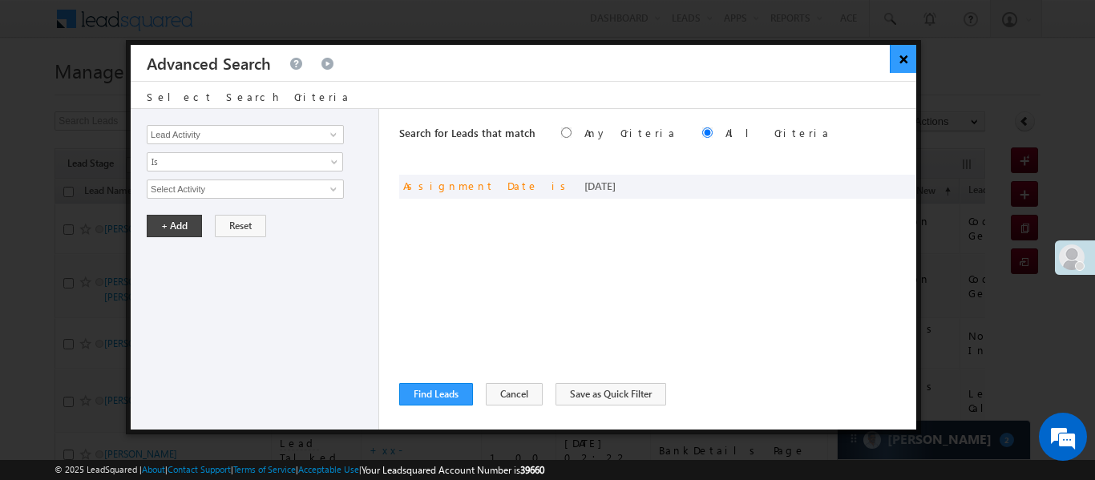
click at [897, 60] on button "×" at bounding box center [903, 59] width 26 height 28
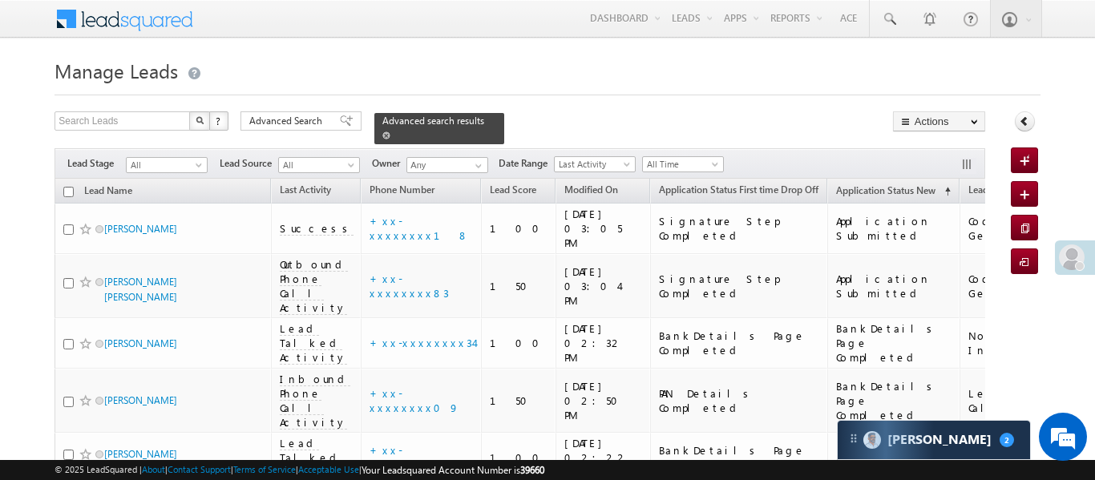
click at [468, 127] on div "Advanced search results" at bounding box center [439, 128] width 130 height 31
click at [694, 148] on div "Filters Lead Stage All All Lead Source All All Owner Any Any Date Range Go maxd…" at bounding box center [520, 163] width 930 height 30
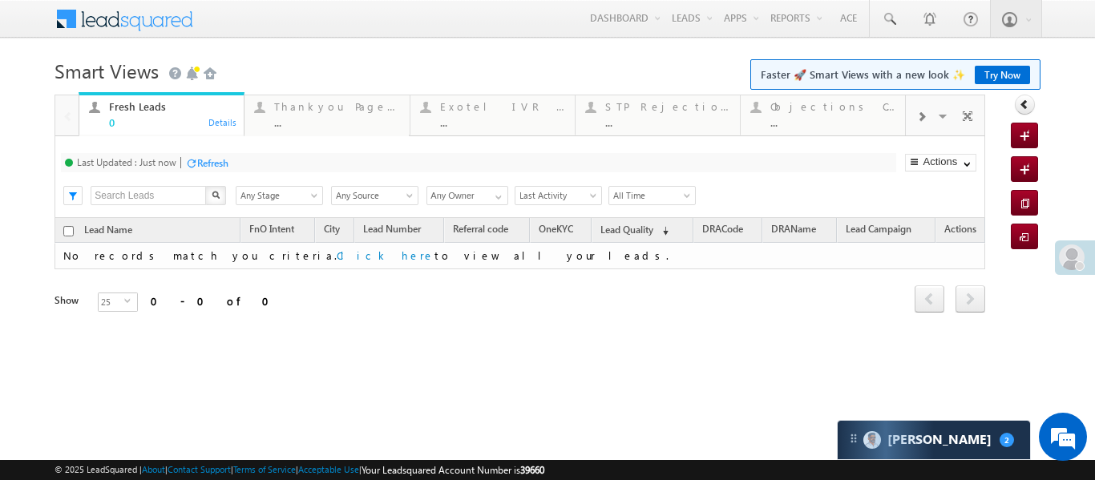
click at [913, 116] on div at bounding box center [921, 116] width 30 height 36
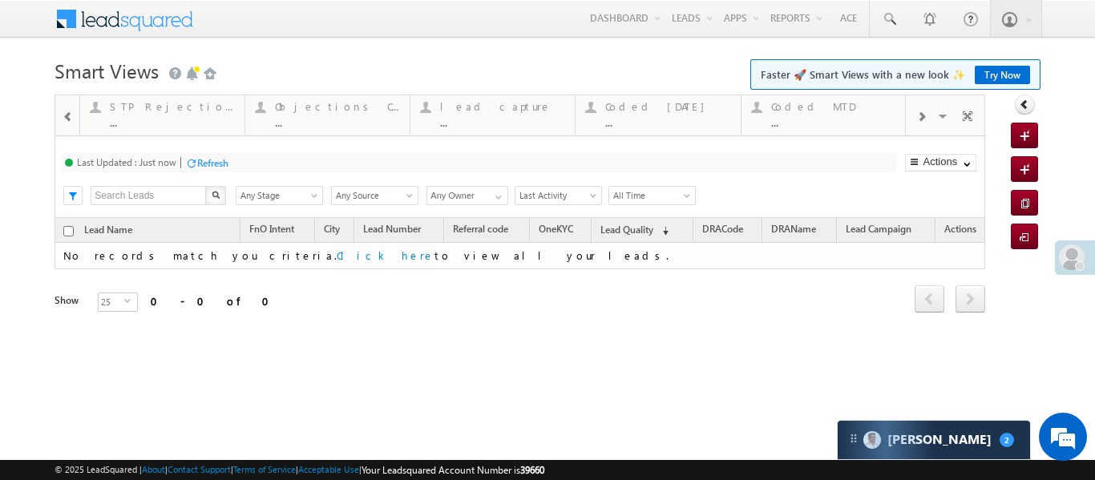
click at [73, 114] on span at bounding box center [68, 117] width 11 height 13
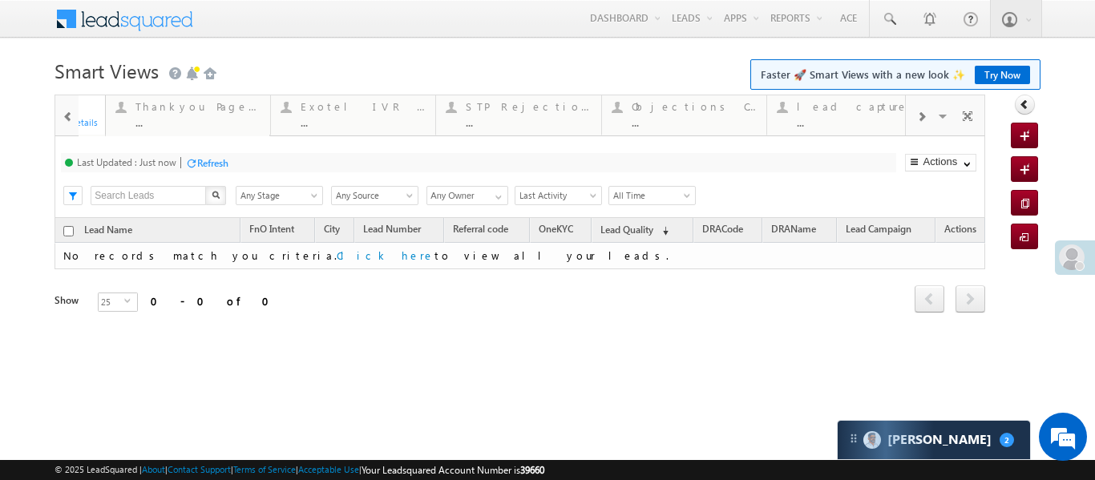
click at [73, 114] on span at bounding box center [68, 117] width 11 height 13
click at [73, 114] on div at bounding box center [66, 114] width 23 height 38
click at [924, 119] on span at bounding box center [922, 117] width 10 height 13
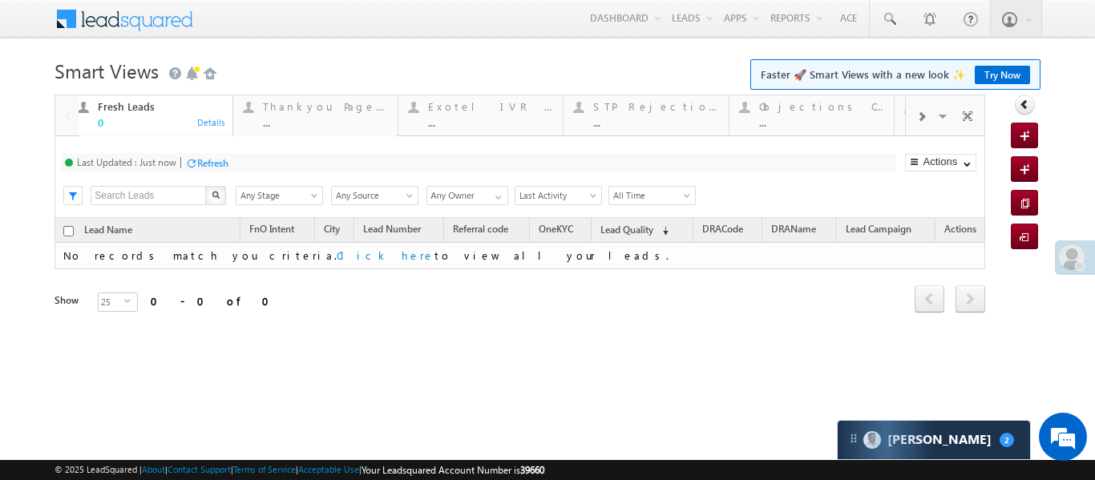
click at [924, 119] on span at bounding box center [922, 117] width 10 height 13
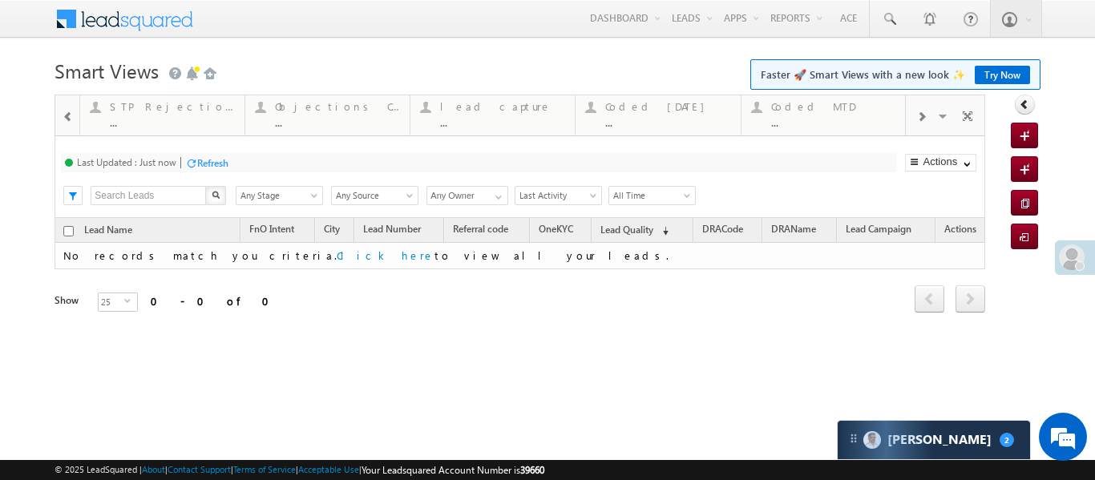
click at [924, 119] on span at bounding box center [922, 117] width 10 height 13
click at [921, 118] on span at bounding box center [922, 117] width 10 height 13
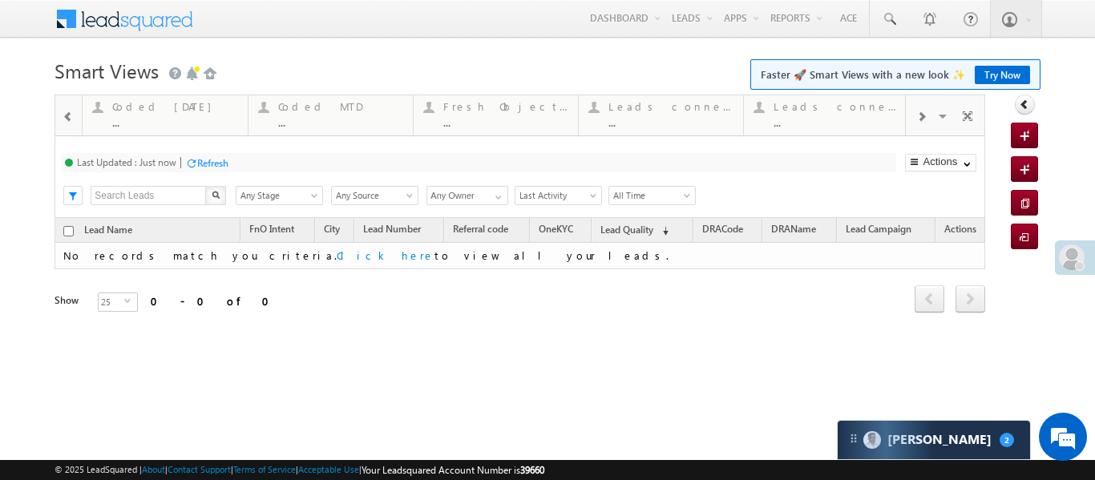
click at [921, 118] on span at bounding box center [922, 117] width 10 height 13
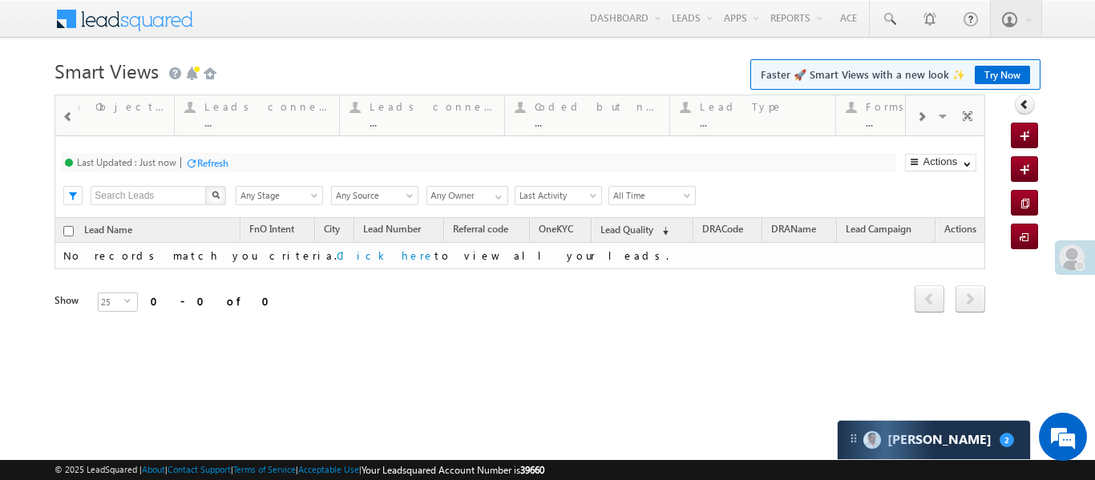
click at [921, 118] on span at bounding box center [922, 117] width 10 height 13
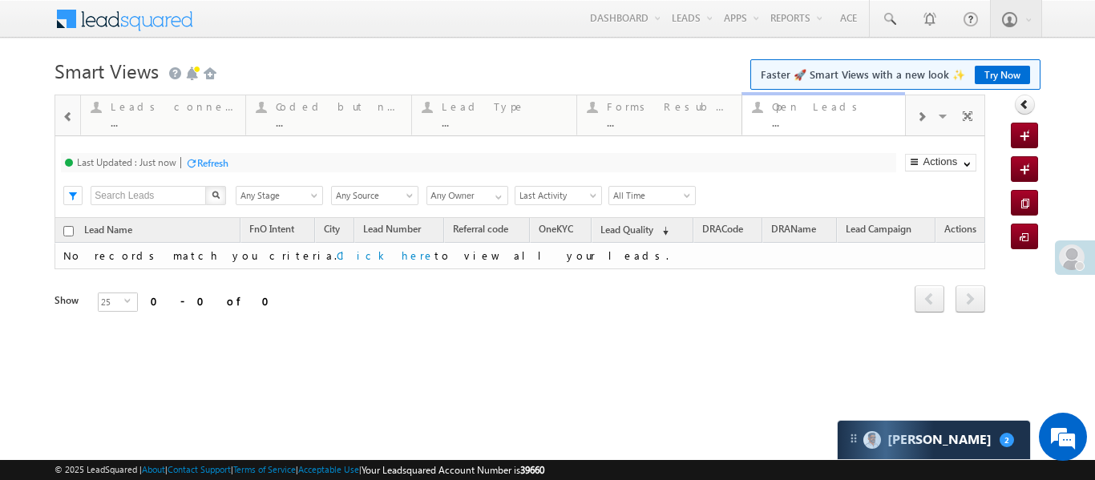
click at [791, 117] on div "..." at bounding box center [834, 122] width 125 height 12
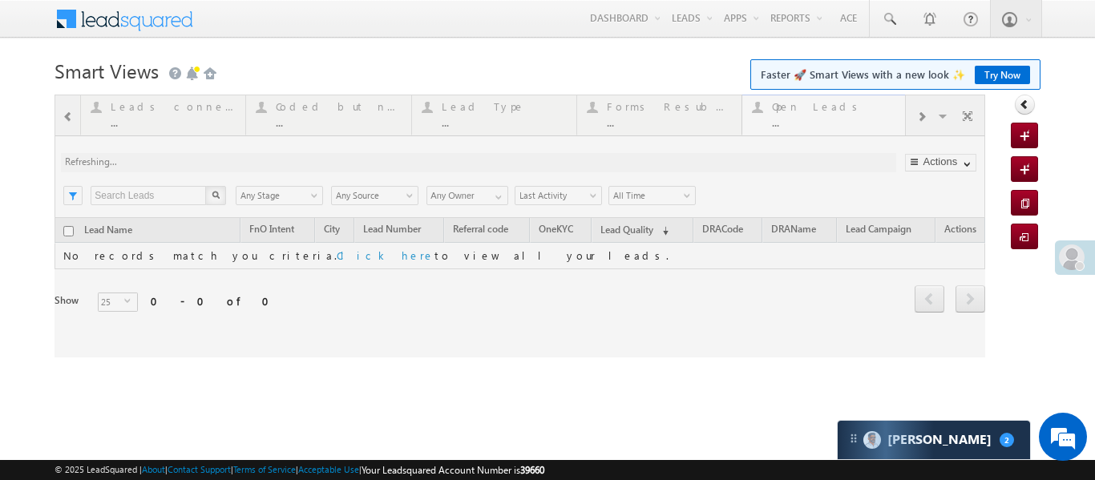
click at [791, 117] on div at bounding box center [520, 226] width 931 height 263
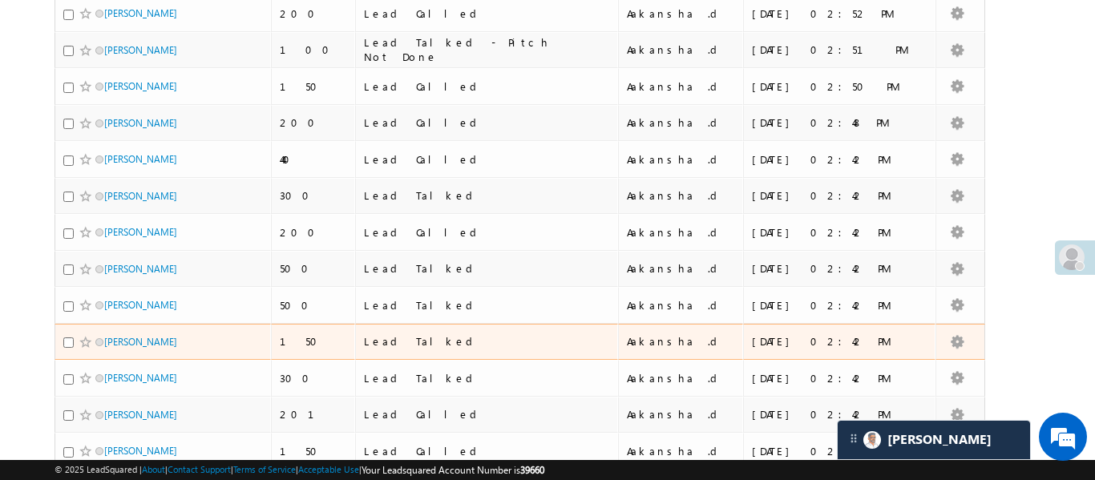
scroll to position [803, 0]
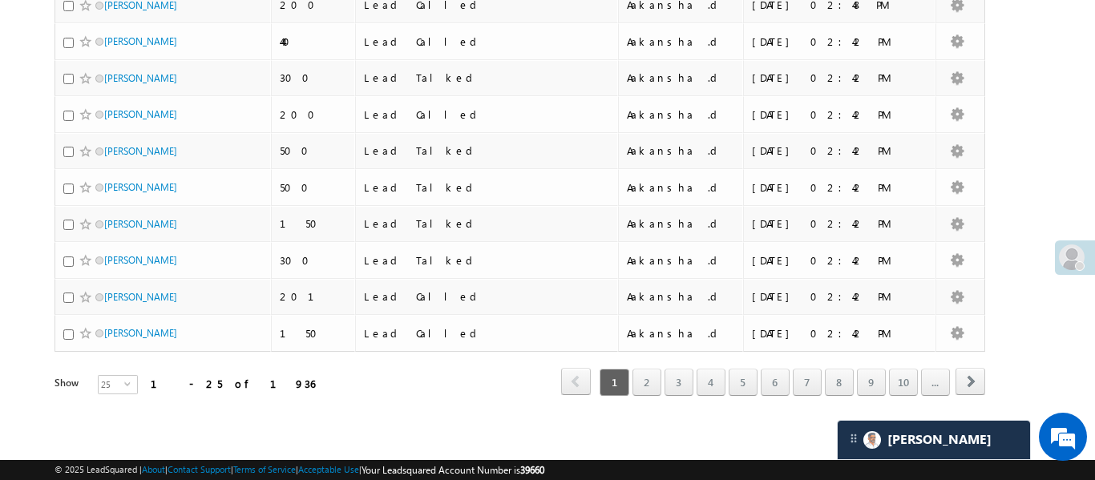
click at [652, 395] on div "Refresh first prev 1 2 3 4 5 6 7 8 9 10 ... next last 1 - 25 of 1936" at bounding box center [520, 375] width 931 height 47
click at [645, 383] on link "2" at bounding box center [647, 382] width 29 height 27
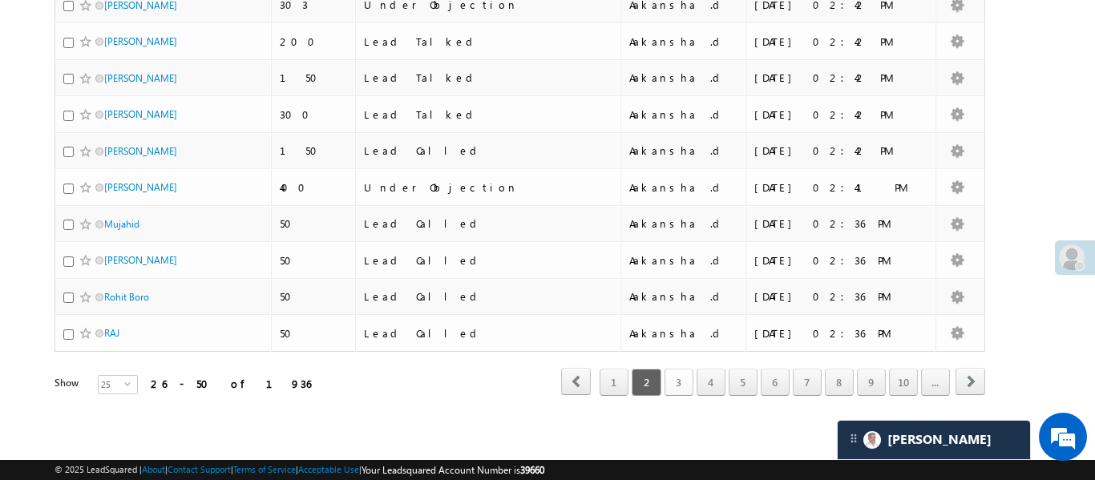
click at [674, 380] on link "3" at bounding box center [679, 382] width 29 height 27
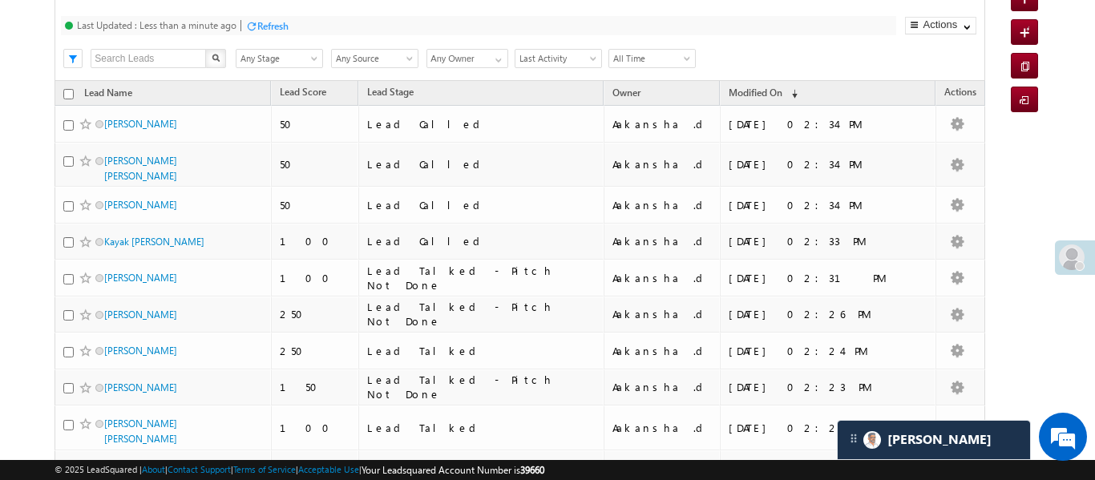
scroll to position [0, 0]
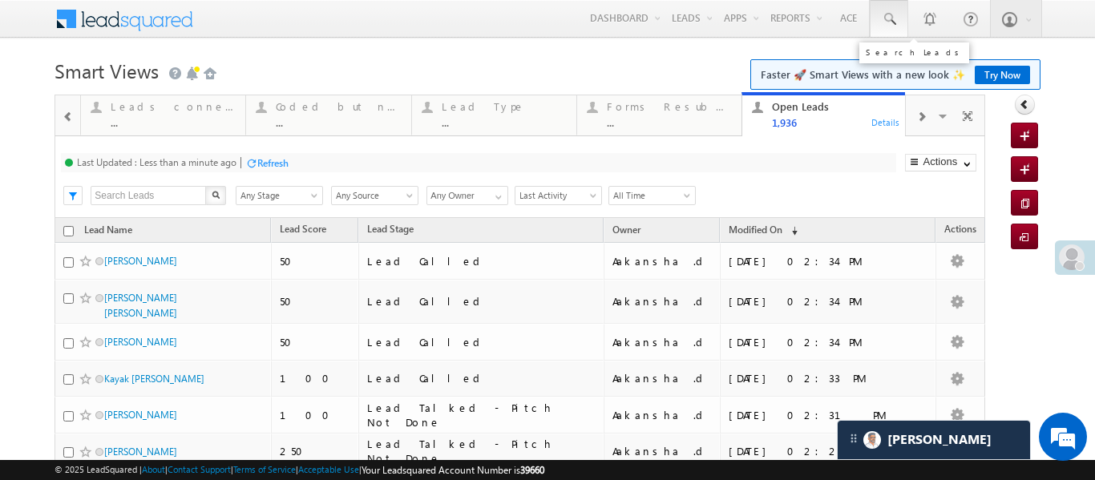
click at [897, 14] on link at bounding box center [889, 18] width 38 height 37
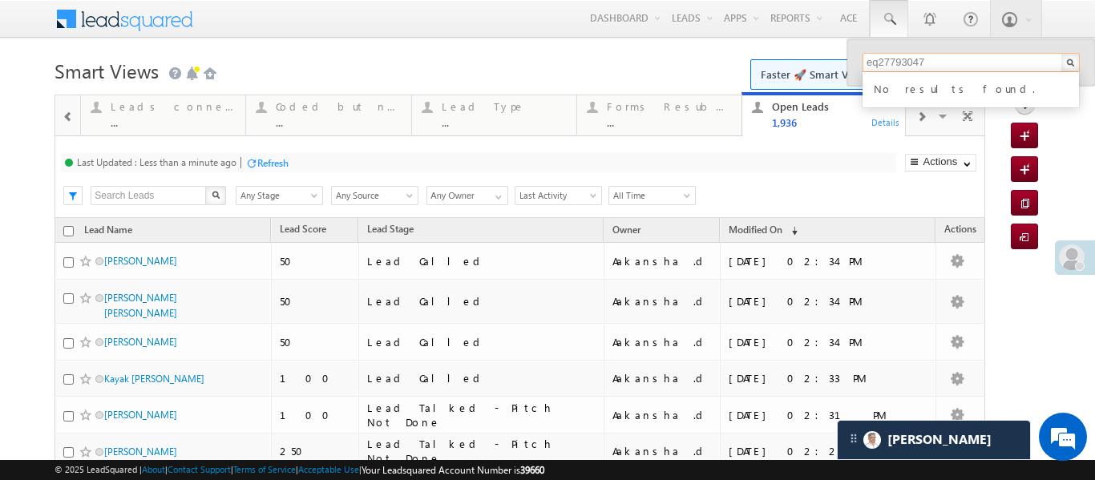
click at [888, 66] on input "eq27793047" at bounding box center [971, 62] width 217 height 19
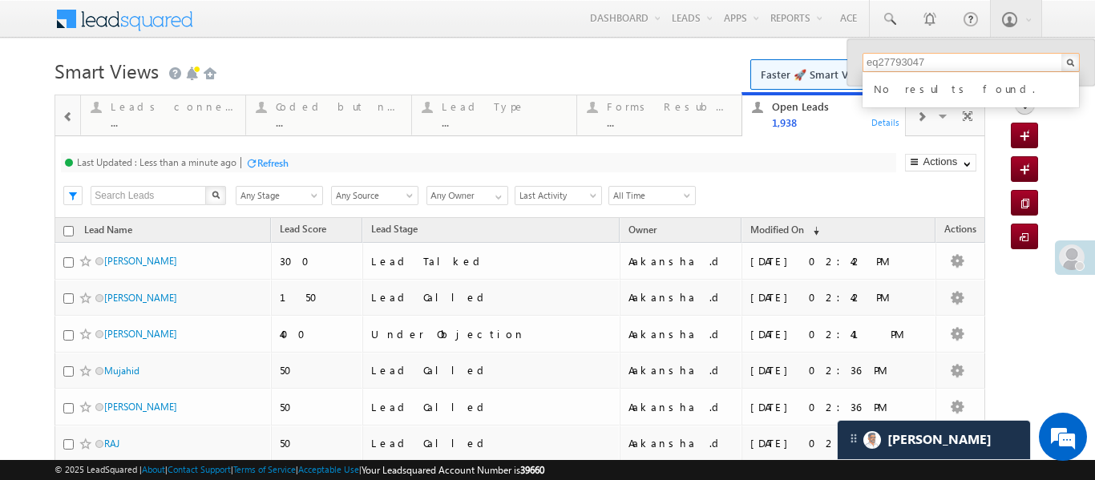
click at [968, 60] on input "eq27793047" at bounding box center [971, 62] width 217 height 19
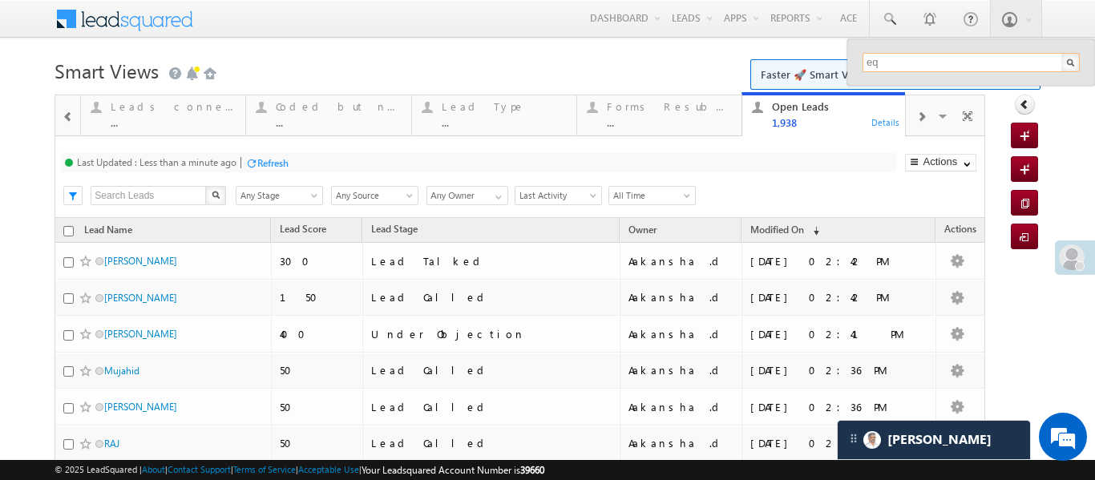
type input "e"
paste input "eq27793047"
type input "eq27793047"
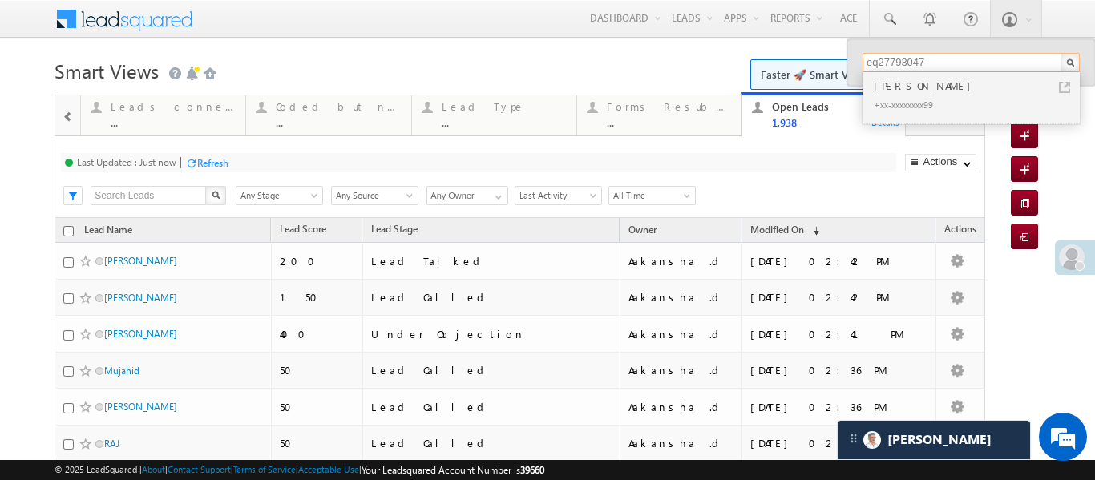
click at [914, 71] on input "eq27793047" at bounding box center [971, 62] width 217 height 19
click at [915, 91] on div "[PERSON_NAME]" at bounding box center [978, 86] width 215 height 18
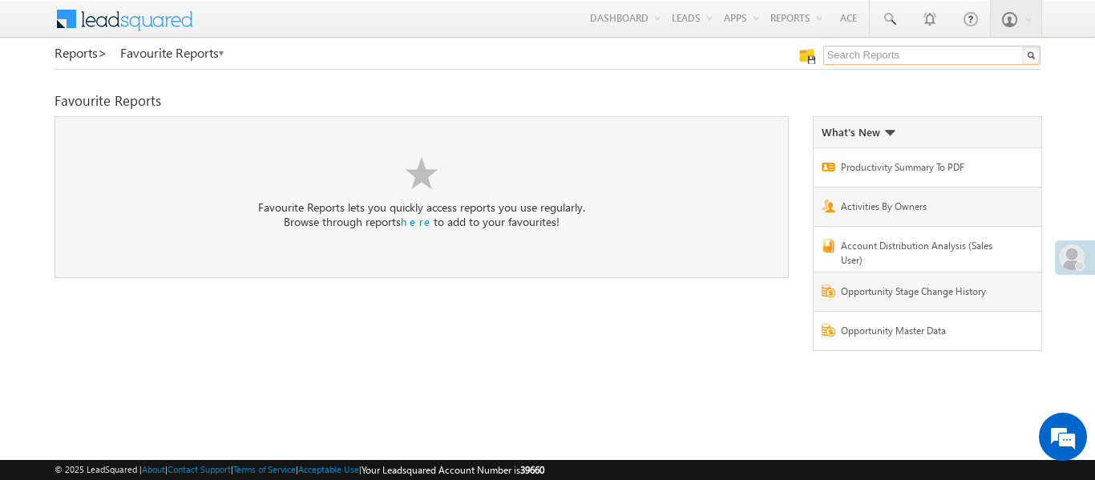
click at [866, 47] on input "text" at bounding box center [932, 55] width 217 height 19
type input "me to others"
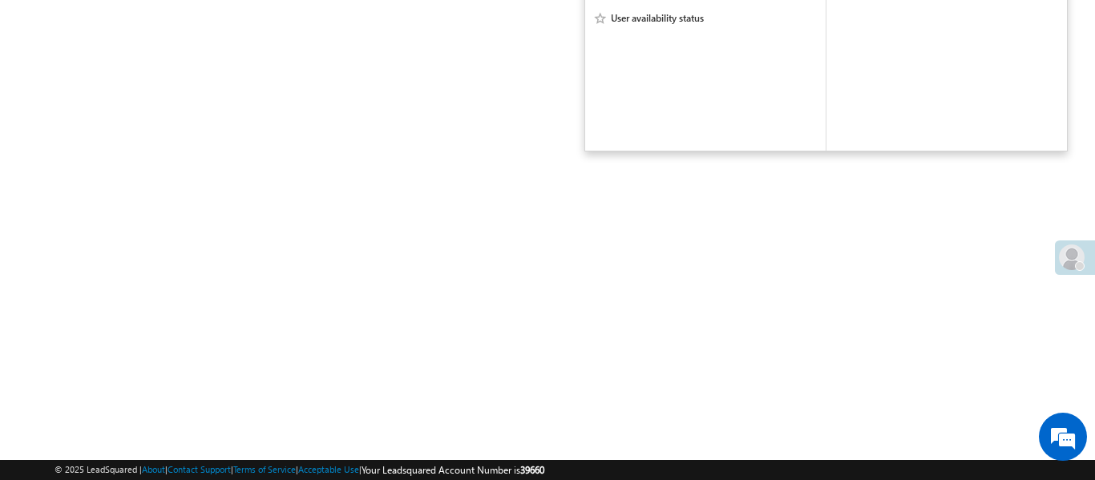
scroll to position [330, 0]
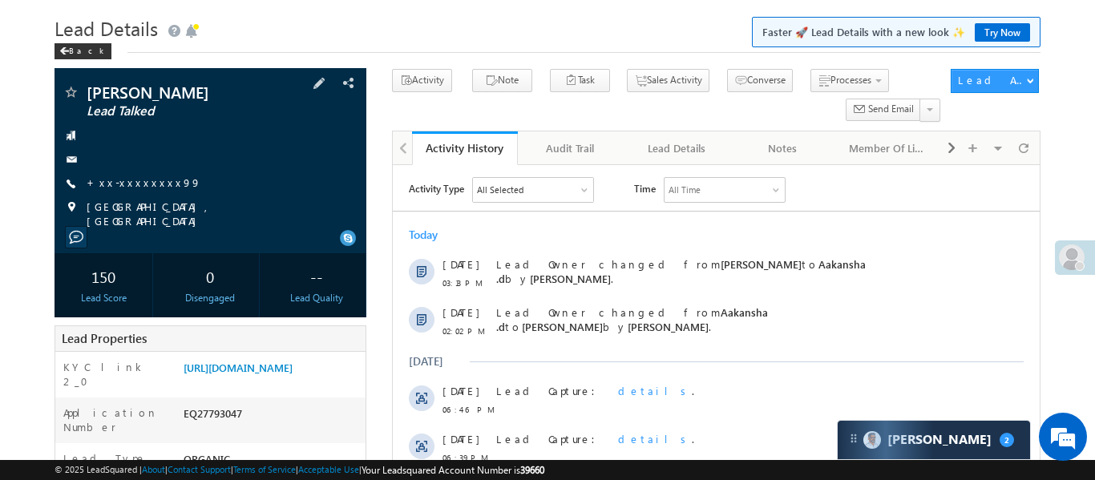
scroll to position [38, 0]
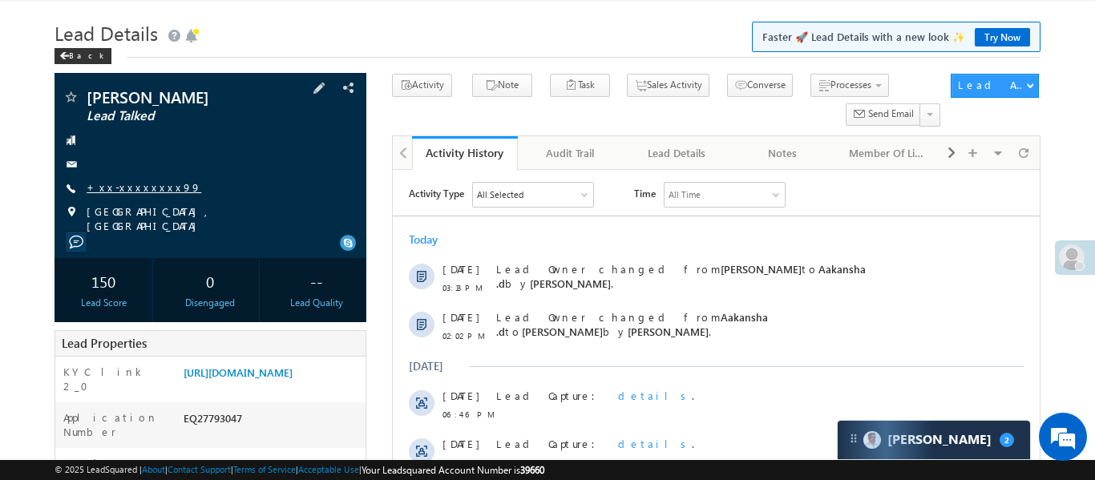
click at [148, 192] on link "+xx-xxxxxxxx99" at bounding box center [144, 187] width 115 height 14
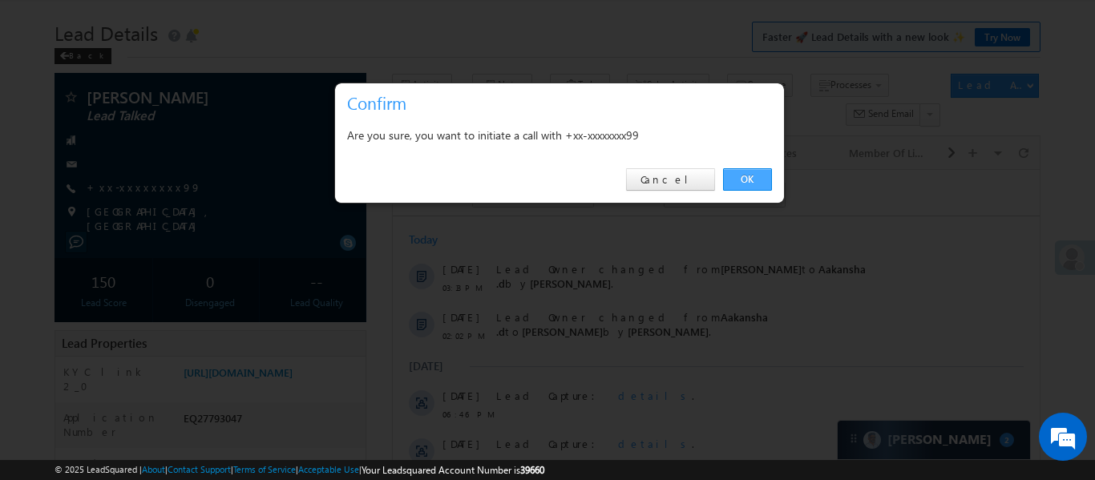
click at [728, 184] on link "OK" at bounding box center [747, 179] width 49 height 22
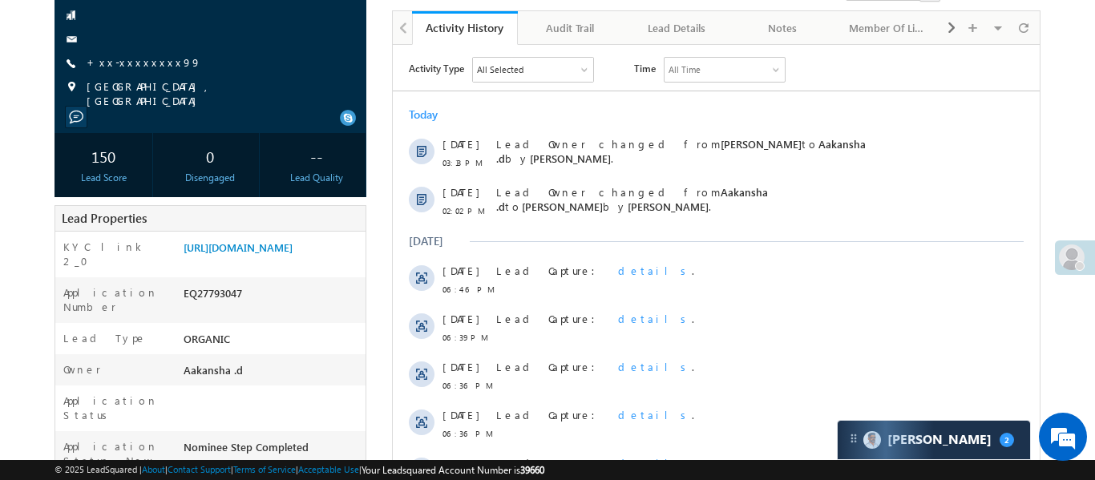
scroll to position [0, 0]
click at [285, 254] on link "[URL][DOMAIN_NAME]" at bounding box center [238, 248] width 109 height 14
click at [293, 254] on link "[URL][DOMAIN_NAME]" at bounding box center [238, 248] width 109 height 14
click at [293, 241] on link "[URL][DOMAIN_NAME]" at bounding box center [238, 248] width 109 height 14
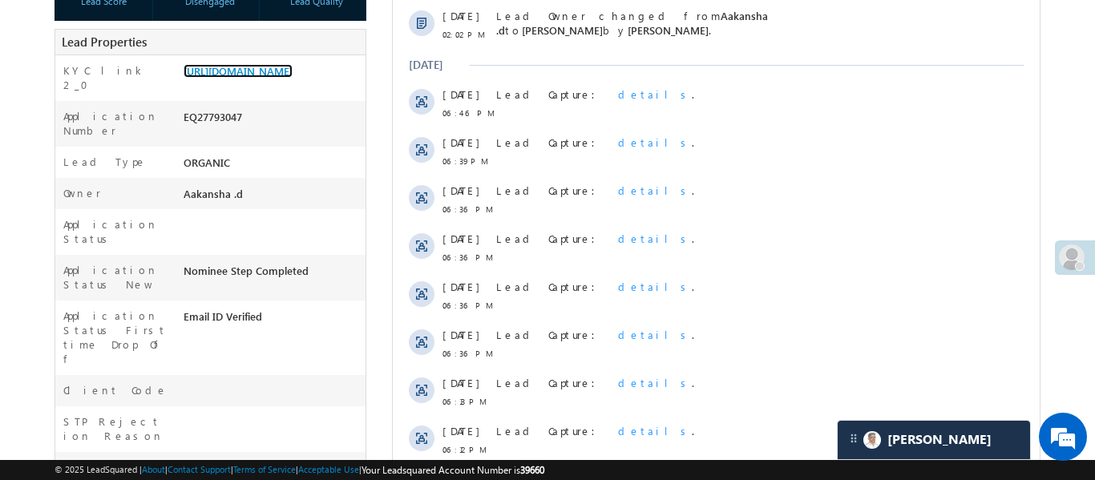
scroll to position [569, 0]
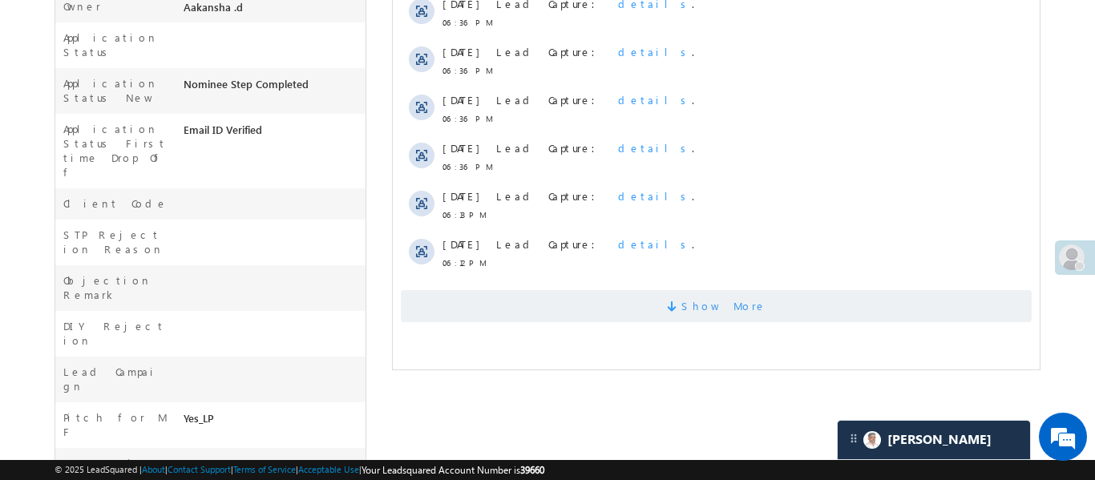
click at [681, 313] on span at bounding box center [673, 308] width 14 height 15
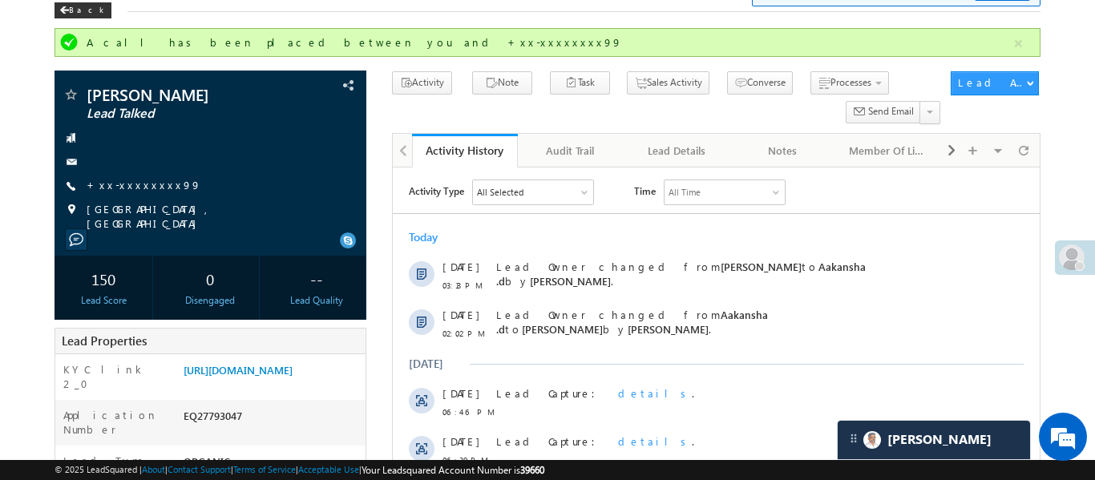
scroll to position [0, 0]
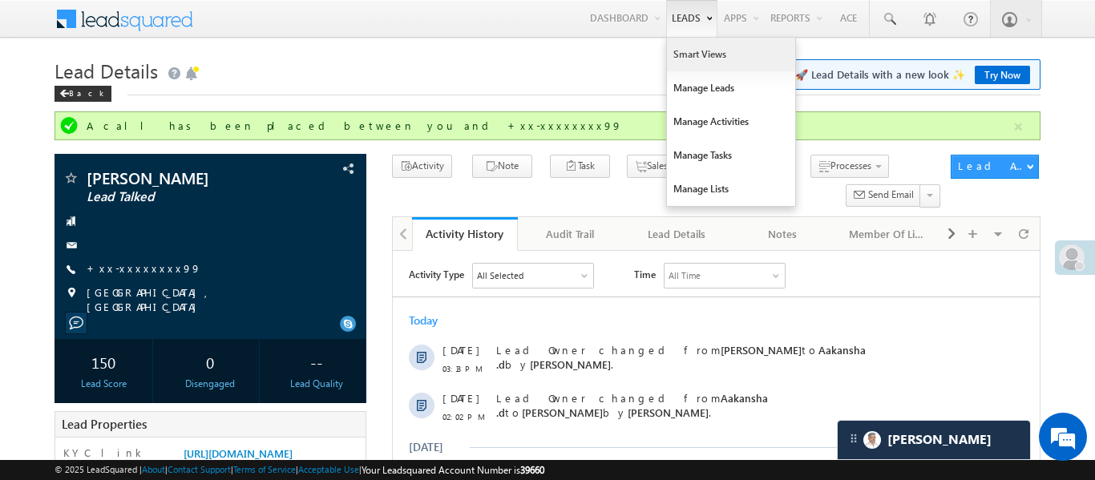
click at [687, 60] on link "Smart Views" at bounding box center [731, 55] width 128 height 34
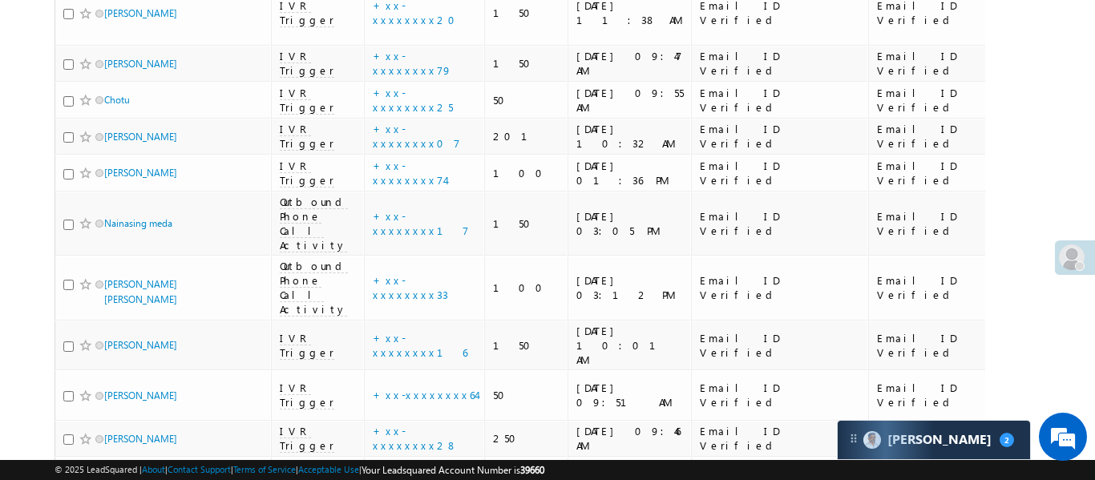
scroll to position [4862, 0]
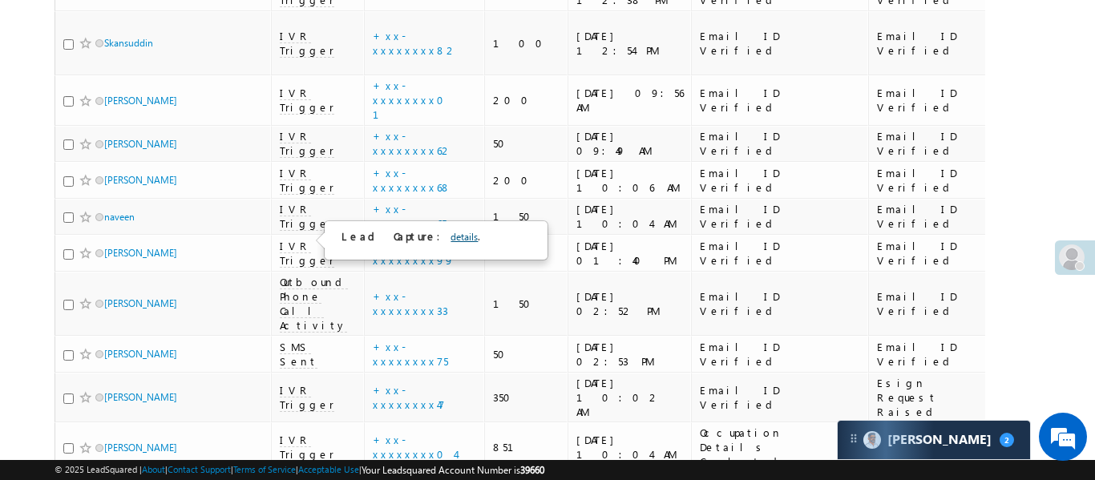
click at [451, 234] on link "details" at bounding box center [464, 237] width 27 height 12
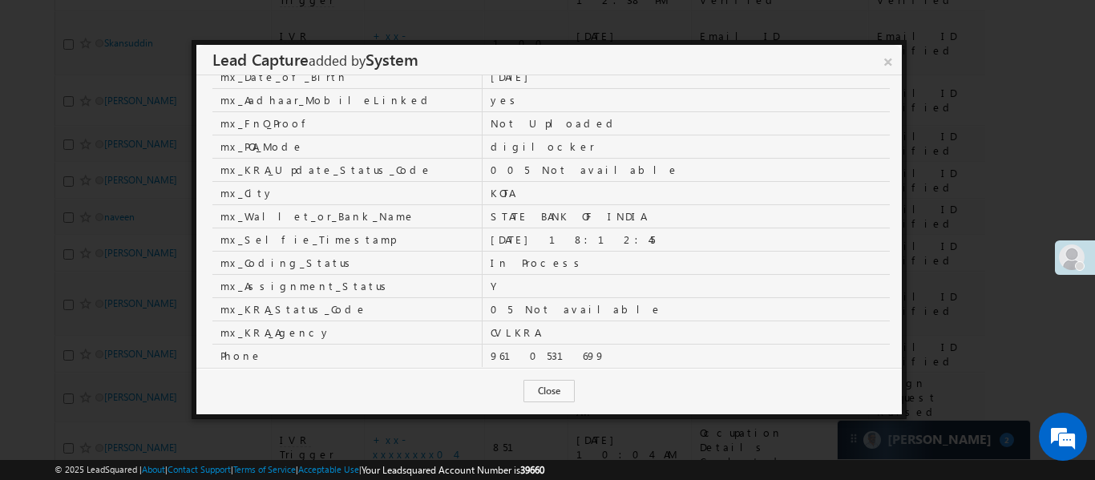
scroll to position [533, 0]
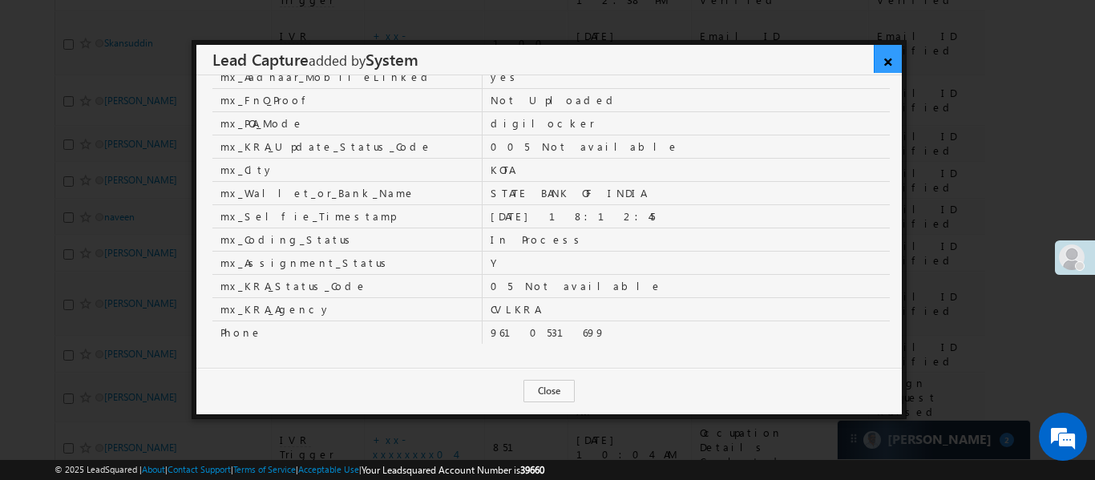
click at [892, 50] on link "×" at bounding box center [888, 59] width 28 height 28
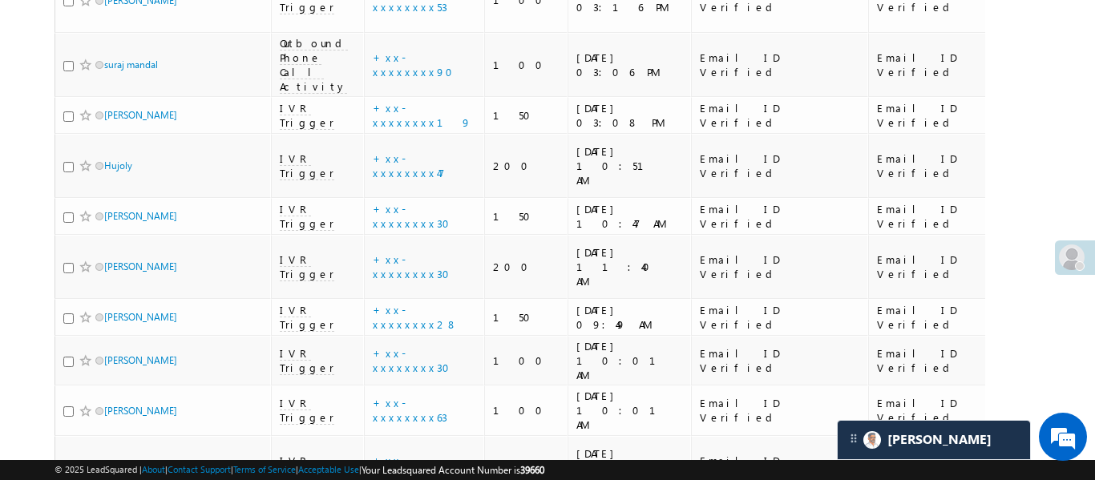
scroll to position [0, 0]
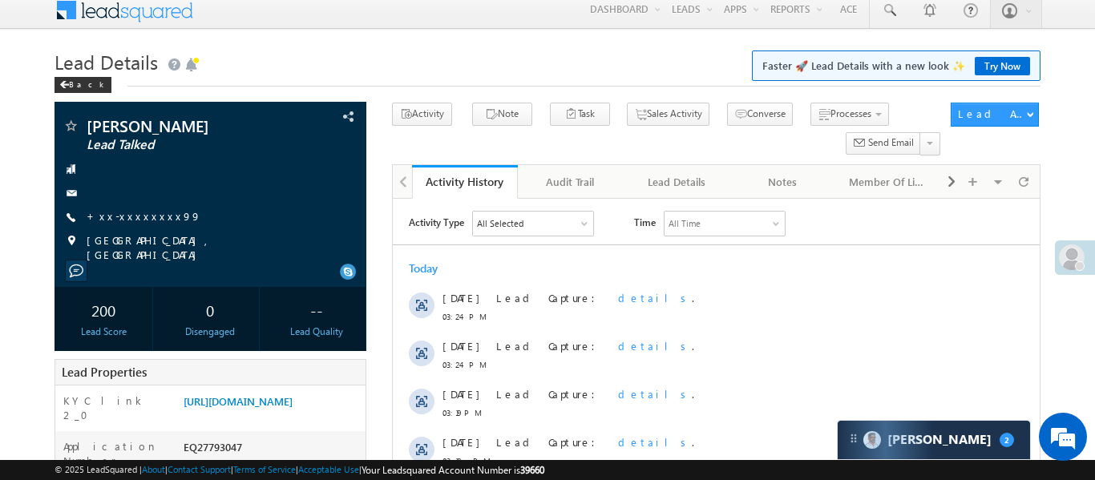
scroll to position [203, 0]
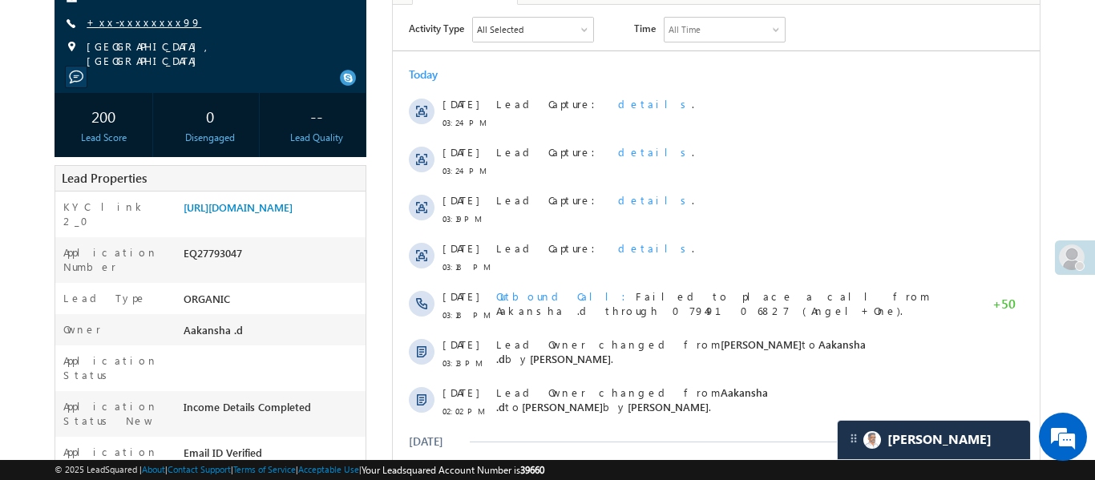
click at [128, 18] on link "+xx-xxxxxxxx99" at bounding box center [144, 22] width 115 height 14
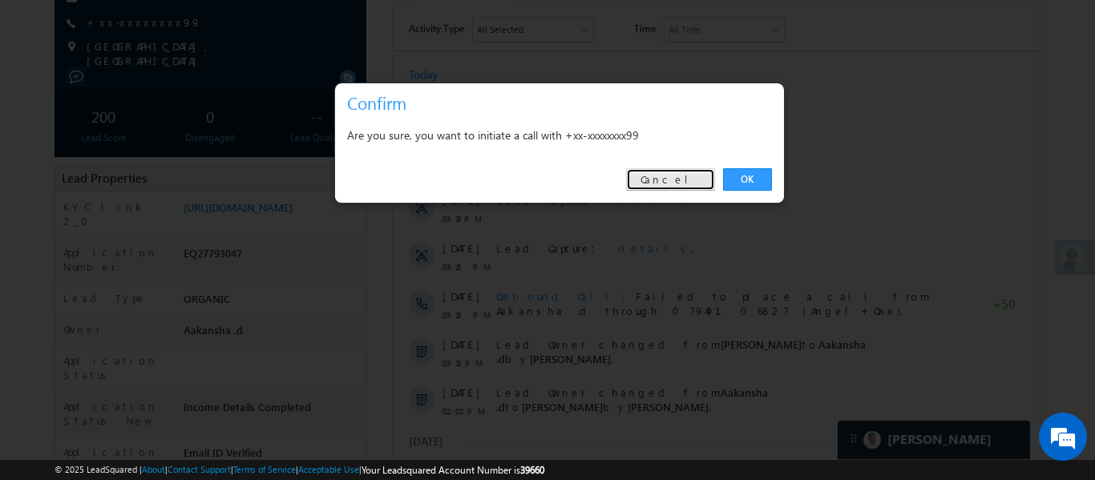
drag, startPoint x: 686, startPoint y: 183, endPoint x: 21, endPoint y: 1, distance: 689.2
click at [686, 183] on link "Cancel" at bounding box center [670, 179] width 89 height 22
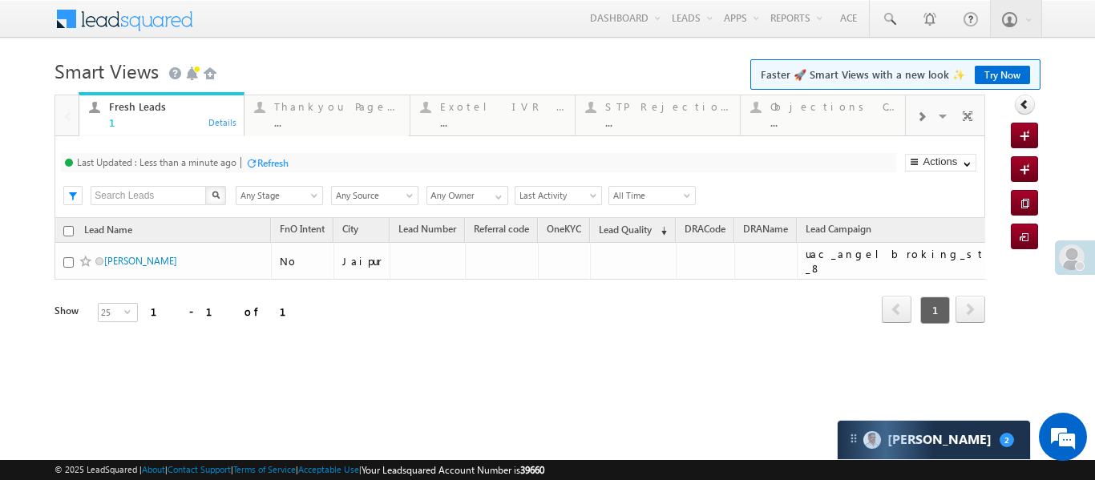
click at [933, 120] on div at bounding box center [921, 116] width 30 height 36
click at [933, 121] on div at bounding box center [921, 116] width 30 height 36
click at [833, 120] on div "..." at bounding box center [833, 122] width 125 height 12
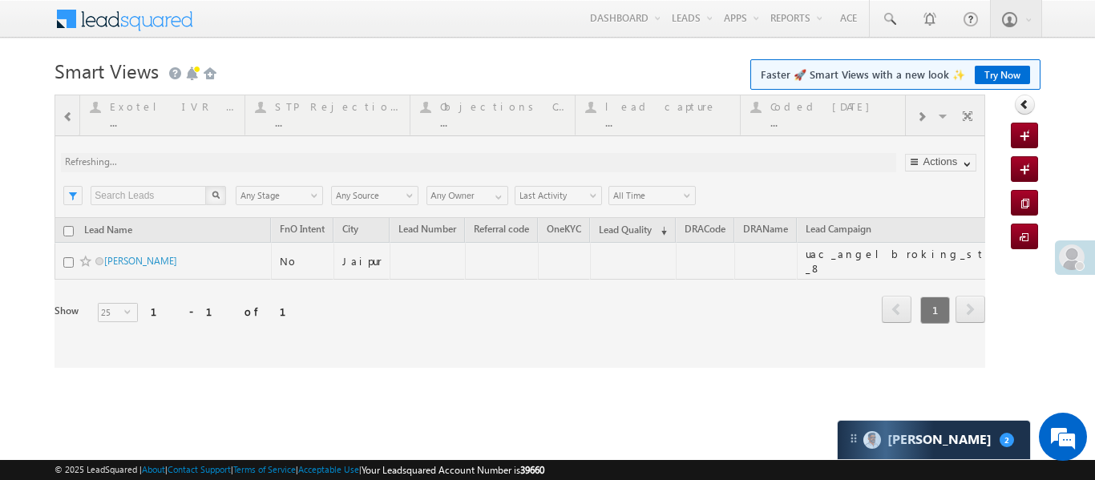
click at [834, 120] on div at bounding box center [520, 231] width 931 height 273
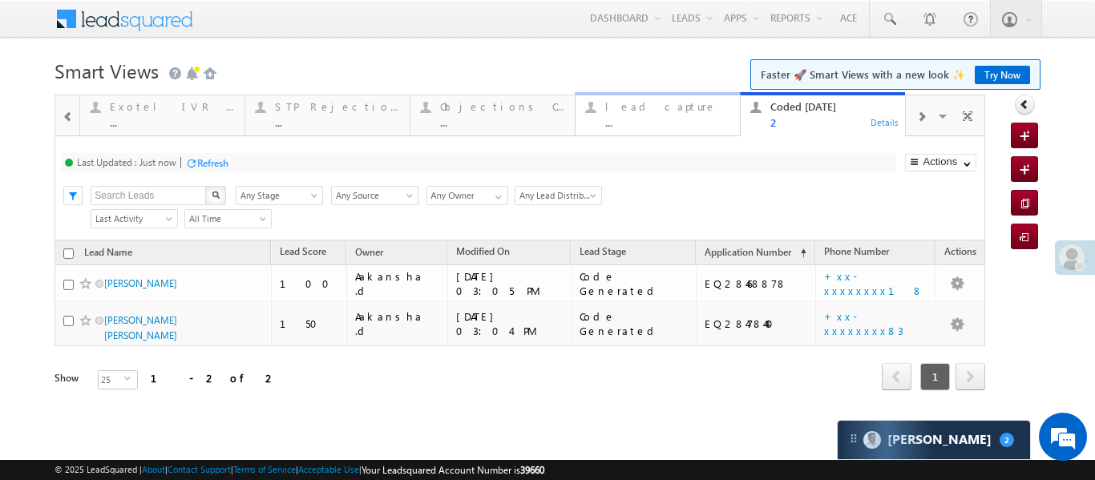
click at [658, 133] on link "lead capture ... Details" at bounding box center [658, 113] width 166 height 43
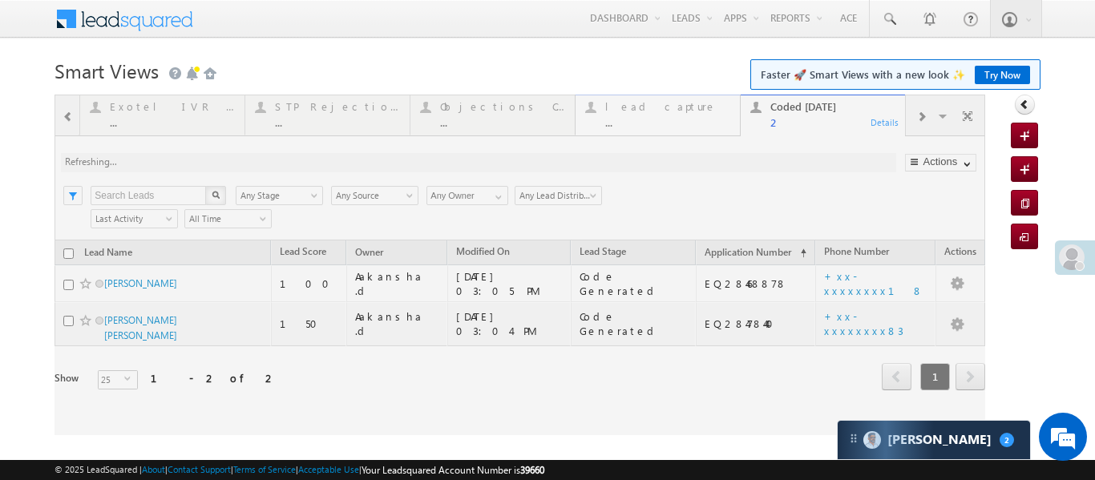
click at [658, 133] on div at bounding box center [520, 265] width 931 height 341
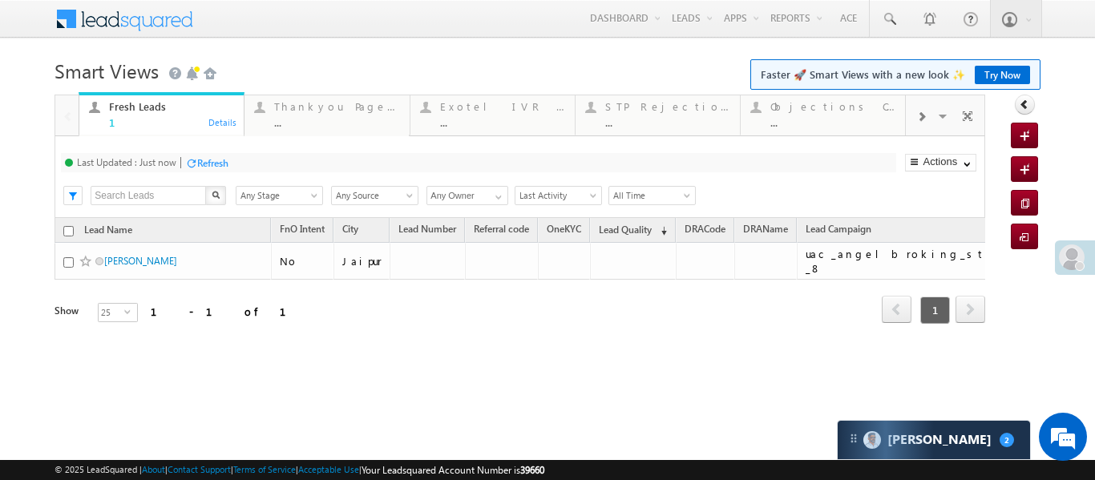
click at [922, 118] on span at bounding box center [922, 117] width 10 height 13
click at [686, 119] on div "..." at bounding box center [667, 122] width 125 height 12
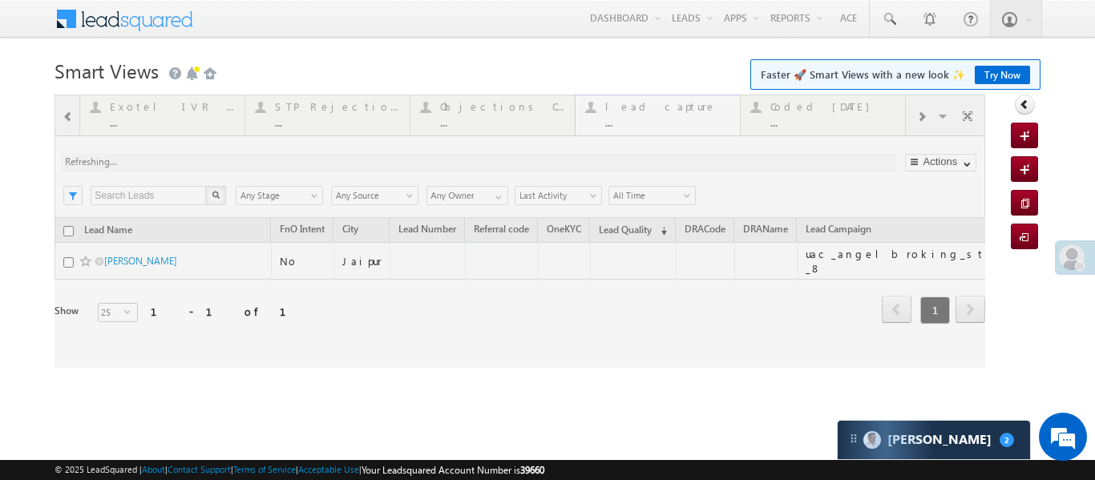
click at [686, 119] on div at bounding box center [520, 231] width 931 height 273
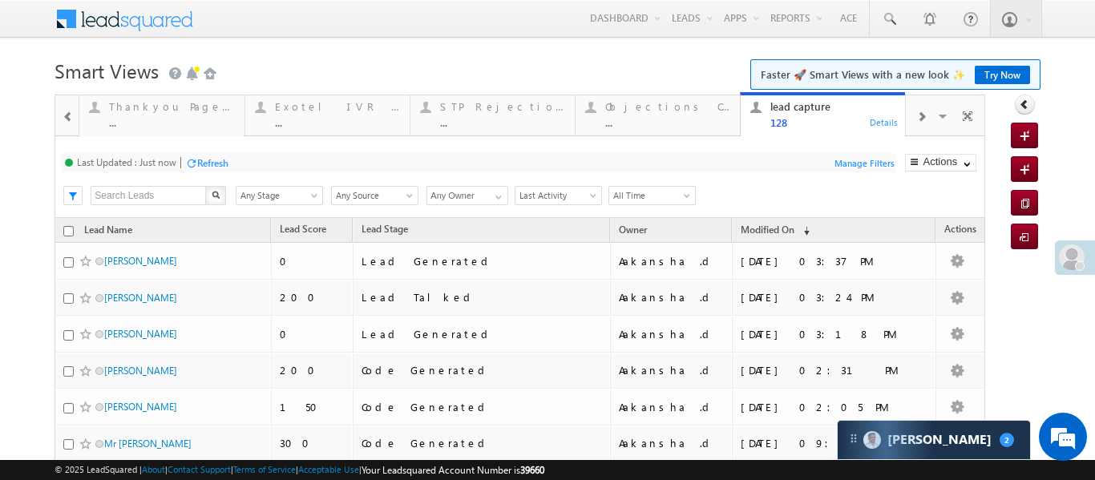
click at [66, 116] on span at bounding box center [68, 117] width 11 height 13
click at [66, 116] on div at bounding box center [66, 114] width 23 height 38
click at [111, 106] on div "Fresh Leads" at bounding box center [171, 106] width 125 height 13
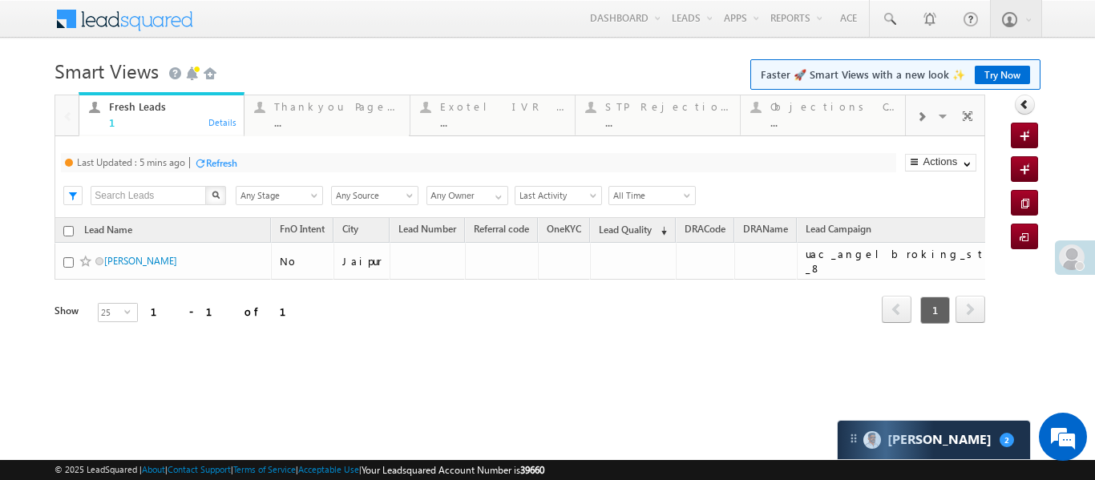
click at [110, 106] on div "Fresh Leads" at bounding box center [171, 106] width 125 height 13
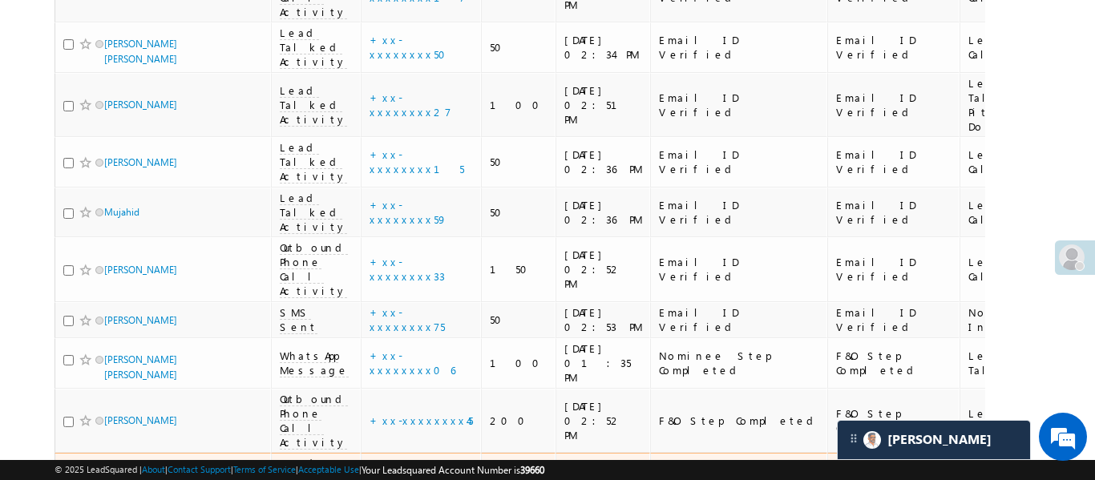
scroll to position [884, 0]
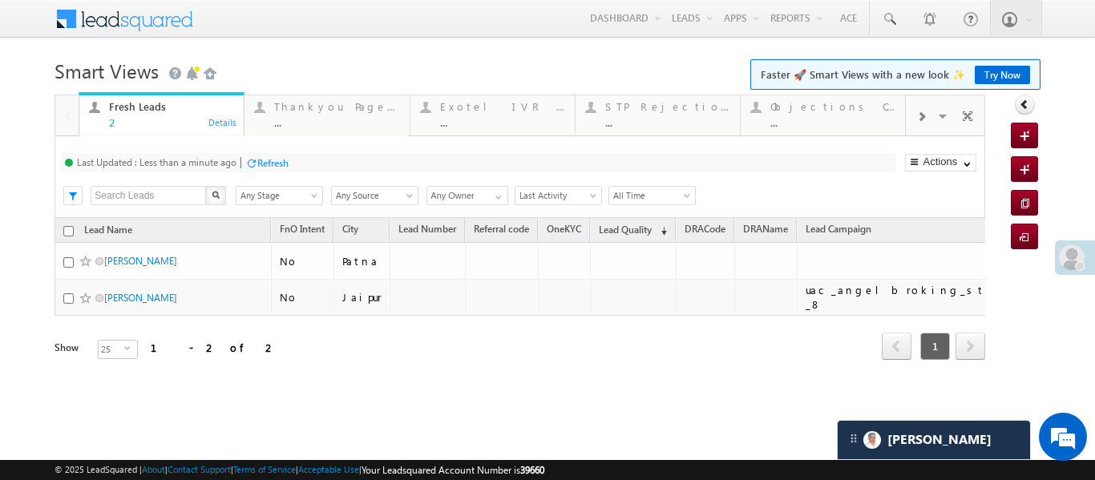
click at [921, 124] on div at bounding box center [921, 116] width 30 height 36
click at [879, 124] on div "..." at bounding box center [833, 122] width 125 height 12
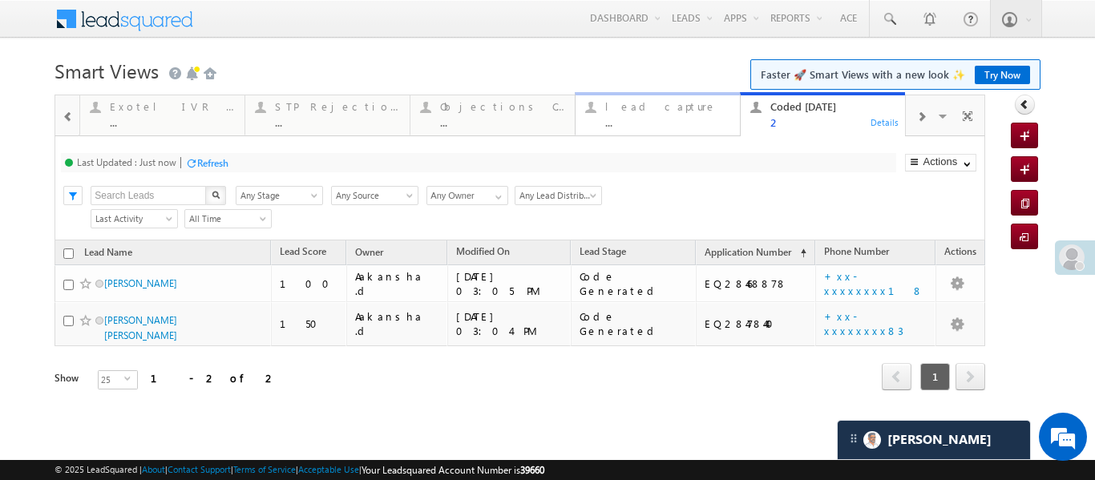
click at [659, 116] on div "..." at bounding box center [667, 122] width 125 height 12
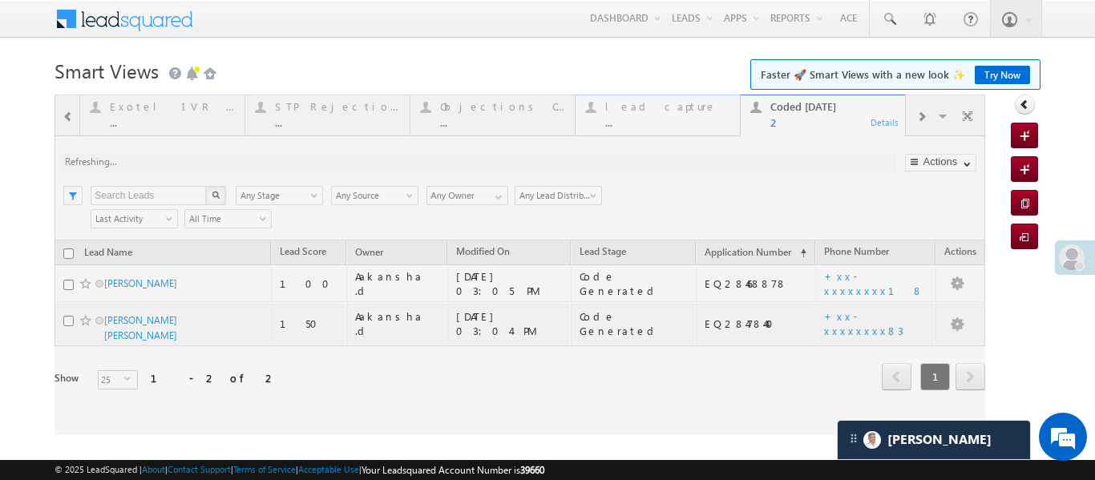
click at [659, 116] on div at bounding box center [520, 265] width 931 height 341
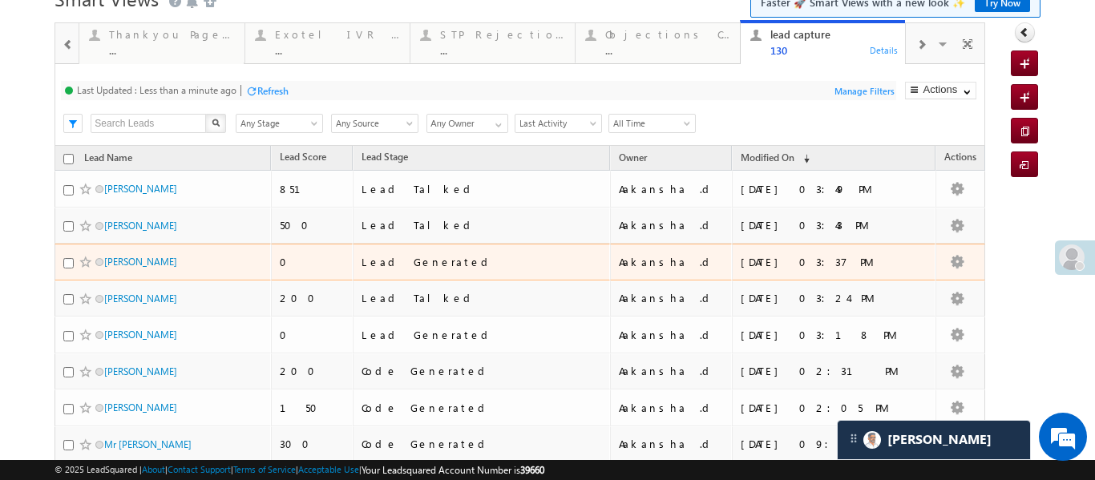
scroll to position [103, 0]
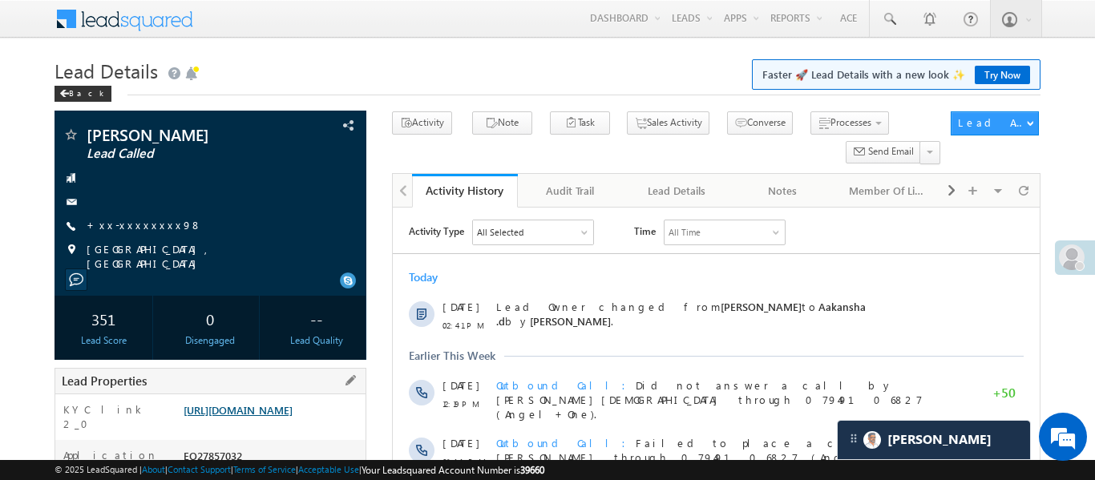
click at [283, 417] on link "[URL][DOMAIN_NAME]" at bounding box center [238, 410] width 109 height 14
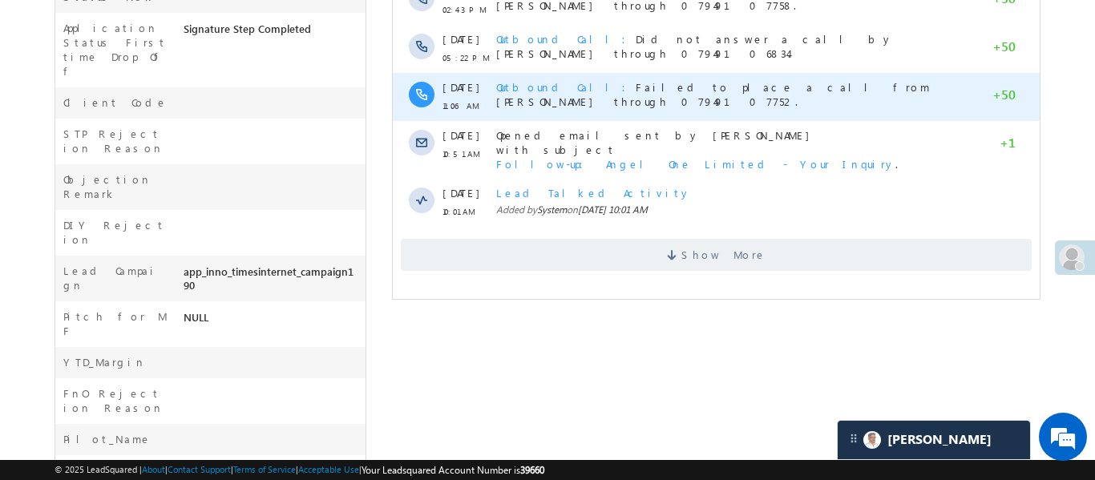
scroll to position [728, 0]
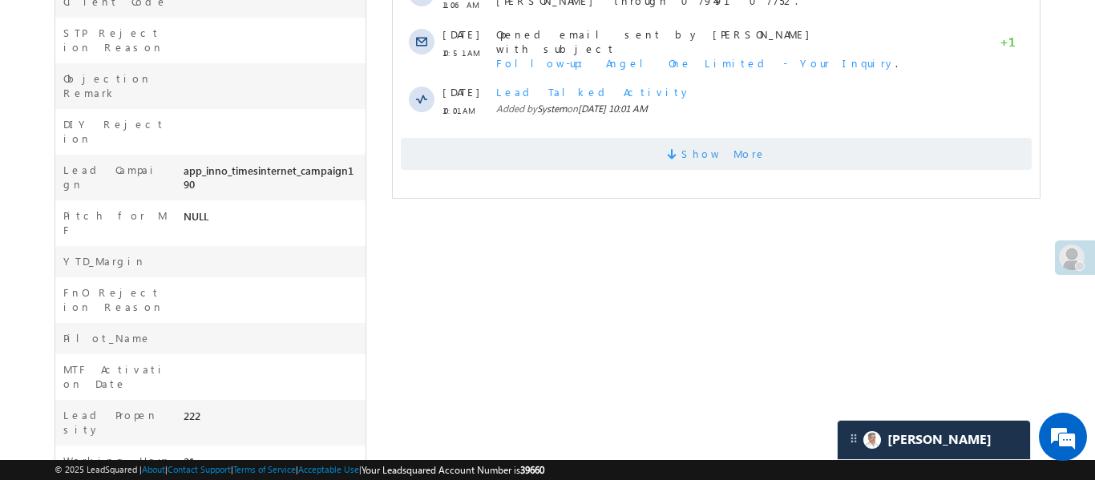
click at [649, 138] on span "Show More" at bounding box center [715, 154] width 631 height 32
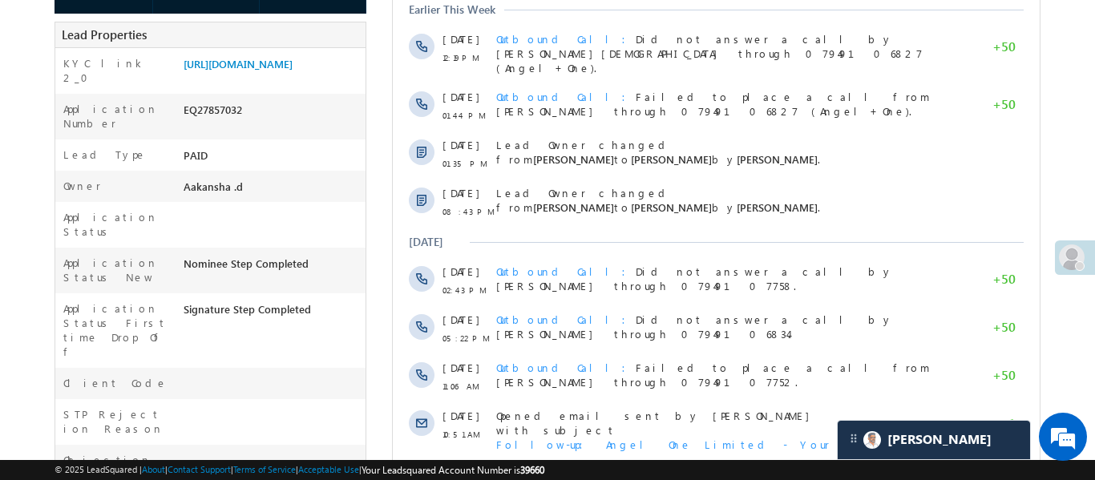
scroll to position [0, 0]
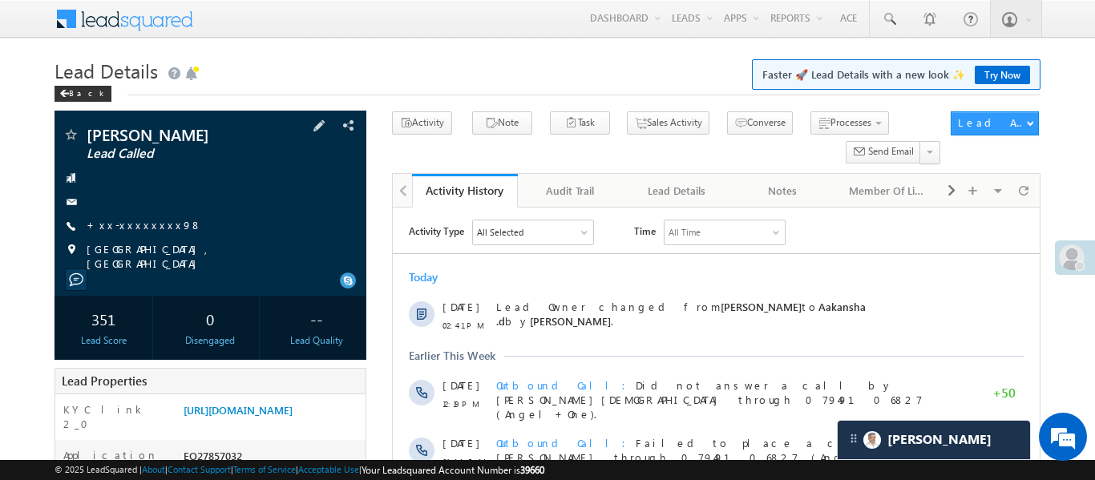
click at [133, 233] on span "+xx-xxxxxxxx98" at bounding box center [144, 226] width 115 height 16
click at [127, 225] on link "+xx-xxxxxxxx98" at bounding box center [144, 225] width 115 height 14
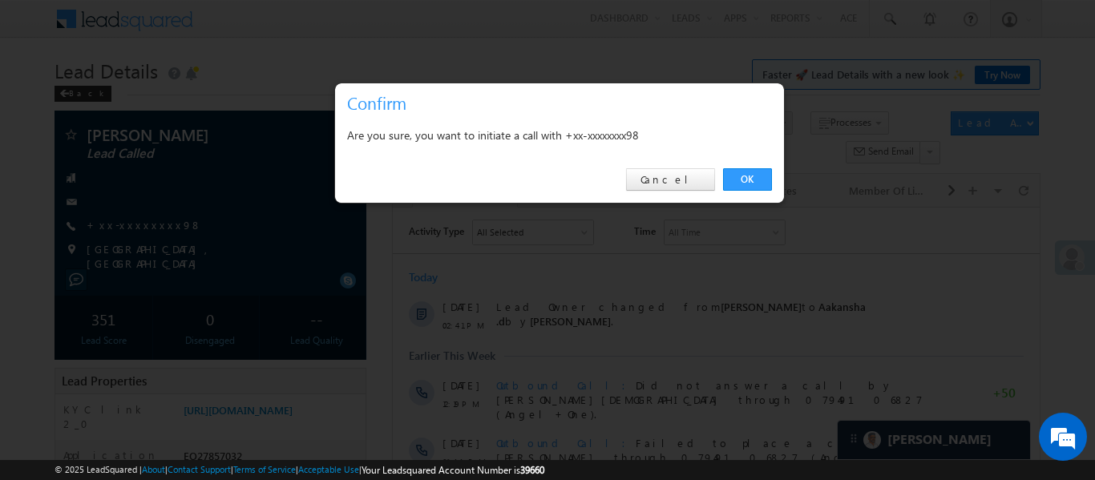
drag, startPoint x: 751, startPoint y: 179, endPoint x: 746, endPoint y: 123, distance: 56.3
click at [751, 180] on link "OK" at bounding box center [747, 179] width 49 height 22
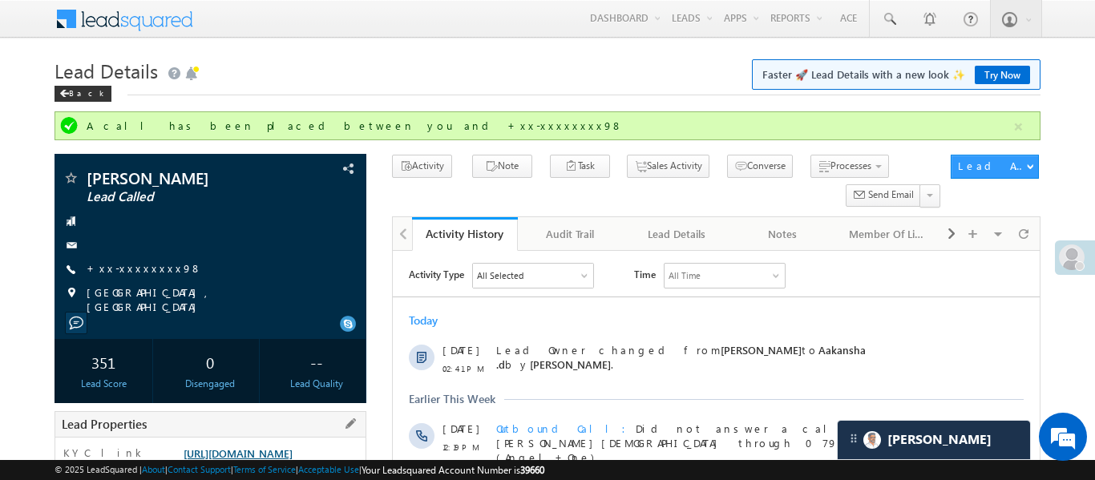
click at [287, 451] on link "[URL][DOMAIN_NAME]" at bounding box center [238, 454] width 109 height 14
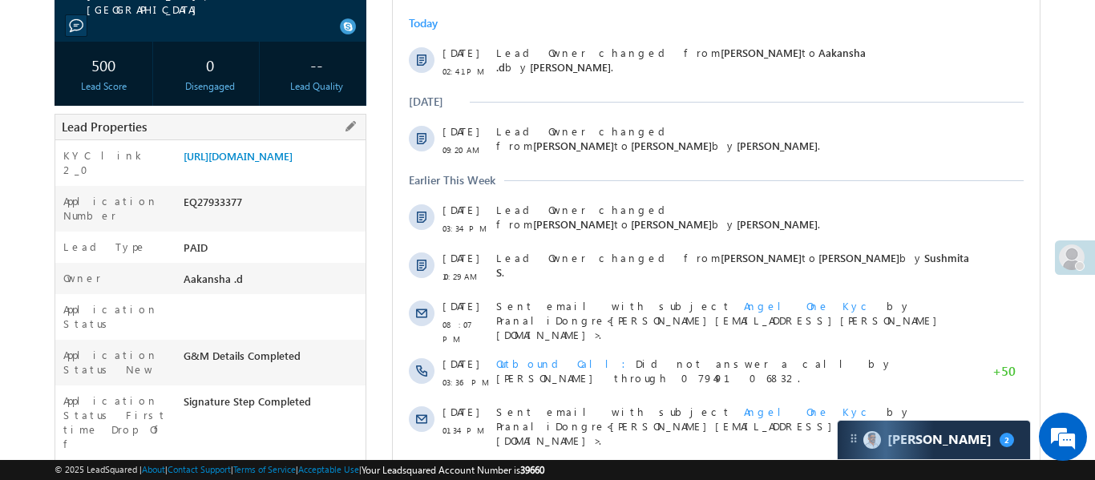
scroll to position [245, 0]
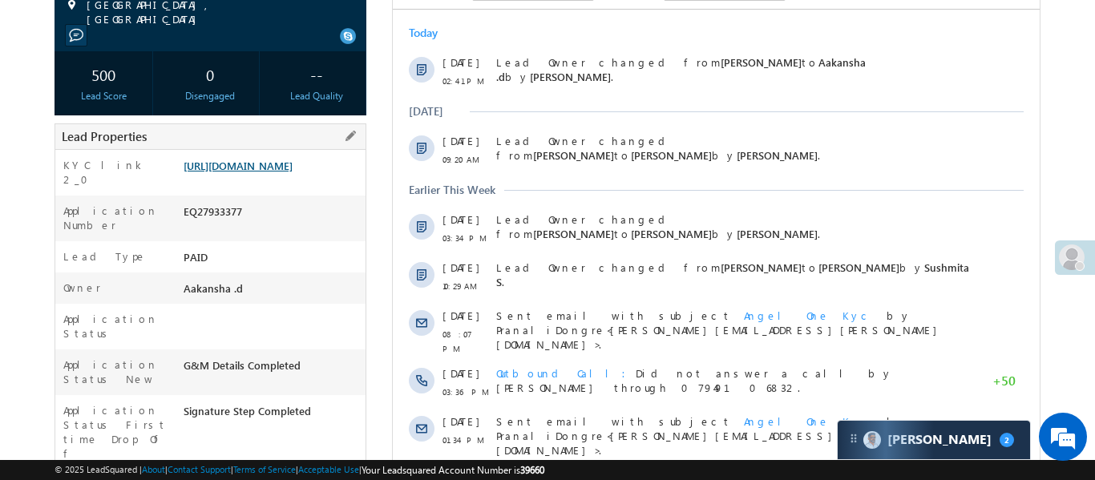
click at [265, 172] on link "https://angelbroking1-pk3em7sa.customui-test.leadsquared.com?leadId=175b4ee7-40…" at bounding box center [238, 166] width 109 height 14
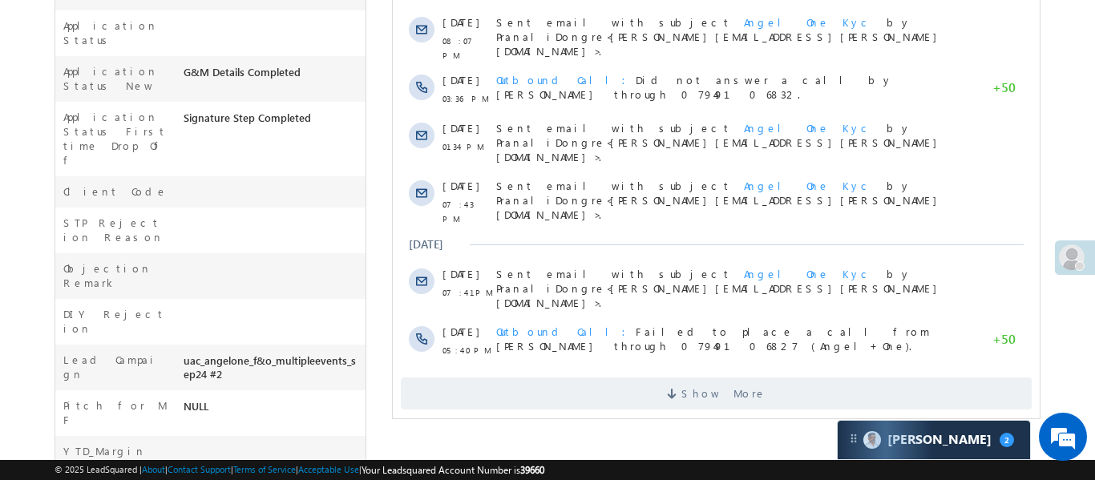
scroll to position [666, 0]
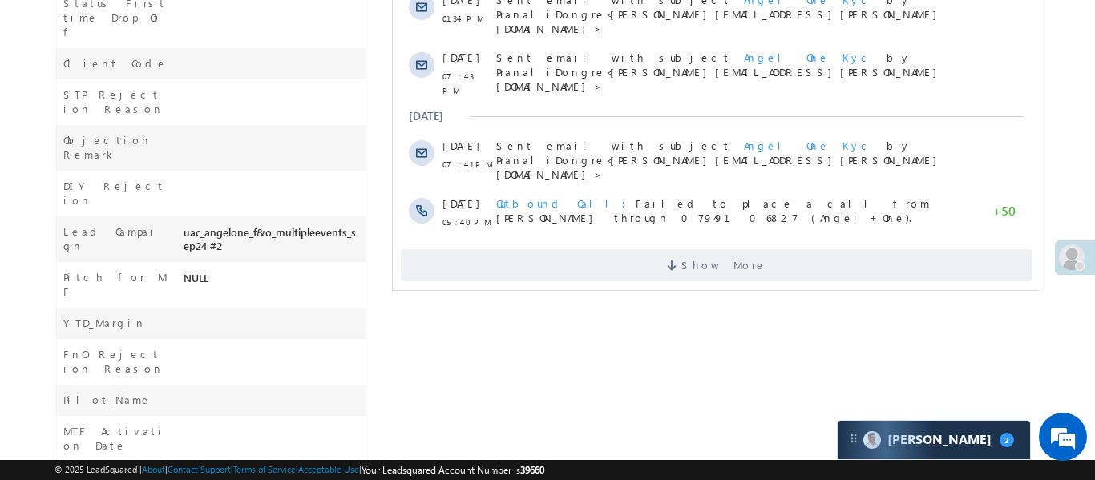
click at [649, 237] on div "Show More" at bounding box center [715, 259] width 647 height 44
click at [650, 249] on span "Show More" at bounding box center [715, 265] width 631 height 32
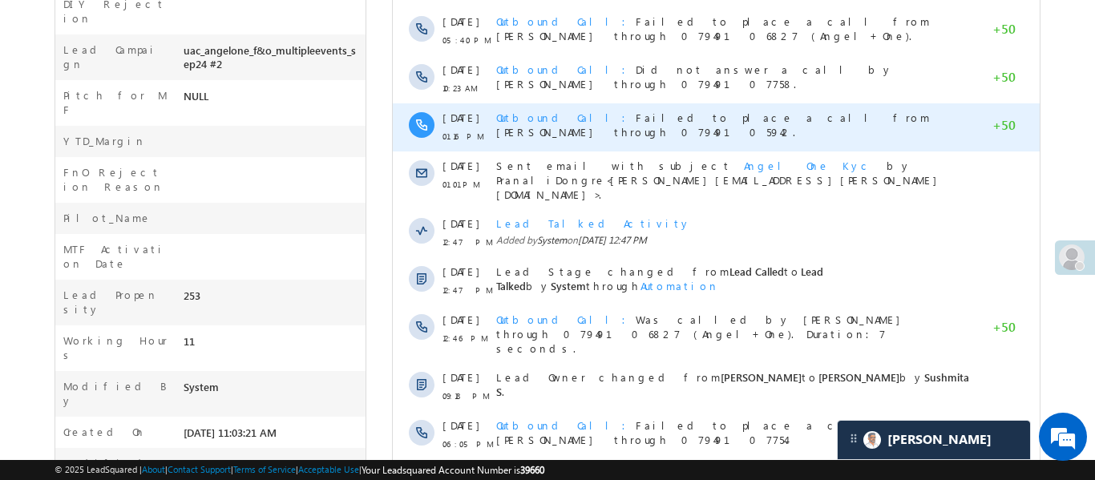
scroll to position [977, 0]
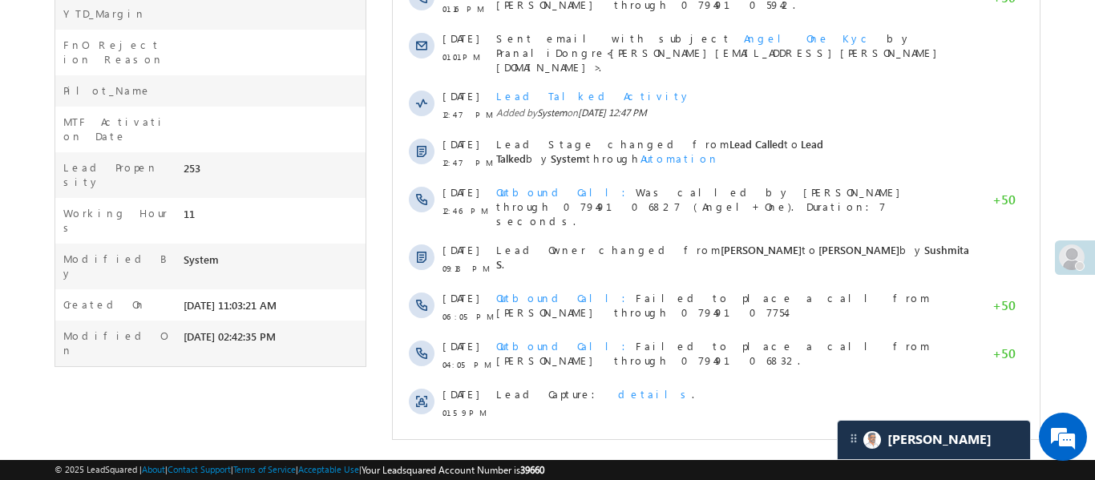
click at [678, 440] on span "Show More" at bounding box center [715, 456] width 631 height 32
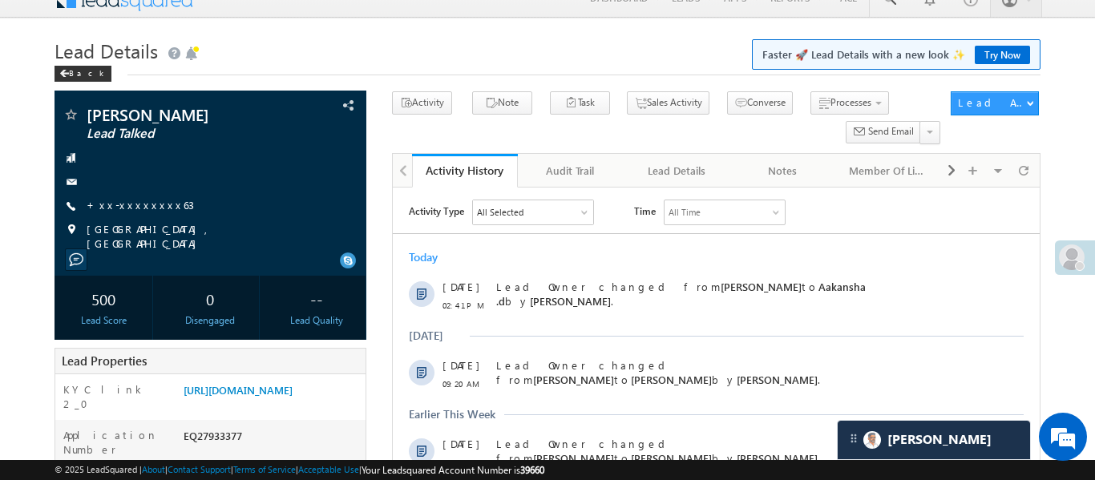
scroll to position [7, 0]
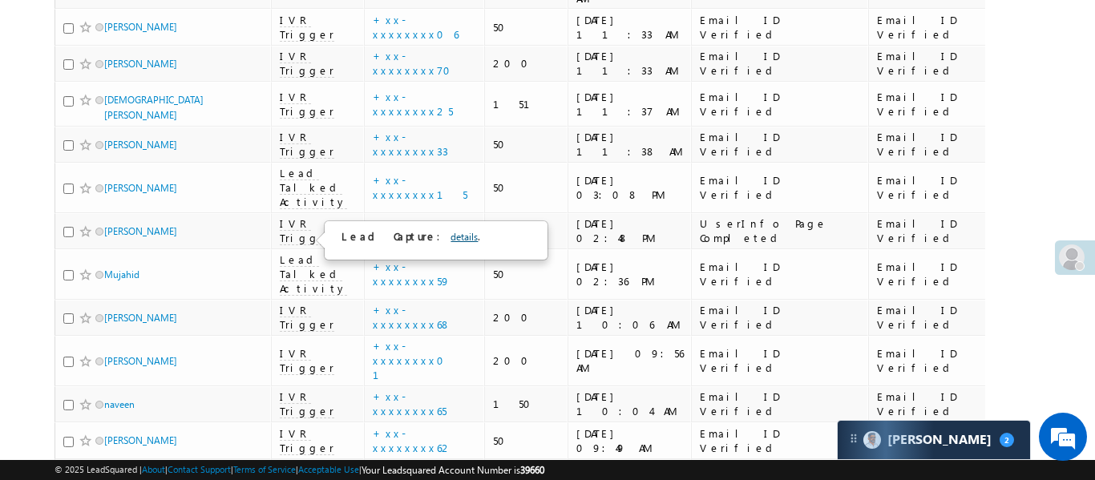
click at [451, 236] on link "details" at bounding box center [464, 237] width 27 height 12
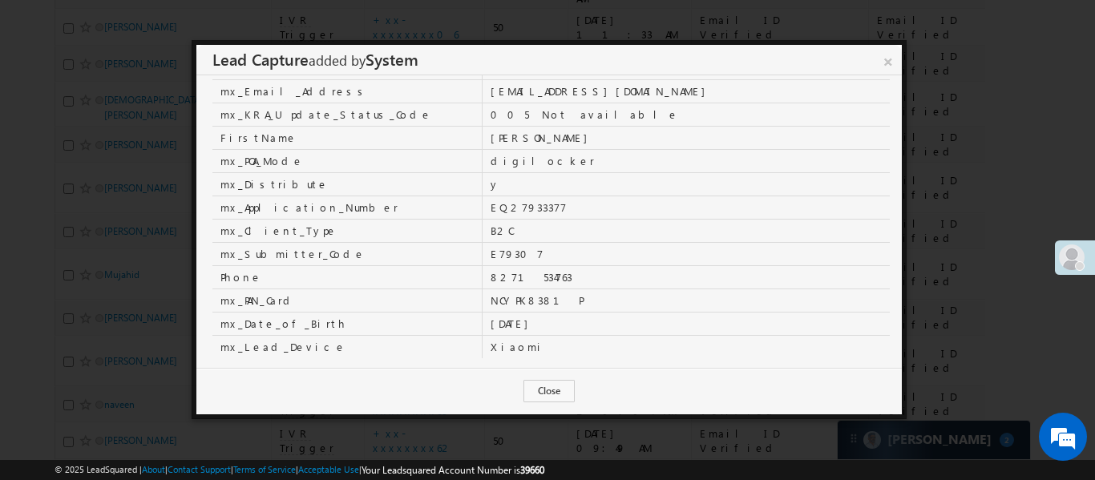
scroll to position [596, 0]
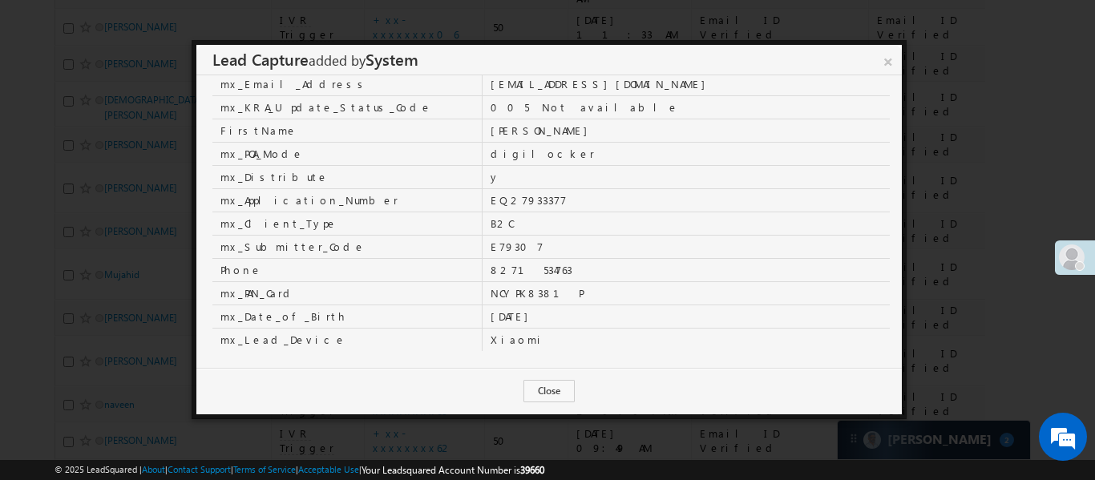
click at [526, 281] on td "NCYPK8381P" at bounding box center [687, 292] width 408 height 23
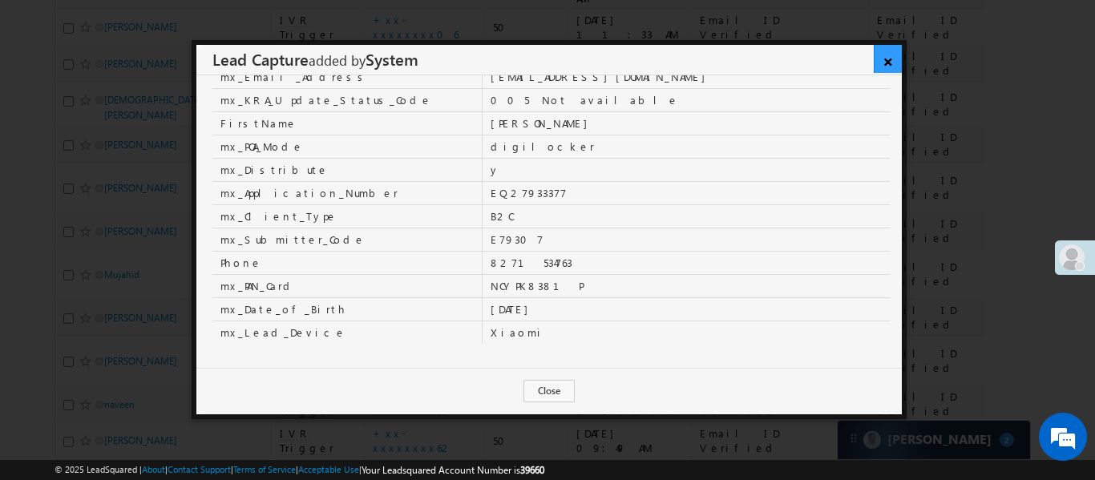
click at [894, 70] on link "×" at bounding box center [888, 59] width 28 height 28
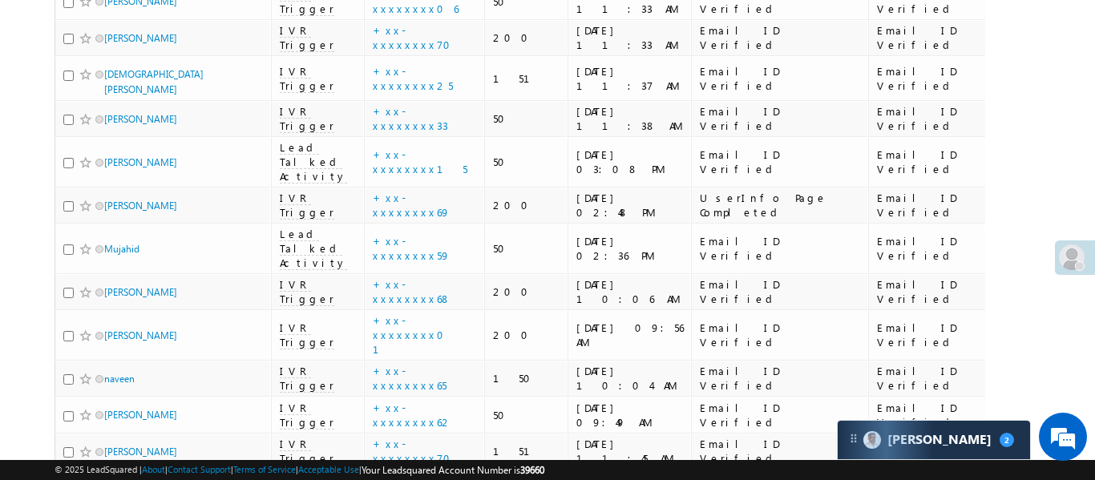
scroll to position [4527, 0]
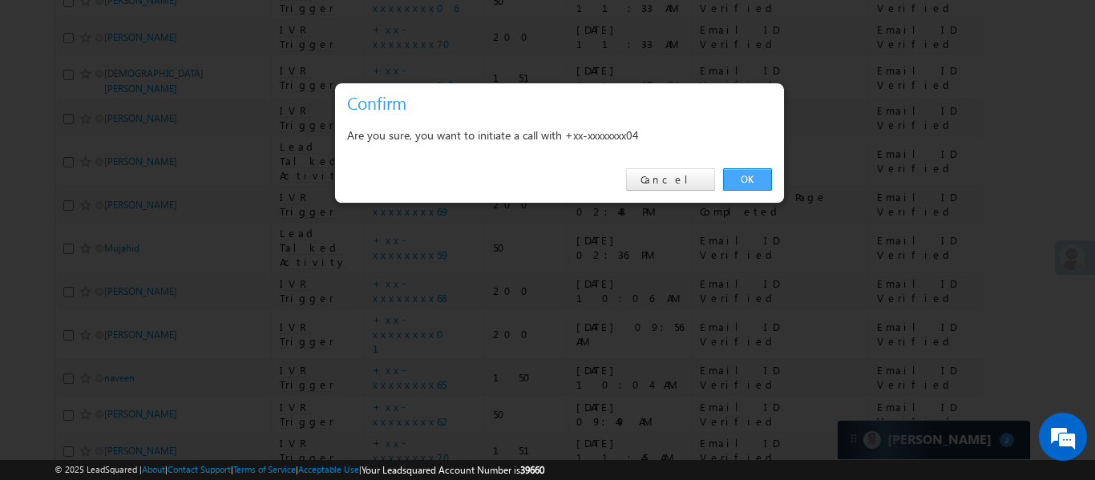
click at [746, 180] on link "OK" at bounding box center [747, 179] width 49 height 22
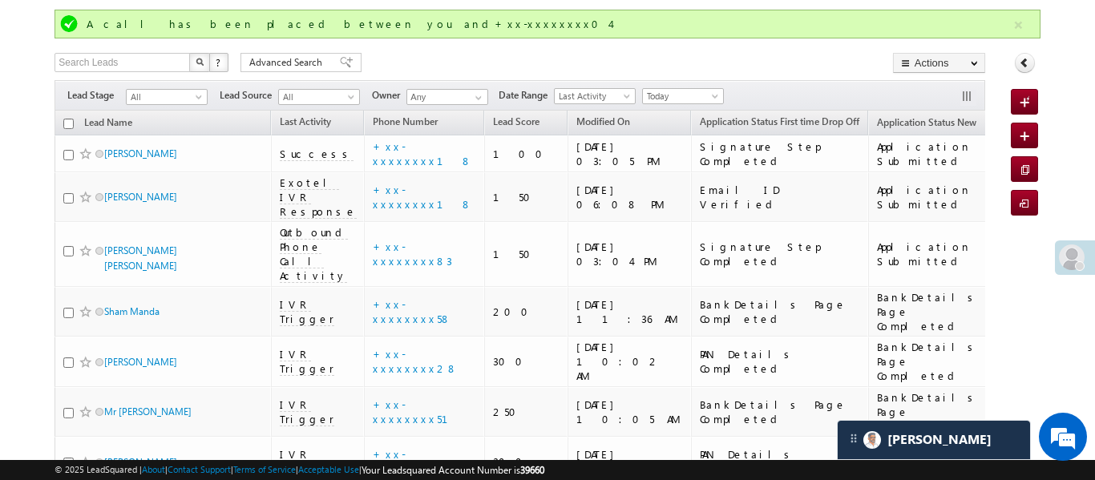
scroll to position [0, 0]
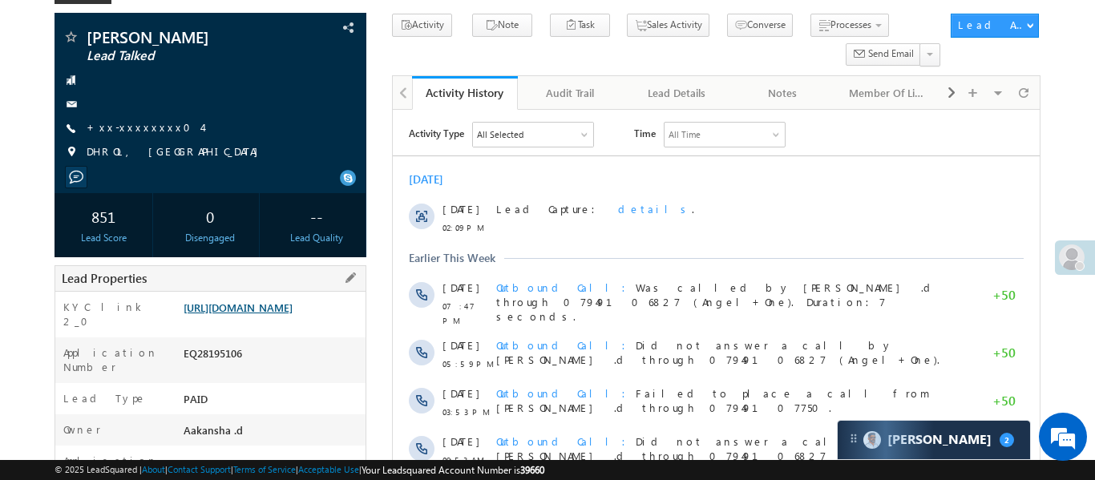
click at [293, 314] on link "https://angelbroking1-pk3em7sa.customui-test.leadsquared.com?leadId=a4aa43b2-24…" at bounding box center [238, 308] width 109 height 14
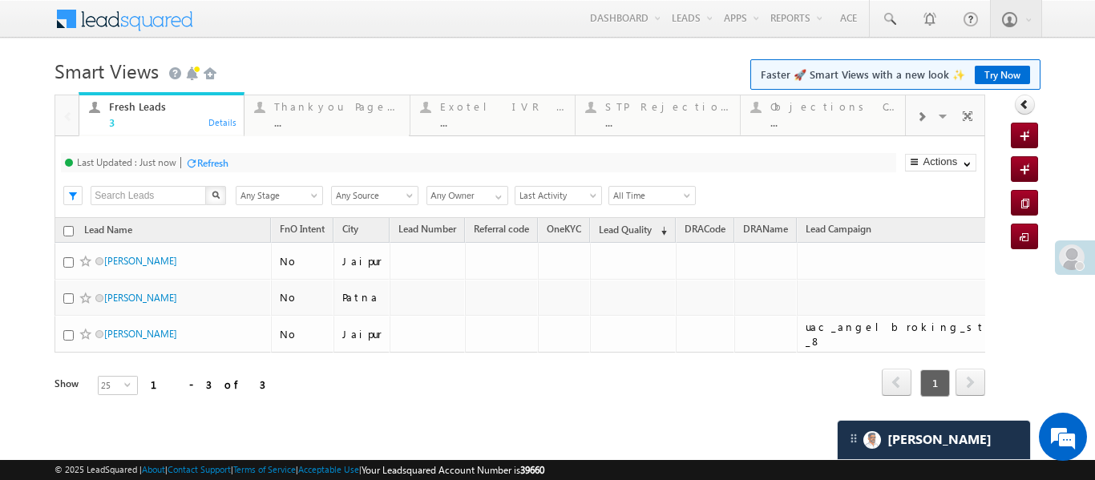
click at [922, 119] on span at bounding box center [922, 117] width 10 height 13
click at [827, 128] on link "Coded Today ... Details" at bounding box center [823, 113] width 166 height 43
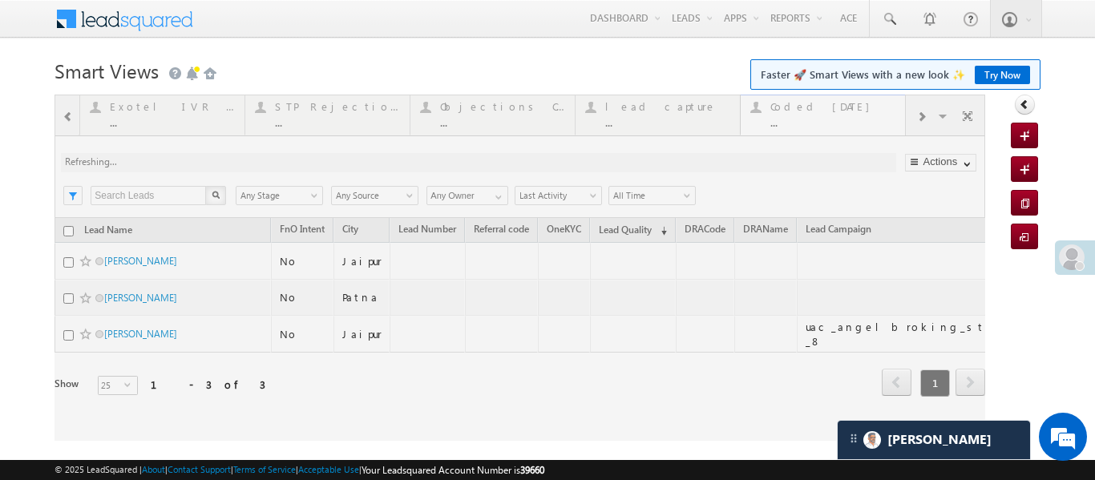
click at [827, 128] on div at bounding box center [520, 268] width 931 height 346
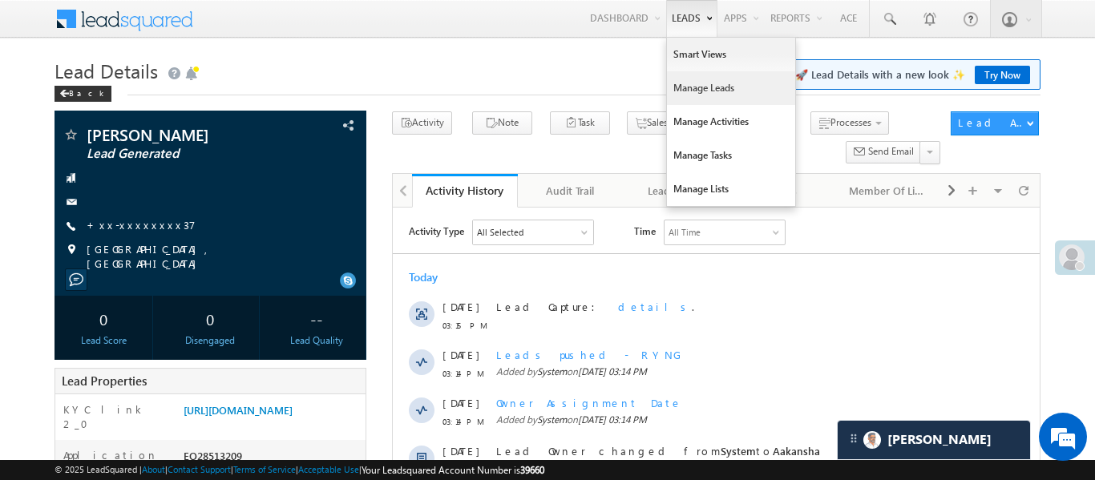
click at [717, 91] on link "Manage Leads" at bounding box center [731, 88] width 128 height 34
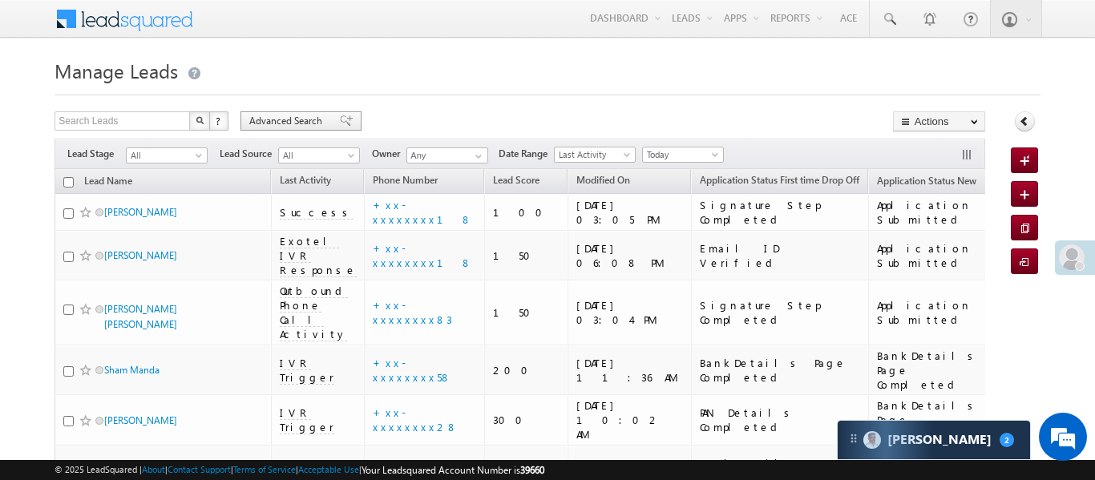
click at [340, 123] on span at bounding box center [346, 120] width 13 height 11
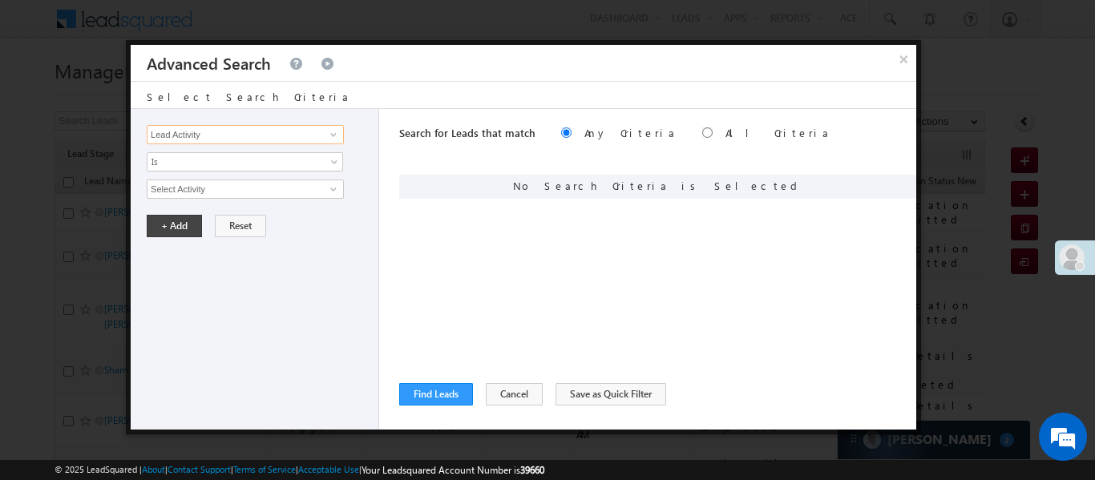
click at [308, 136] on input "Lead Activity" at bounding box center [245, 134] width 197 height 19
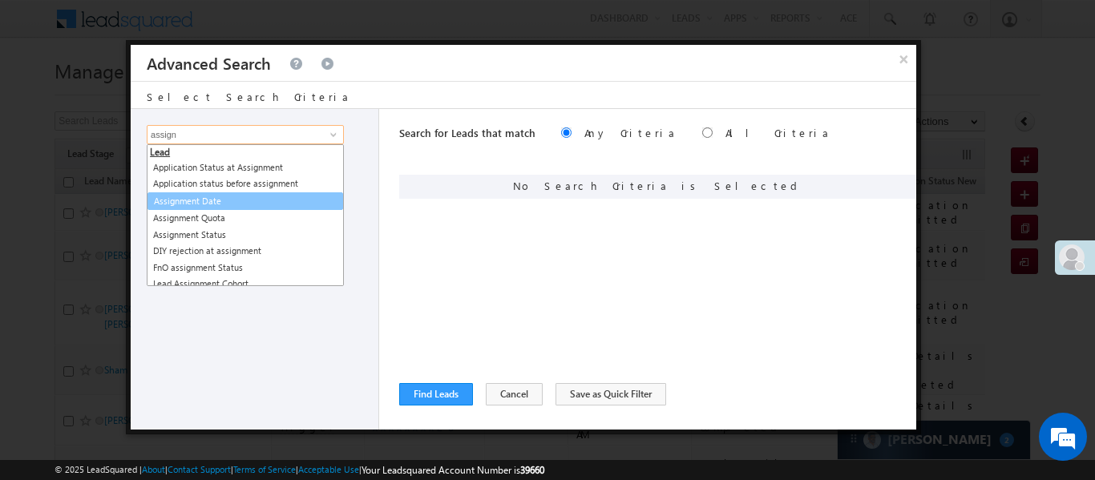
click at [245, 203] on link "Assignment Date" at bounding box center [246, 201] width 196 height 18
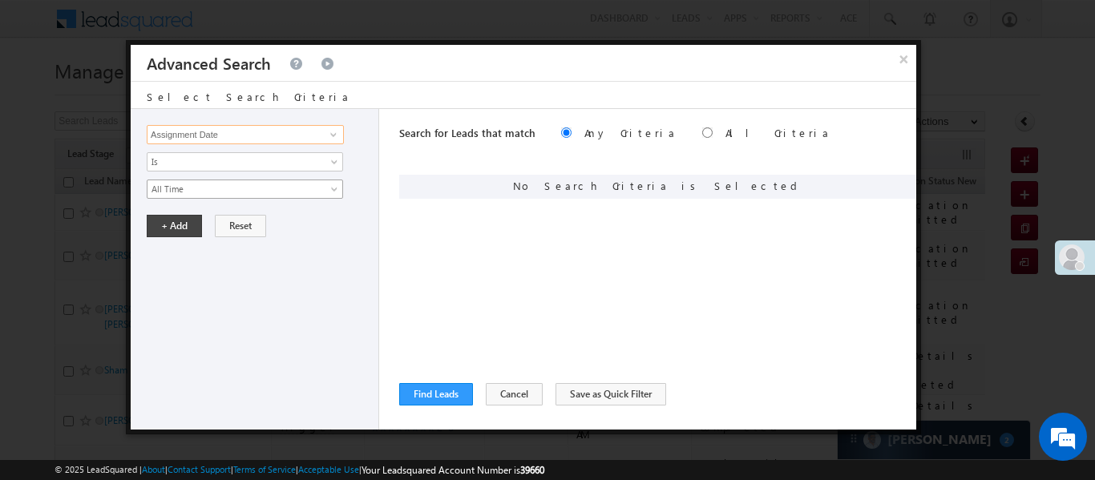
type input "Assignment Date"
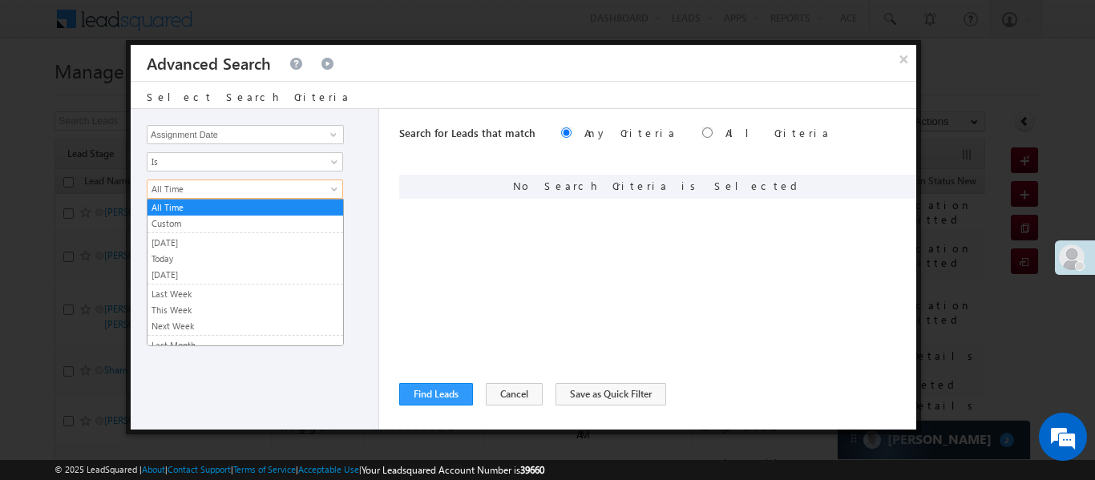
click at [195, 182] on span "All Time" at bounding box center [235, 189] width 174 height 14
click at [187, 216] on li "Custom" at bounding box center [246, 225] width 196 height 18
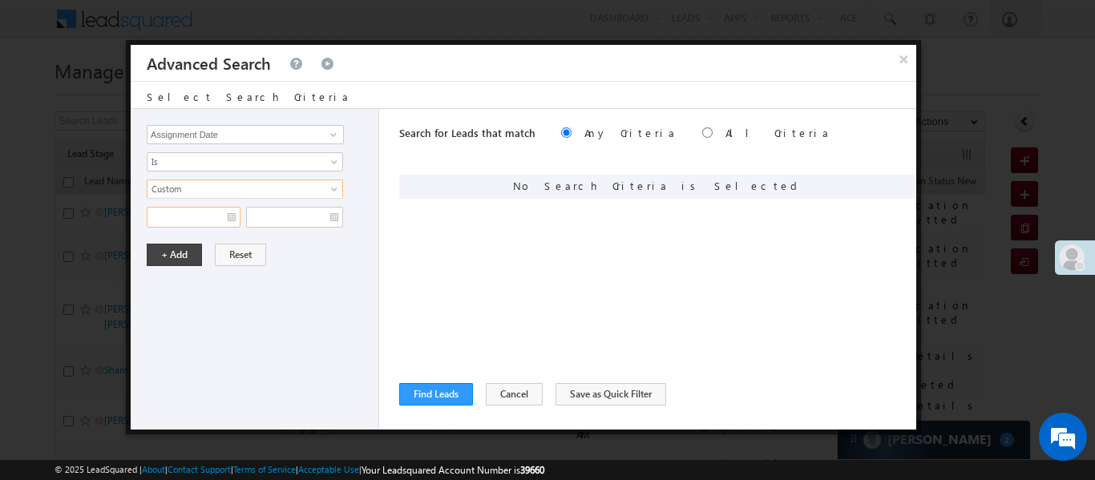
click at [180, 210] on input "text" at bounding box center [194, 217] width 94 height 21
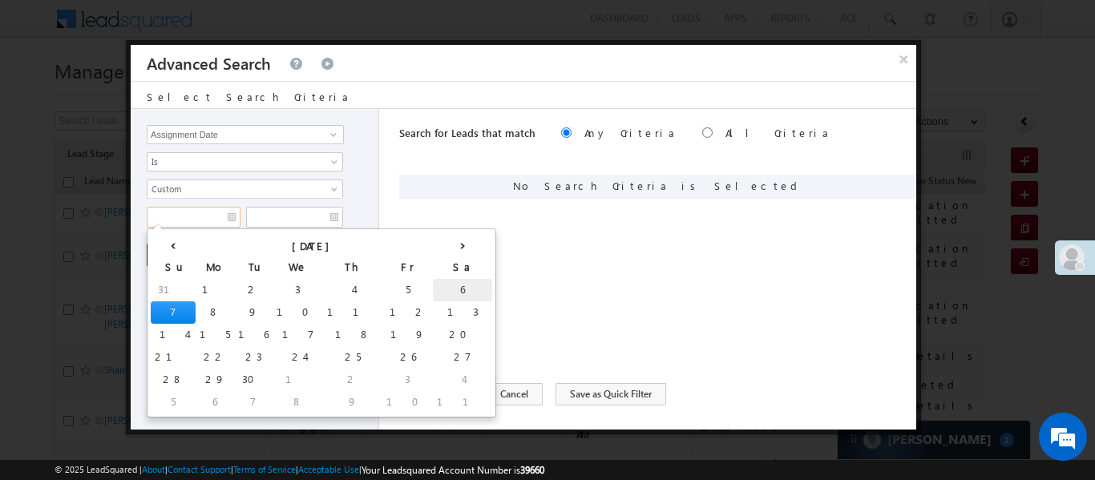
click at [433, 288] on td "6" at bounding box center [462, 290] width 59 height 22
click at [278, 220] on input "text" at bounding box center [294, 217] width 97 height 21
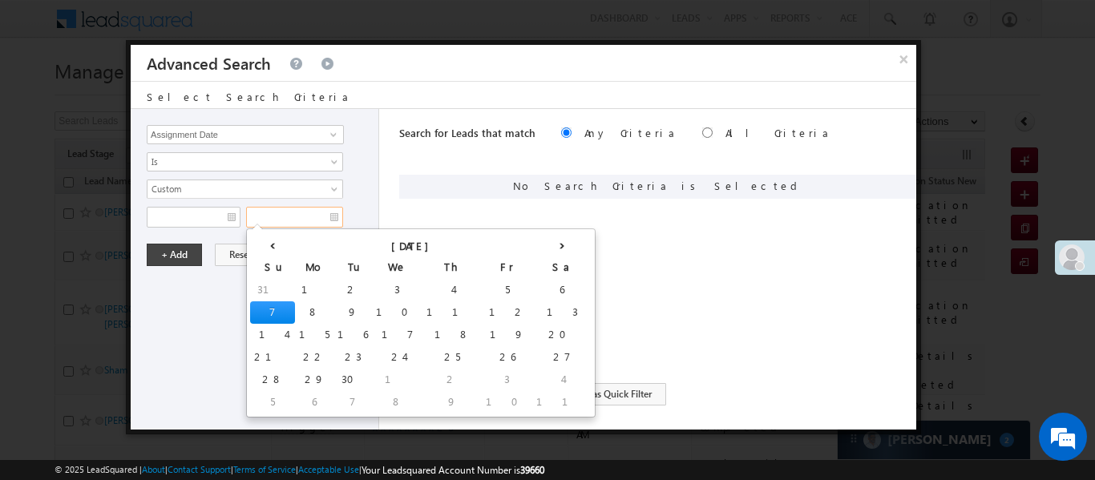
type input "06/09/25"
click at [261, 314] on td "7" at bounding box center [272, 312] width 45 height 22
click at [176, 249] on button "+ Add" at bounding box center [174, 255] width 55 height 22
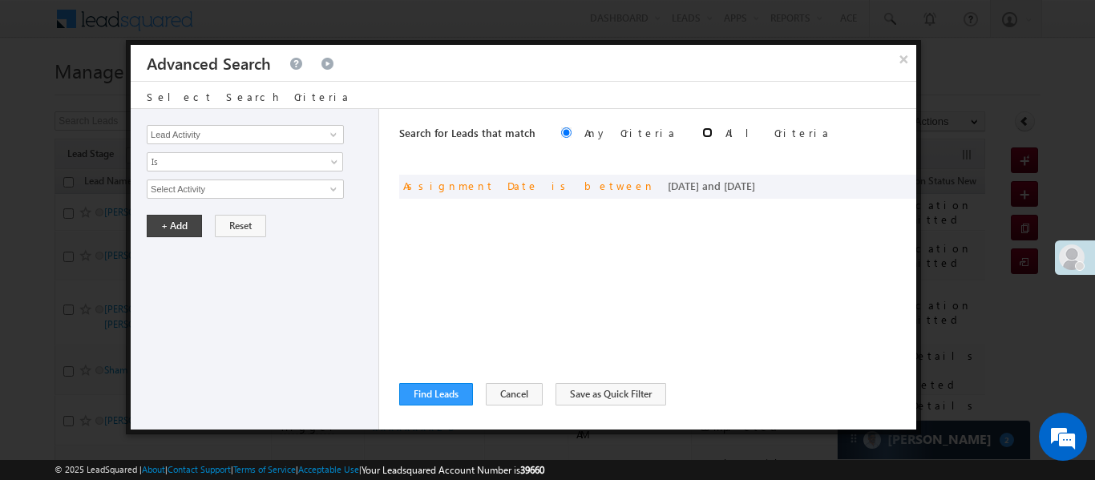
click at [702, 134] on input "radio" at bounding box center [707, 132] width 10 height 10
radio input "true"
click at [440, 388] on button "Find Leads" at bounding box center [436, 394] width 74 height 22
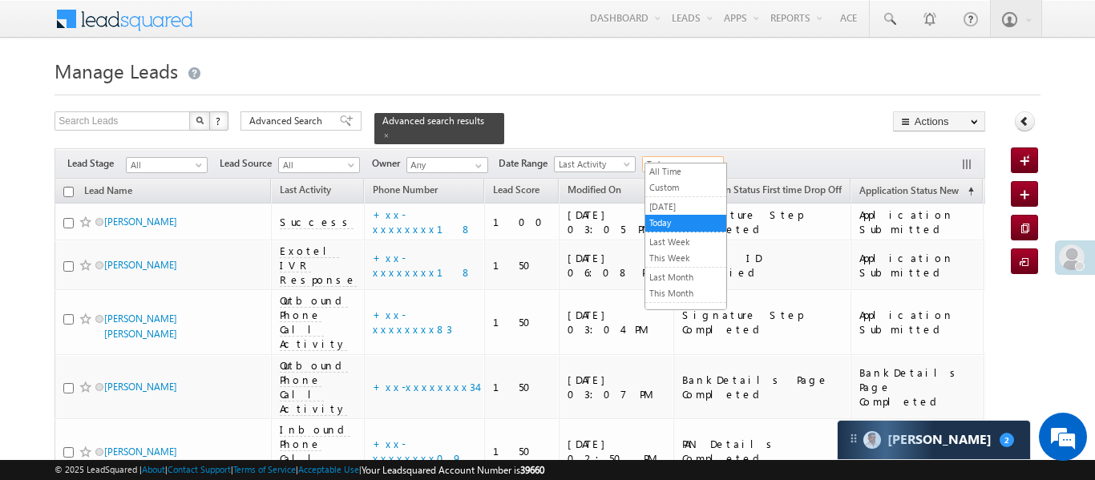
click at [697, 159] on span "Today" at bounding box center [681, 164] width 76 height 14
click at [685, 174] on link "All Time" at bounding box center [685, 171] width 81 height 14
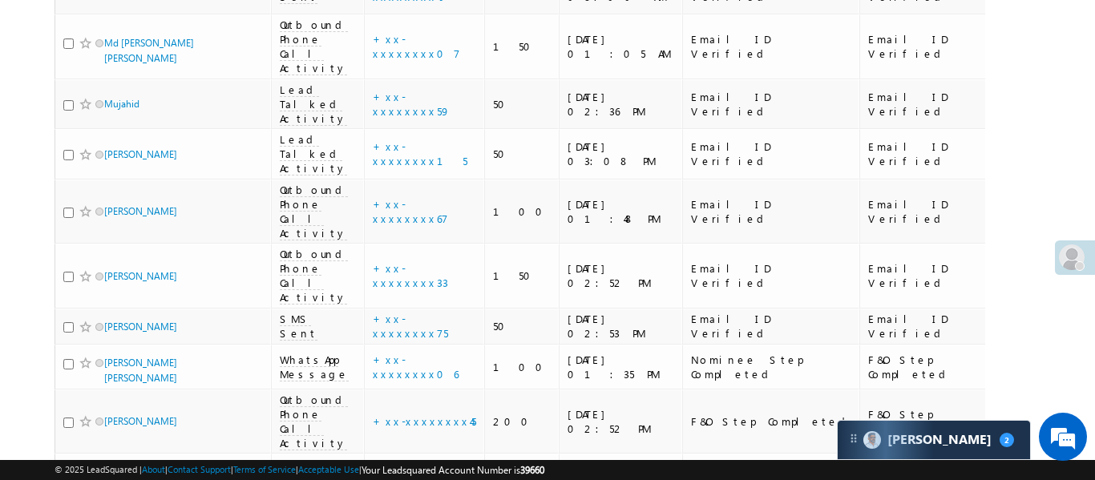
scroll to position [2053, 0]
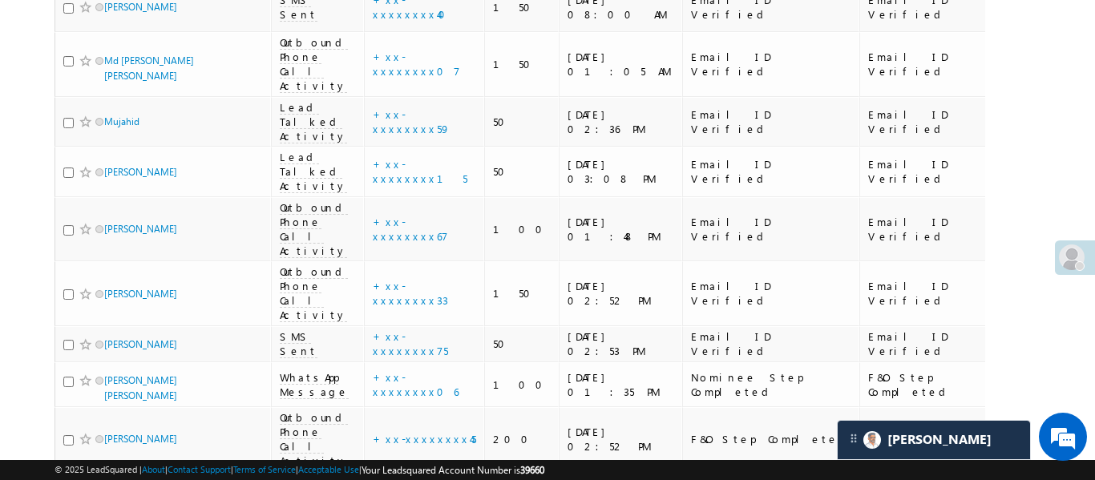
click at [407, 176] on link "details" at bounding box center [420, 178] width 27 height 12
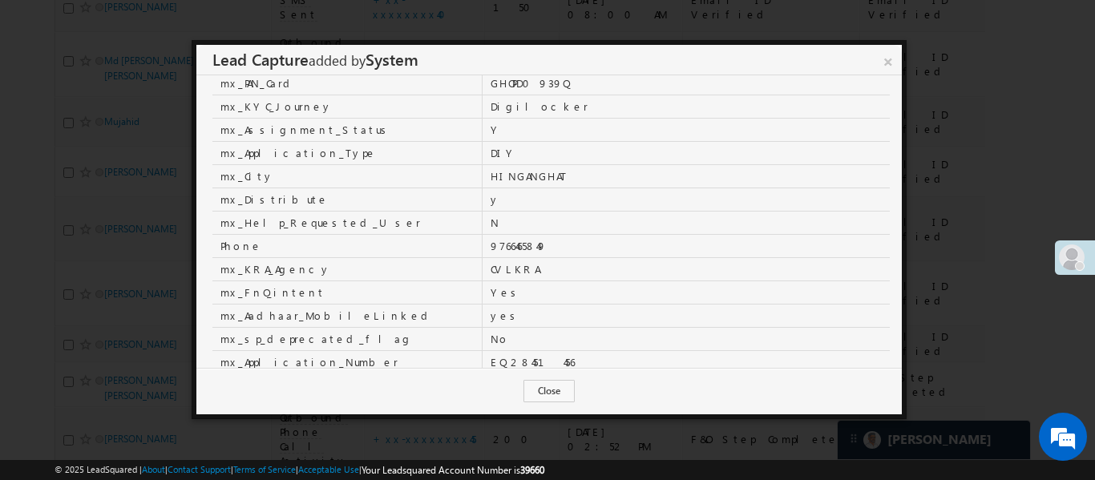
scroll to position [438, 0]
click at [884, 61] on link "×" at bounding box center [888, 59] width 28 height 28
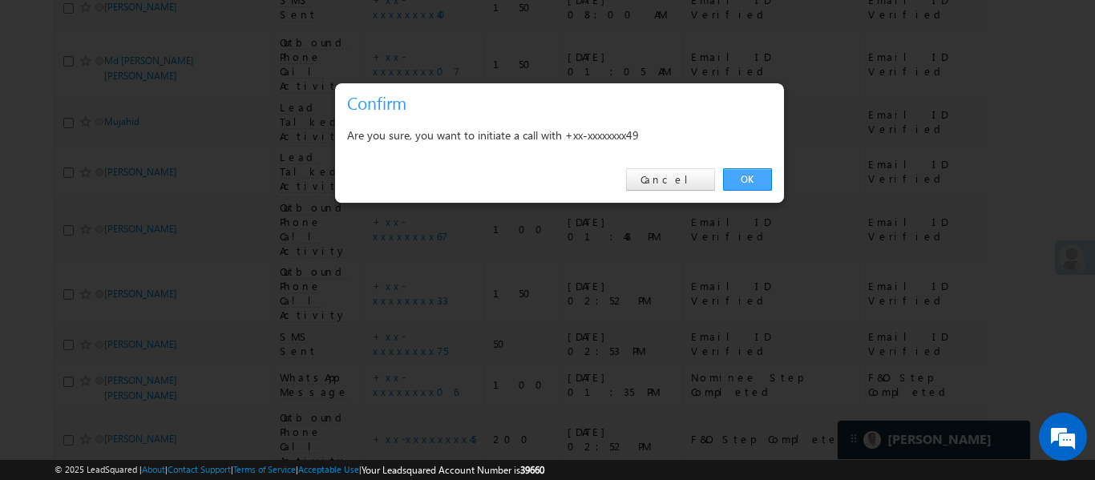
click at [750, 181] on link "OK" at bounding box center [747, 179] width 49 height 22
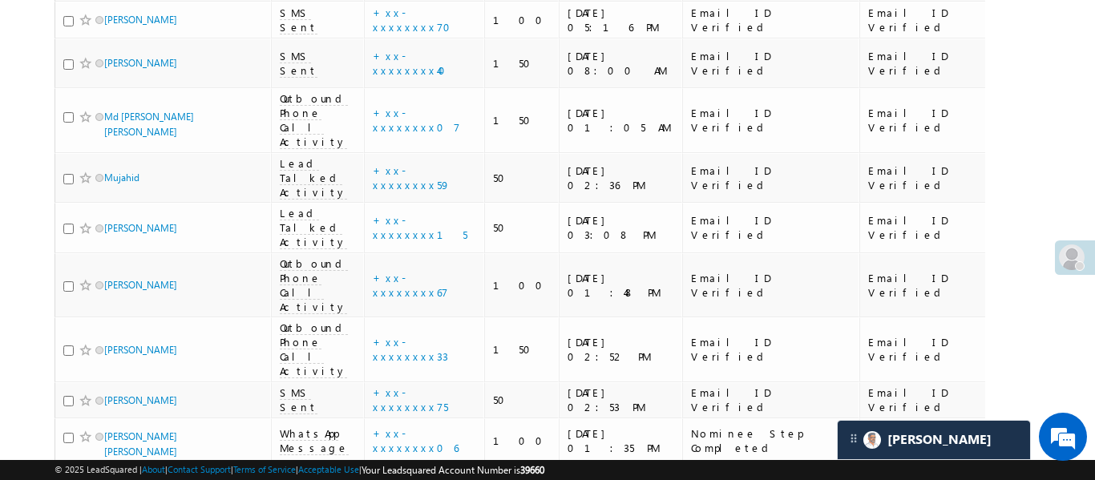
scroll to position [2039, 0]
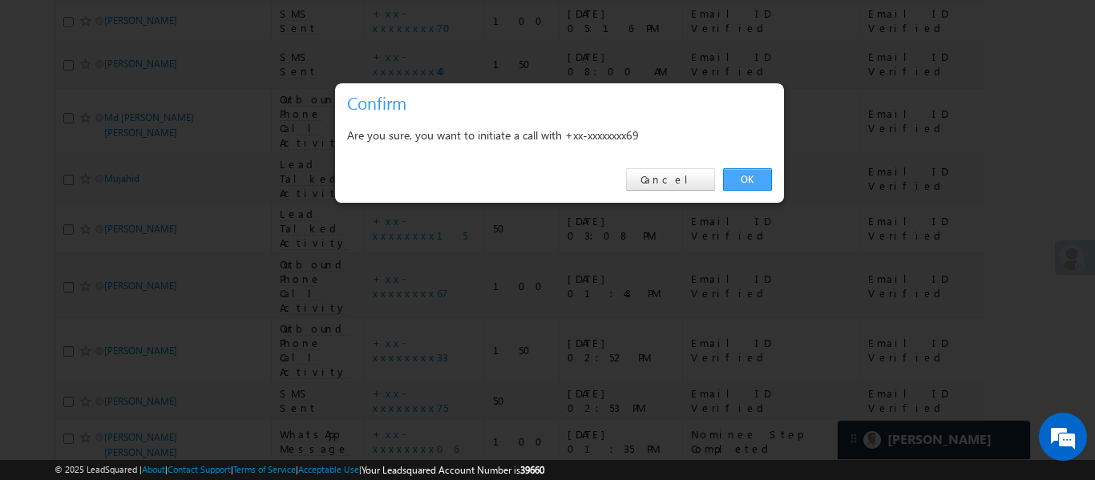
click at [743, 174] on link "OK" at bounding box center [747, 179] width 49 height 22
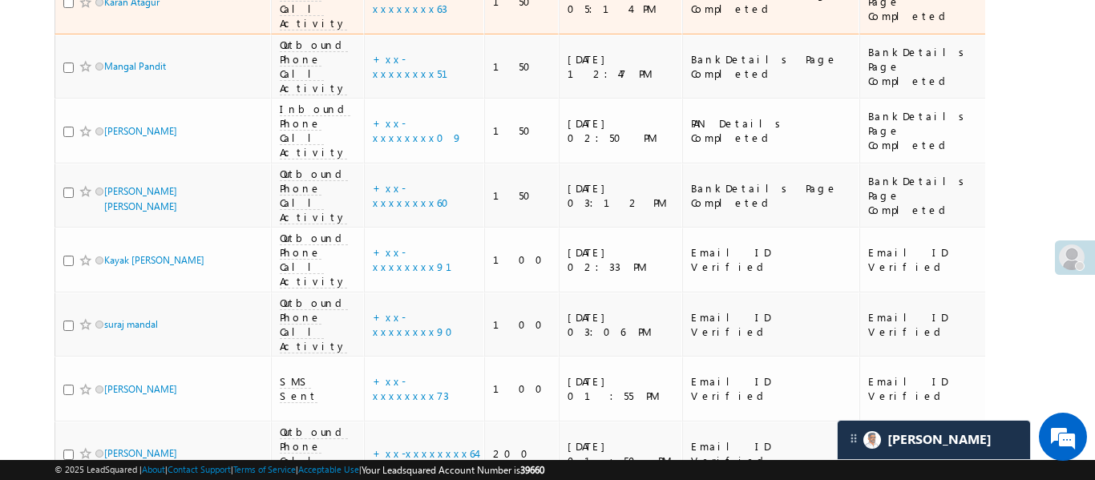
scroll to position [245, 0]
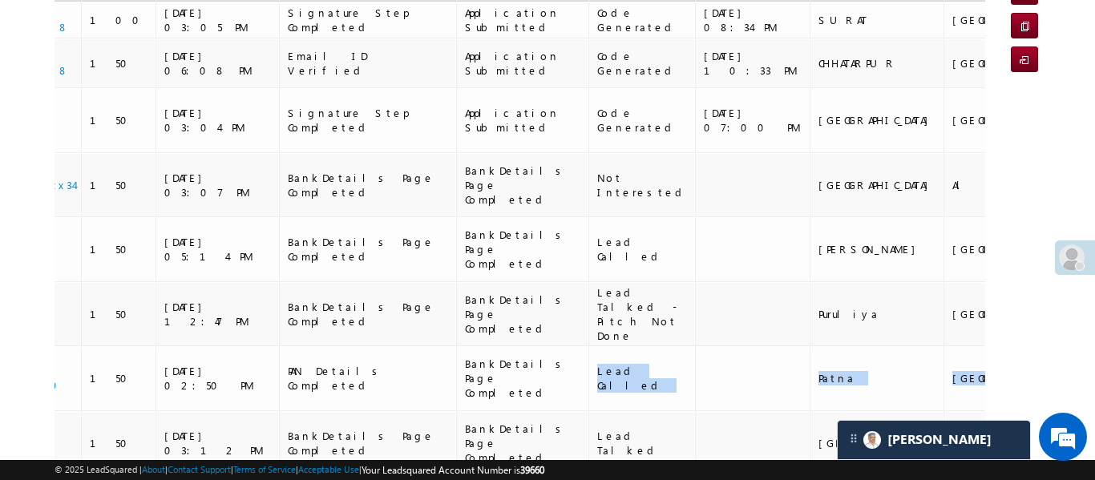
drag, startPoint x: 922, startPoint y: 301, endPoint x: 989, endPoint y: 302, distance: 66.6
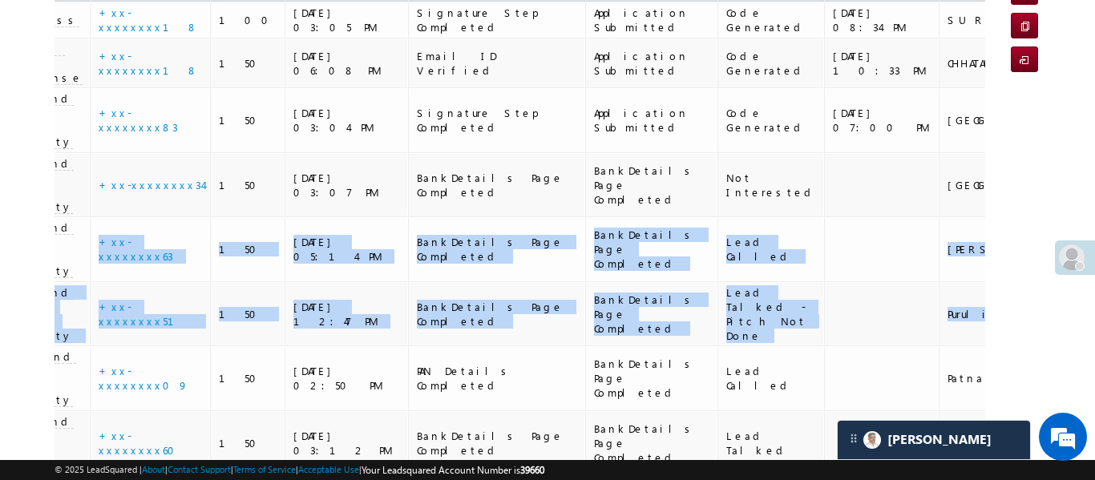
scroll to position [0, 0]
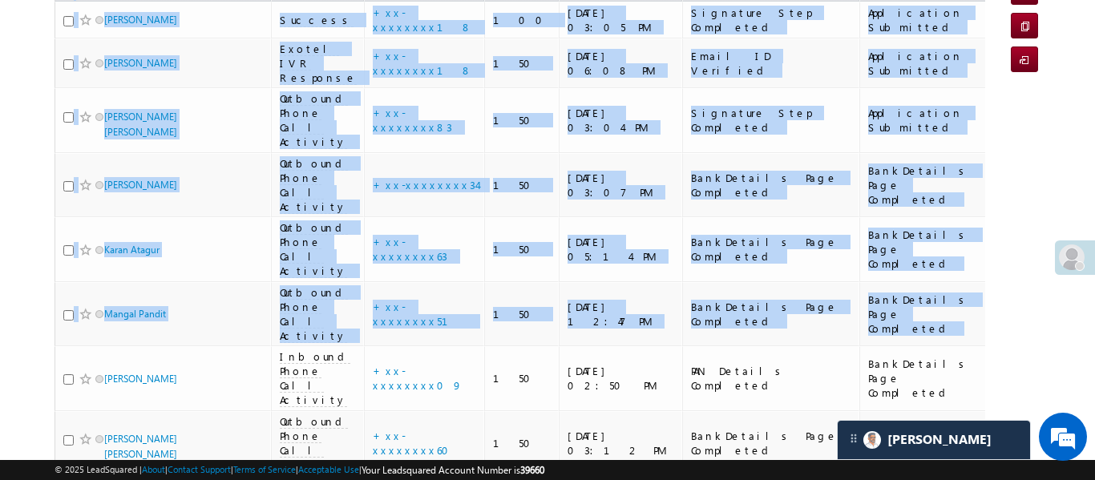
drag, startPoint x: 740, startPoint y: 249, endPoint x: 0, endPoint y: 209, distance: 741.2
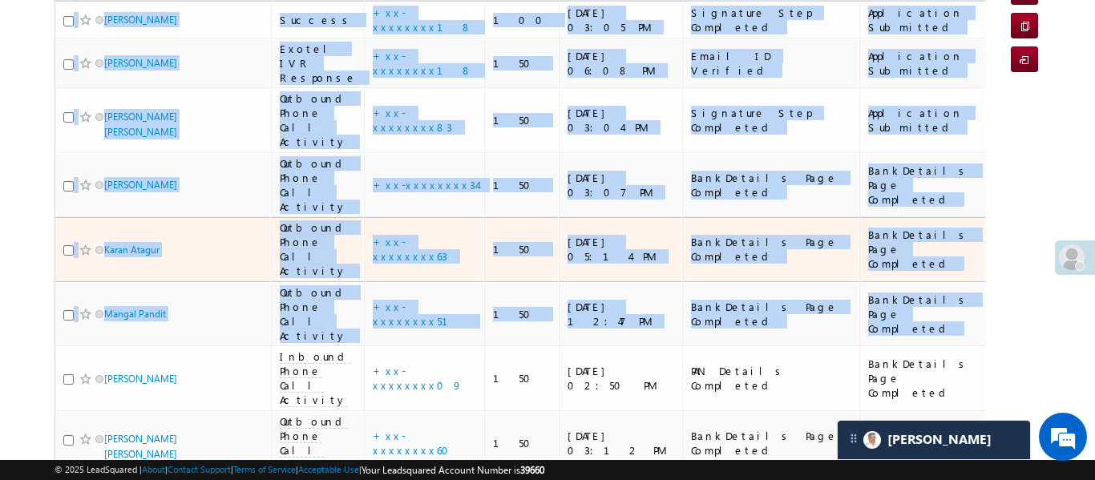
click at [246, 242] on div "Karan Atagur" at bounding box center [163, 253] width 200 height 22
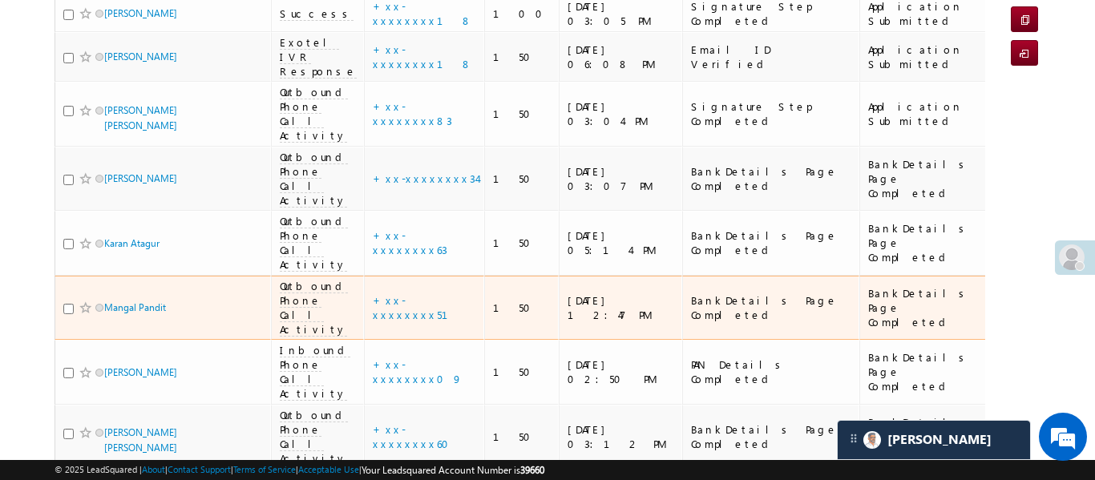
scroll to position [253, 0]
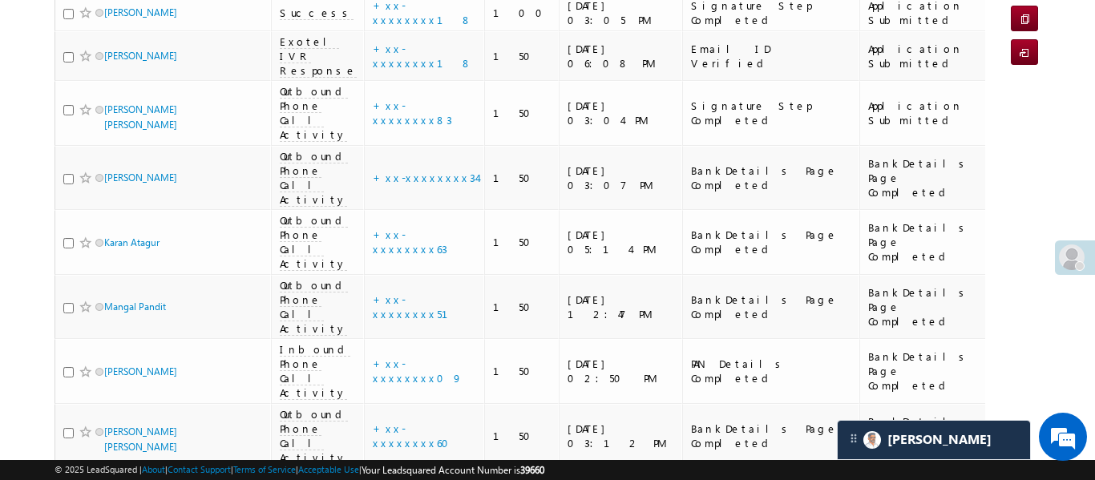
click at [1083, 259] on span at bounding box center [1072, 258] width 26 height 26
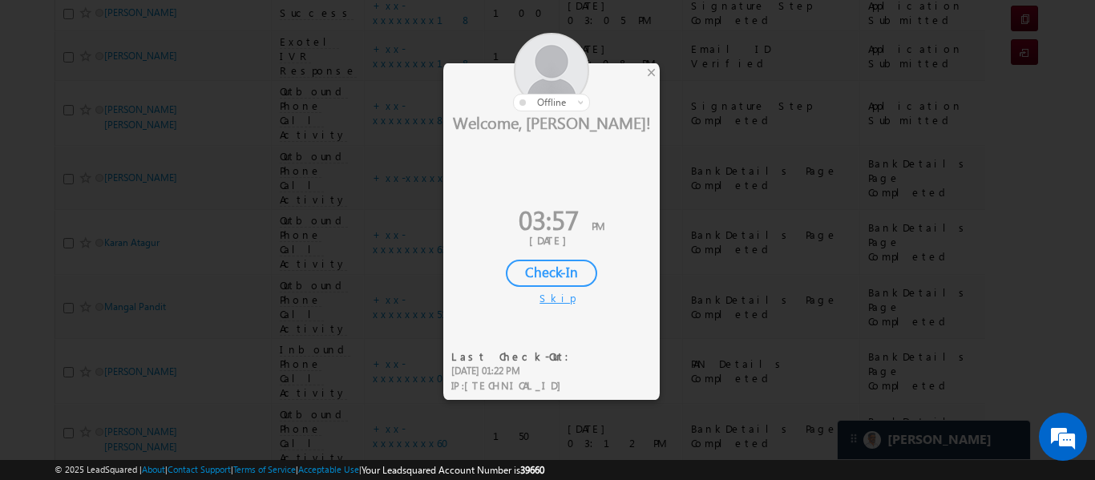
click at [563, 278] on div "Check-In" at bounding box center [551, 273] width 91 height 27
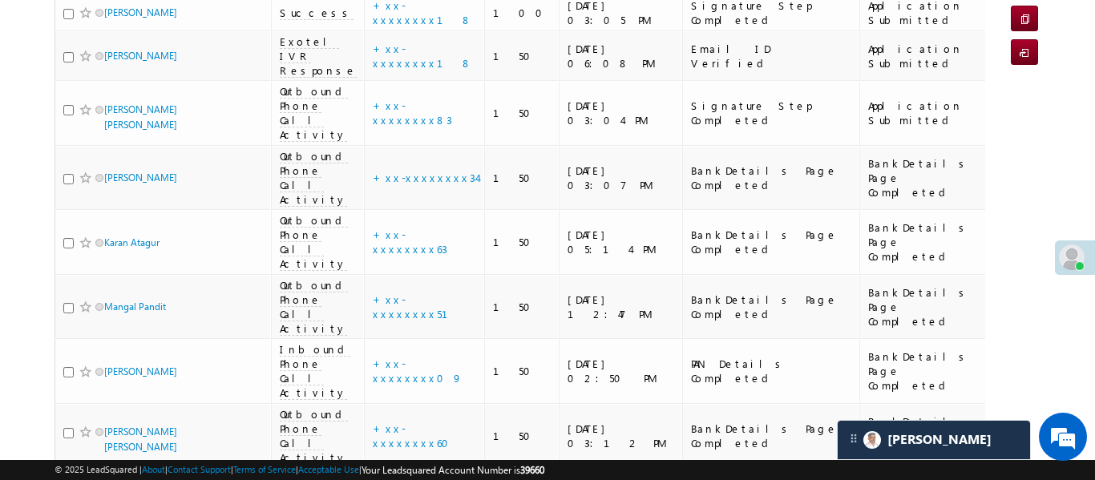
scroll to position [0, 0]
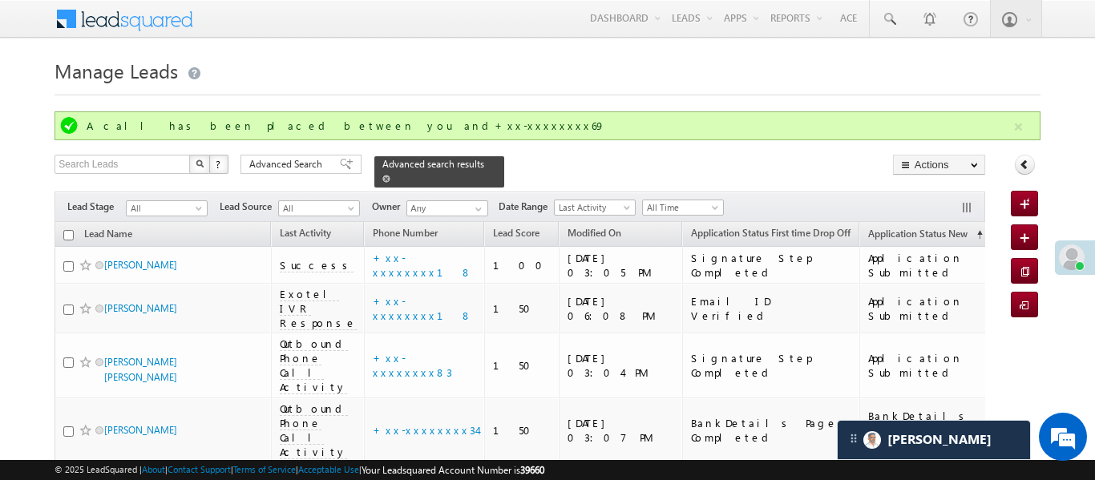
click at [468, 155] on div "Advanced Search Advanced Search Advanced search results" at bounding box center [373, 171] width 264 height 33
click at [391, 175] on span at bounding box center [386, 179] width 8 height 8
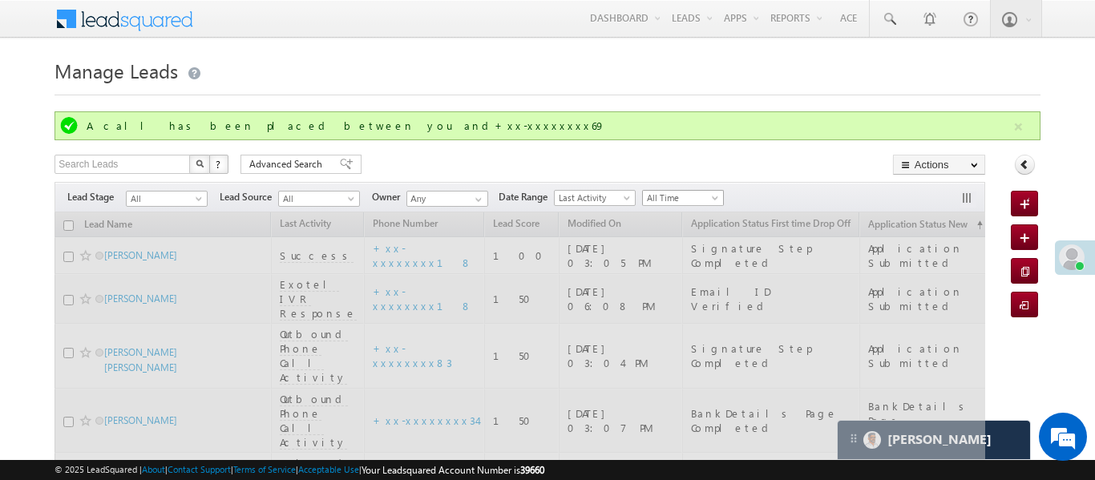
click at [682, 197] on span "All Time" at bounding box center [681, 198] width 76 height 14
click at [684, 262] on link "Today" at bounding box center [685, 266] width 81 height 14
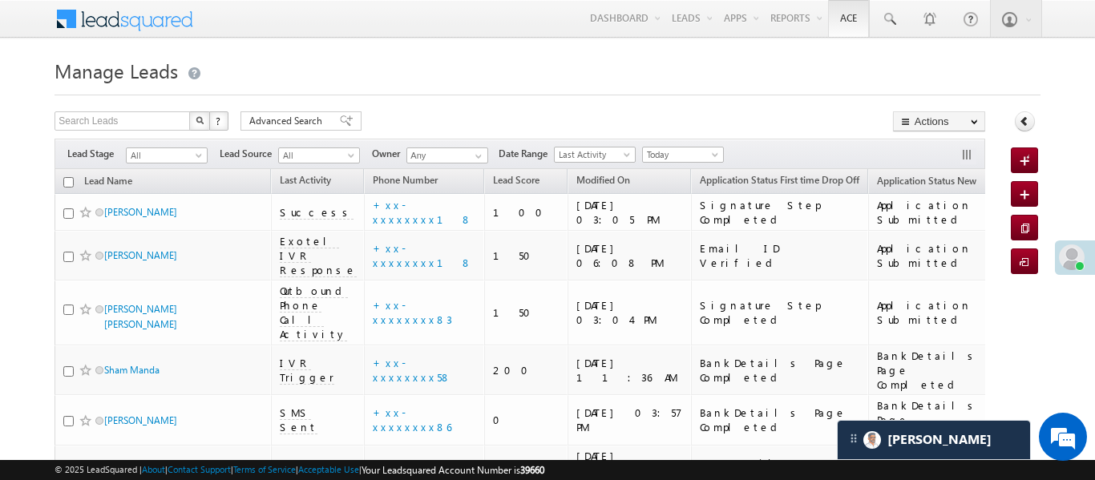
click at [842, 59] on h1 "Manage Leads" at bounding box center [547, 69] width 985 height 31
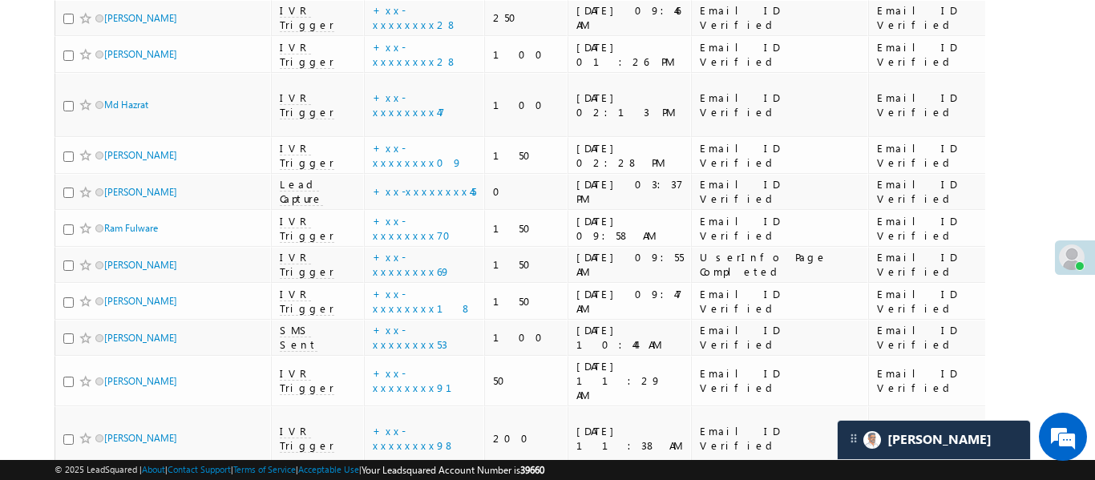
scroll to position [4733, 0]
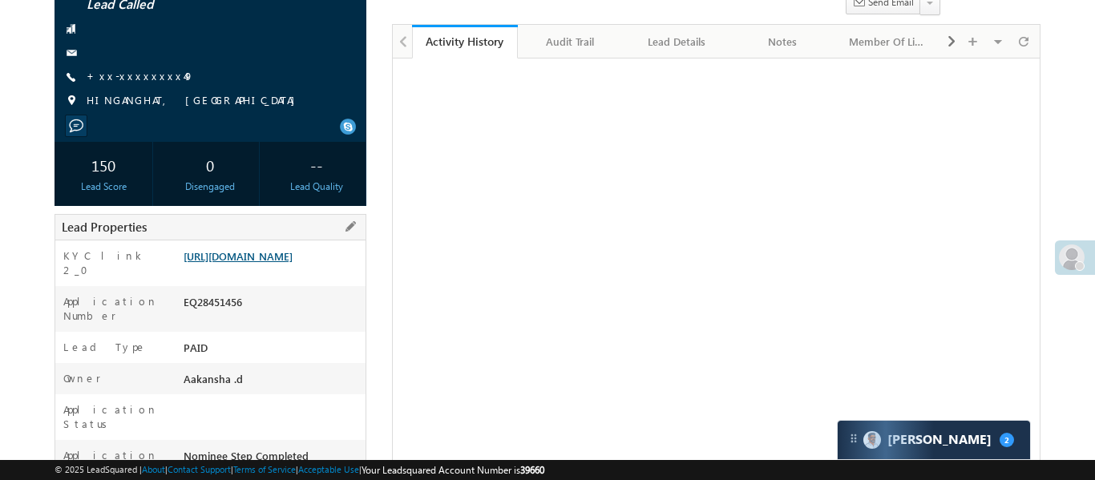
scroll to position [221, 0]
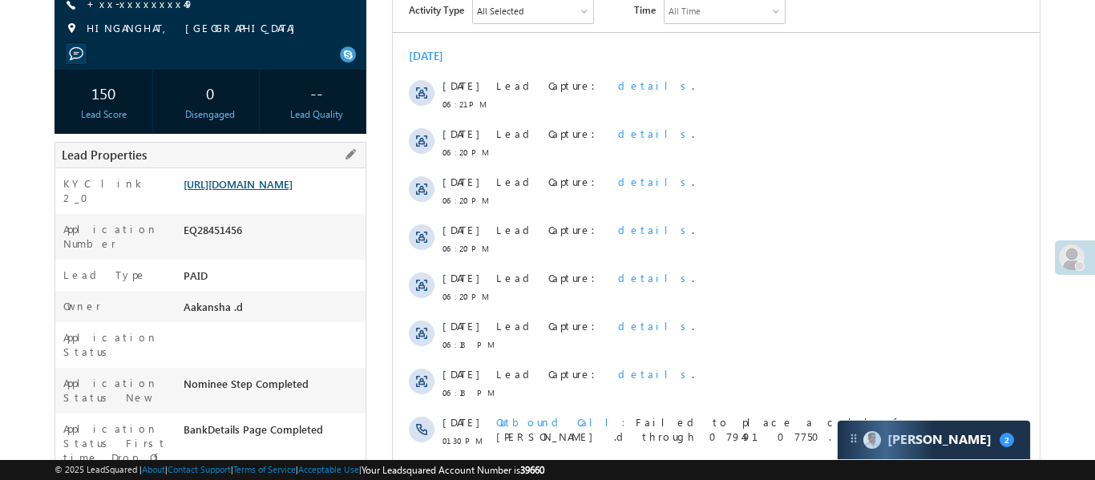
click at [275, 191] on link "[URL][DOMAIN_NAME]" at bounding box center [238, 184] width 109 height 14
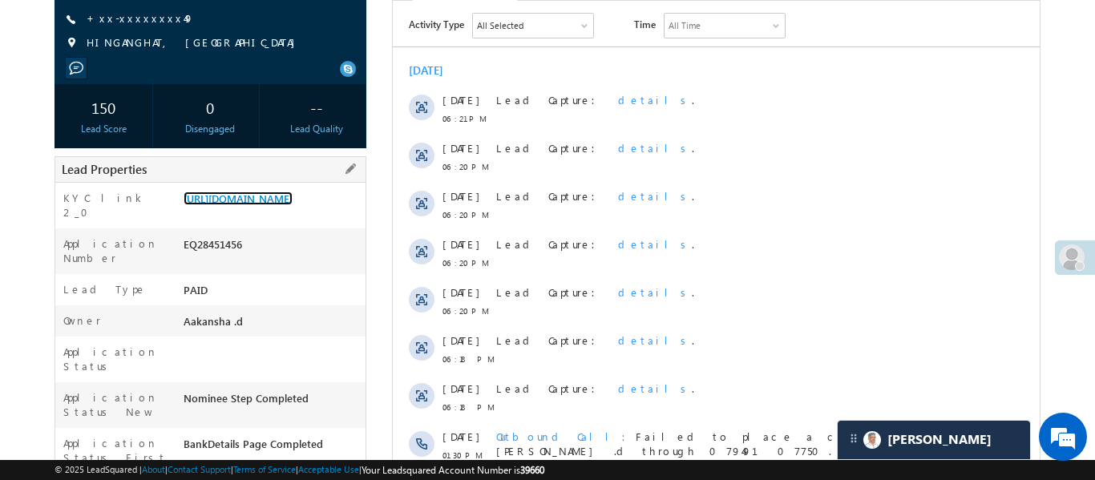
scroll to position [41, 0]
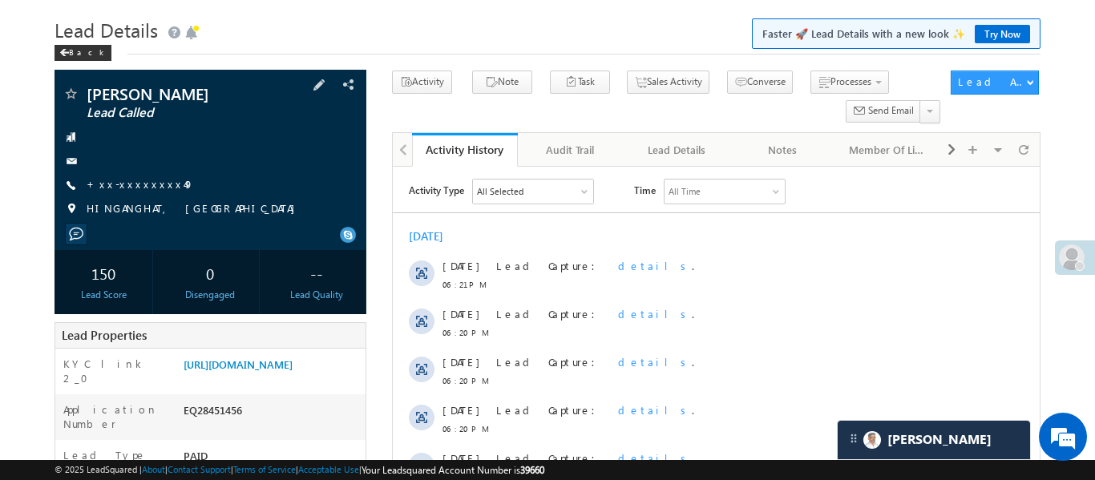
click at [143, 192] on span "+xx-xxxxxxxx49" at bounding box center [140, 185] width 107 height 16
drag, startPoint x: 172, startPoint y: 175, endPoint x: 135, endPoint y: 180, distance: 38.0
click at [171, 176] on div "[PERSON_NAME] Lead Called +xx-xxxxxxxx49" at bounding box center [211, 156] width 296 height 140
click at [135, 180] on link "+xx-xxxxxxxx49" at bounding box center [140, 184] width 107 height 14
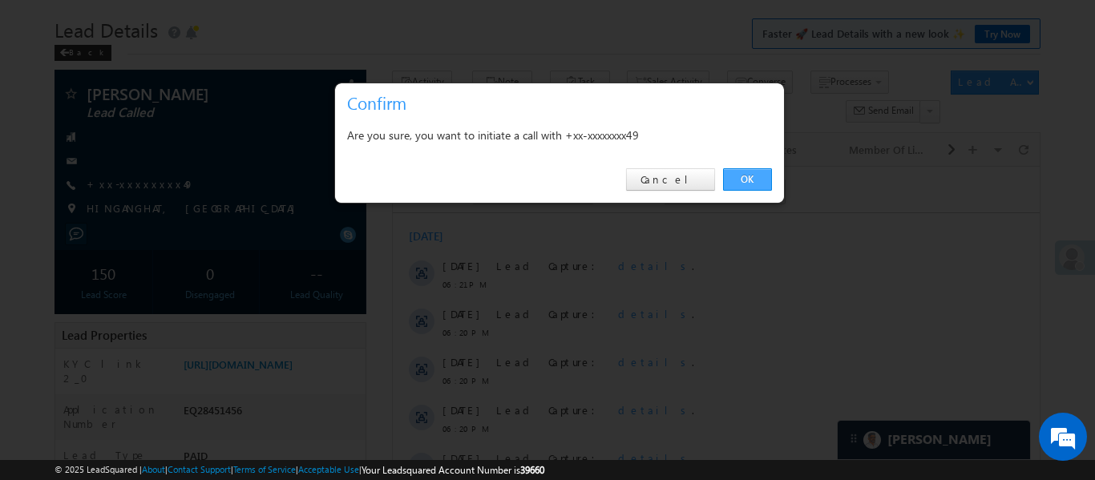
click at [761, 180] on link "OK" at bounding box center [747, 179] width 49 height 22
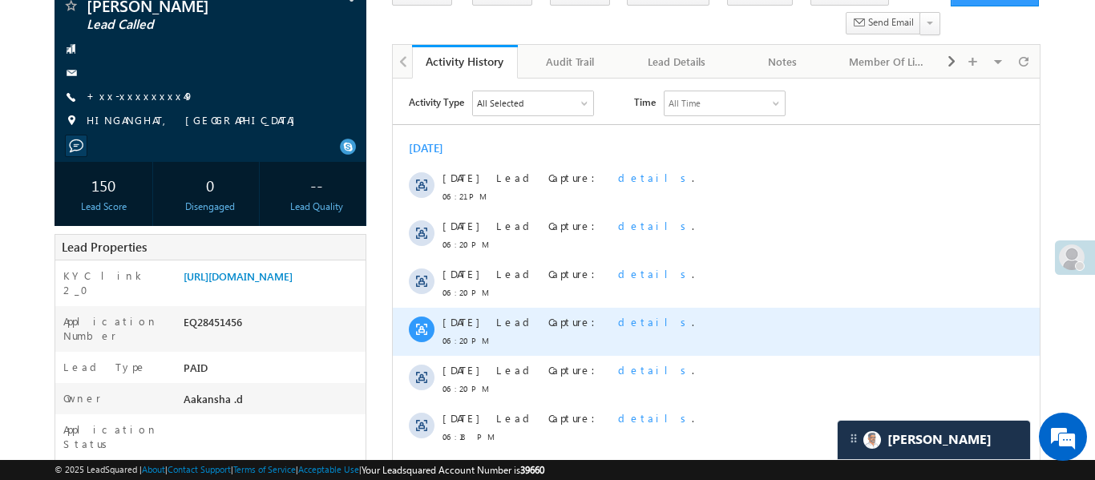
scroll to position [199, 0]
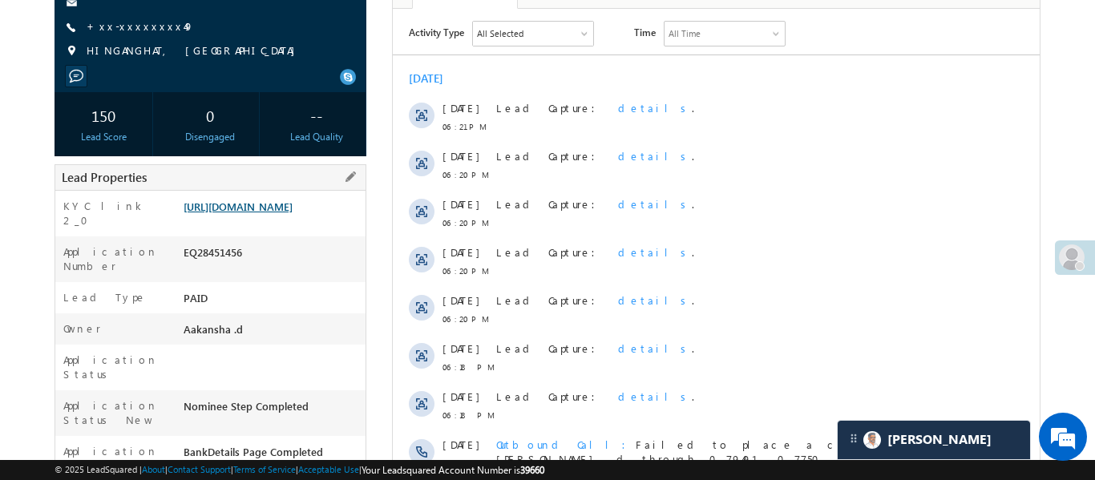
click at [259, 213] on link "[URL][DOMAIN_NAME]" at bounding box center [238, 207] width 109 height 14
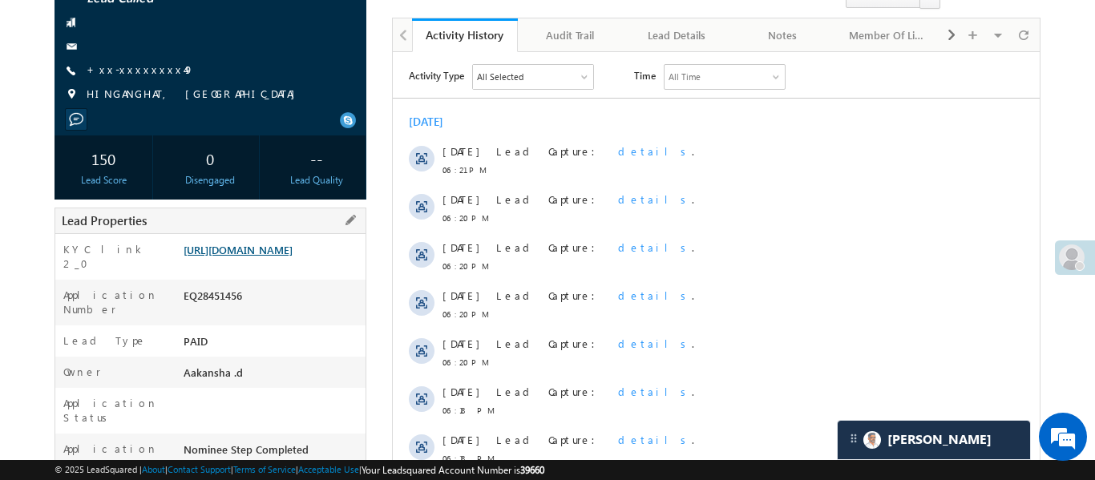
scroll to position [242, 0]
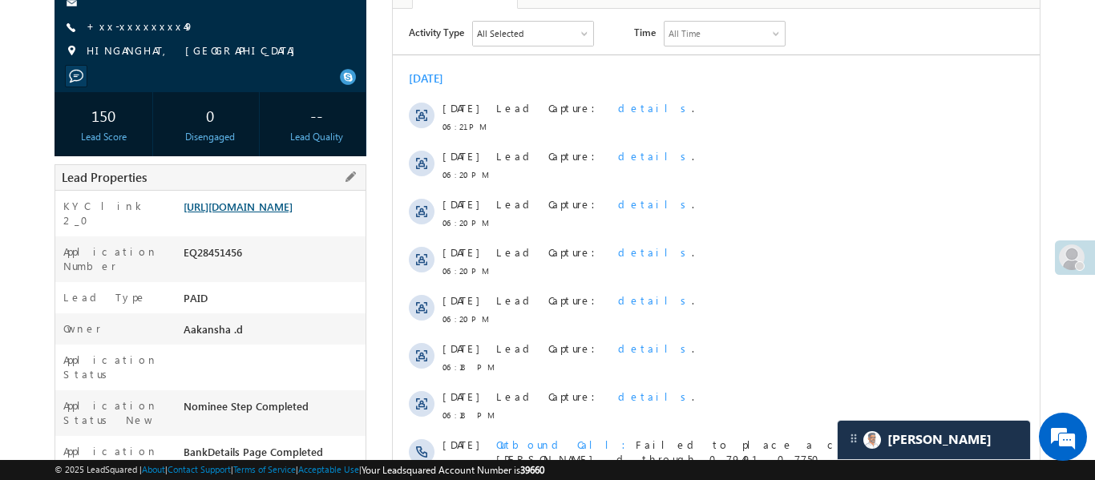
click at [293, 208] on link "[URL][DOMAIN_NAME]" at bounding box center [238, 207] width 109 height 14
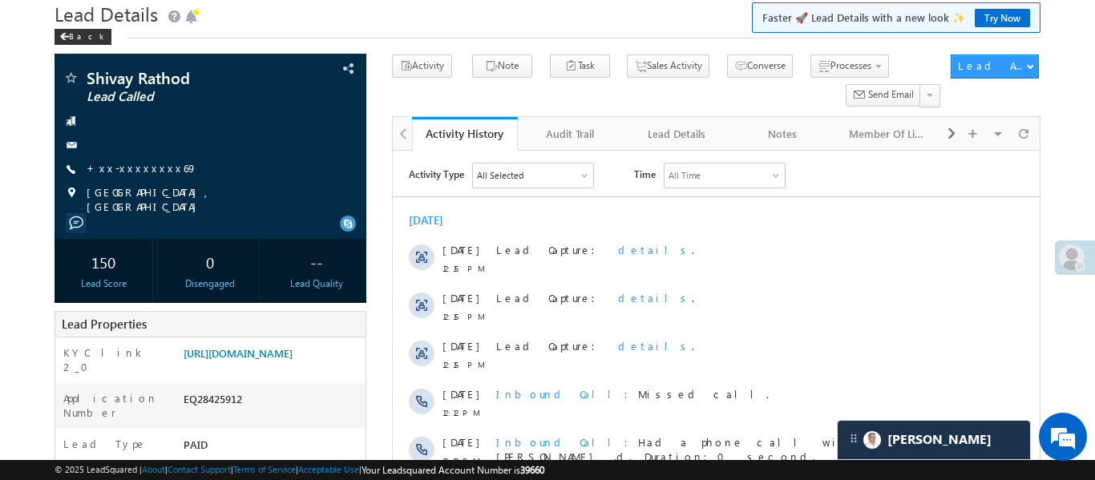
scroll to position [65, 0]
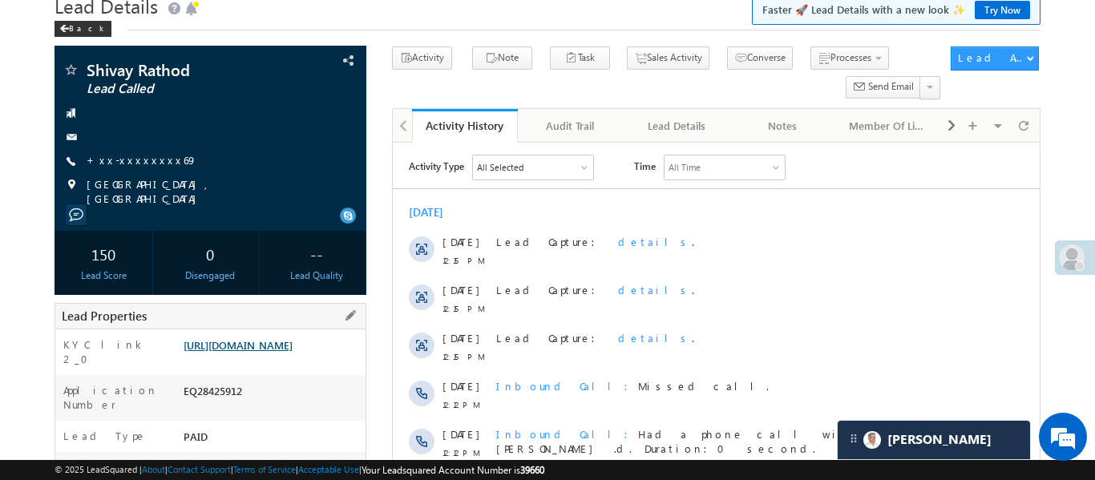
click at [269, 338] on link "[URL][DOMAIN_NAME]" at bounding box center [238, 345] width 109 height 14
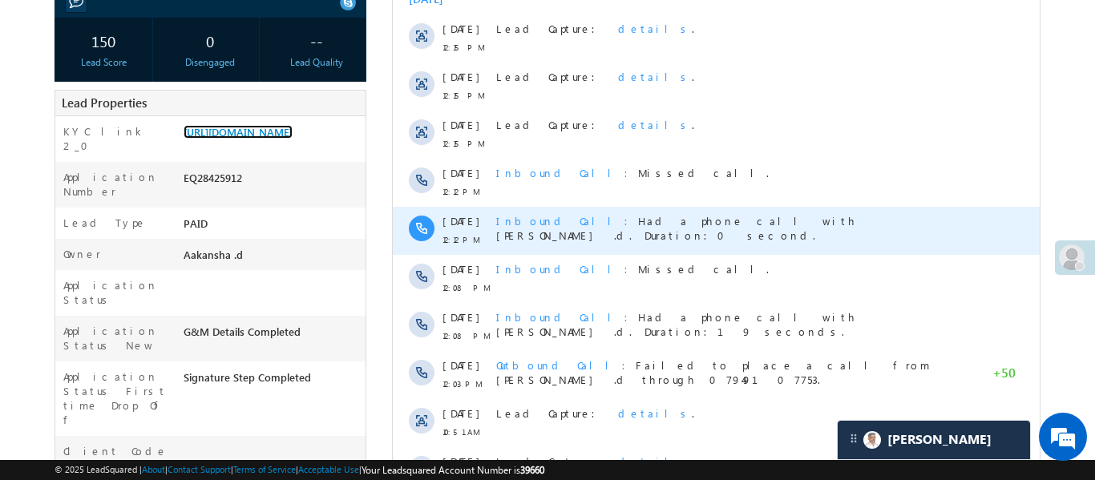
scroll to position [291, 0]
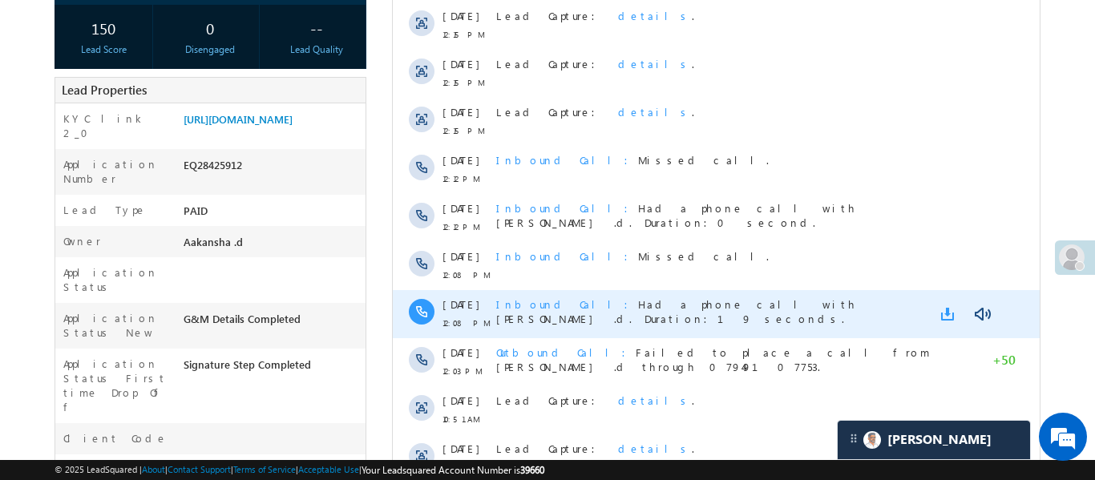
click at [945, 319] on link at bounding box center [950, 314] width 19 height 16
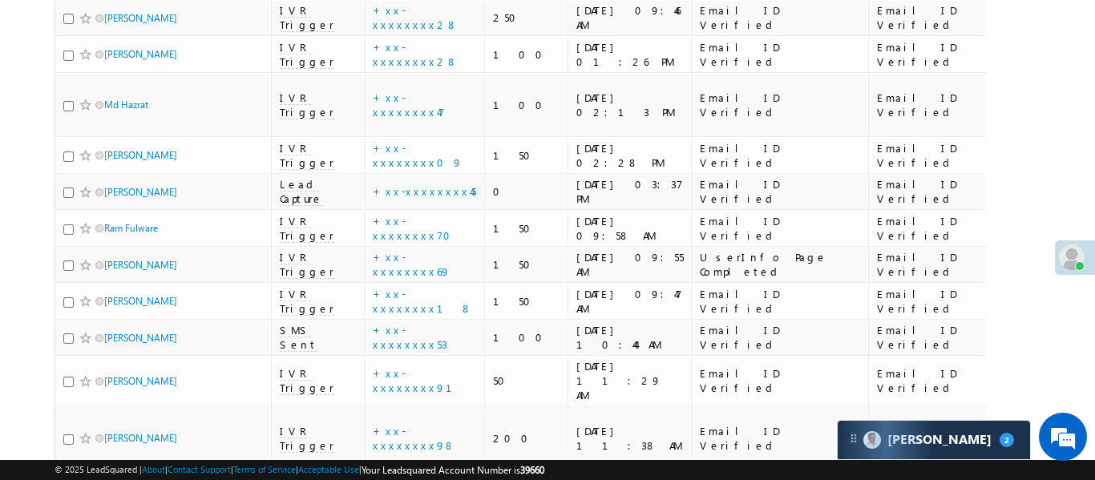
scroll to position [5095, 0]
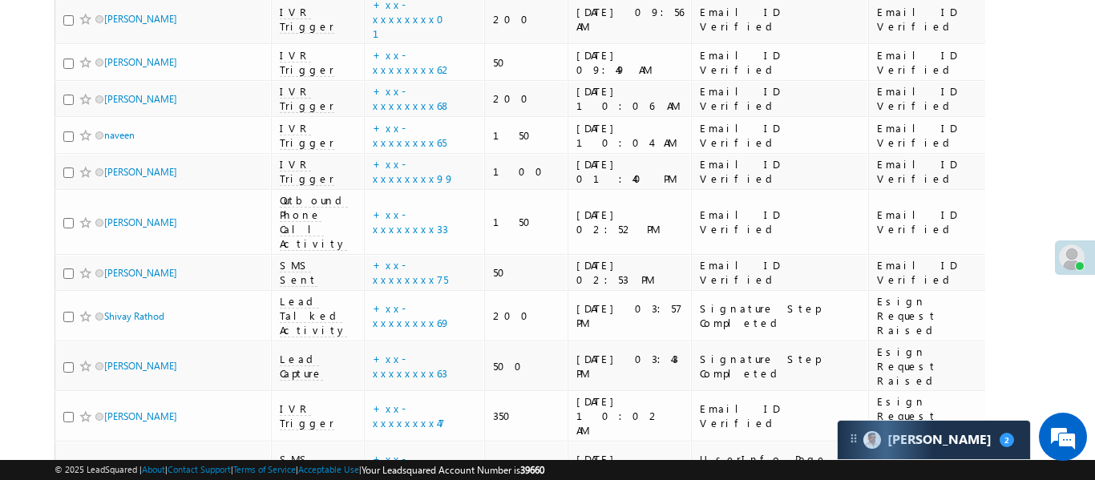
click at [451, 234] on link "details" at bounding box center [464, 237] width 27 height 12
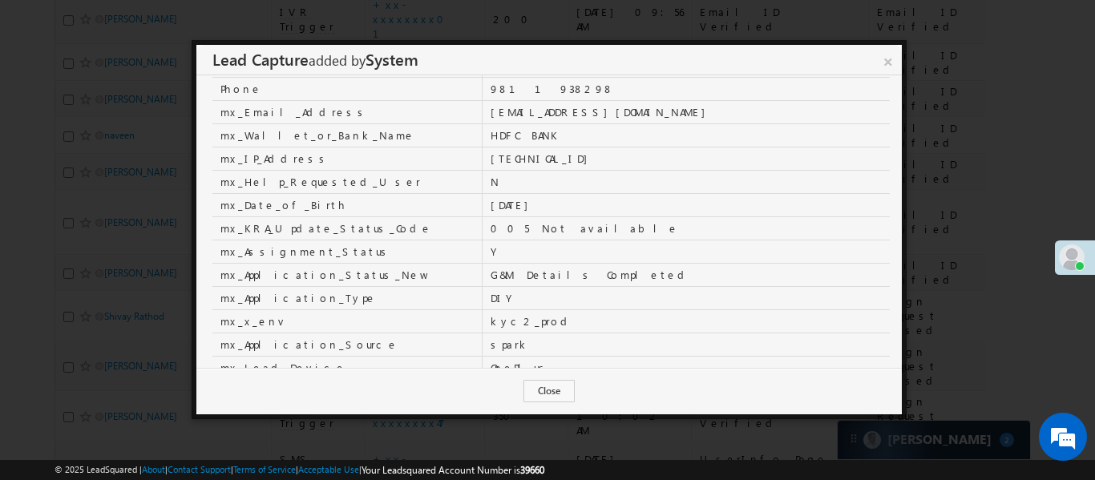
scroll to position [0, 0]
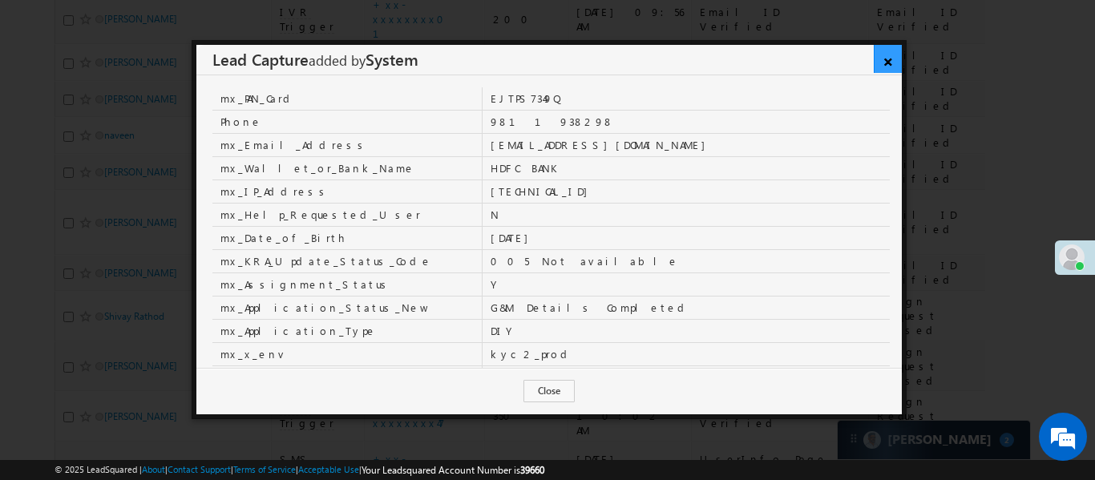
click at [894, 57] on link "×" at bounding box center [888, 59] width 28 height 28
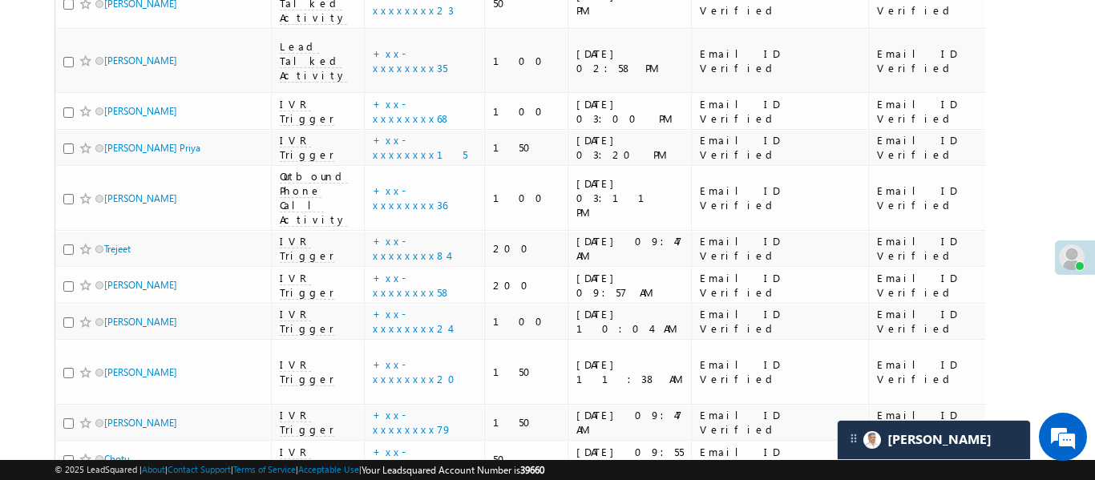
scroll to position [1409, 0]
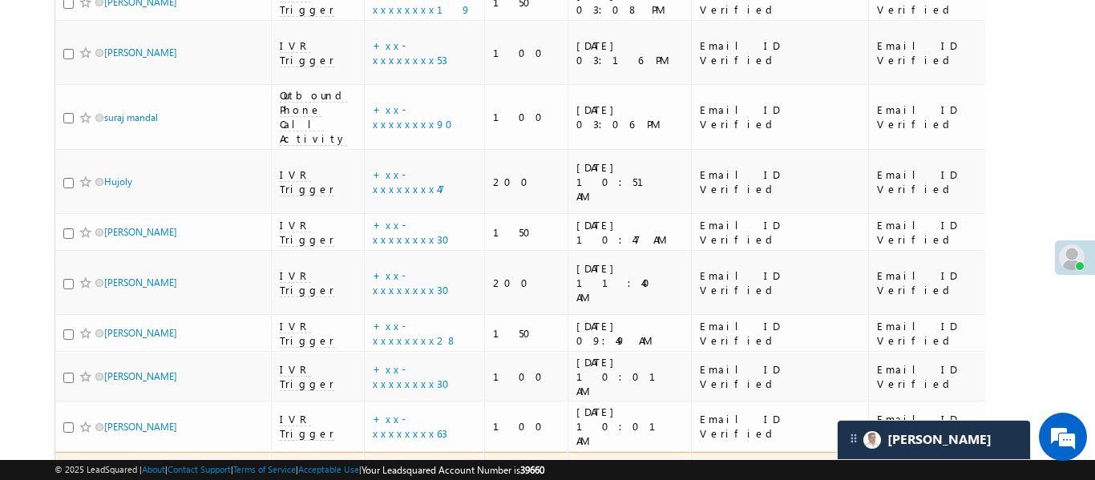
click at [691, 452] on td "Email ID Verified" at bounding box center [779, 484] width 177 height 65
click at [700, 470] on div "Email ID Verified" at bounding box center [780, 484] width 161 height 29
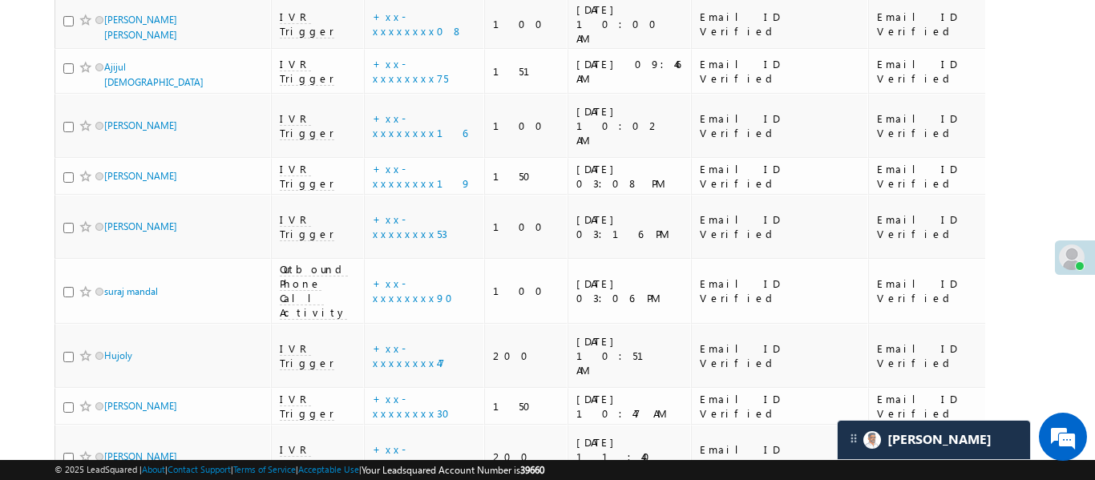
scroll to position [749, 0]
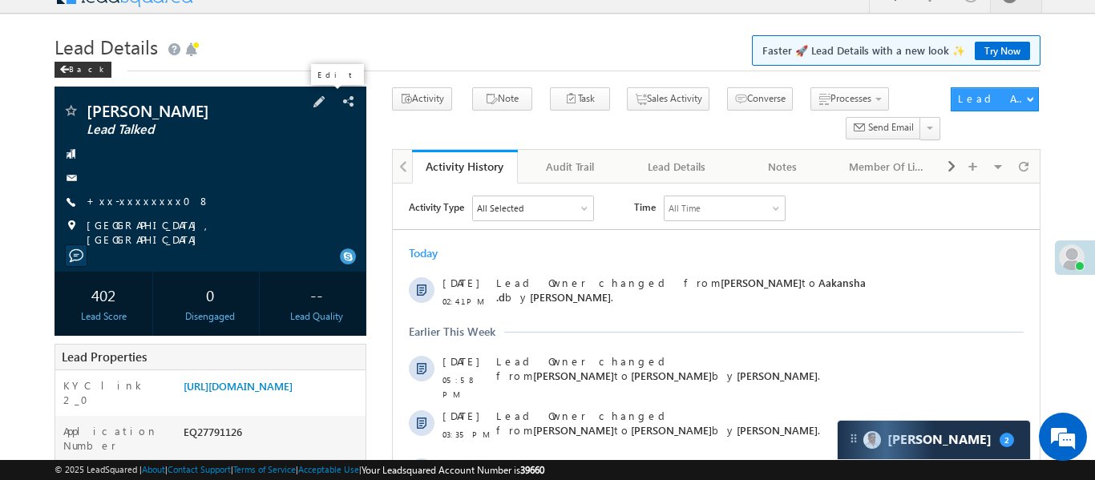
scroll to position [25, 0]
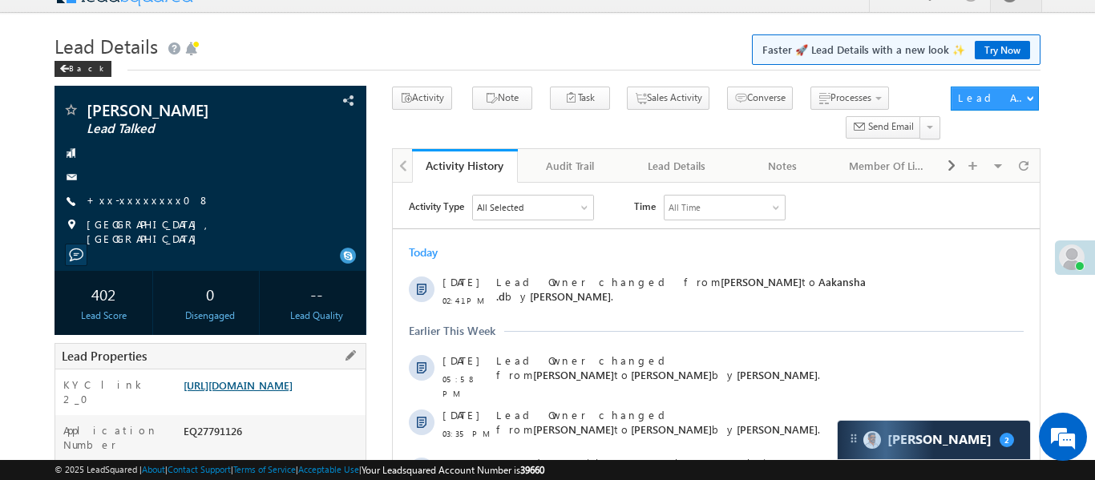
click at [265, 392] on link "[URL][DOMAIN_NAME]" at bounding box center [238, 385] width 109 height 14
drag, startPoint x: 138, startPoint y: 196, endPoint x: 374, endPoint y: 256, distance: 243.1
click at [353, 253] on div "Rohit Sharma Lead Talked" at bounding box center [211, 178] width 312 height 185
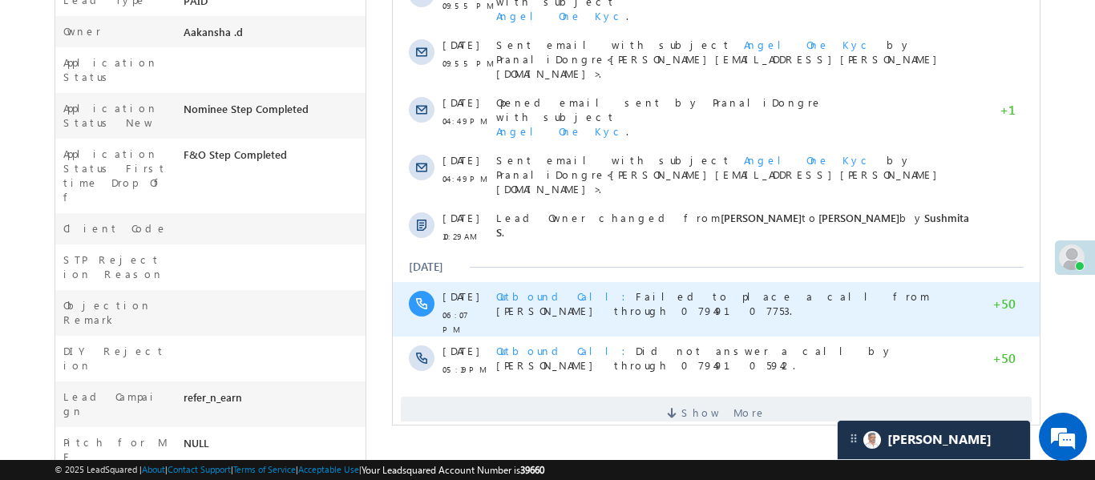
scroll to position [553, 0]
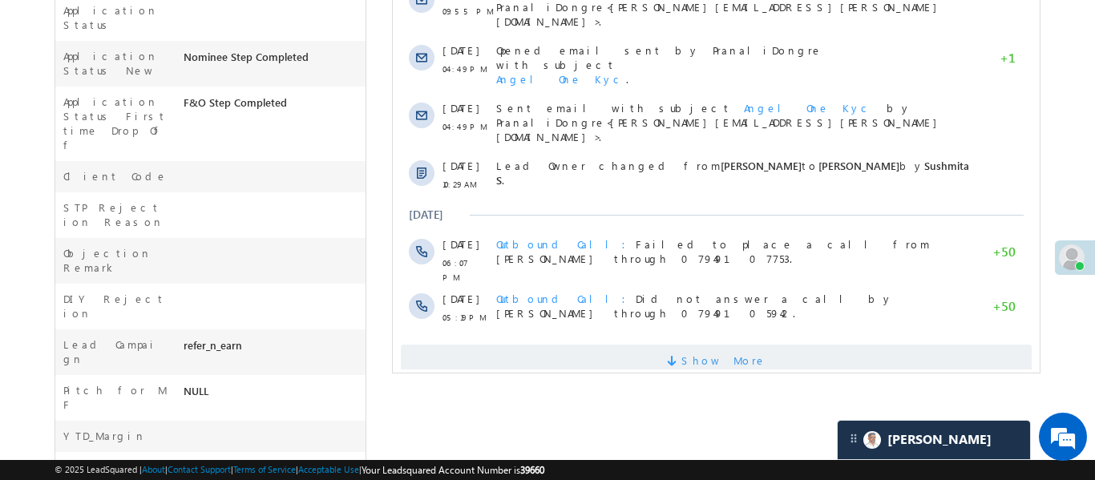
click at [839, 345] on span "Show More" at bounding box center [715, 361] width 631 height 32
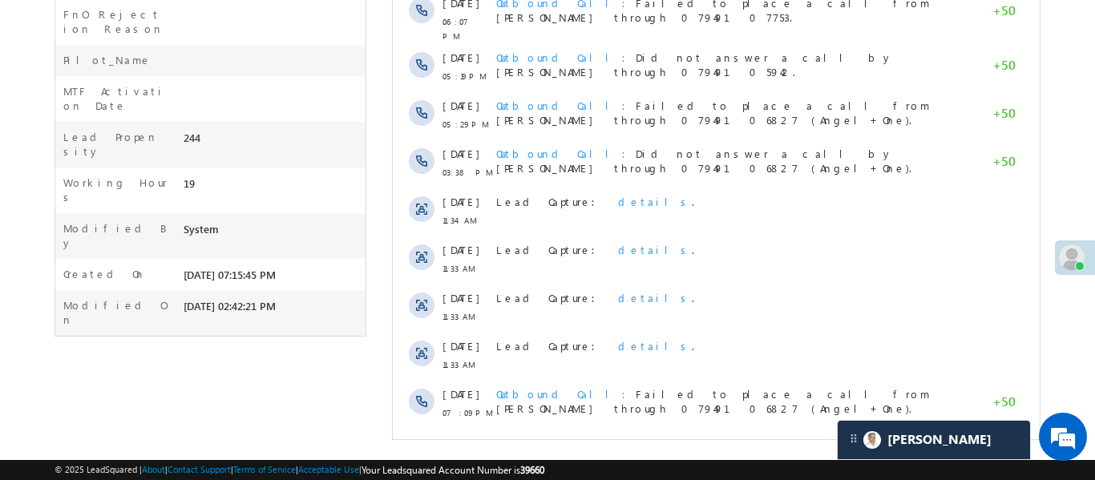
scroll to position [0, 0]
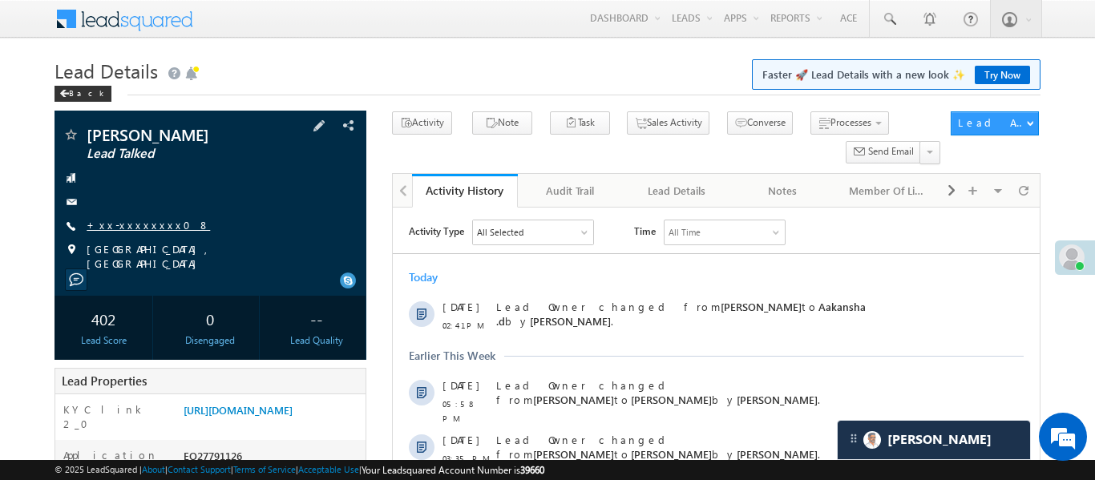
click at [152, 225] on link "+xx-xxxxxxxx08" at bounding box center [148, 225] width 123 height 14
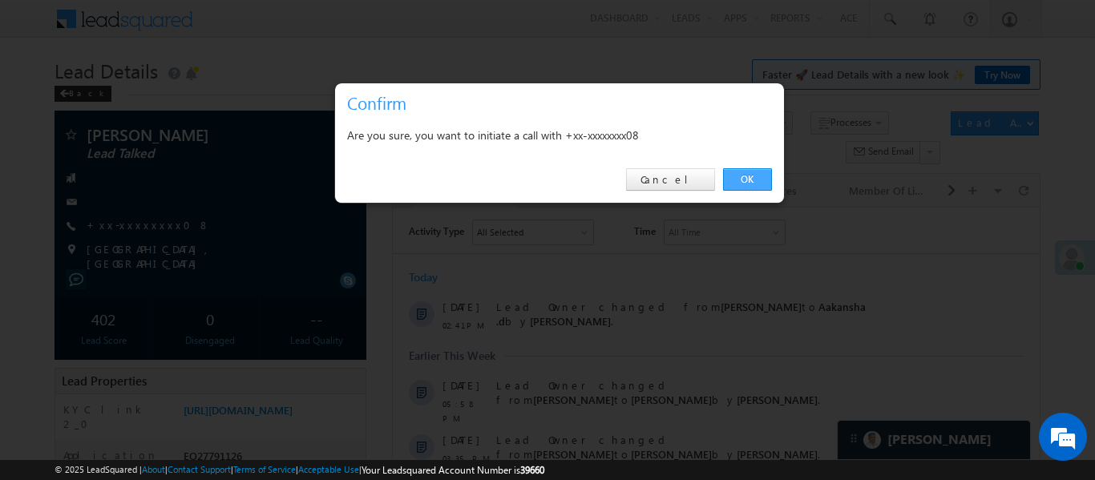
click at [745, 176] on link "OK" at bounding box center [747, 179] width 49 height 22
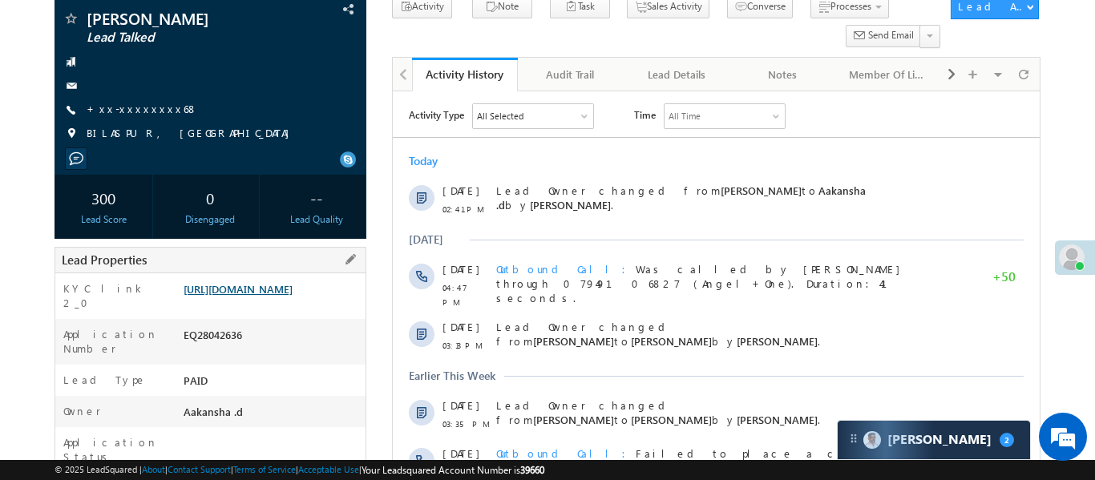
click at [281, 296] on link "[URL][DOMAIN_NAME]" at bounding box center [238, 289] width 109 height 14
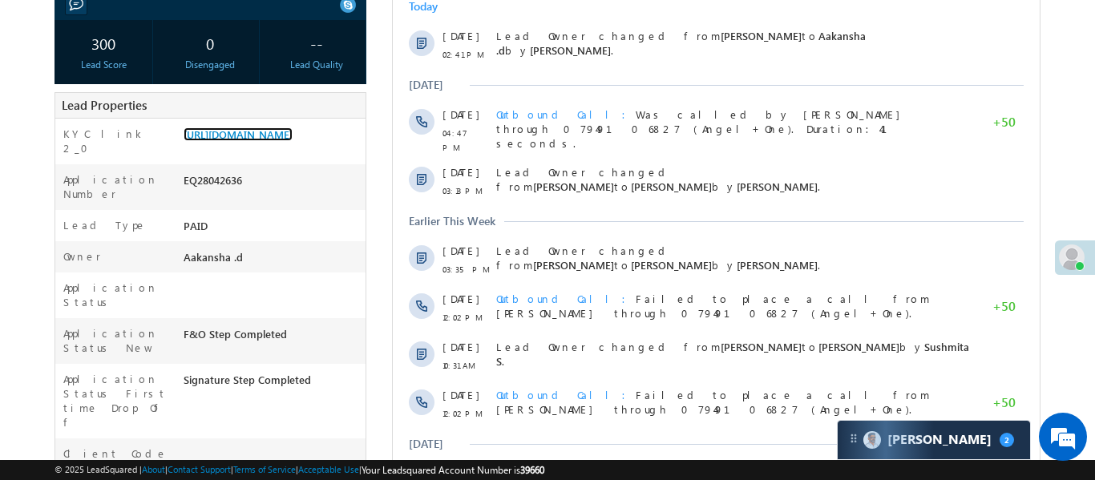
scroll to position [98, 0]
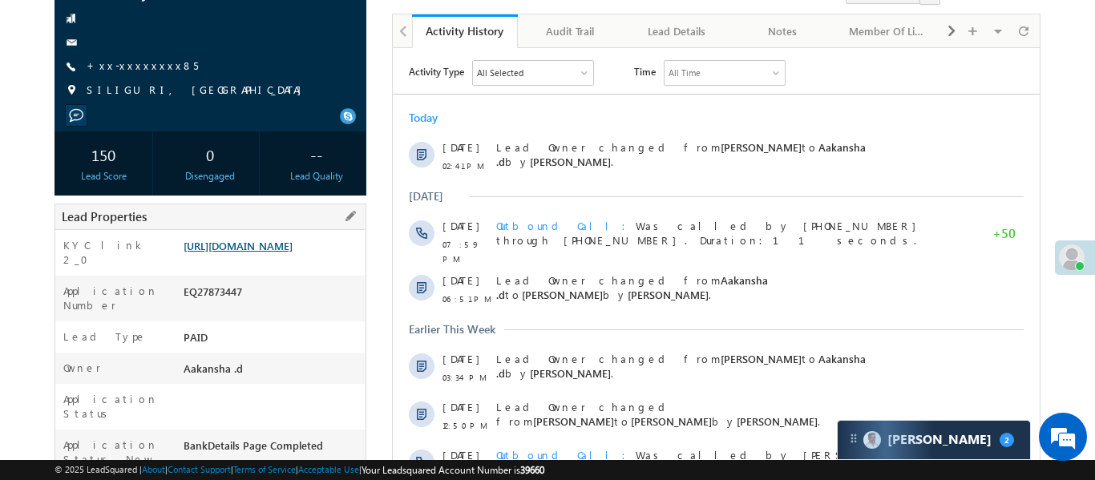
scroll to position [166, 0]
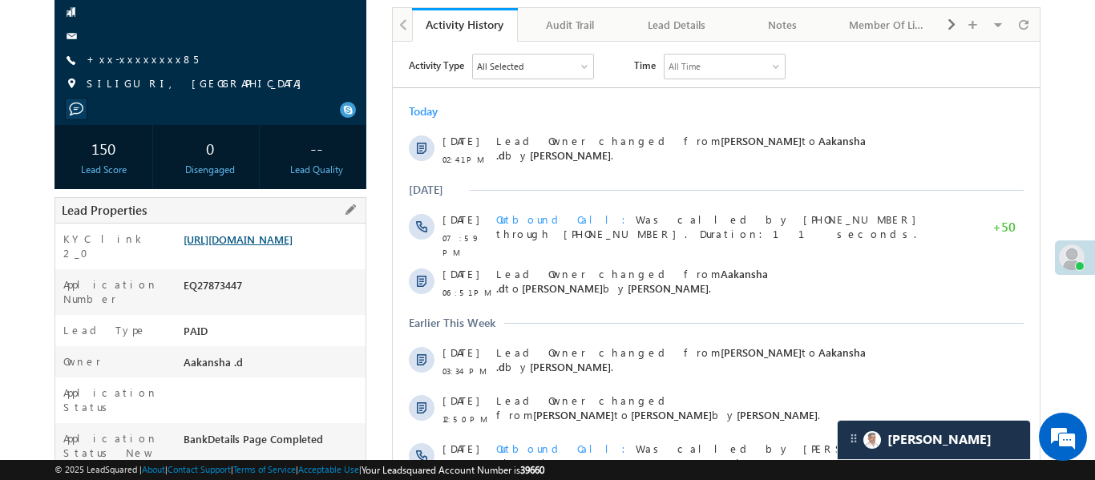
click at [293, 246] on link "[URL][DOMAIN_NAME]" at bounding box center [238, 240] width 109 height 14
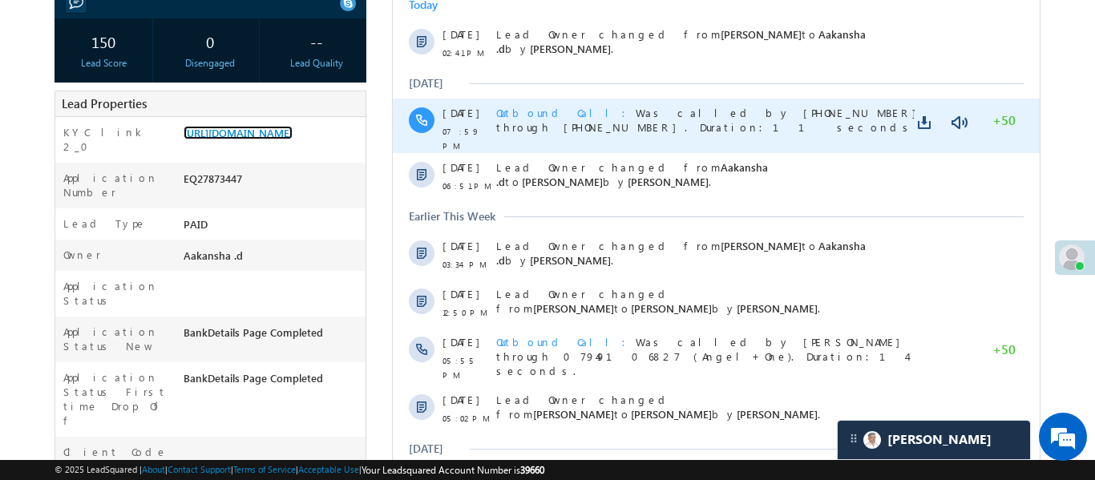
scroll to position [273, 0]
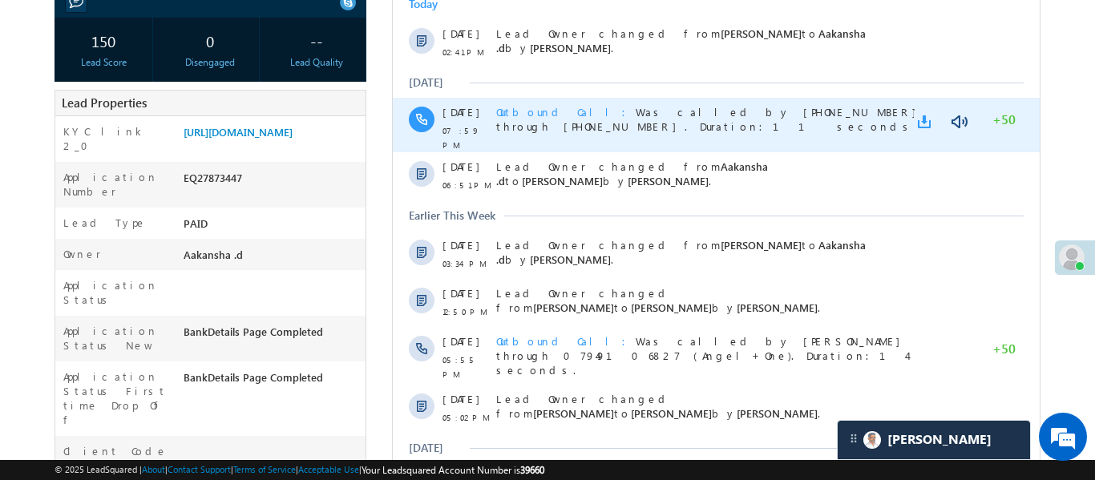
click at [921, 121] on link at bounding box center [926, 122] width 19 height 16
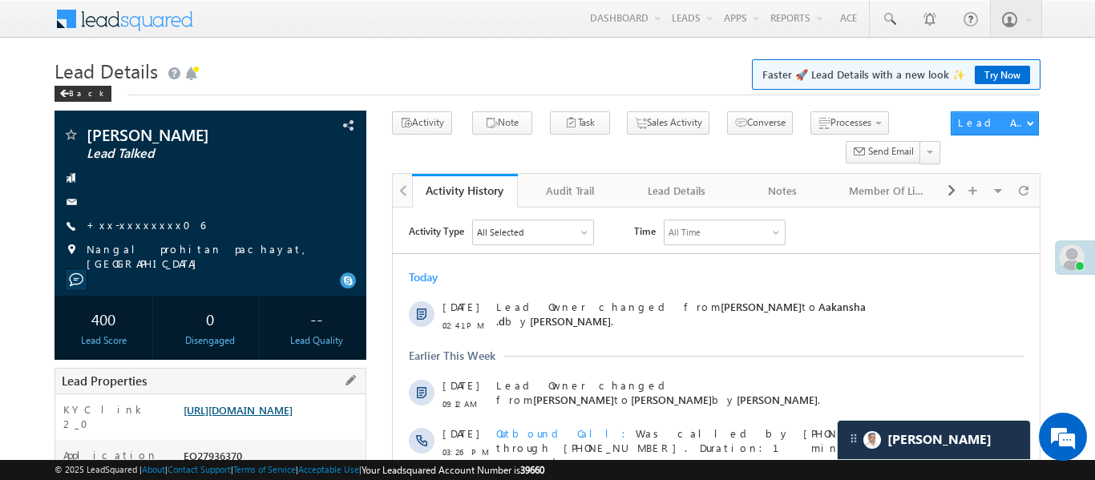
click at [293, 417] on link "https://angelbroking1-pk3em7sa.customui-test.leadsquared.com?leadId=62728c62-0c…" at bounding box center [238, 410] width 109 height 14
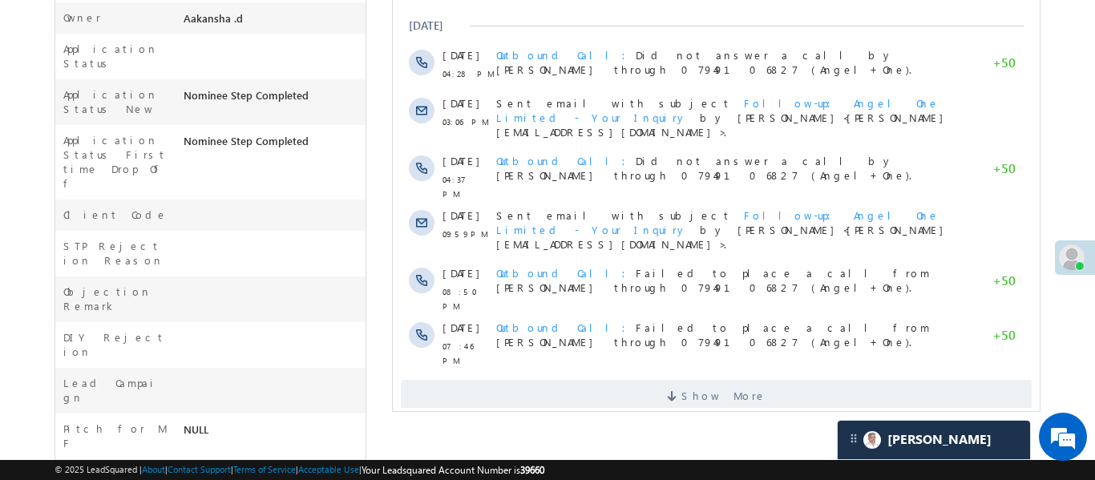
scroll to position [715, 0]
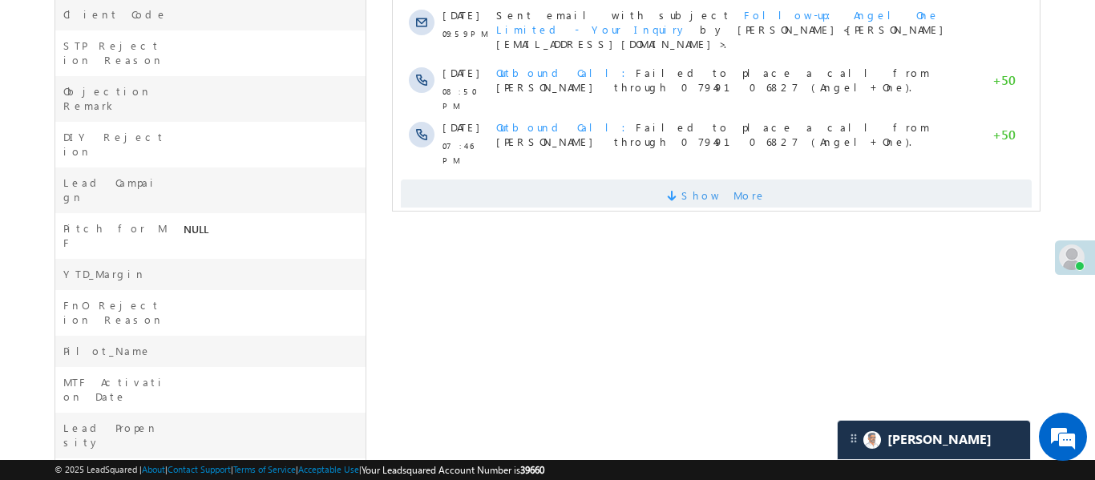
click at [632, 180] on span "Show More" at bounding box center [715, 196] width 631 height 32
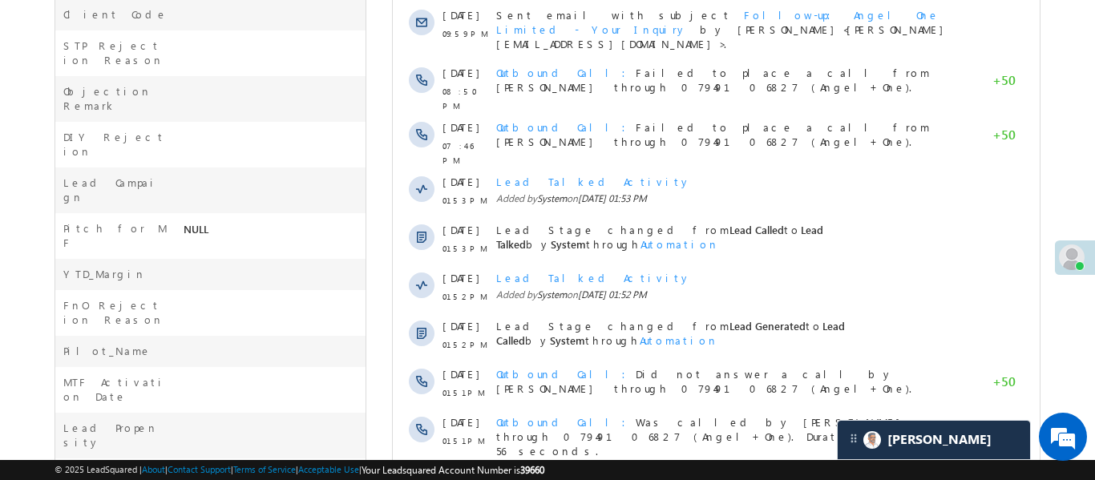
scroll to position [947, 0]
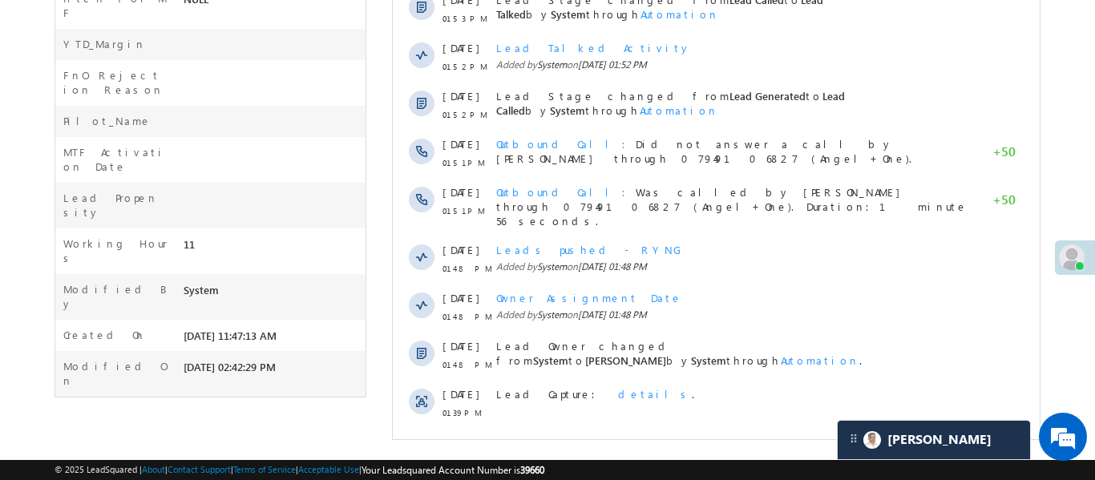
click at [658, 440] on span "Show More" at bounding box center [715, 456] width 631 height 32
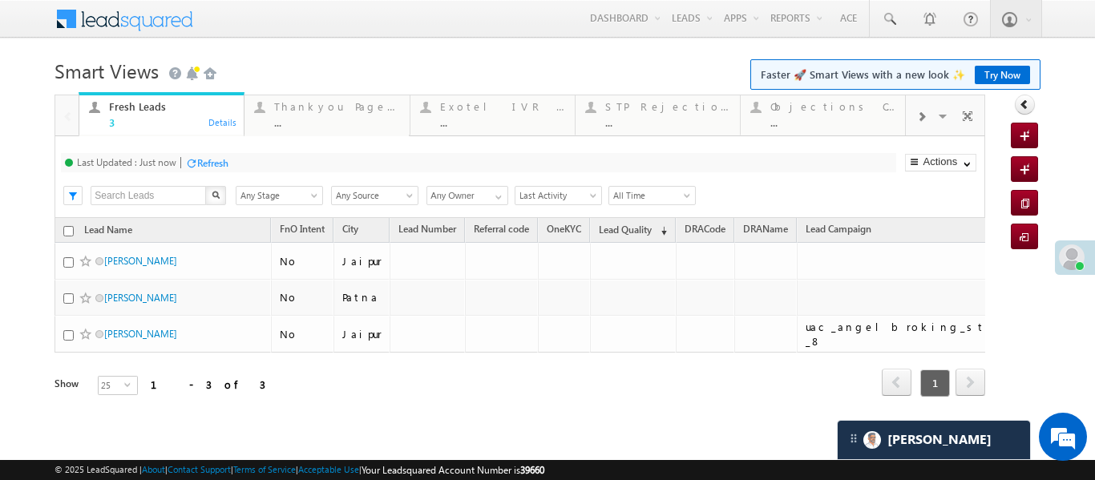
click at [924, 115] on span at bounding box center [922, 117] width 10 height 13
click at [832, 117] on div "..." at bounding box center [833, 122] width 125 height 12
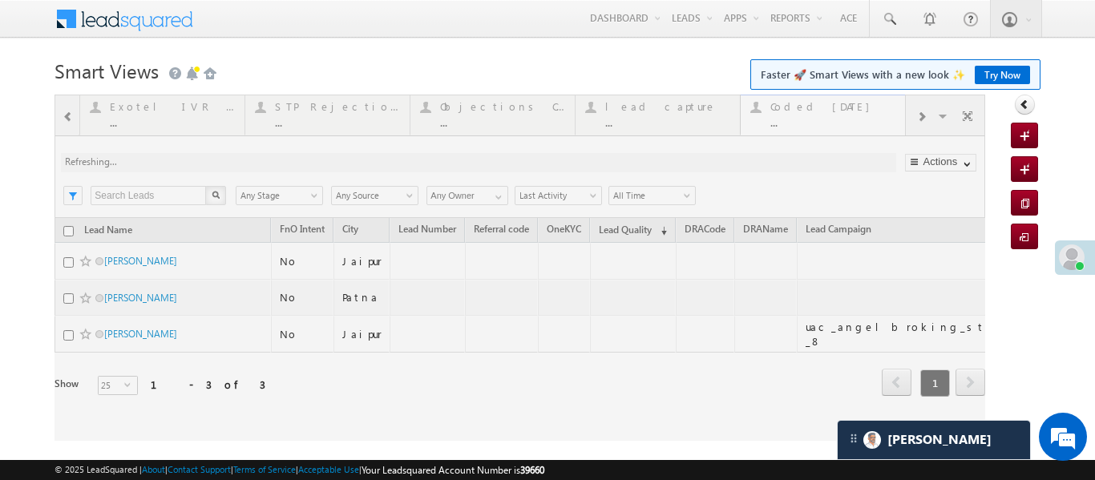
click at [832, 117] on div at bounding box center [520, 268] width 931 height 346
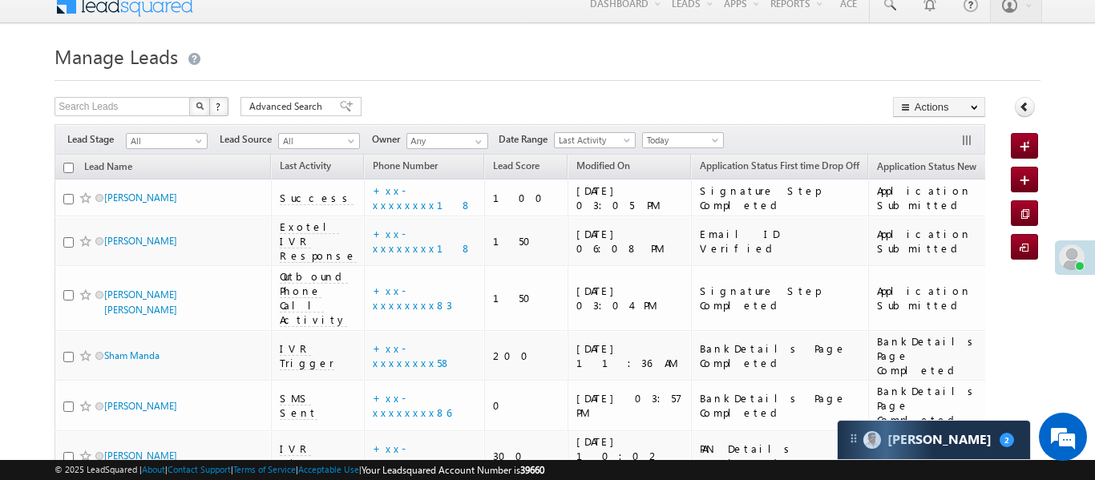
scroll to position [4660, 0]
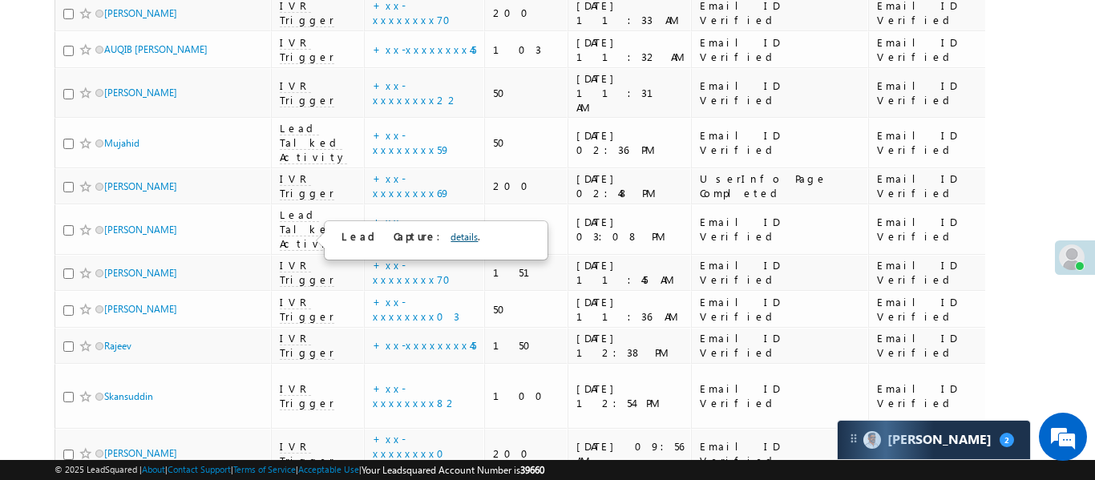
click at [451, 231] on link "details" at bounding box center [464, 237] width 27 height 12
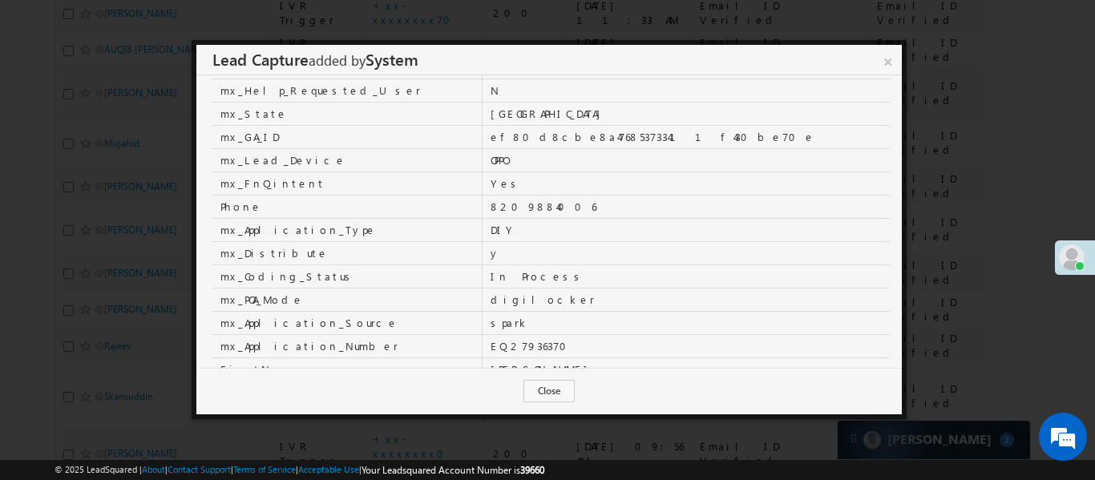
scroll to position [221, 0]
click at [889, 71] on link "×" at bounding box center [888, 59] width 27 height 28
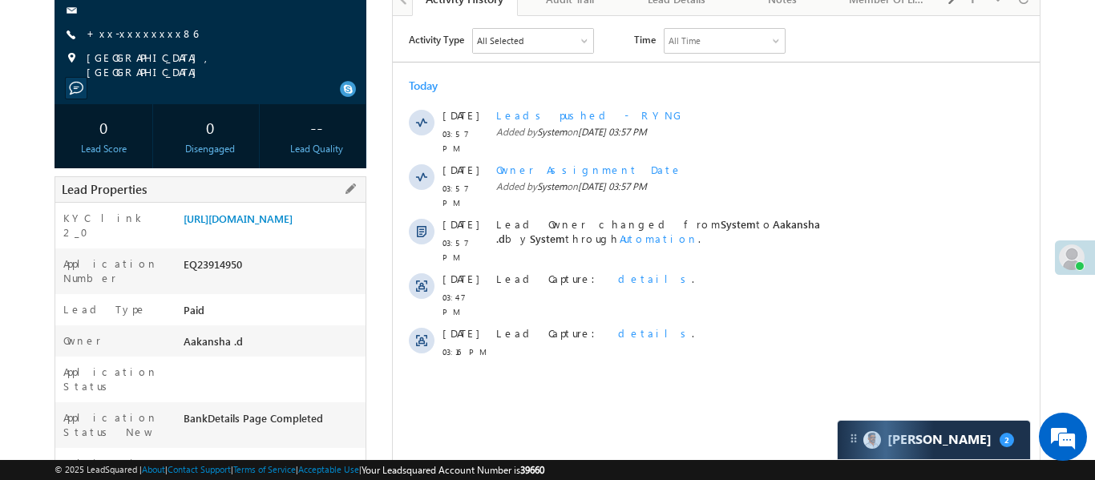
scroll to position [211, 0]
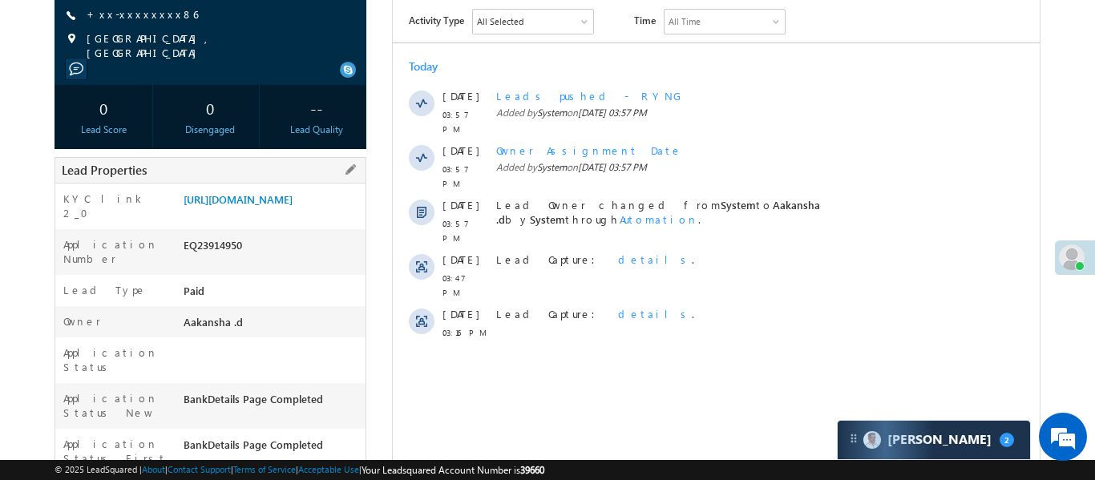
click at [297, 251] on div "Application Number EQ23914950" at bounding box center [210, 252] width 310 height 46
click at [293, 201] on link "[URL][DOMAIN_NAME]" at bounding box center [238, 199] width 109 height 14
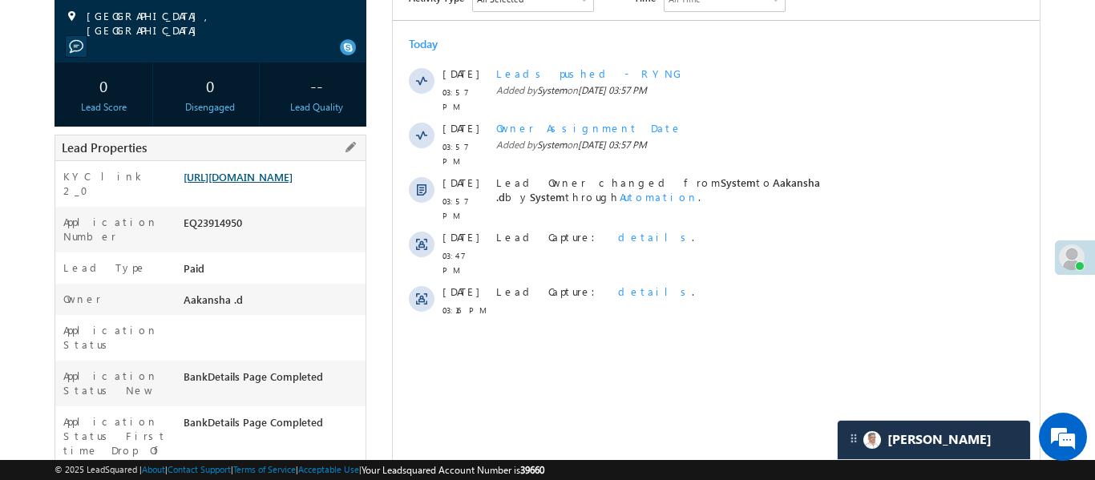
scroll to position [235, 0]
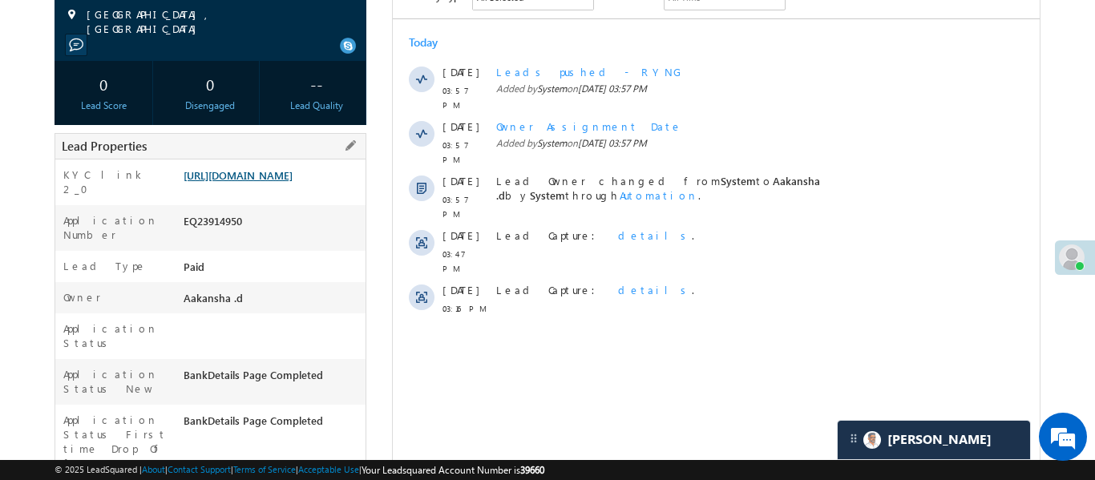
click at [293, 171] on link "[URL][DOMAIN_NAME]" at bounding box center [238, 175] width 109 height 14
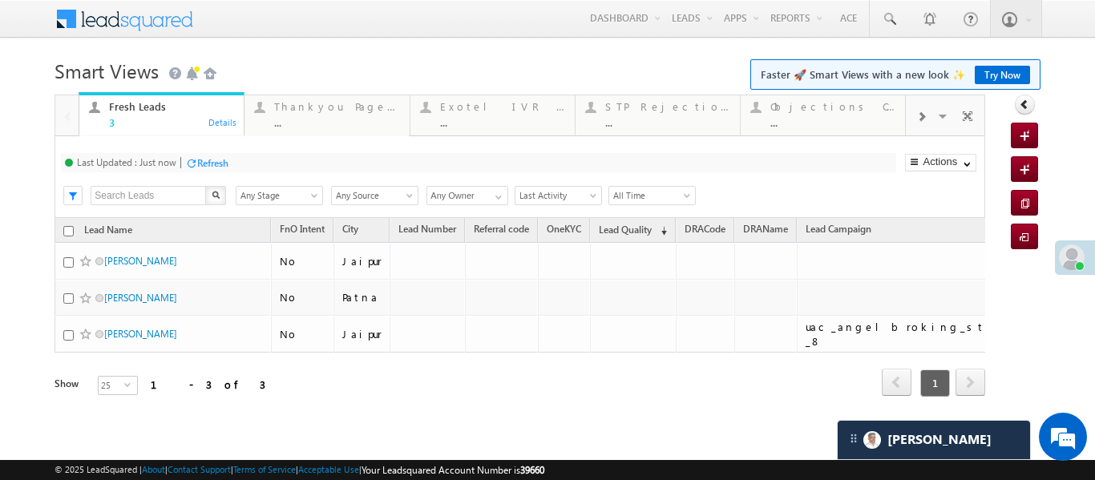
click at [925, 114] on span at bounding box center [922, 117] width 10 height 13
click at [819, 116] on div "..." at bounding box center [833, 122] width 125 height 12
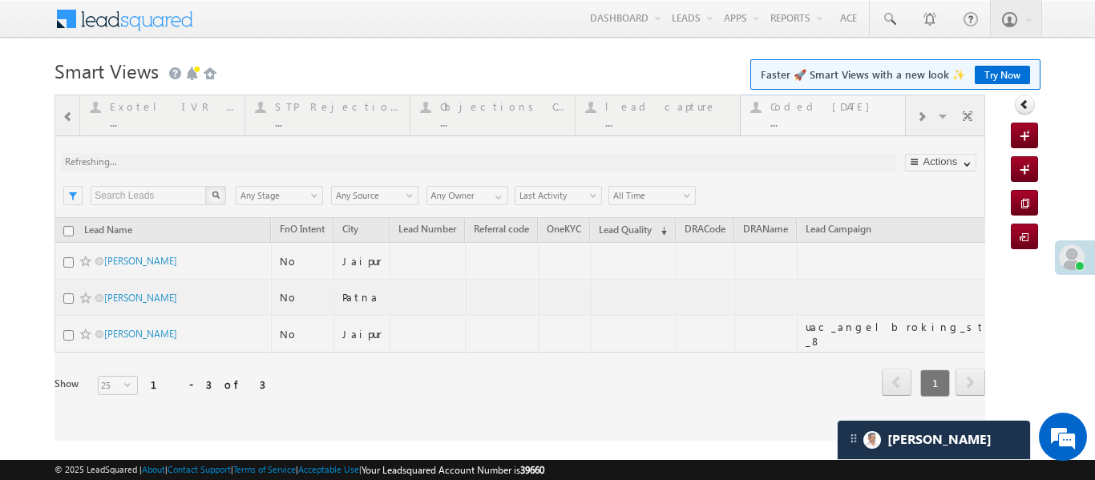
click at [819, 115] on div at bounding box center [520, 268] width 931 height 346
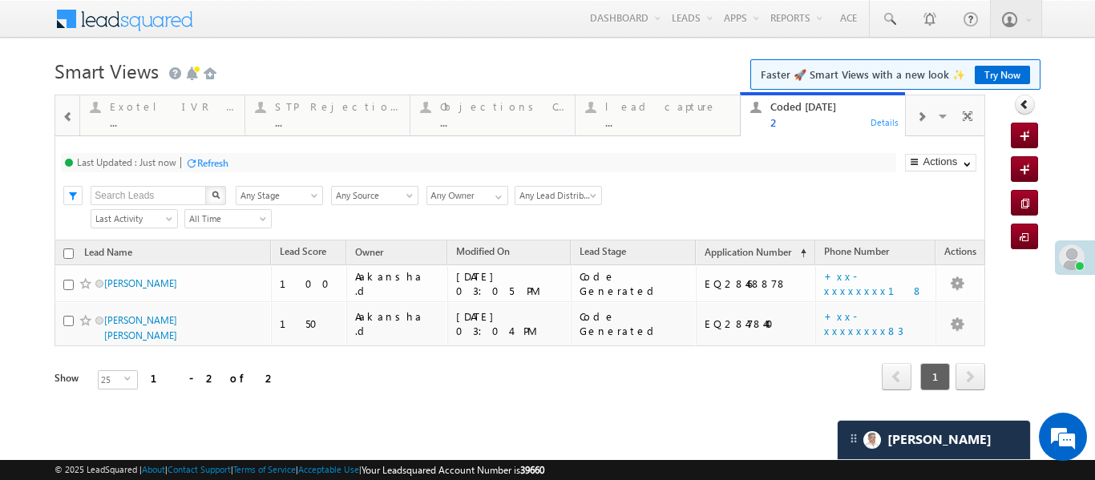
click at [75, 119] on div at bounding box center [68, 116] width 21 height 36
click at [75, 119] on div at bounding box center [66, 114] width 23 height 38
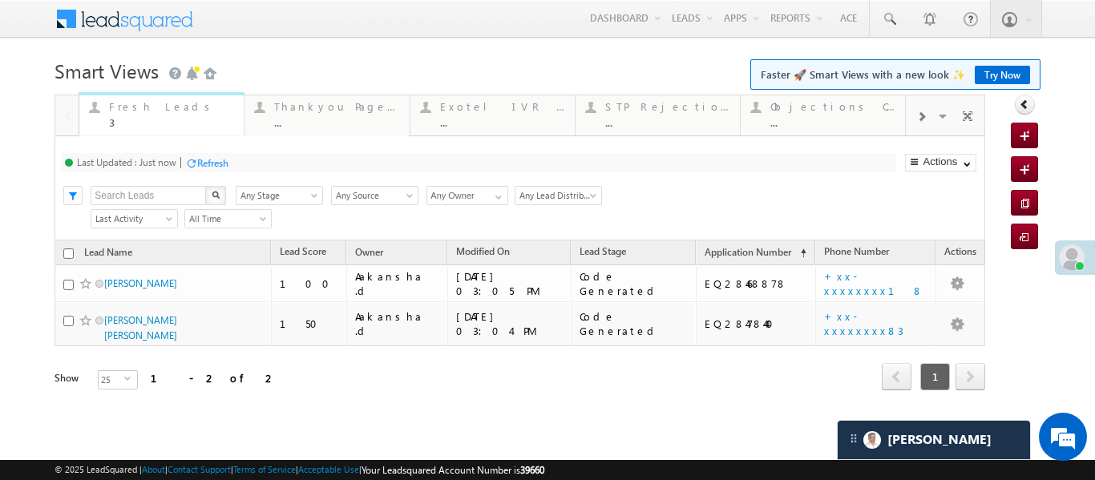
click at [136, 123] on div "3" at bounding box center [171, 122] width 125 height 12
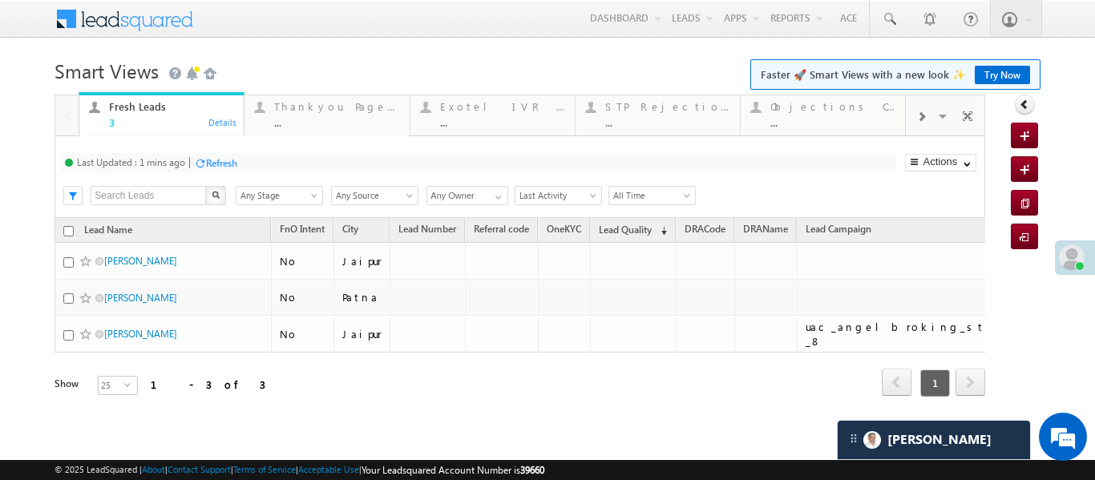
click at [136, 123] on div "3" at bounding box center [171, 122] width 125 height 12
click at [911, 126] on div at bounding box center [921, 116] width 30 height 36
click at [843, 122] on div "2" at bounding box center [833, 122] width 125 height 12
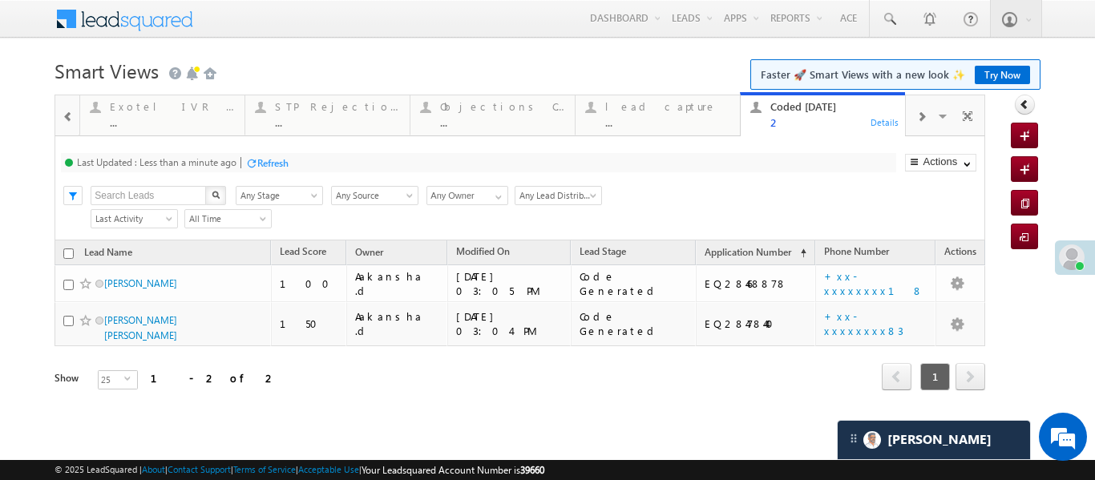
click at [59, 119] on div at bounding box center [68, 116] width 21 height 36
click at [59, 119] on div at bounding box center [66, 114] width 23 height 38
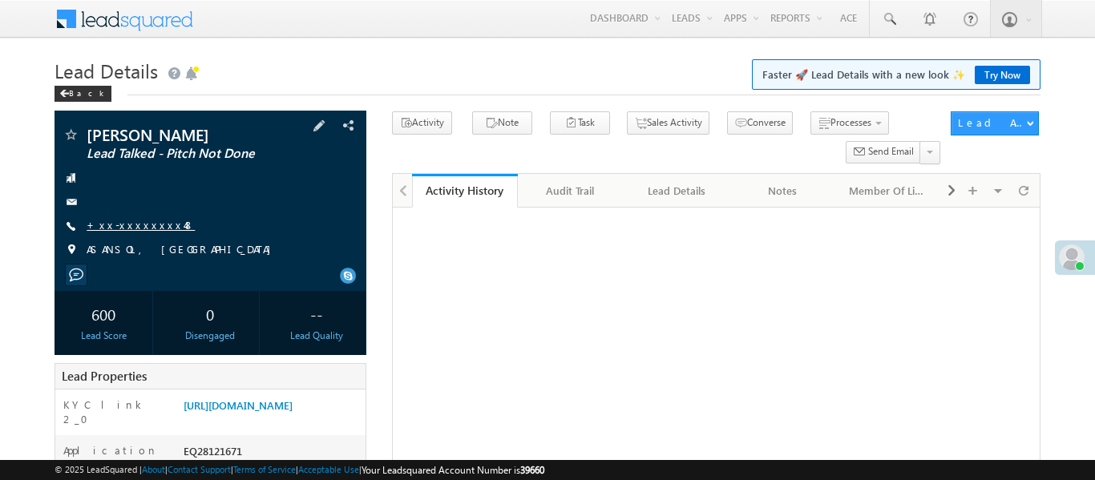
click at [136, 230] on link "+xx-xxxxxxxx48" at bounding box center [141, 225] width 108 height 14
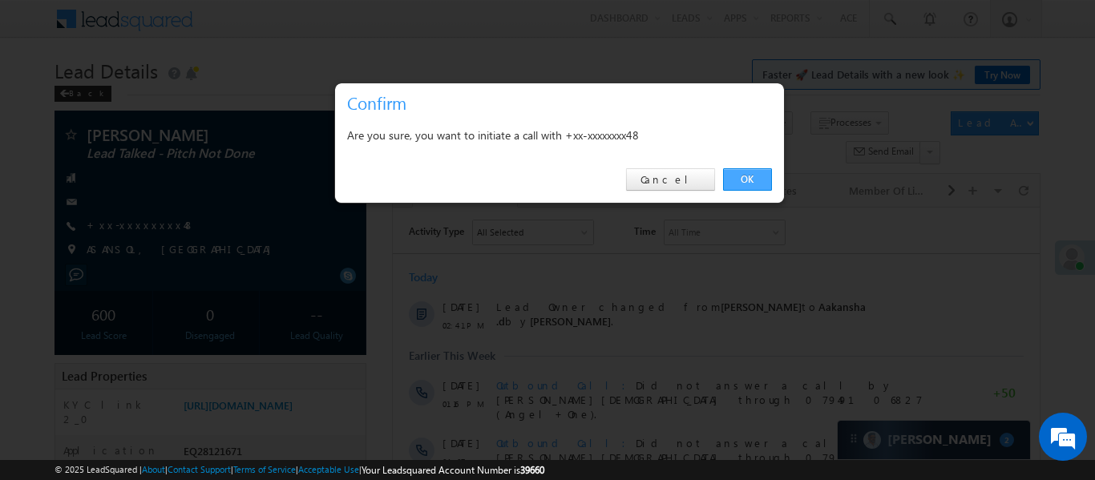
click at [748, 185] on link "OK" at bounding box center [747, 179] width 49 height 22
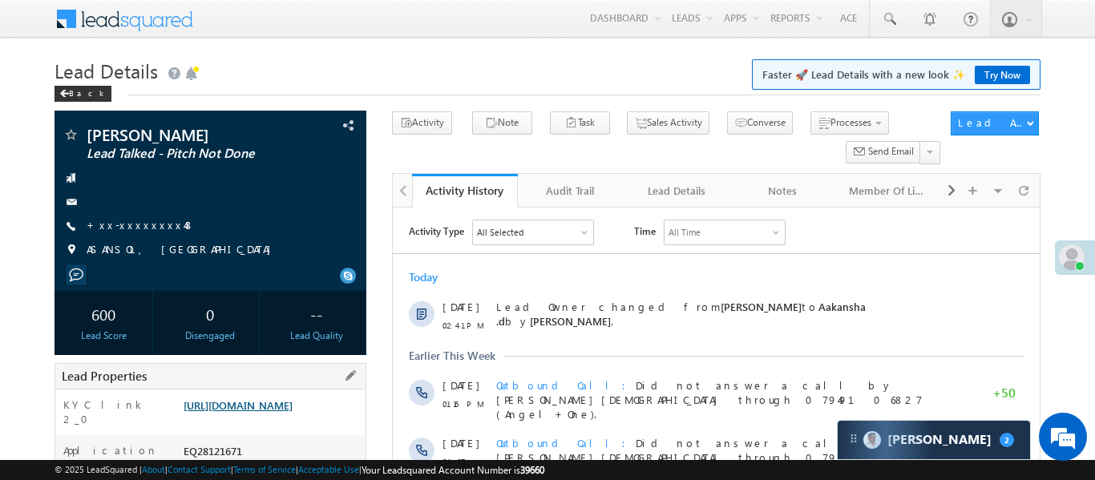
click at [293, 412] on link "https://angelbroking1-pk3em7sa.customui-test.leadsquared.com?leadId=5b354d93-80…" at bounding box center [238, 406] width 109 height 14
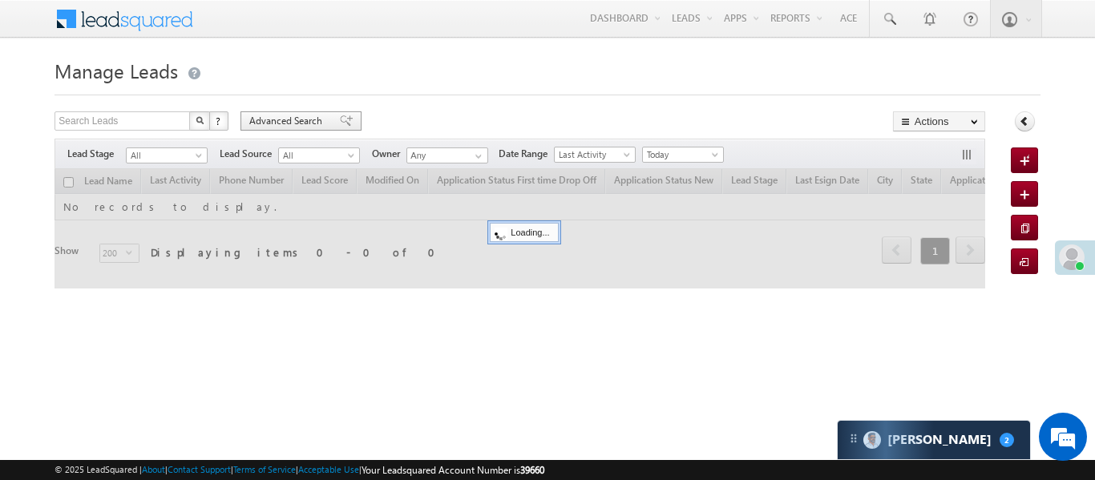
click at [327, 111] on div "Advanced Search" at bounding box center [301, 120] width 121 height 19
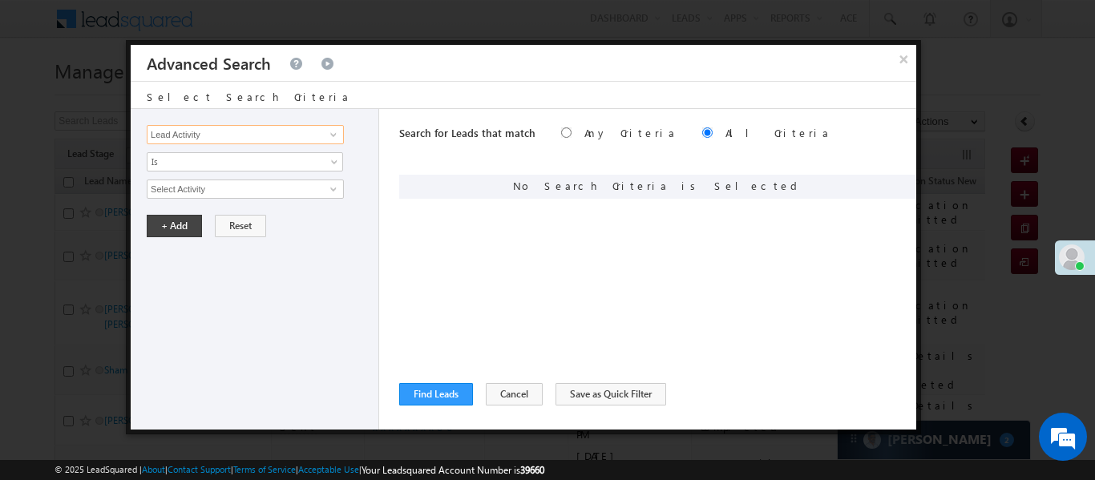
click at [295, 135] on input "Lead Activity" at bounding box center [245, 134] width 197 height 19
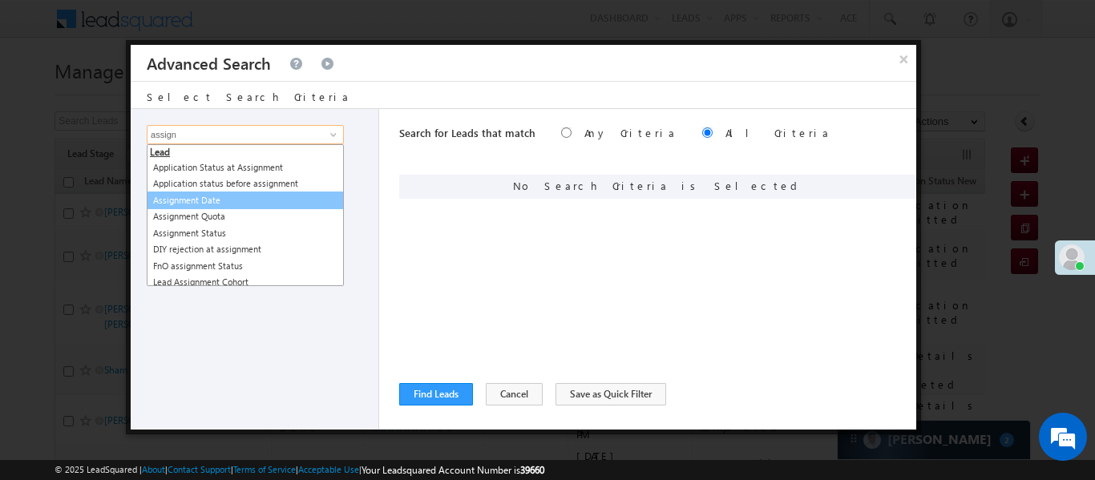
click at [220, 199] on link "Assignment Date" at bounding box center [245, 201] width 197 height 18
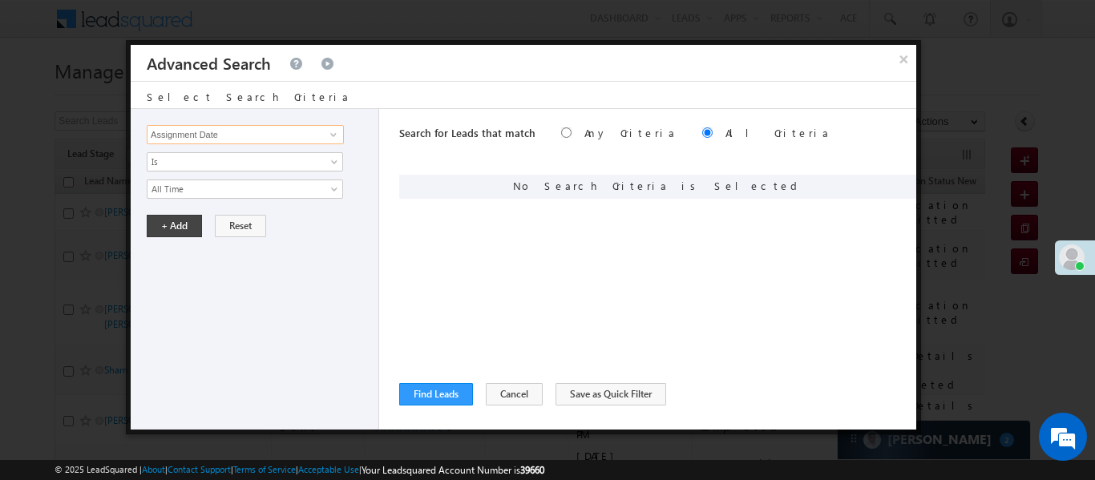
type input "Assignment Date"
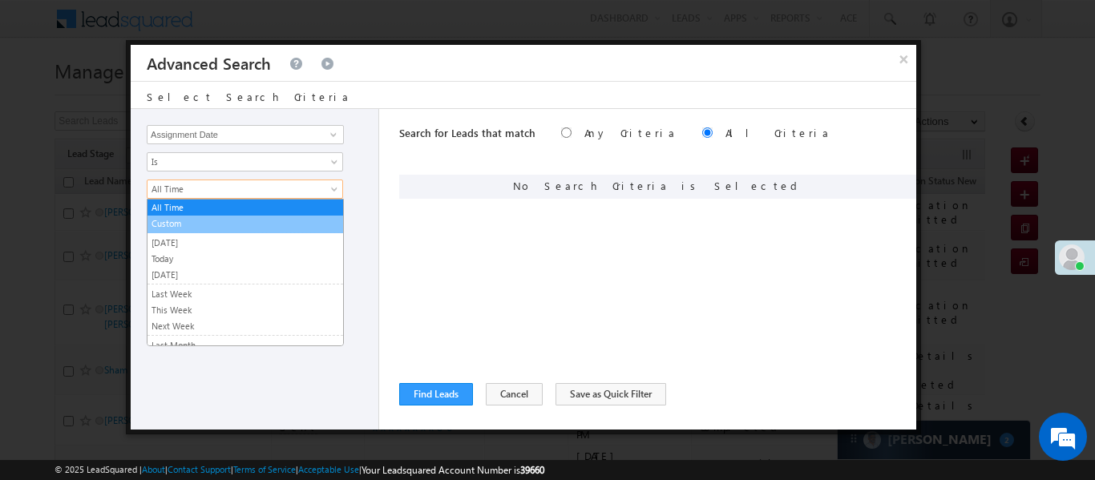
click at [195, 225] on link "Custom" at bounding box center [246, 224] width 196 height 14
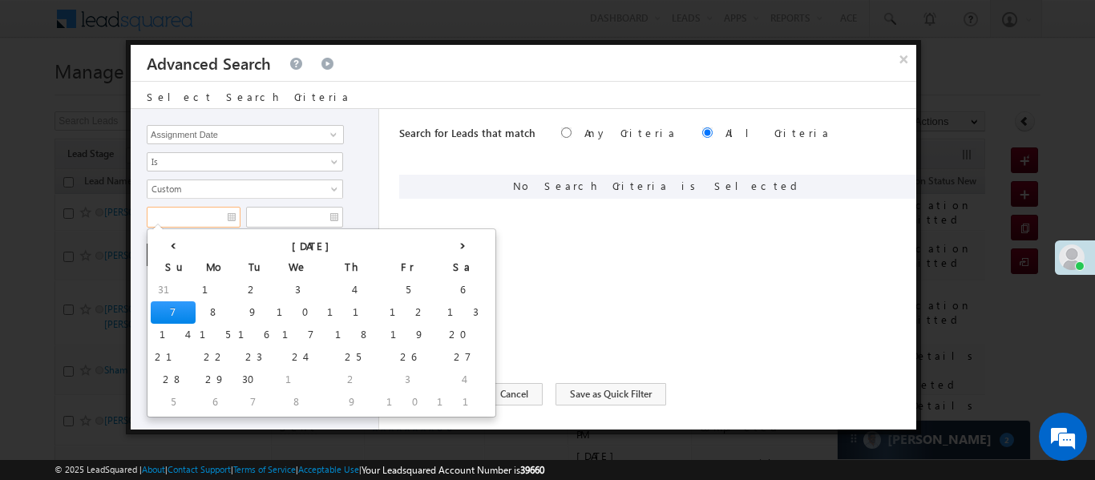
click at [192, 211] on input "text" at bounding box center [194, 217] width 94 height 21
click at [382, 289] on td "5" at bounding box center [407, 290] width 51 height 22
type input "05/09/25"
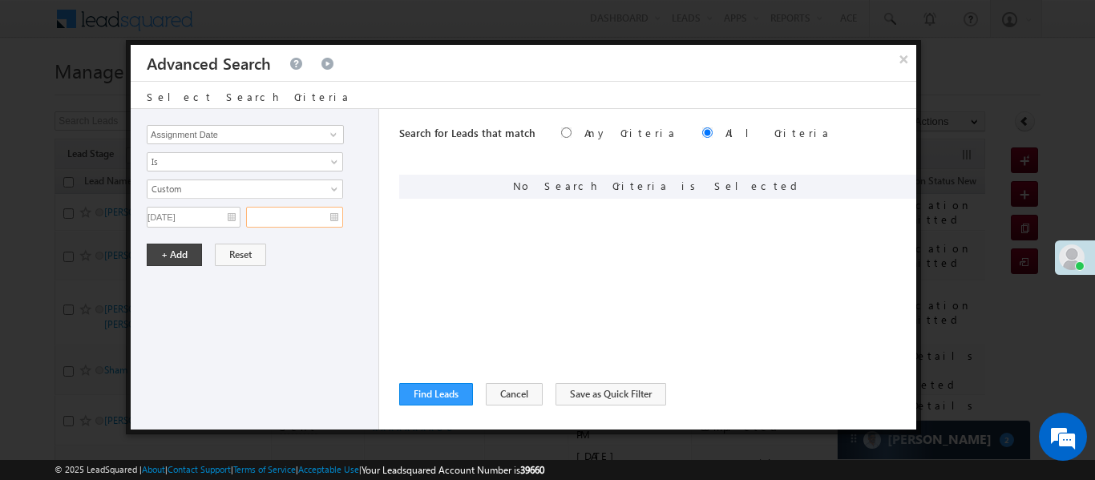
click at [299, 225] on input "text" at bounding box center [294, 217] width 97 height 21
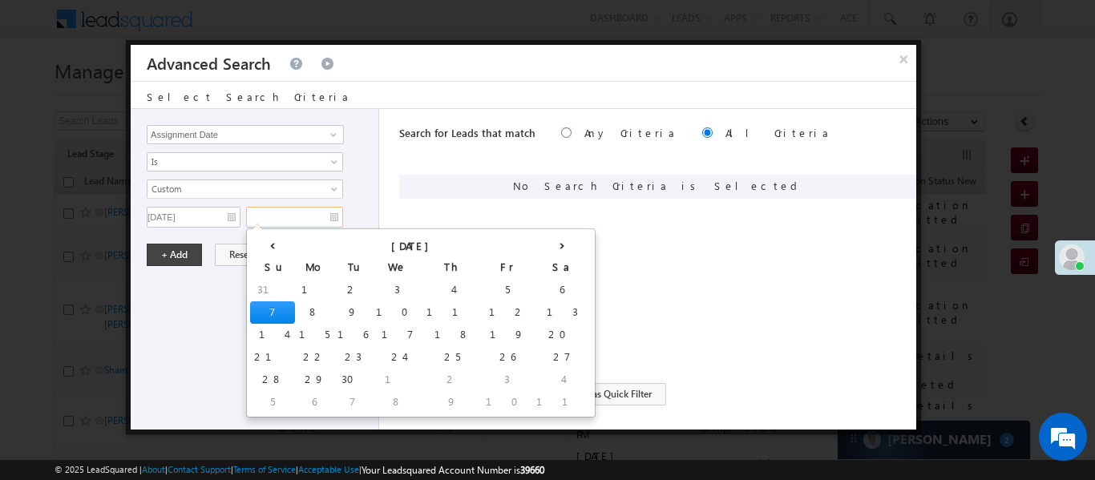
click at [260, 309] on td "7" at bounding box center [272, 312] width 45 height 22
type input "07/09/25"
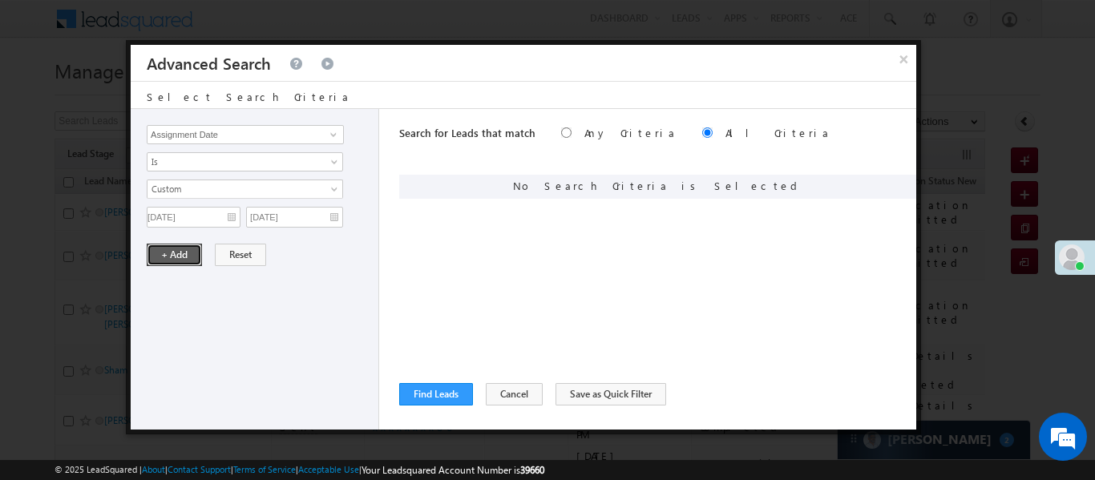
click at [172, 256] on button "+ Add" at bounding box center [174, 255] width 55 height 22
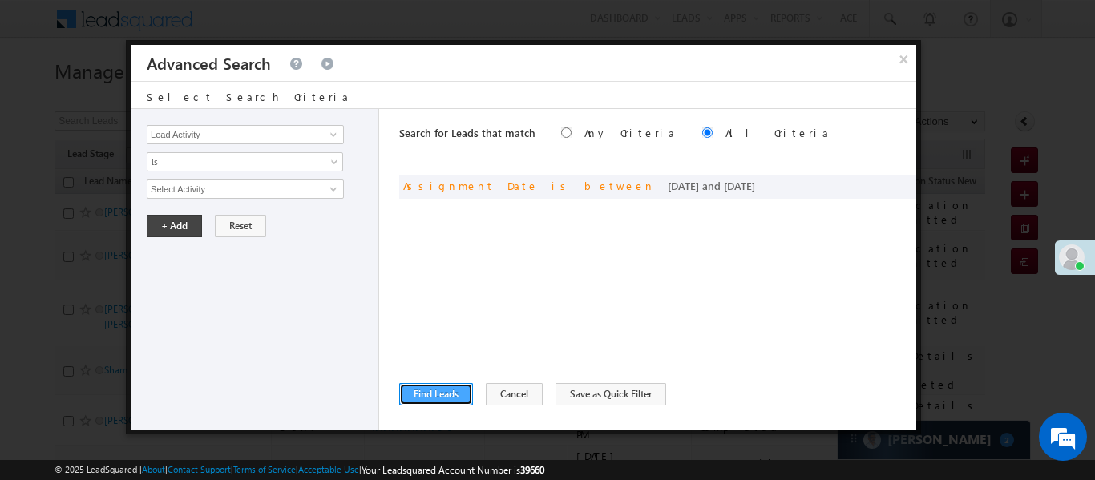
click at [459, 399] on button "Find Leads" at bounding box center [436, 394] width 74 height 22
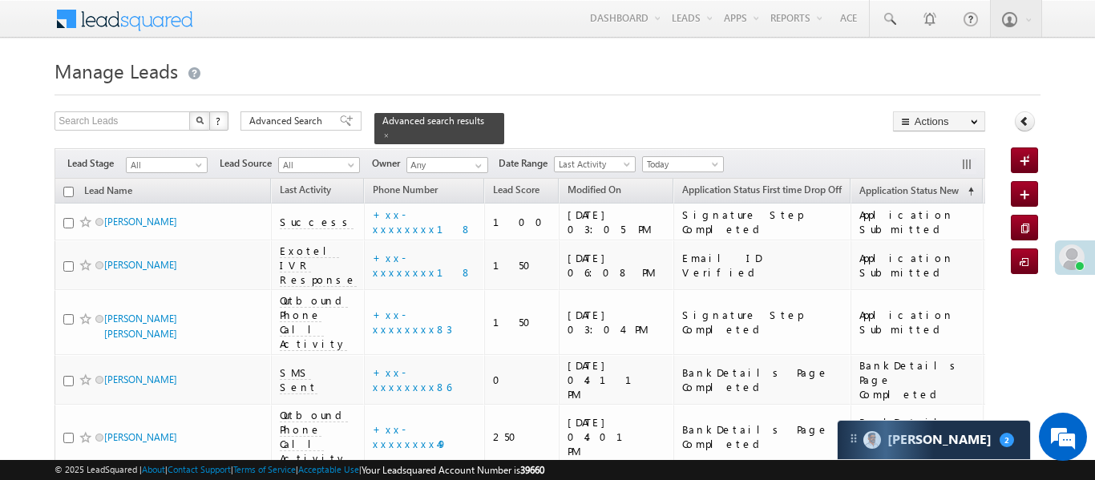
click at [657, 158] on span "Today" at bounding box center [681, 164] width 76 height 14
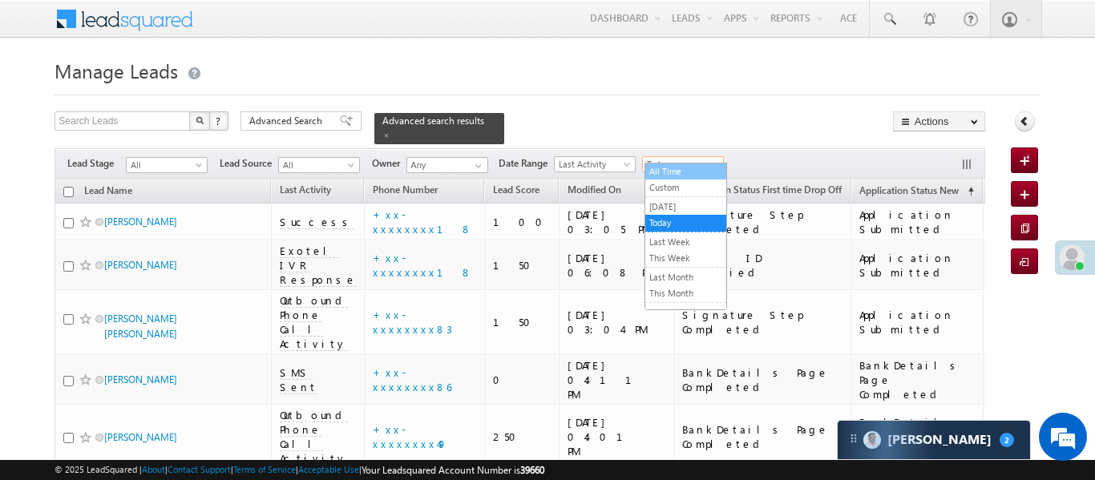
click at [670, 173] on link "All Time" at bounding box center [685, 171] width 81 height 14
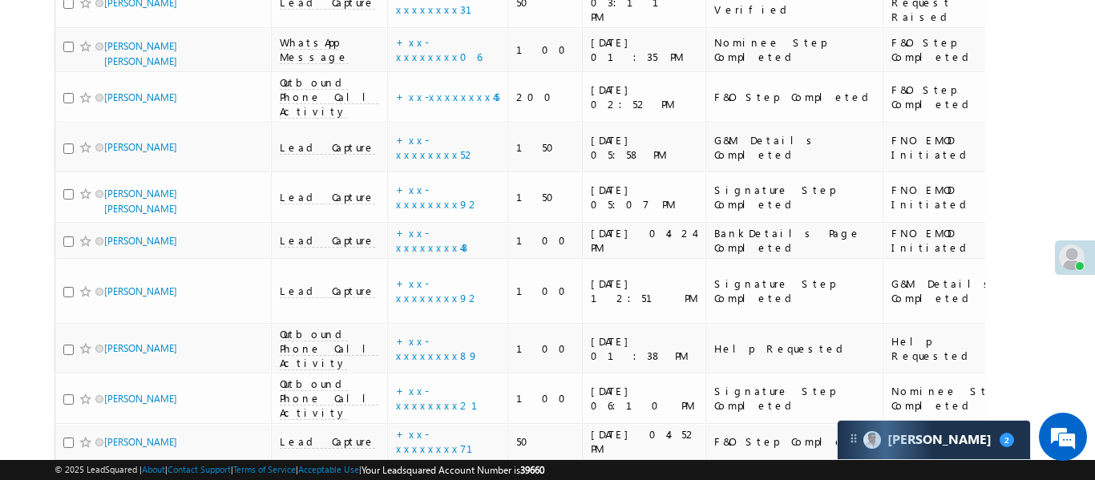
scroll to position [3059, 0]
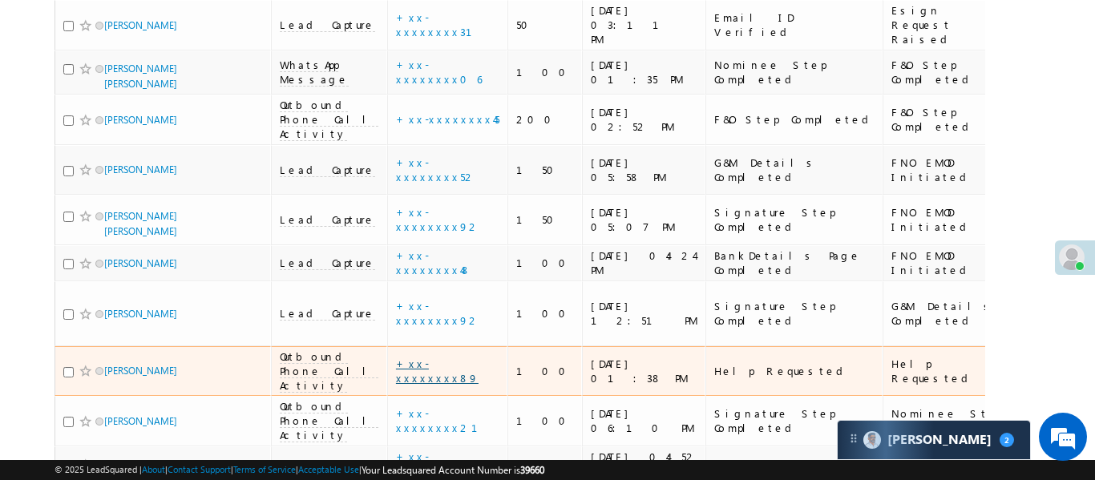
click at [396, 357] on link "+xx-xxxxxxxx89" at bounding box center [437, 371] width 83 height 28
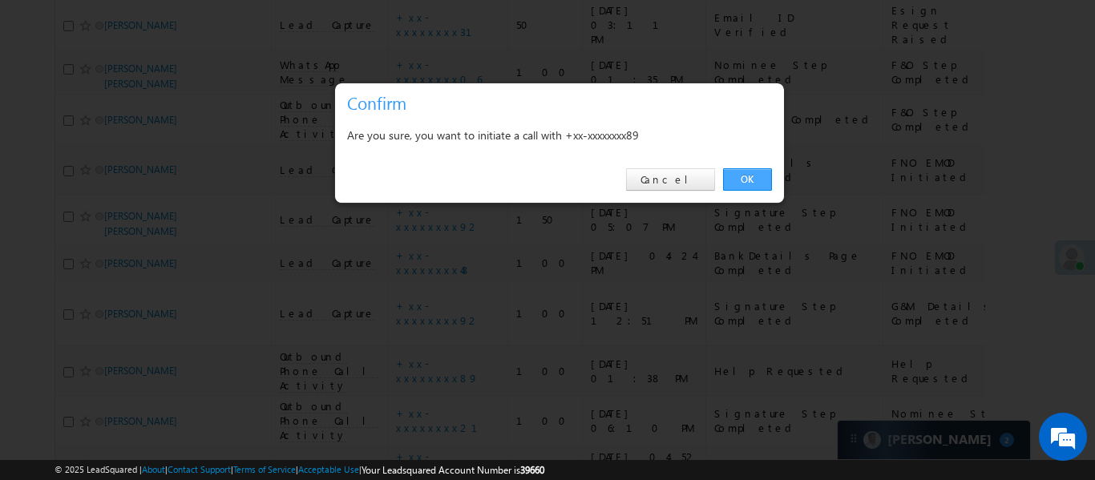
click at [724, 176] on link "OK" at bounding box center [747, 179] width 49 height 22
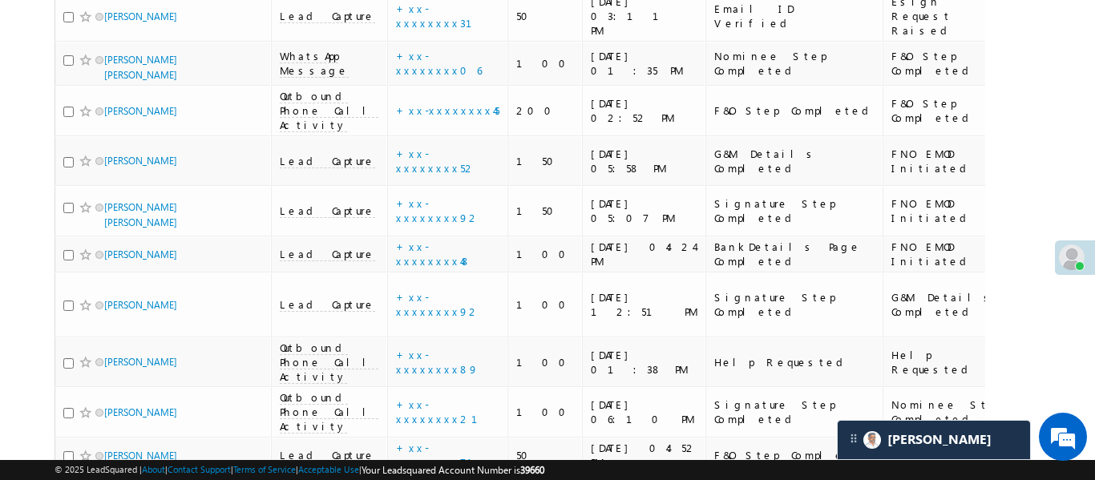
scroll to position [3095, 0]
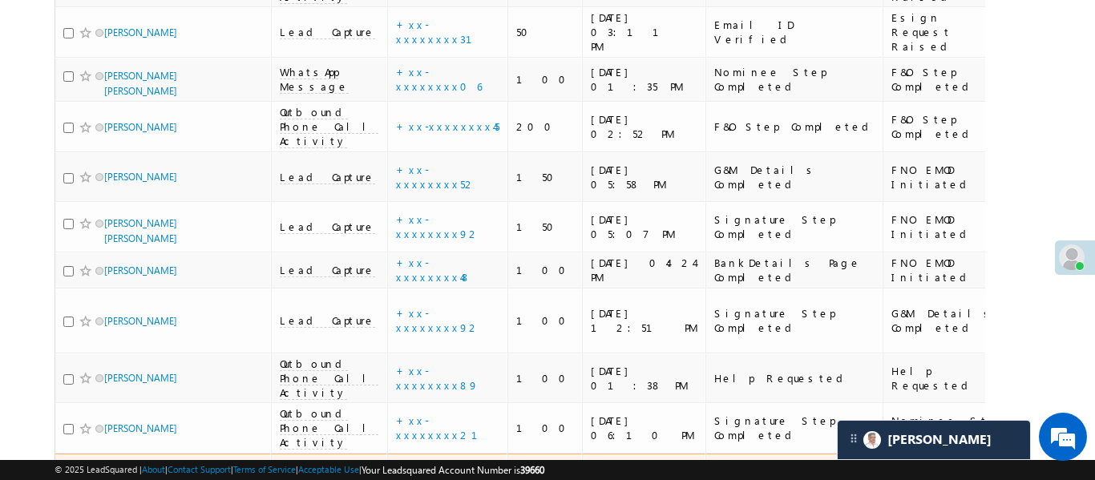
click at [295, 464] on span "Lead Capture" at bounding box center [327, 471] width 95 height 14
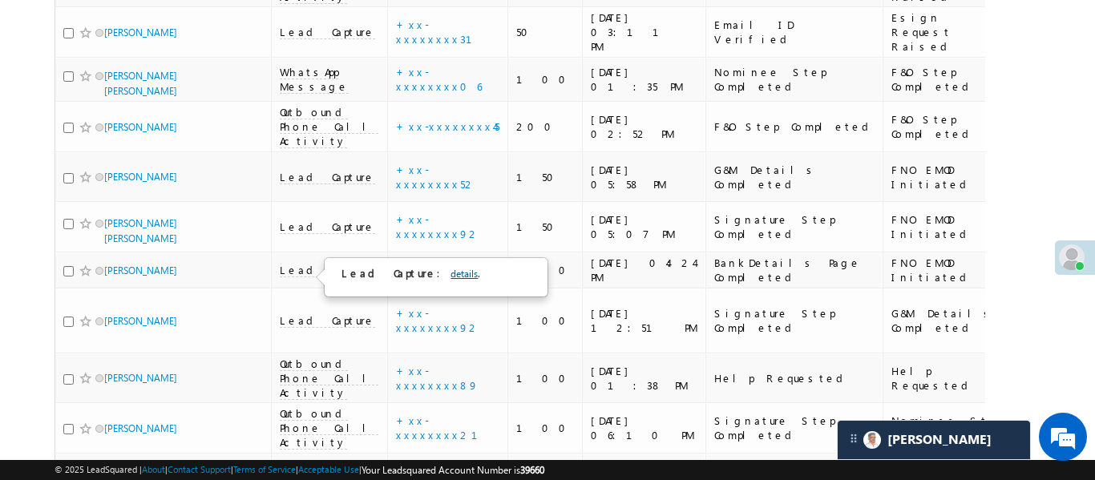
click at [451, 272] on link "details" at bounding box center [464, 274] width 27 height 12
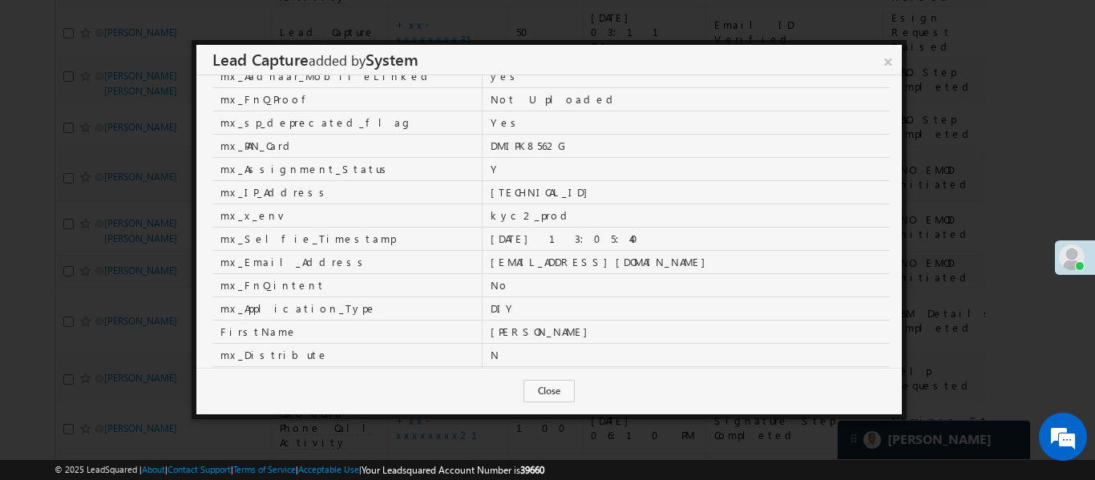
scroll to position [0, 0]
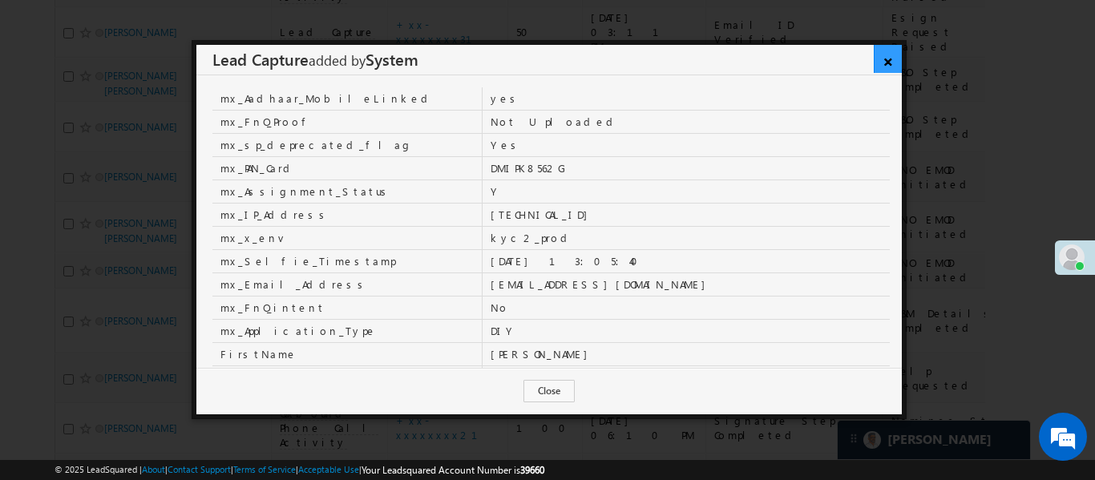
click at [892, 56] on link "×" at bounding box center [888, 59] width 28 height 28
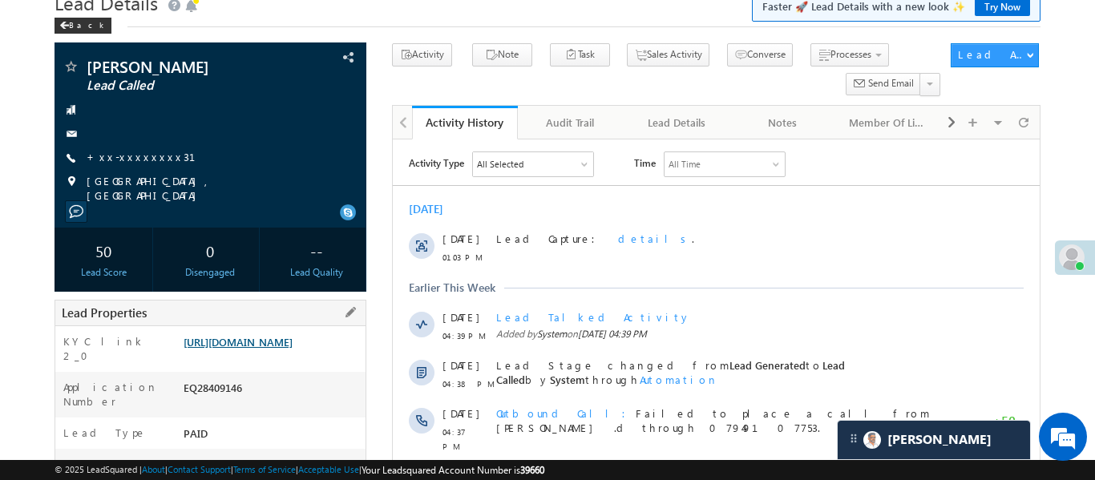
scroll to position [76, 0]
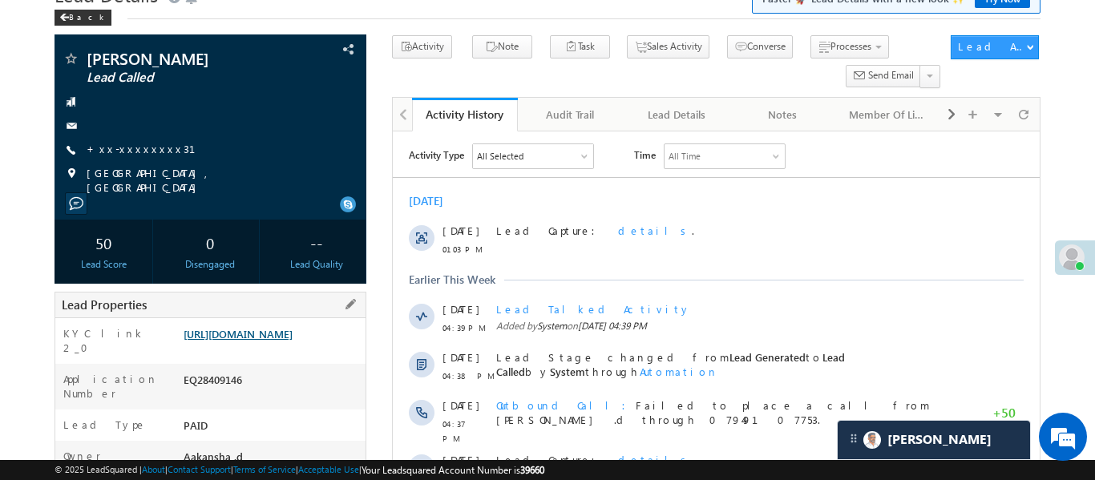
click at [293, 341] on link "[URL][DOMAIN_NAME]" at bounding box center [238, 334] width 109 height 14
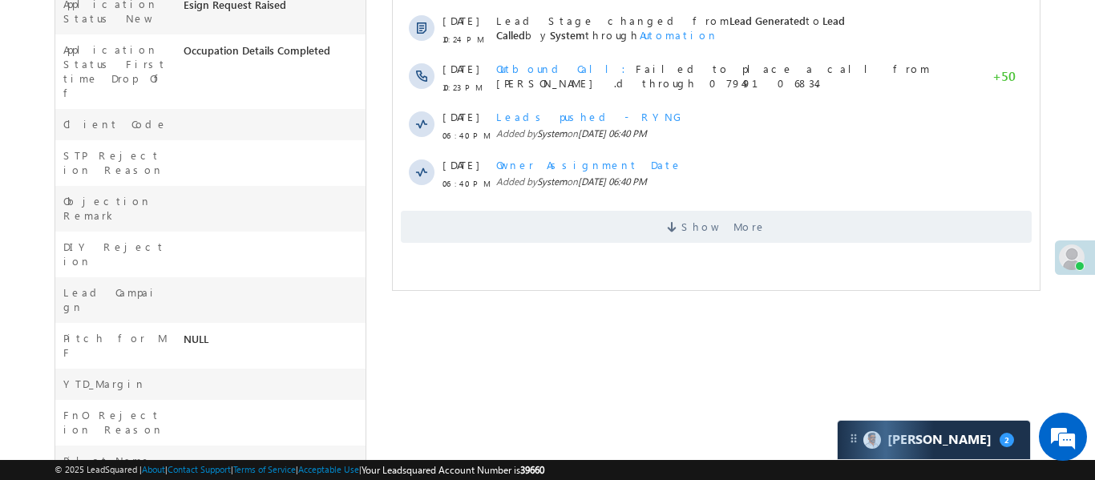
scroll to position [625, 0]
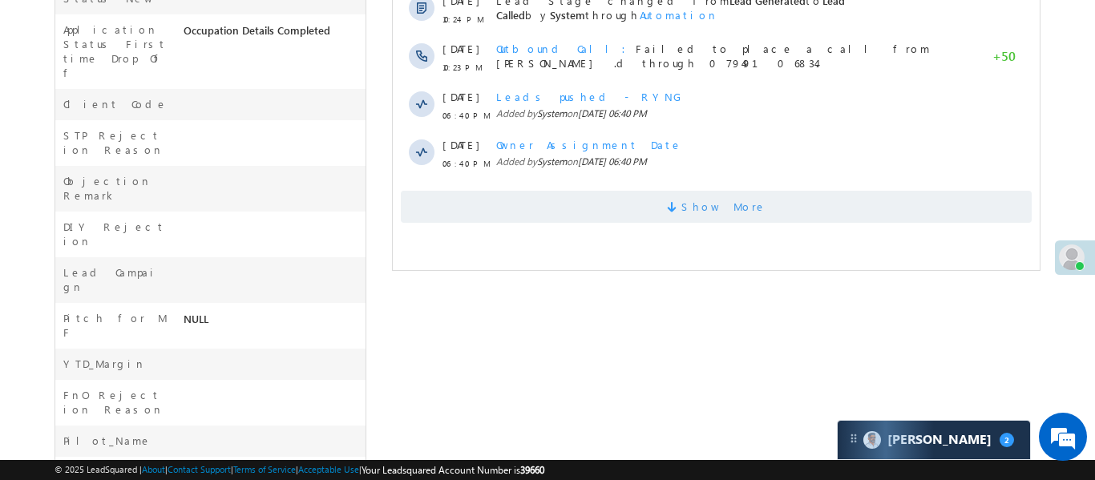
click at [606, 203] on span "Show More" at bounding box center [715, 207] width 631 height 32
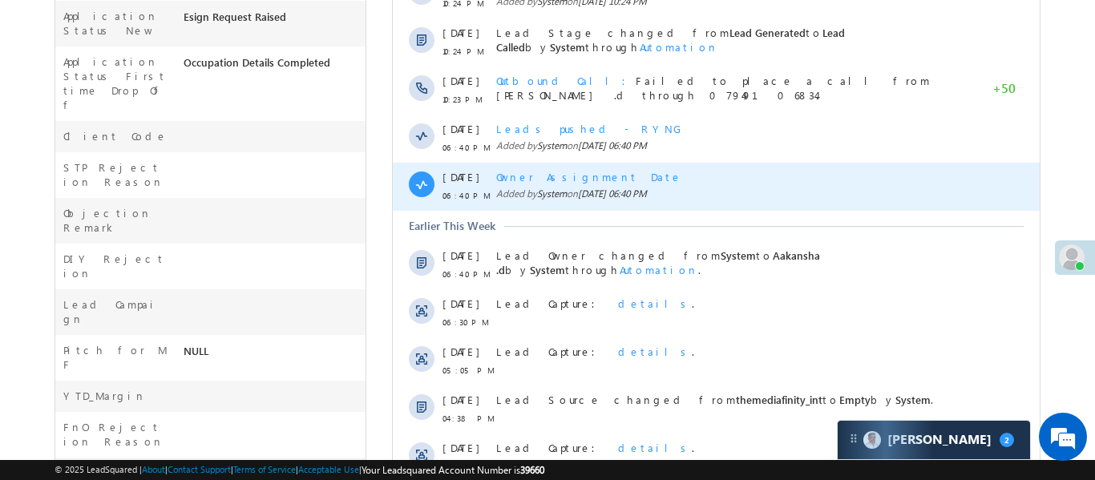
scroll to position [947, 0]
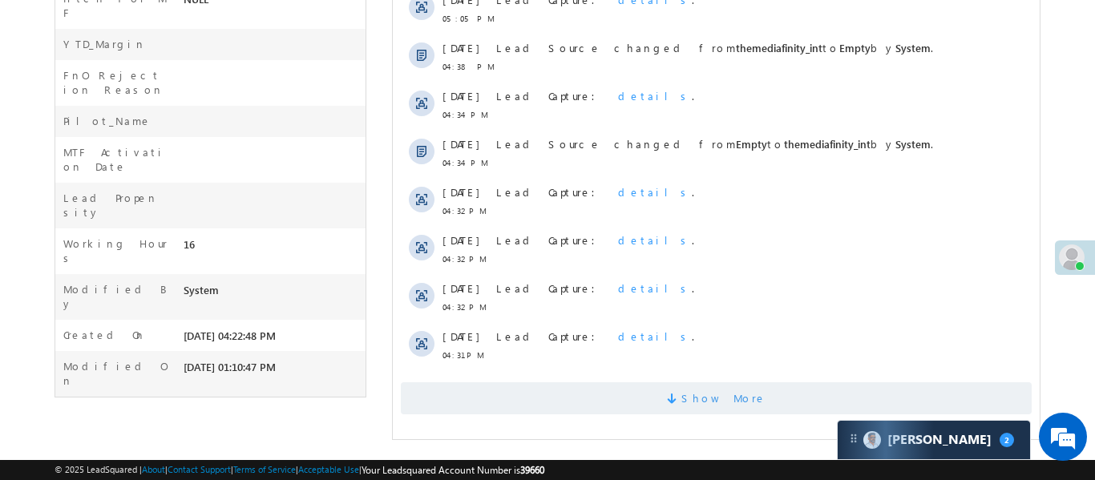
click at [666, 398] on span "Show More" at bounding box center [715, 398] width 631 height 32
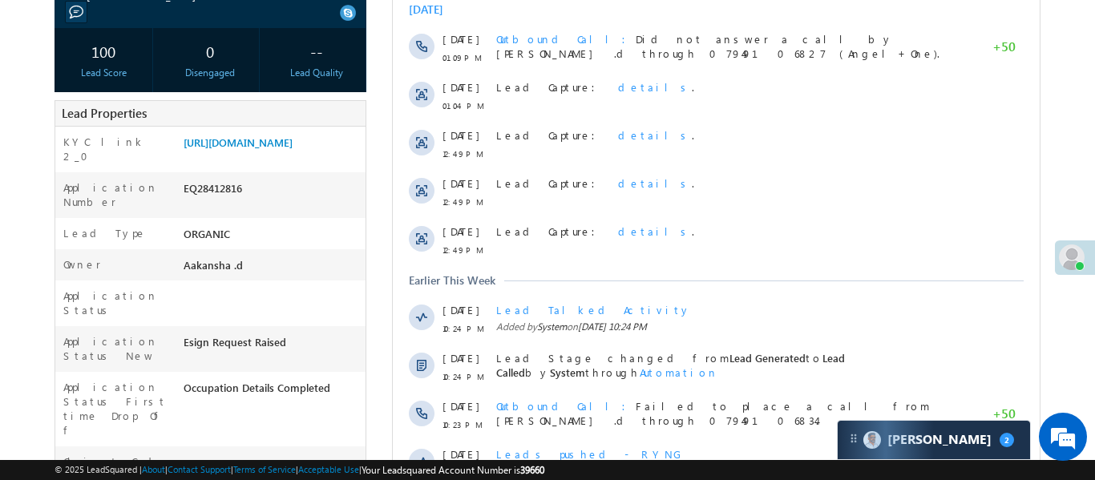
scroll to position [0, 0]
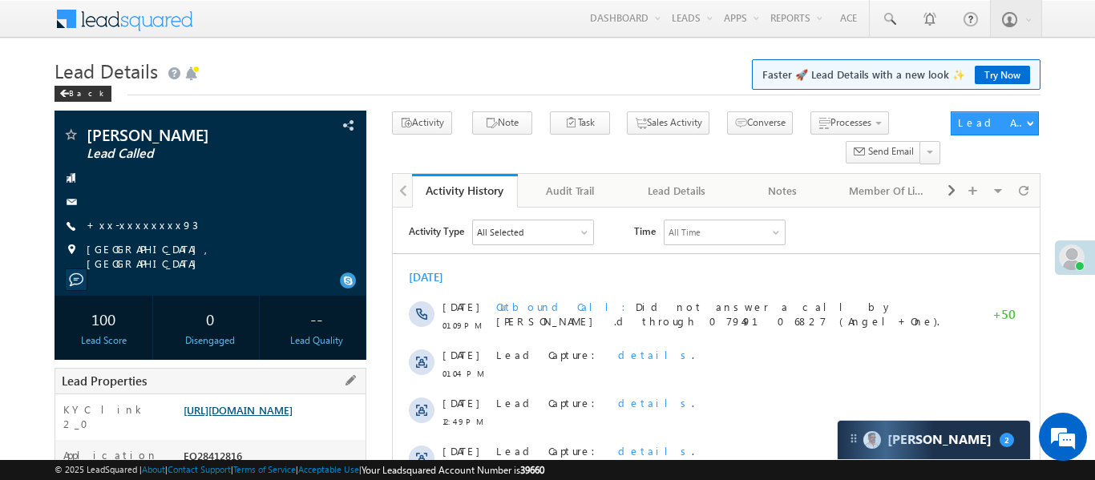
click at [293, 417] on link "[URL][DOMAIN_NAME]" at bounding box center [238, 410] width 109 height 14
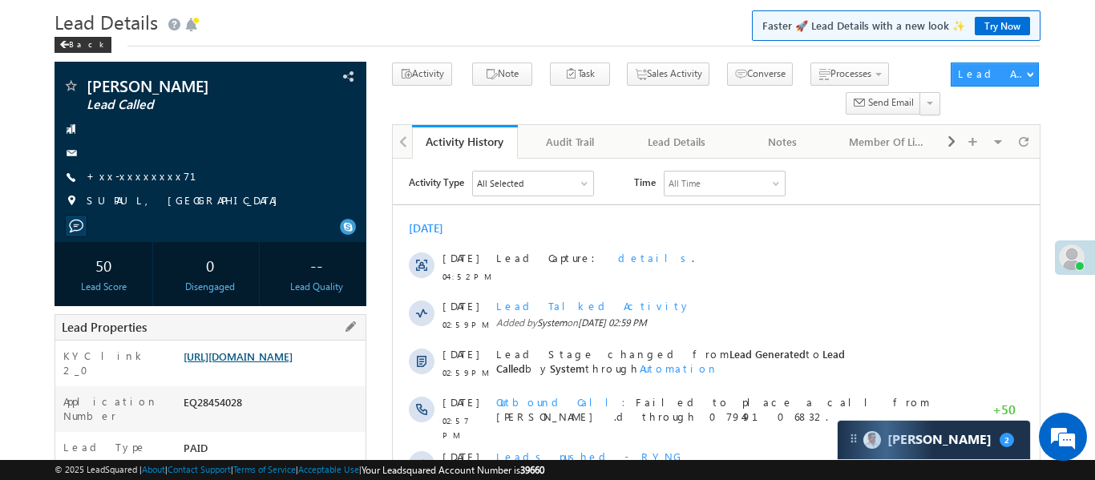
click at [293, 358] on link "[URL][DOMAIN_NAME]" at bounding box center [238, 357] width 109 height 14
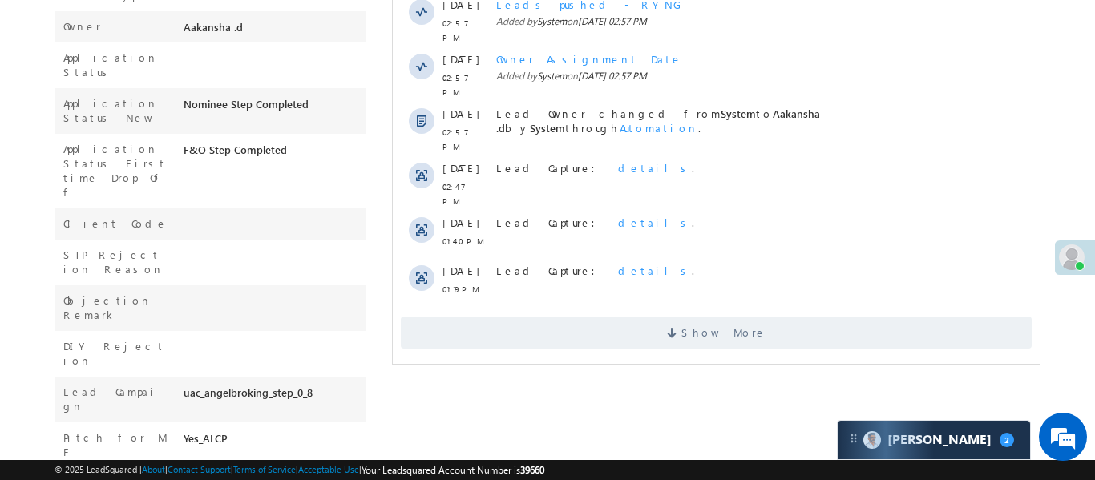
scroll to position [562, 0]
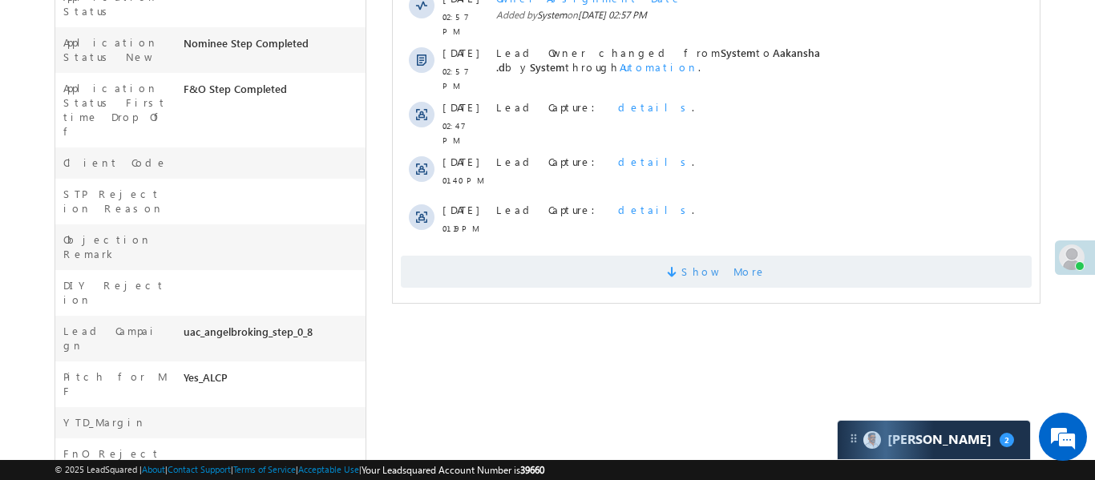
click at [690, 256] on span "Show More" at bounding box center [715, 272] width 631 height 32
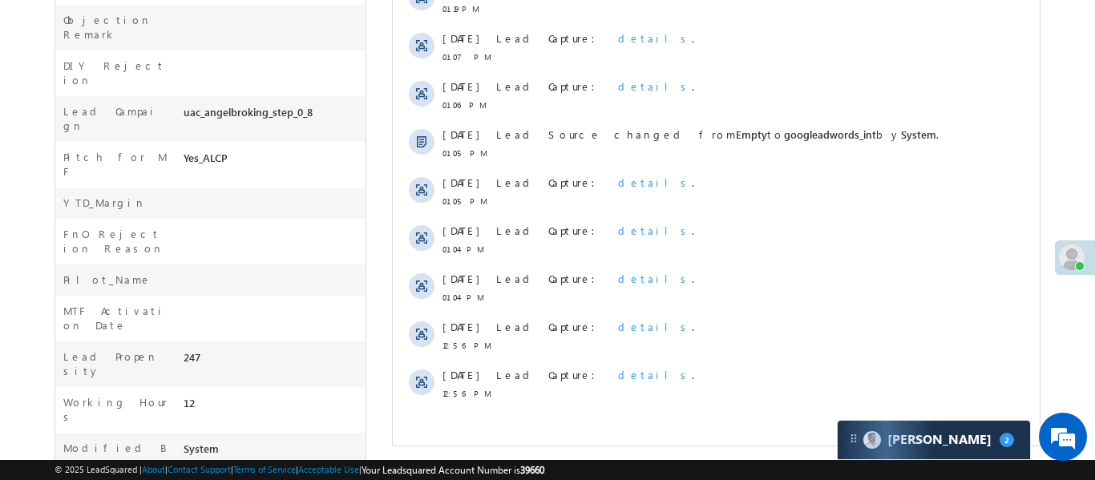
scroll to position [244, 0]
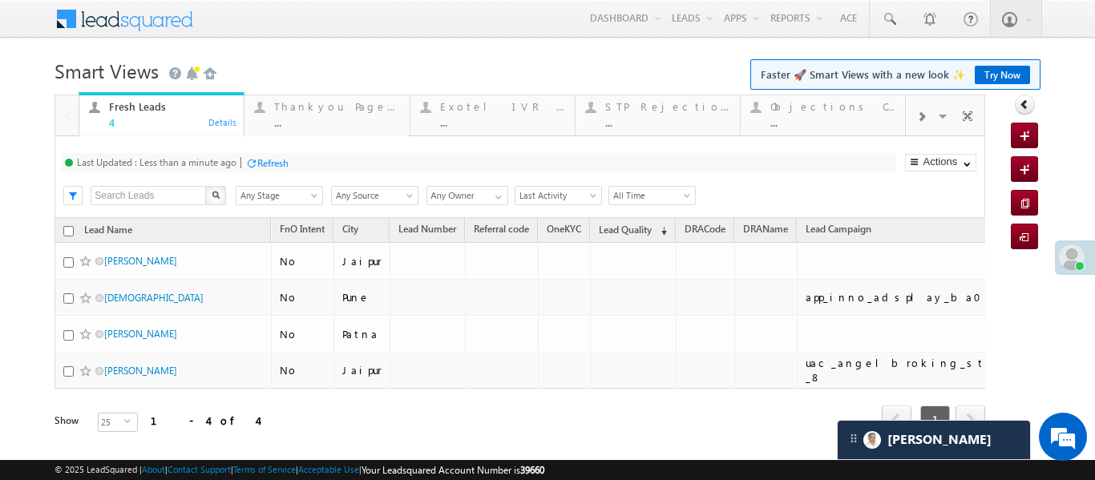
click at [929, 114] on div at bounding box center [921, 116] width 30 height 36
click at [834, 125] on div "..." at bounding box center [833, 122] width 125 height 12
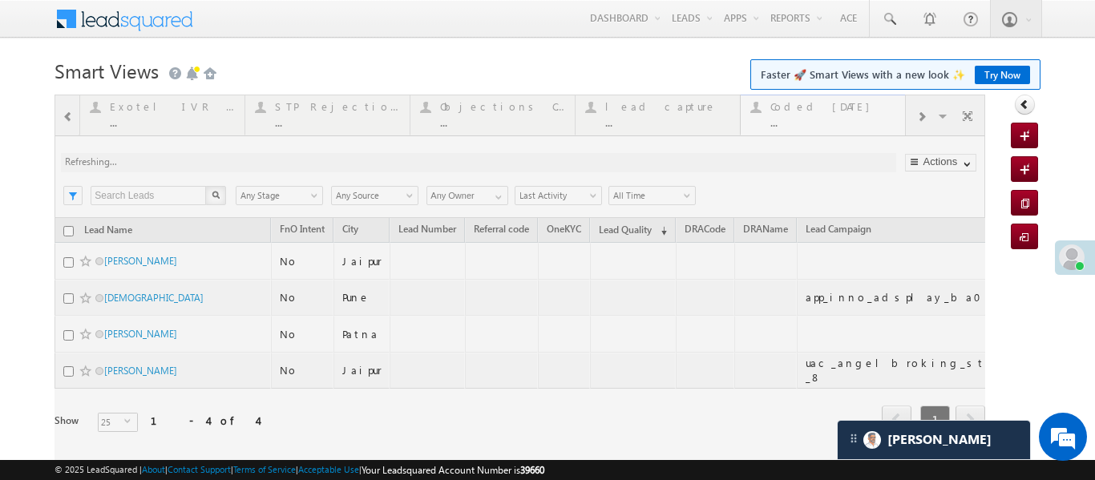
click at [834, 125] on div at bounding box center [520, 286] width 931 height 383
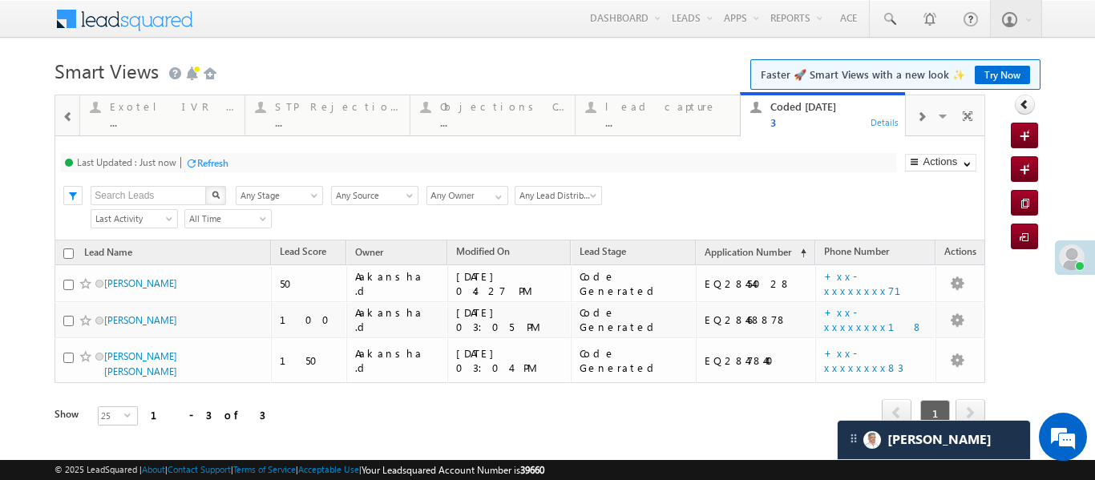
click at [70, 118] on span at bounding box center [68, 117] width 11 height 13
click at [70, 118] on div at bounding box center [66, 114] width 23 height 38
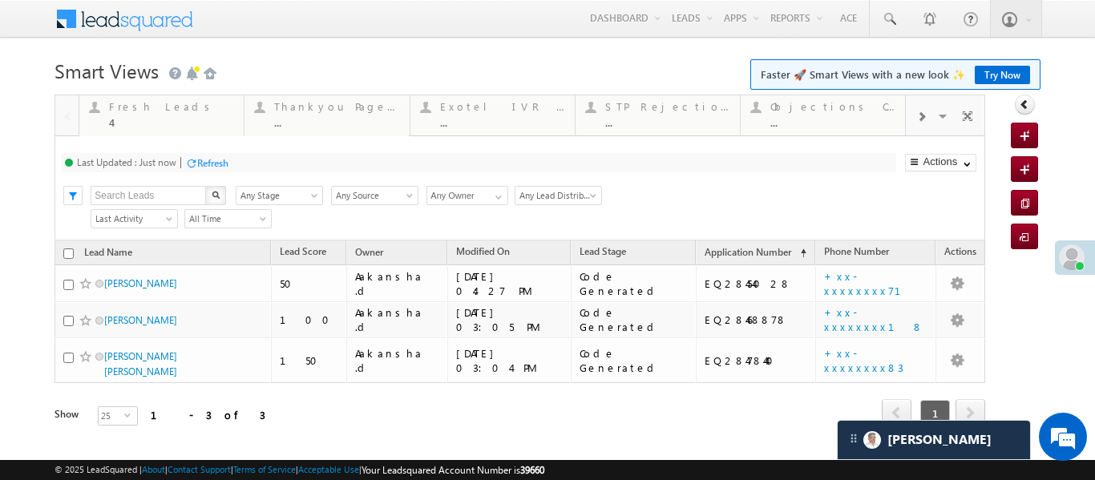
click at [70, 118] on div at bounding box center [66, 114] width 23 height 38
click at [152, 116] on div "4" at bounding box center [171, 122] width 125 height 12
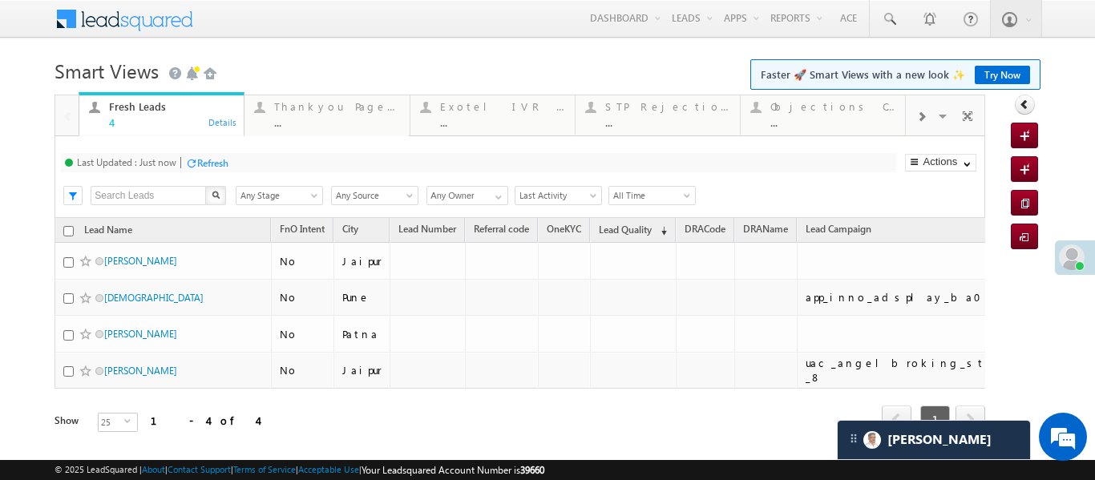
click at [152, 116] on div "4" at bounding box center [171, 122] width 125 height 12
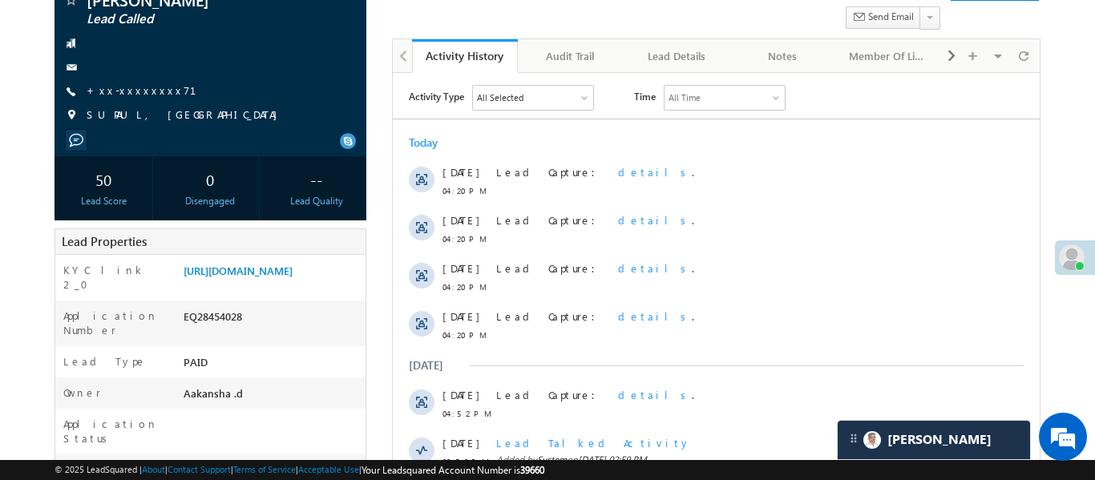
scroll to position [148, 0]
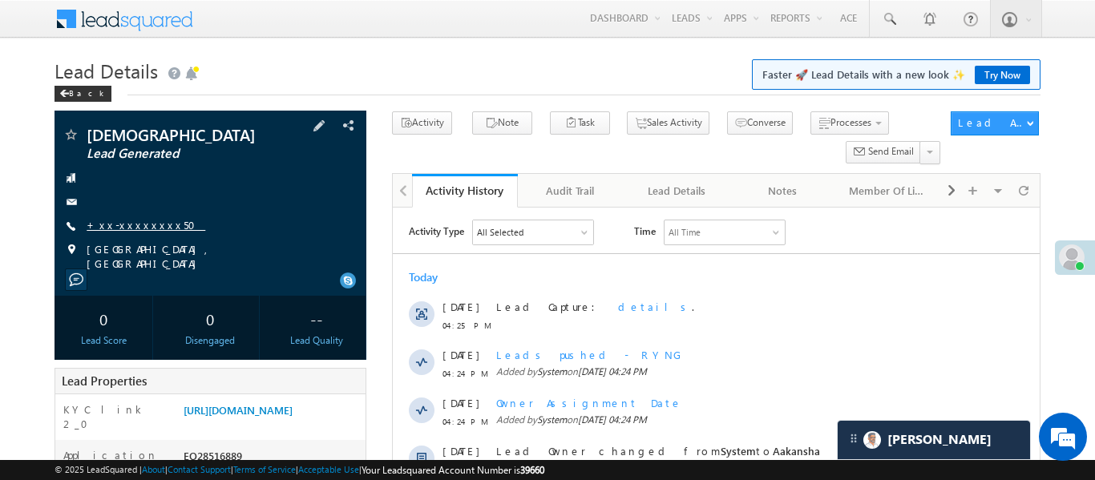
click at [135, 221] on link "+xx-xxxxxxxx50" at bounding box center [146, 225] width 119 height 14
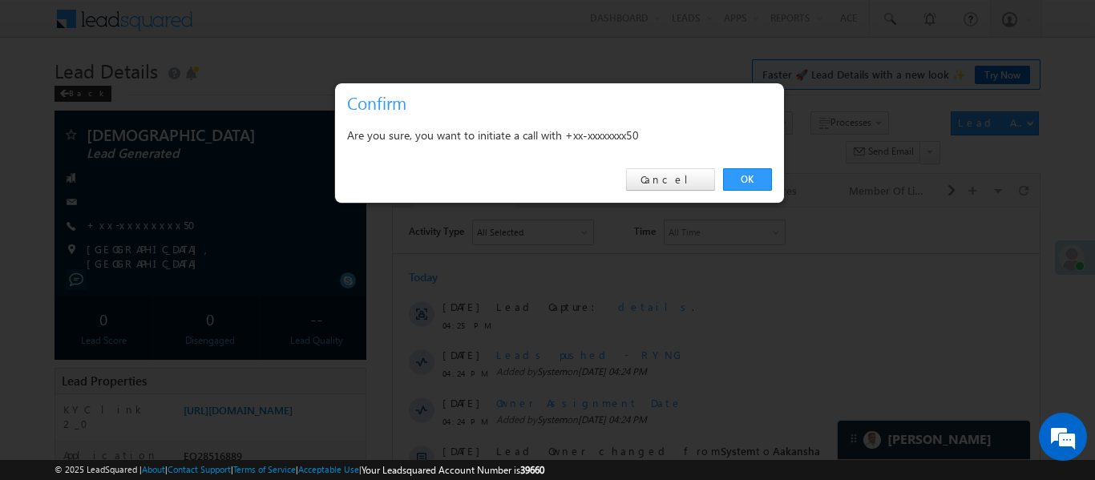
click at [730, 196] on div "OK Cancel" at bounding box center [559, 180] width 449 height 46
click at [747, 173] on link "OK" at bounding box center [747, 179] width 49 height 22
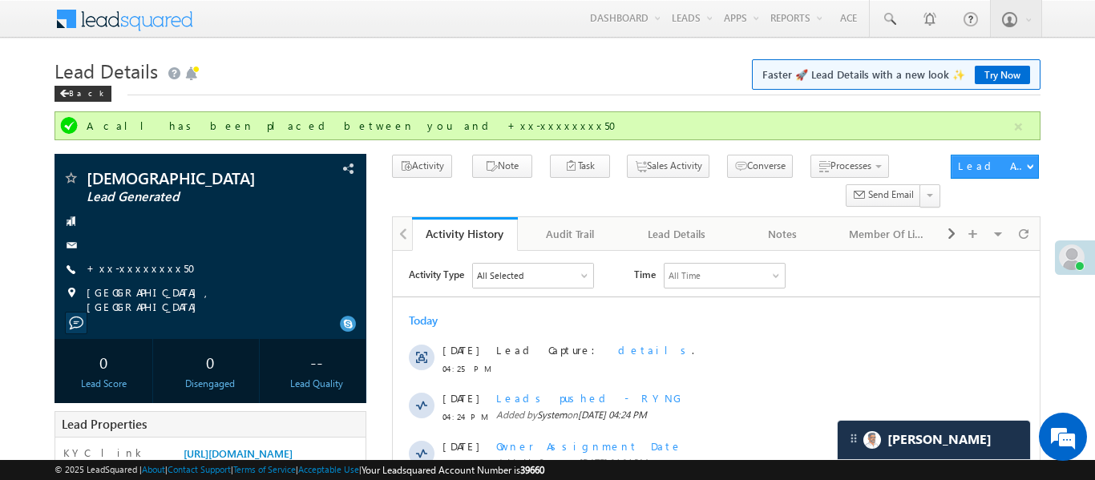
drag, startPoint x: 1017, startPoint y: 130, endPoint x: 1042, endPoint y: 134, distance: 25.2
click at [1020, 127] on button "button" at bounding box center [1019, 127] width 20 height 20
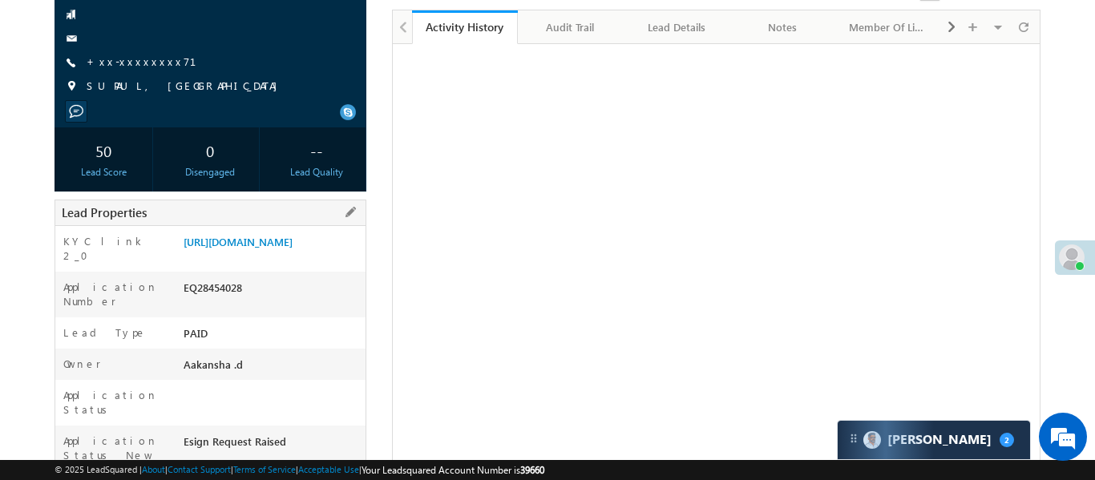
scroll to position [168, 0]
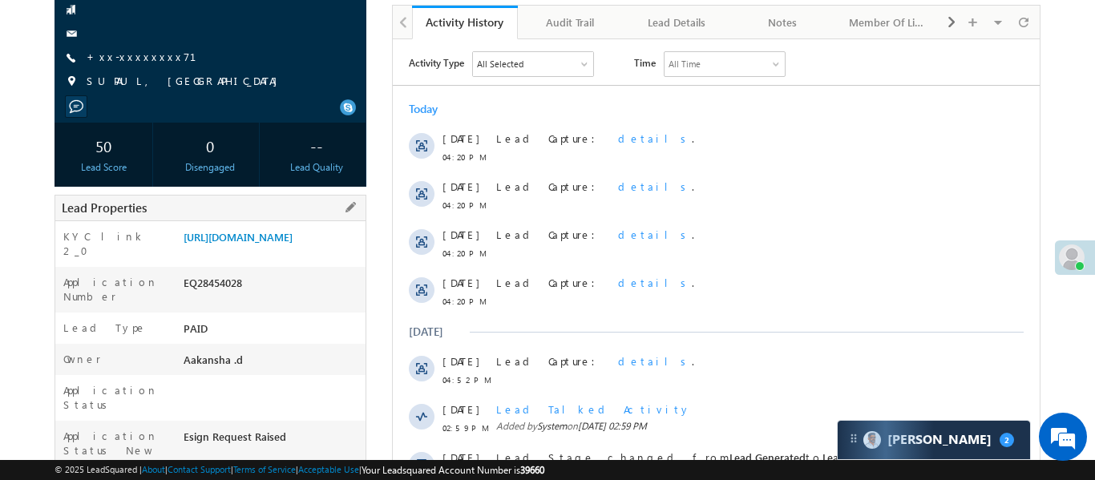
click at [294, 221] on div "KYC link 2_0 [URL][DOMAIN_NAME]" at bounding box center [210, 244] width 310 height 46
click at [293, 244] on link "[URL][DOMAIN_NAME]" at bounding box center [238, 237] width 109 height 14
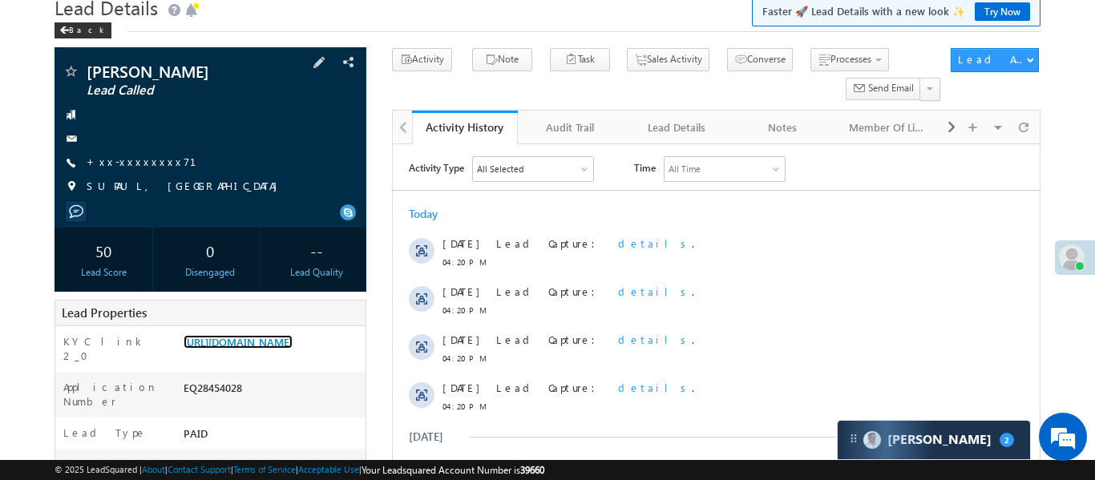
scroll to position [22, 0]
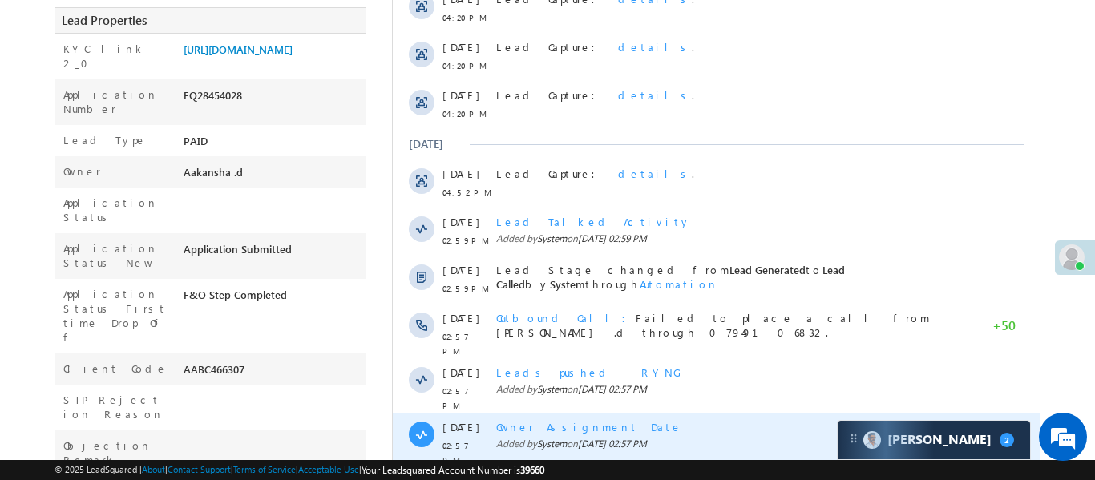
scroll to position [289, 0]
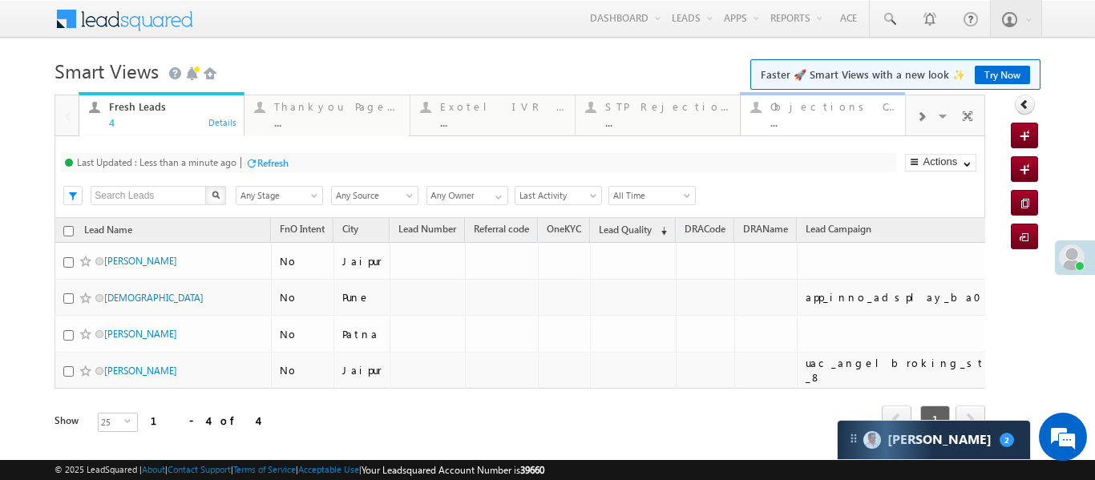
click at [904, 128] on link "Objections Cases ... Details" at bounding box center [823, 113] width 166 height 43
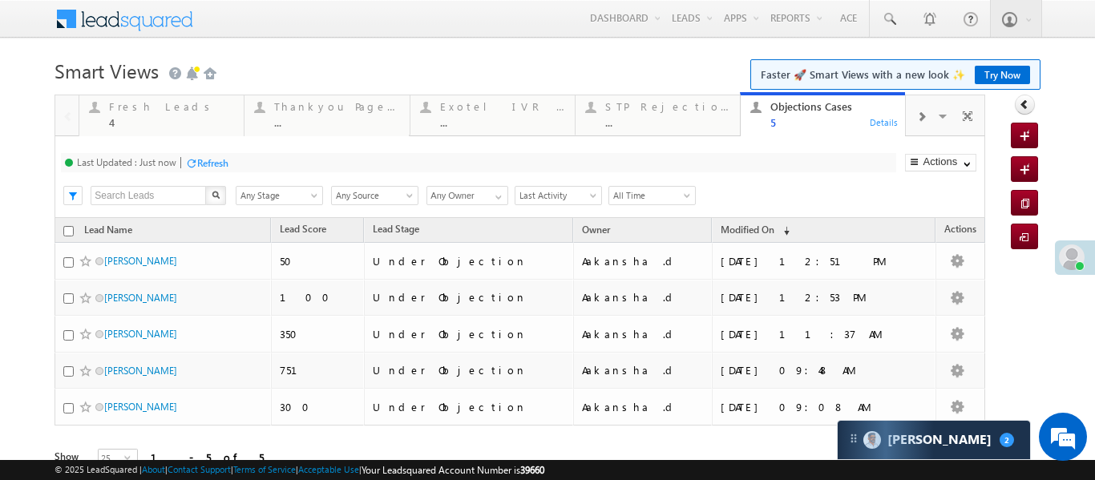
click at [920, 122] on span at bounding box center [922, 117] width 10 height 13
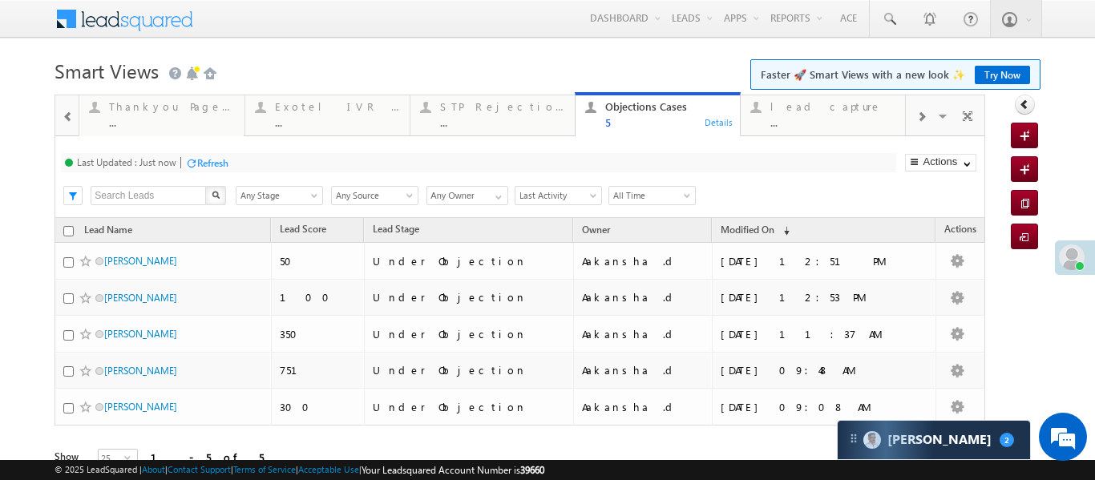
click at [920, 122] on span at bounding box center [922, 117] width 10 height 13
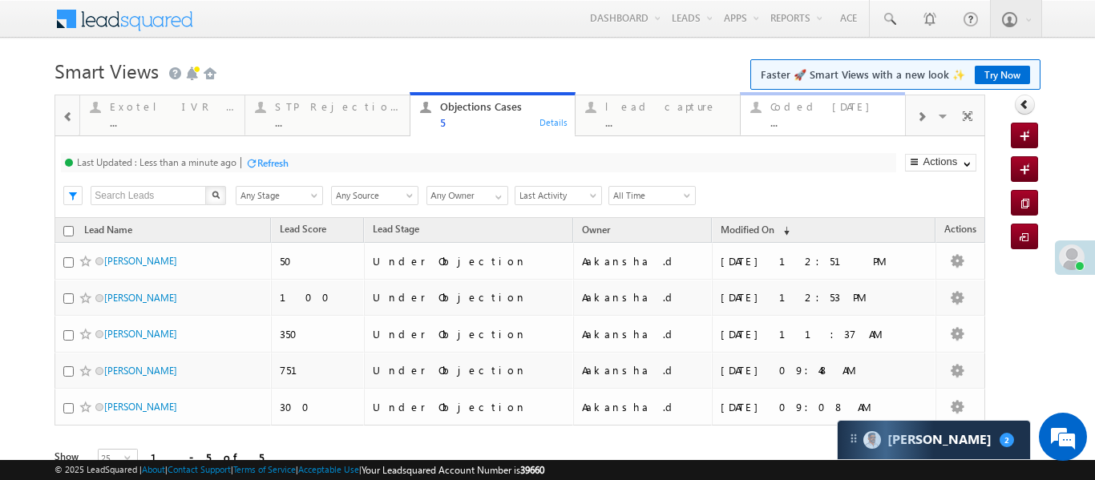
click at [844, 119] on div "..." at bounding box center [833, 122] width 125 height 12
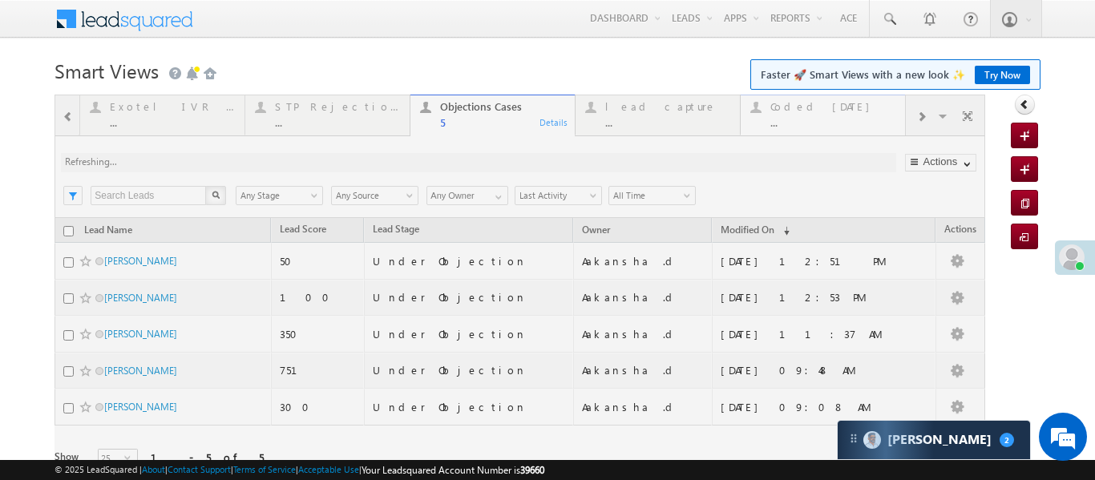
click at [844, 119] on div at bounding box center [520, 304] width 931 height 419
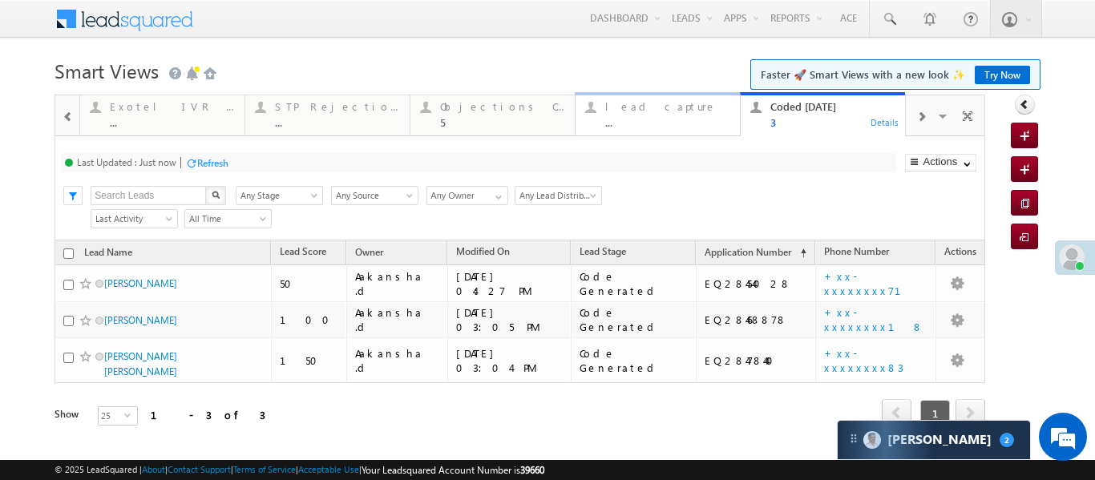
click at [688, 101] on div "lead capture" at bounding box center [667, 106] width 125 height 13
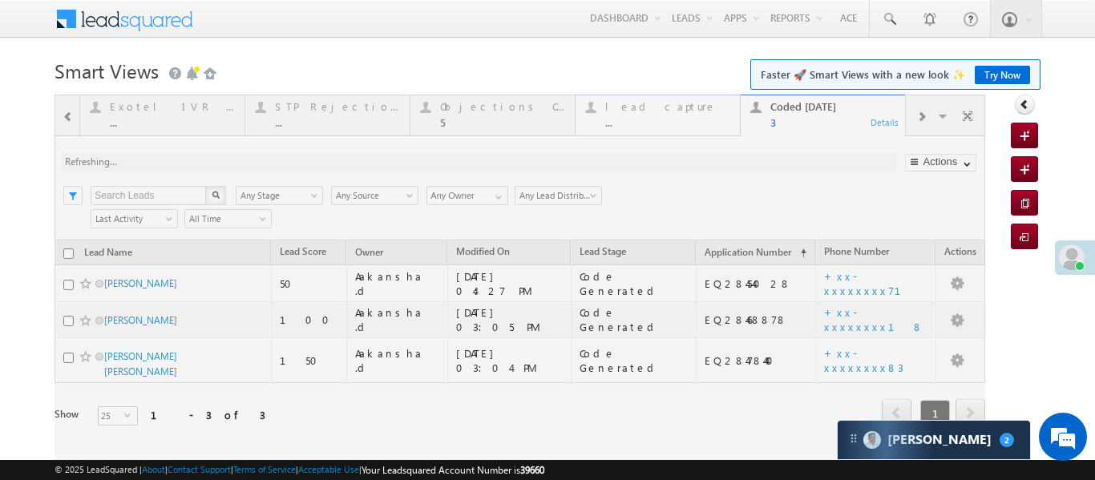
click at [688, 101] on div at bounding box center [520, 283] width 931 height 377
